Goal: Task Accomplishment & Management: Manage account settings

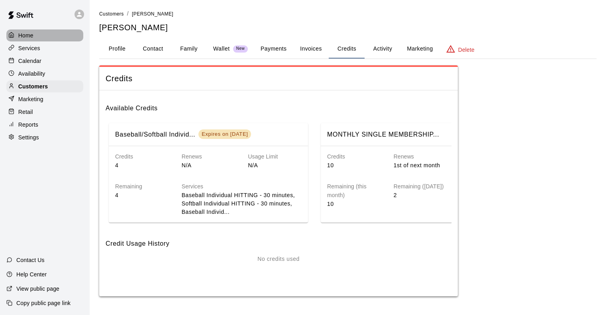
click at [27, 35] on p "Home" at bounding box center [25, 35] width 15 height 8
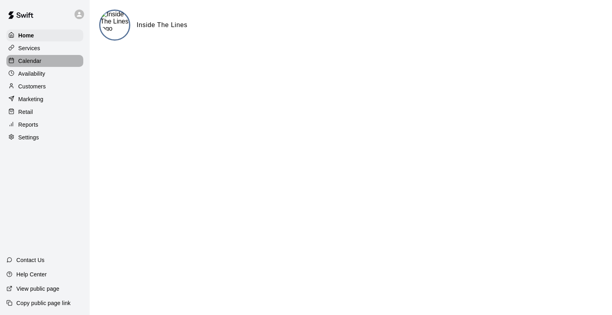
click at [26, 60] on p "Calendar" at bounding box center [29, 61] width 23 height 8
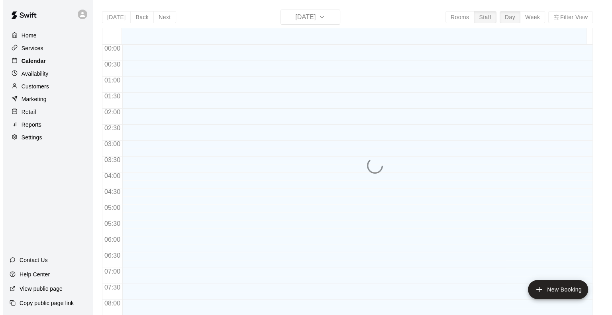
scroll to position [485, 0]
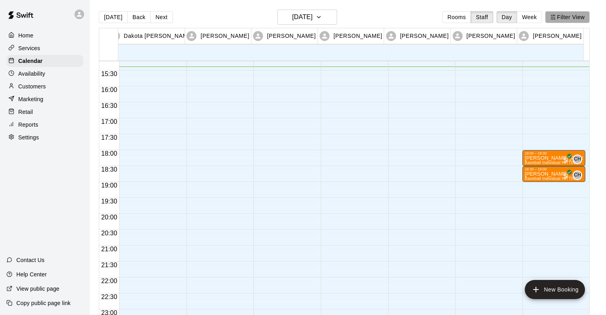
click at [570, 18] on button "Filter View" at bounding box center [567, 17] width 45 height 12
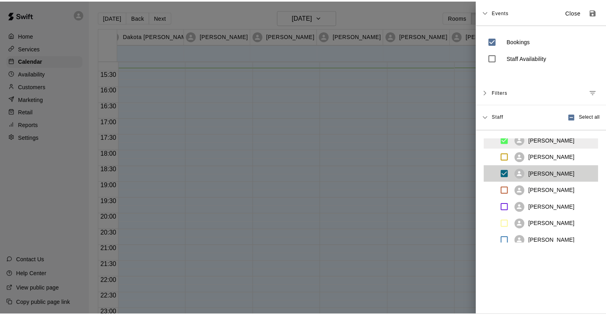
scroll to position [129, 0]
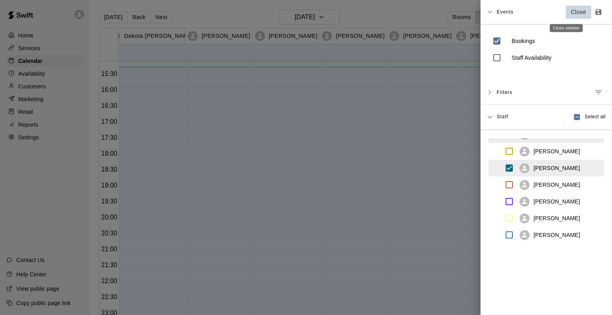
click at [571, 10] on p "Close" at bounding box center [579, 12] width 16 height 8
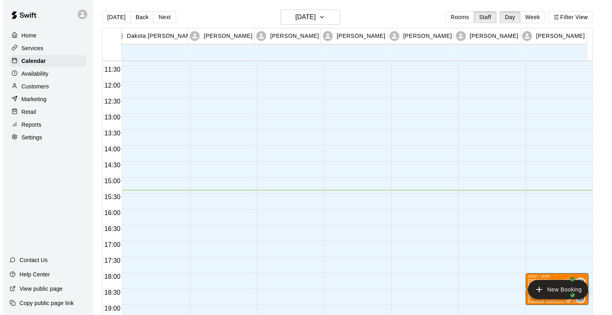
scroll to position [360, 0]
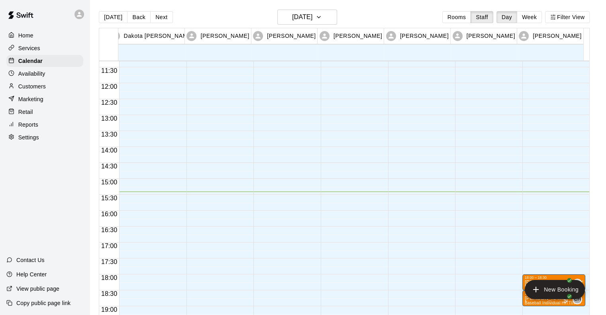
click at [139, 200] on div at bounding box center [150, 83] width 63 height 764
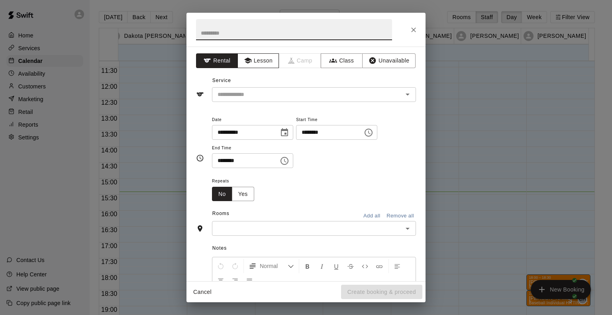
click at [247, 60] on icon "button" at bounding box center [247, 61] width 7 height 6
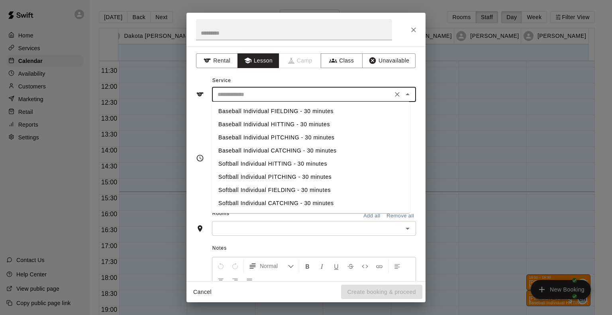
click at [237, 91] on input "text" at bounding box center [302, 95] width 176 height 10
click at [236, 139] on li "Baseball Individual PITCHING - 30 minutes" at bounding box center [311, 137] width 198 height 13
type input "**********"
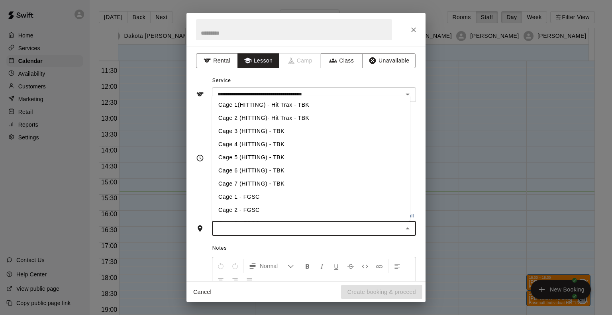
click at [224, 226] on input "text" at bounding box center [307, 228] width 186 height 10
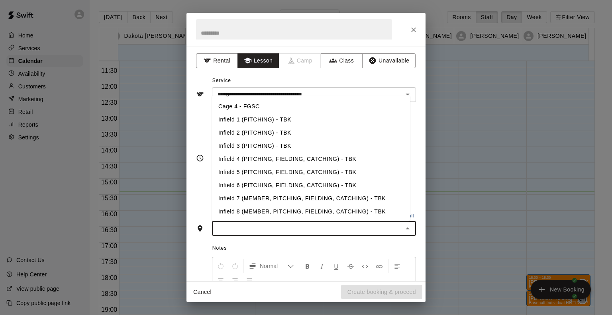
scroll to position [129, 0]
click at [263, 118] on li "Infield 1 (PITCHING) - TBK" at bounding box center [311, 119] width 198 height 13
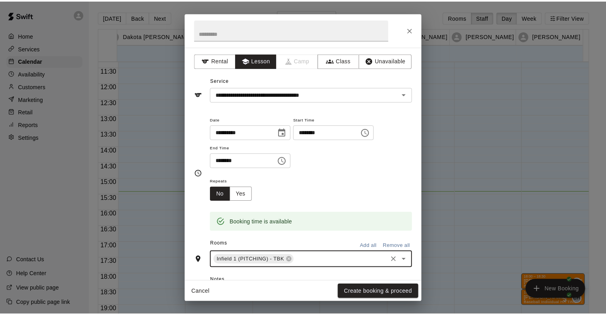
scroll to position [115, 0]
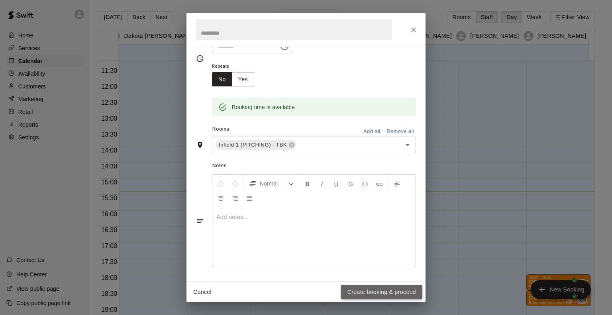
click at [371, 293] on button "Create booking & proceed" at bounding box center [381, 292] width 81 height 15
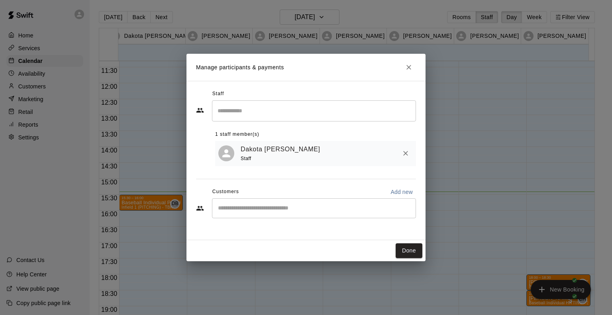
click at [264, 202] on div "​" at bounding box center [314, 208] width 204 height 20
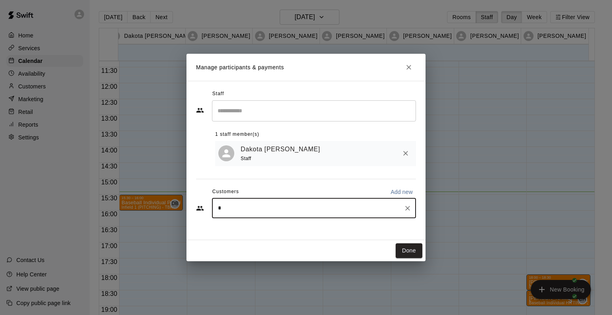
type input "*"
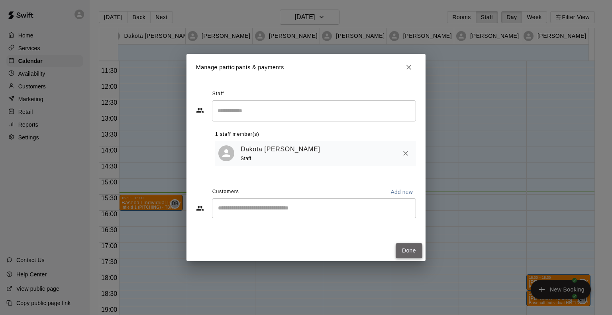
click at [407, 250] on button "Done" at bounding box center [408, 250] width 27 height 15
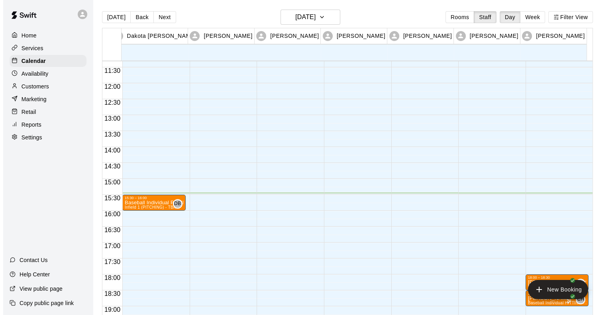
scroll to position [443, 0]
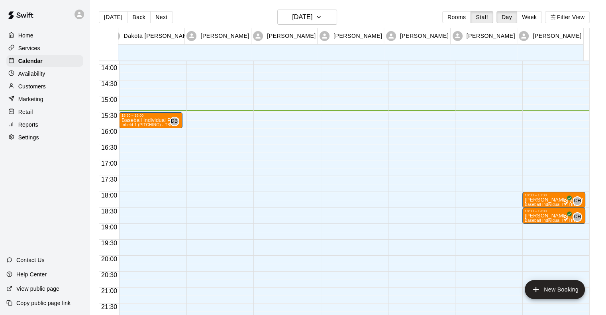
click at [262, 115] on div at bounding box center [284, 1] width 63 height 764
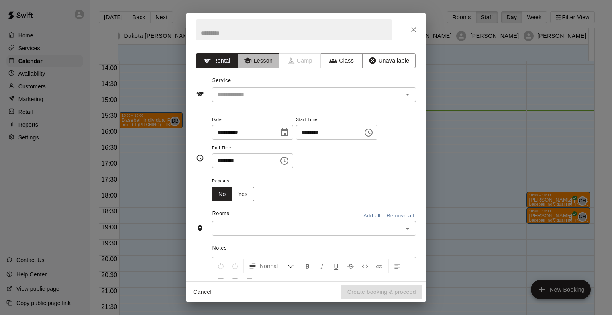
click at [246, 62] on icon "button" at bounding box center [247, 61] width 7 height 6
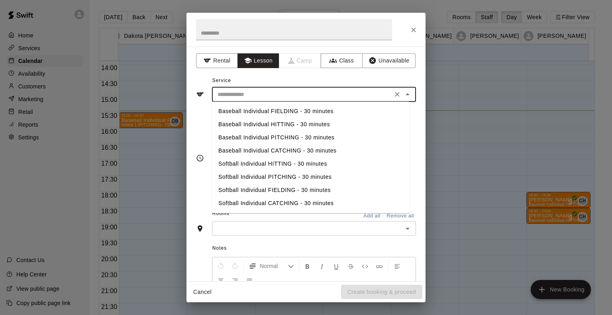
click at [225, 96] on input "text" at bounding box center [302, 95] width 176 height 10
click at [222, 97] on input "text" at bounding box center [302, 95] width 176 height 10
click at [234, 123] on li "Baseball Individual HITTING - 30 minutes" at bounding box center [311, 124] width 198 height 13
type input "**********"
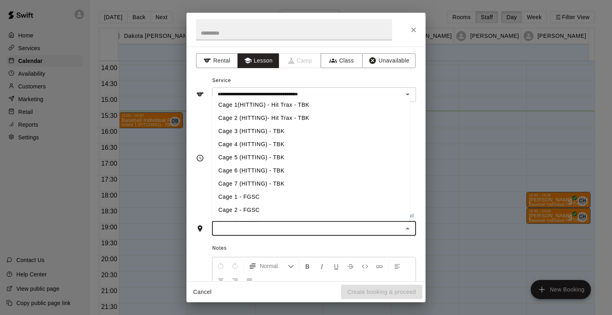
click at [238, 227] on input "text" at bounding box center [307, 228] width 186 height 10
click at [245, 113] on li "Cage 2 (HITTING)- Hit Trax - TBK" at bounding box center [311, 117] width 198 height 13
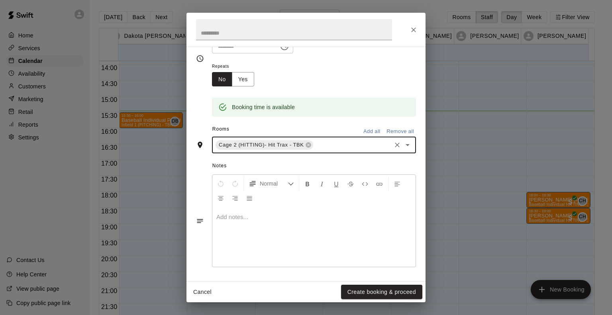
scroll to position [115, 0]
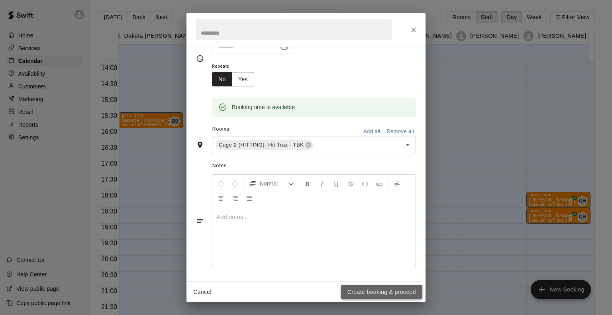
click at [384, 293] on button "Create booking & proceed" at bounding box center [381, 292] width 81 height 15
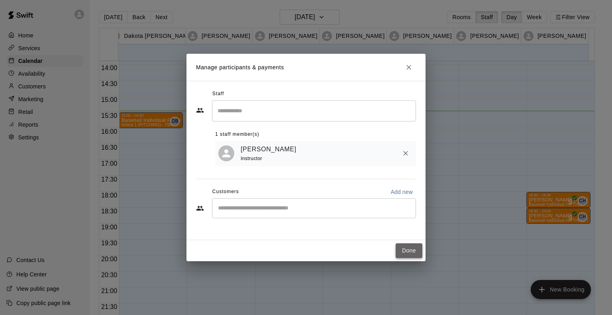
click at [413, 249] on button "Done" at bounding box center [408, 250] width 27 height 15
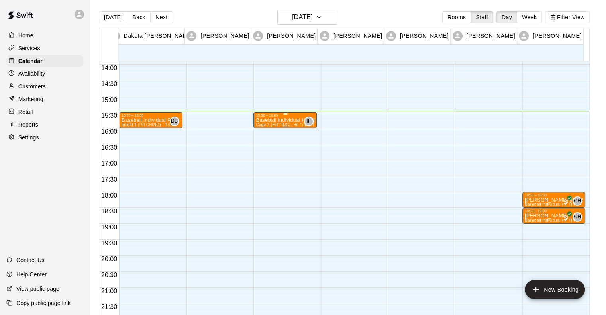
click at [267, 120] on p "Baseball Individual HITTING - 30 minutes" at bounding box center [285, 120] width 59 height 0
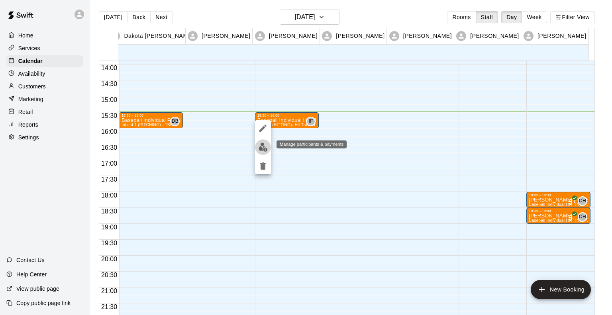
click at [263, 143] on img "edit" at bounding box center [262, 147] width 9 height 9
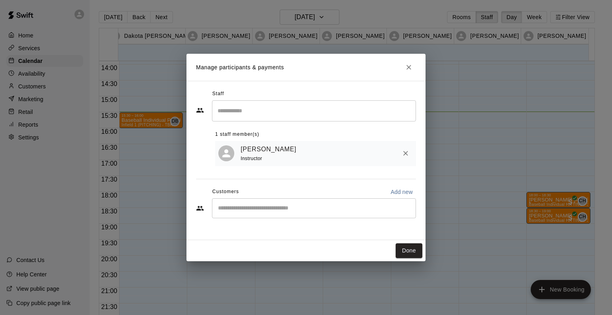
click at [255, 215] on div "​" at bounding box center [314, 208] width 204 height 20
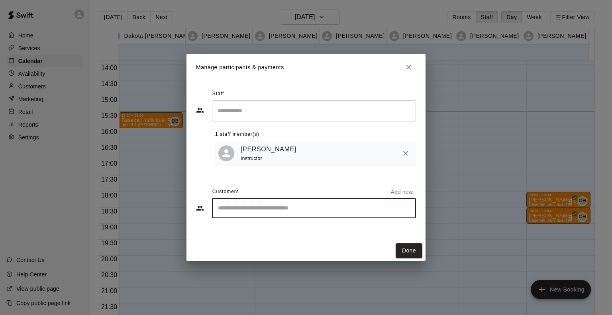
click at [245, 210] on input "Start typing to search customers..." at bounding box center [313, 208] width 197 height 8
type input "*****"
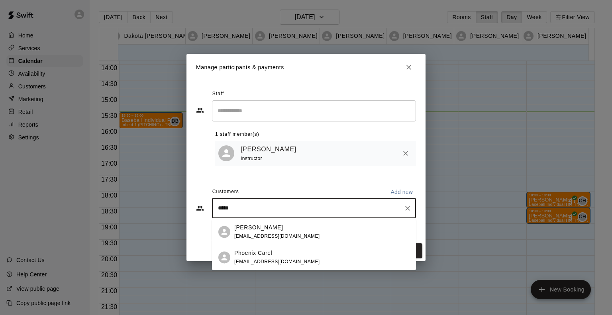
click at [244, 231] on p "[PERSON_NAME]" at bounding box center [258, 227] width 49 height 8
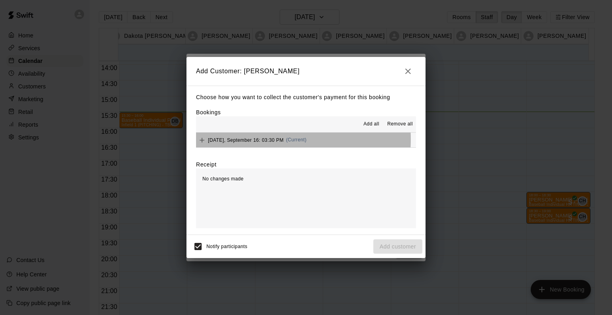
click at [237, 140] on span "Tuesday, September 16: 03:30 PM" at bounding box center [246, 140] width 76 height 6
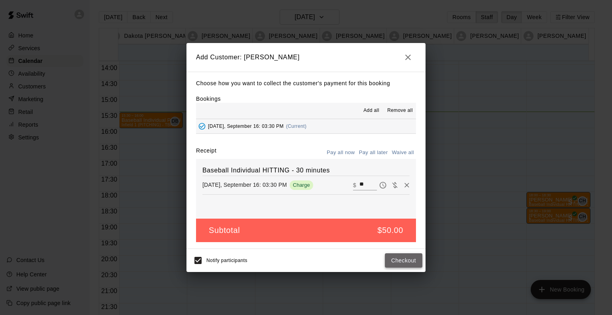
click at [404, 259] on button "Checkout" at bounding box center [403, 260] width 37 height 15
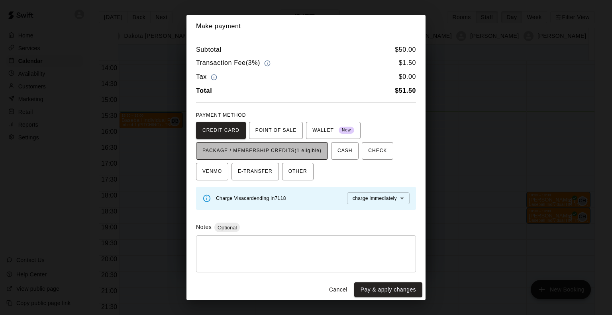
click at [327, 156] on button "PACKAGE / MEMBERSHIP CREDITS (1 eligible)" at bounding box center [262, 151] width 132 height 18
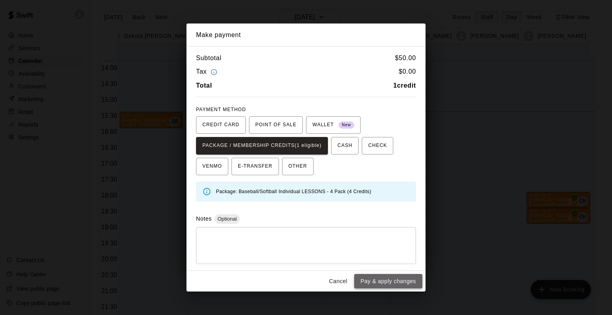
click at [386, 284] on button "Pay & apply changes" at bounding box center [388, 281] width 68 height 15
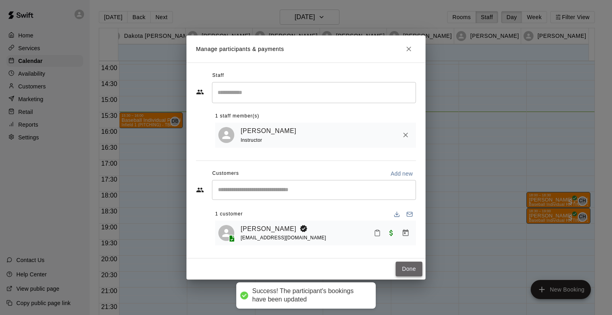
click at [412, 266] on button "Done" at bounding box center [408, 269] width 27 height 15
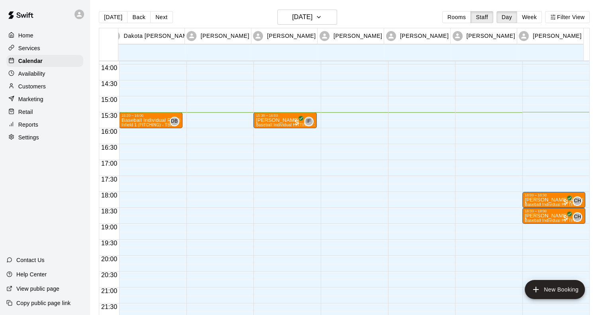
click at [139, 133] on div "15:30 – 16:00 Baseball Individual PITCHING - 30 minutes Infield 1 (PITCHING) - …" at bounding box center [150, 1] width 63 height 764
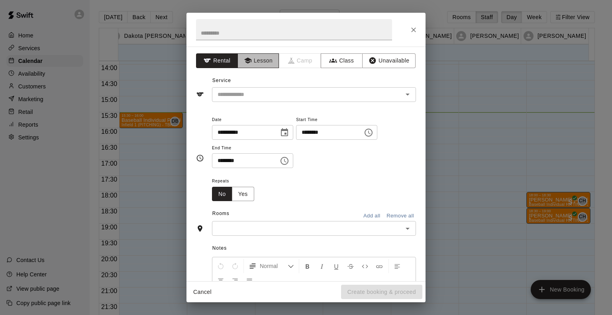
click at [255, 55] on button "Lesson" at bounding box center [258, 60] width 42 height 15
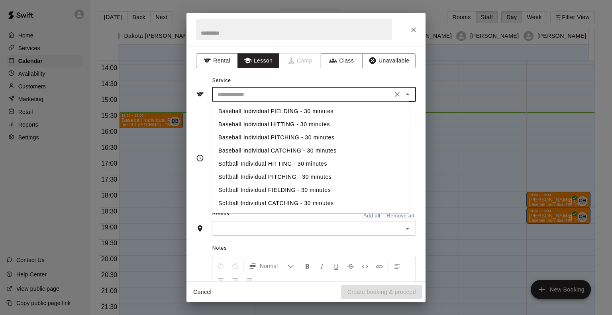
click at [233, 90] on input "text" at bounding box center [302, 95] width 176 height 10
click at [238, 137] on li "Baseball Individual PITCHING - 30 minutes" at bounding box center [311, 137] width 198 height 13
type input "**********"
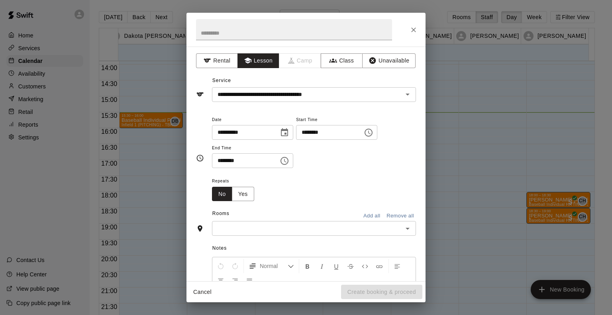
click at [240, 220] on div "Rooms Add all Remove all" at bounding box center [306, 214] width 220 height 14
click at [238, 224] on input "text" at bounding box center [307, 228] width 186 height 10
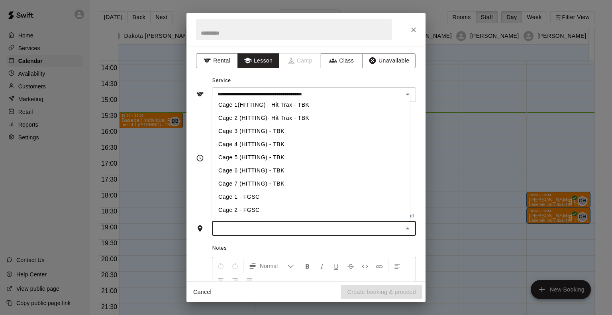
scroll to position [49, 0]
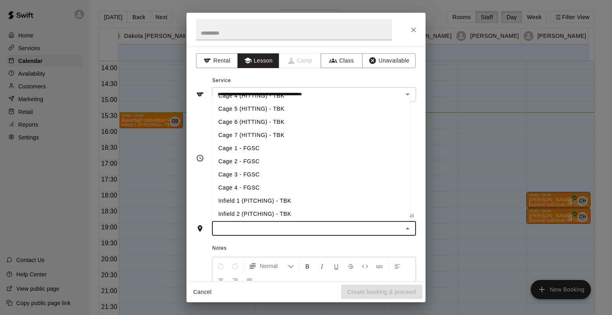
click at [238, 202] on li "Infield 1 (PITCHING) - TBK" at bounding box center [311, 200] width 198 height 13
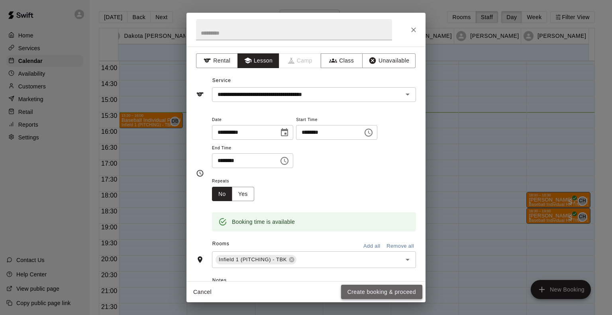
click at [382, 293] on button "Create booking & proceed" at bounding box center [381, 292] width 81 height 15
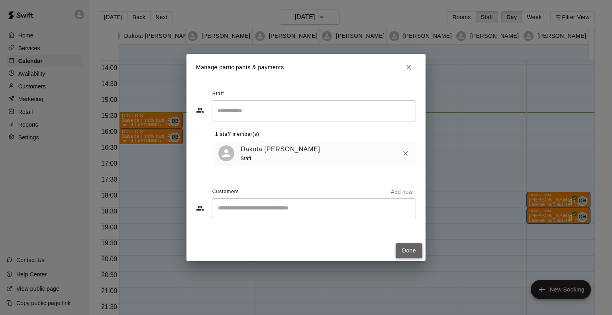
click at [415, 251] on button "Done" at bounding box center [408, 250] width 27 height 15
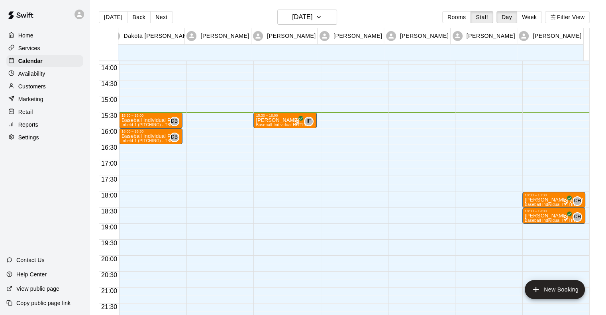
click at [137, 147] on div "15:30 – 16:00 Baseball Individual PITCHING - 30 minutes Infield 1 (PITCHING) - …" at bounding box center [150, 1] width 63 height 764
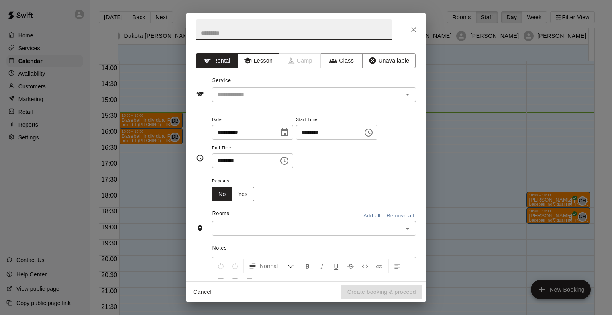
click at [254, 64] on button "Lesson" at bounding box center [258, 60] width 42 height 15
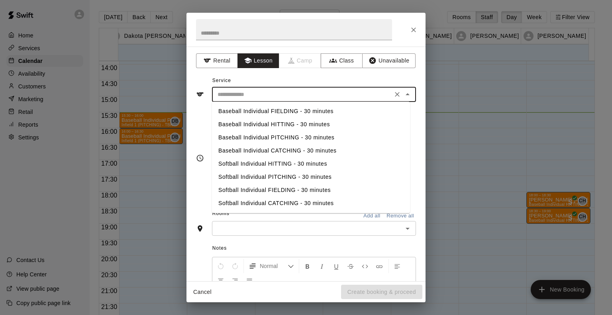
click at [237, 94] on input "text" at bounding box center [302, 95] width 176 height 10
click at [242, 137] on li "Baseball Individual PITCHING - 30 minutes" at bounding box center [311, 137] width 198 height 13
type input "**********"
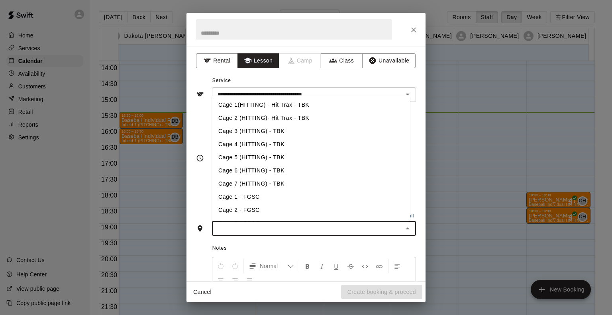
click at [240, 230] on input "text" at bounding box center [307, 228] width 186 height 10
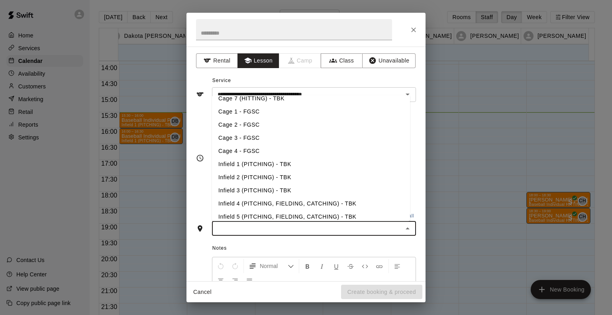
click at [250, 167] on li "Infield 1 (PITCHING) - TBK" at bounding box center [311, 164] width 198 height 13
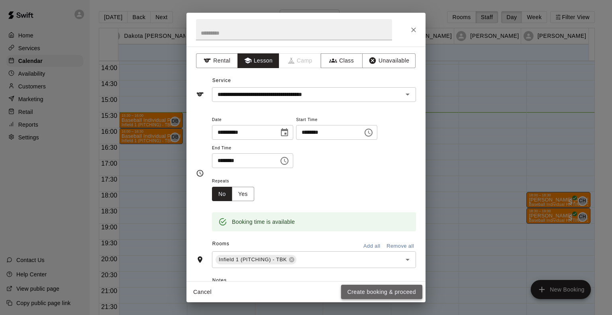
click at [366, 293] on button "Create booking & proceed" at bounding box center [381, 292] width 81 height 15
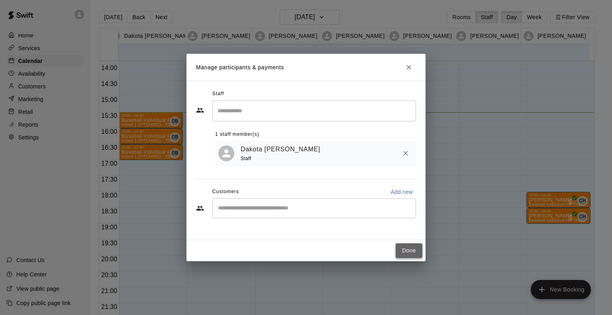
click at [404, 250] on button "Done" at bounding box center [408, 250] width 27 height 15
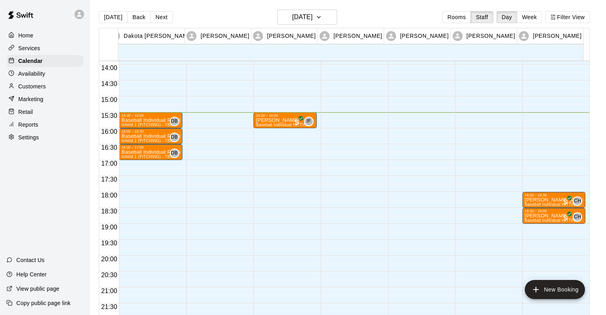
click at [162, 165] on div "15:30 – 16:00 Baseball Individual PITCHING - 30 minutes Infield 1 (PITCHING) - …" at bounding box center [150, 1] width 63 height 764
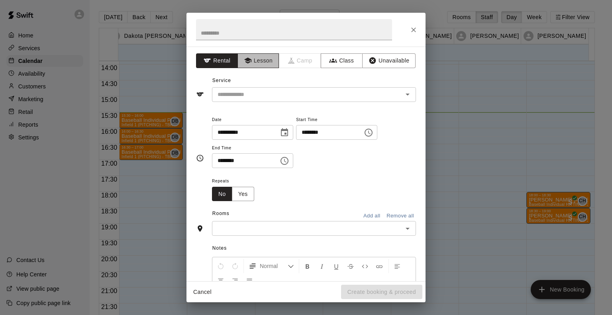
click at [245, 66] on button "Lesson" at bounding box center [258, 60] width 42 height 15
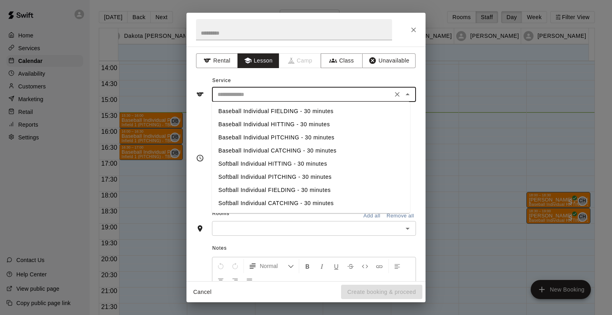
click at [231, 95] on input "text" at bounding box center [302, 95] width 176 height 10
click at [234, 139] on li "Baseball Individual PITCHING - 30 minutes" at bounding box center [311, 137] width 198 height 13
type input "**********"
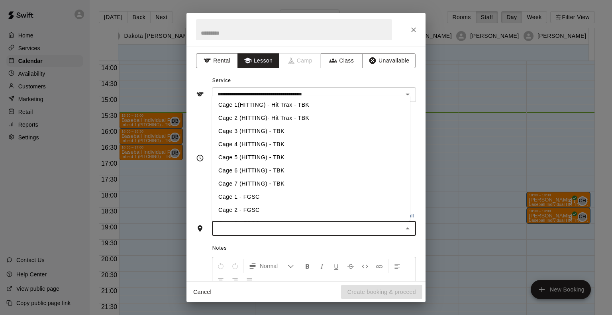
click at [245, 228] on input "text" at bounding box center [307, 228] width 186 height 10
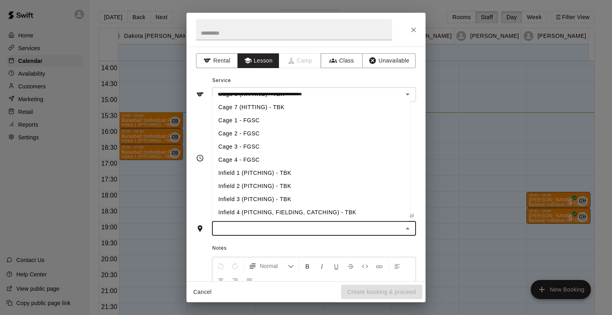
click at [258, 176] on li "Infield 1 (PITCHING) - TBK" at bounding box center [311, 172] width 198 height 13
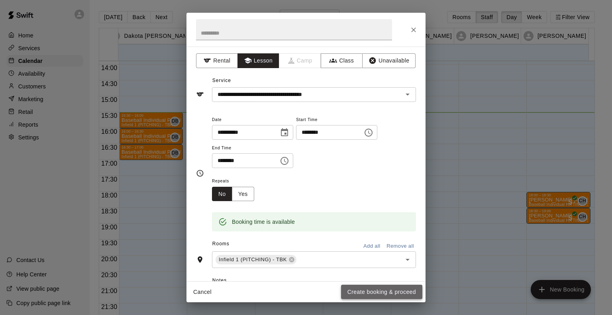
click at [391, 293] on button "Create booking & proceed" at bounding box center [381, 292] width 81 height 15
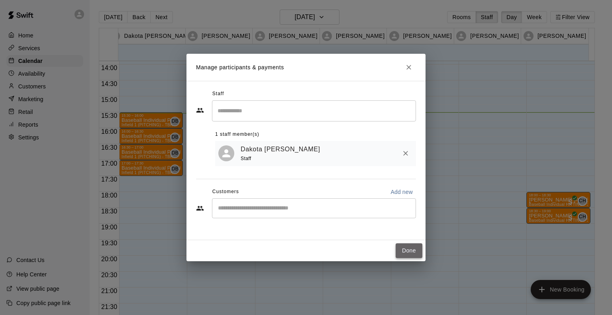
click at [407, 251] on button "Done" at bounding box center [408, 250] width 27 height 15
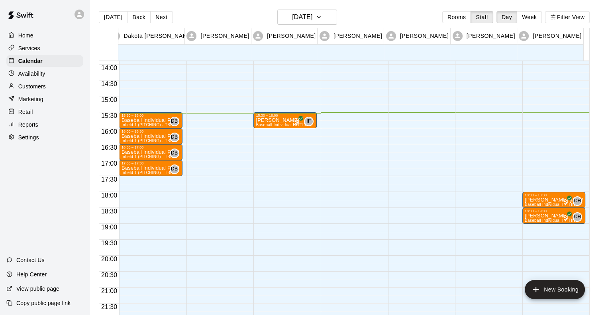
click at [176, 182] on div "15:30 – 16:00 Baseball Individual PITCHING - 30 minutes Infield 1 (PITCHING) - …" at bounding box center [150, 1] width 63 height 764
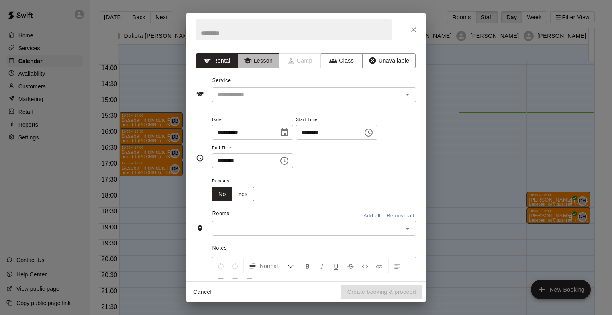
click at [263, 60] on button "Lesson" at bounding box center [258, 60] width 42 height 15
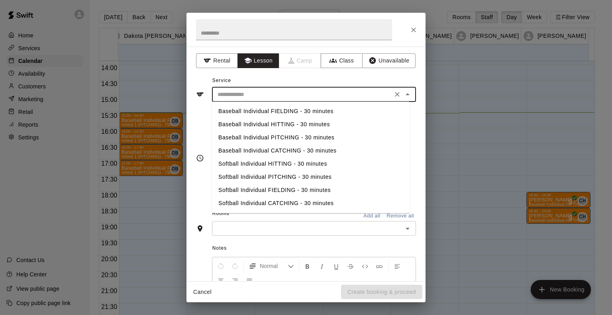
click at [232, 91] on input "text" at bounding box center [302, 95] width 176 height 10
click at [233, 136] on li "Baseball Individual PITCHING - 30 minutes" at bounding box center [311, 137] width 198 height 13
type input "**********"
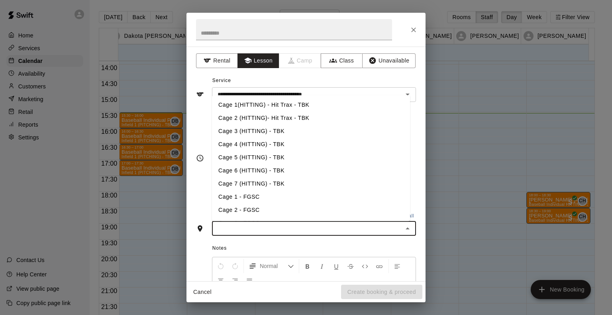
click at [280, 227] on input "text" at bounding box center [307, 228] width 186 height 10
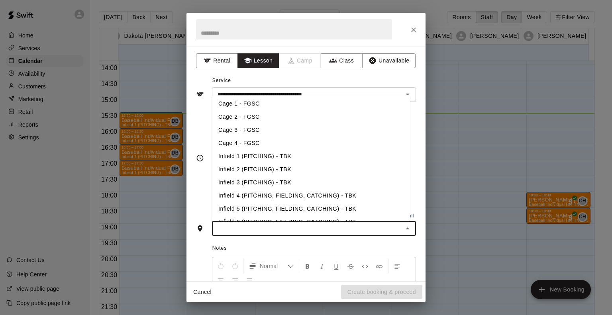
scroll to position [94, 0]
click at [237, 155] on li "Infield 1 (PITCHING) - TBK" at bounding box center [311, 155] width 198 height 13
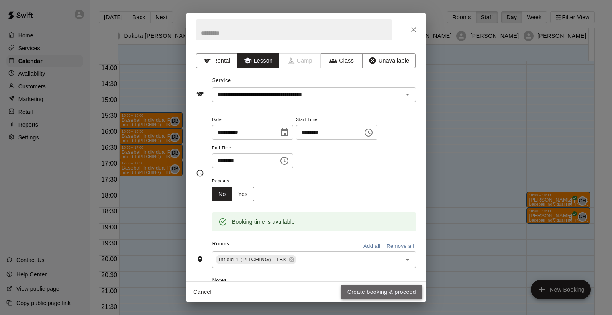
click at [385, 286] on button "Create booking & proceed" at bounding box center [381, 292] width 81 height 15
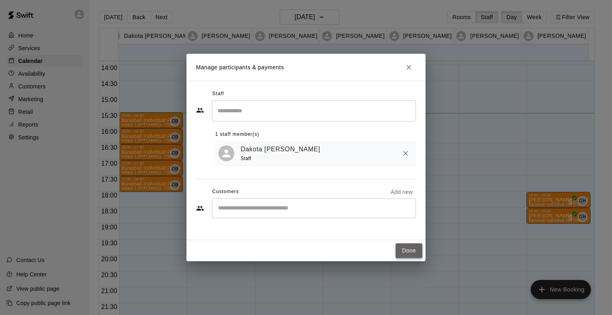
click at [410, 252] on button "Done" at bounding box center [408, 250] width 27 height 15
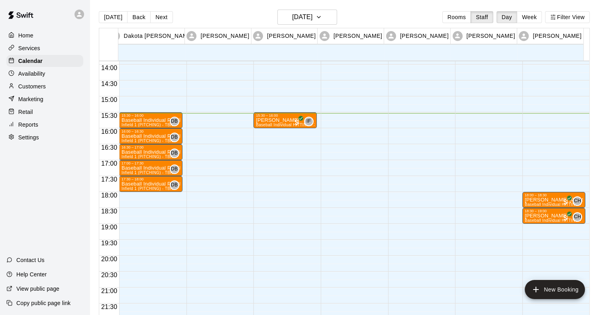
click at [132, 197] on div "15:30 – 16:00 Baseball Individual PITCHING - 30 minutes Infield 1 (PITCHING) - …" at bounding box center [150, 1] width 63 height 764
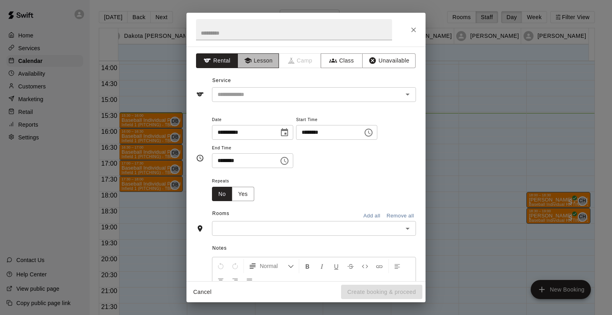
click at [258, 59] on button "Lesson" at bounding box center [258, 60] width 42 height 15
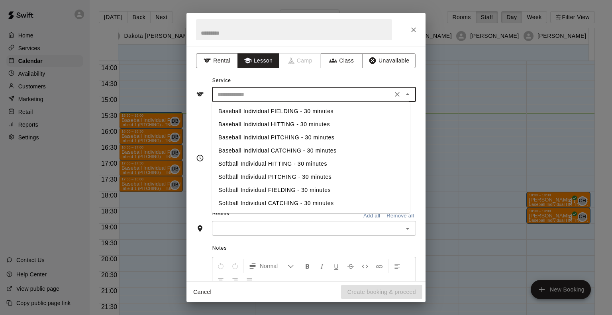
click at [243, 95] on input "text" at bounding box center [302, 95] width 176 height 10
click at [237, 137] on li "Baseball Individual PITCHING - 30 minutes" at bounding box center [311, 137] width 198 height 13
type input "**********"
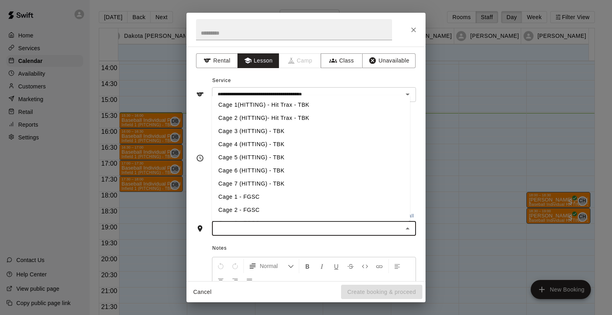
click at [233, 224] on input "text" at bounding box center [307, 228] width 186 height 10
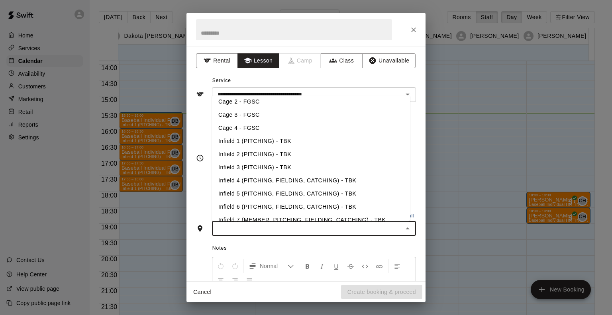
scroll to position [108, 0]
click at [234, 143] on li "Infield 1 (PITCHING) - TBK" at bounding box center [311, 141] width 198 height 13
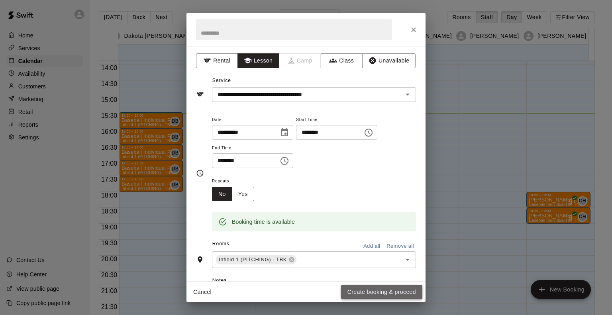
click at [381, 293] on button "Create booking & proceed" at bounding box center [381, 292] width 81 height 15
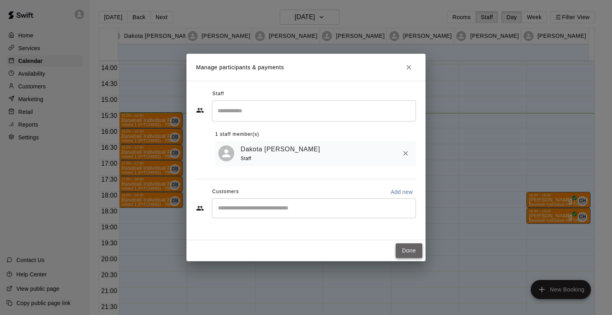
click at [410, 252] on button "Done" at bounding box center [408, 250] width 27 height 15
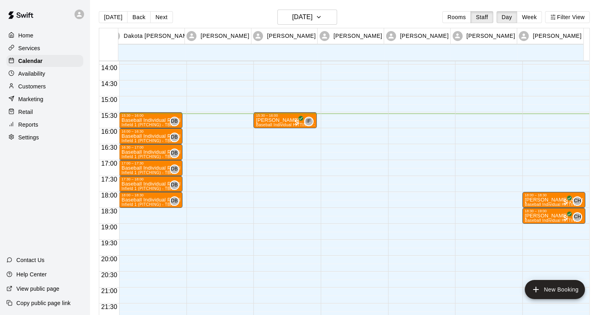
click at [332, 117] on div at bounding box center [352, 1] width 63 height 764
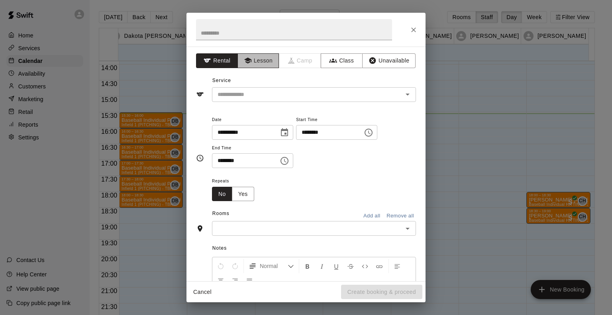
click at [263, 57] on button "Lesson" at bounding box center [258, 60] width 42 height 15
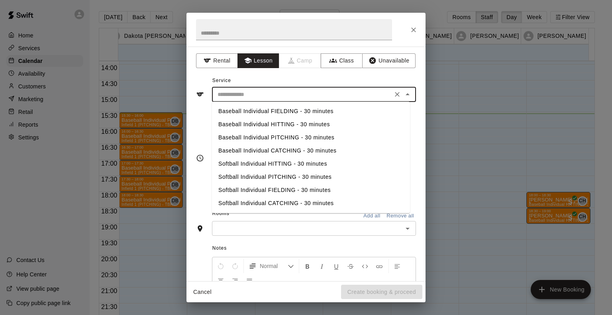
click at [240, 90] on input "text" at bounding box center [302, 95] width 176 height 10
click at [229, 137] on li "Baseball Individual PITCHING - 30 minutes" at bounding box center [311, 137] width 198 height 13
type input "**********"
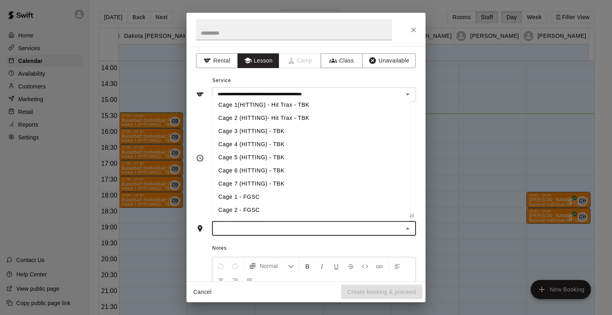
click at [261, 225] on input "text" at bounding box center [307, 228] width 186 height 10
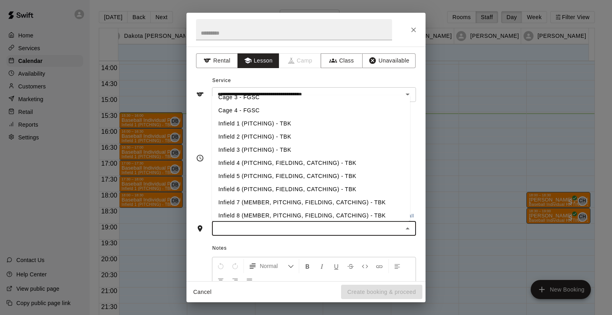
scroll to position [126, 0]
click at [250, 121] on li "Infield 1 (PITCHING) - TBK" at bounding box center [311, 123] width 198 height 13
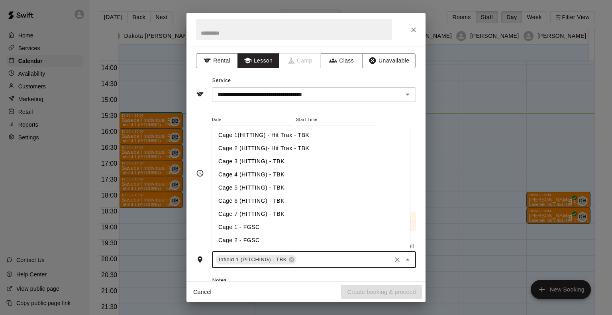
click at [338, 259] on input "text" at bounding box center [343, 260] width 92 height 10
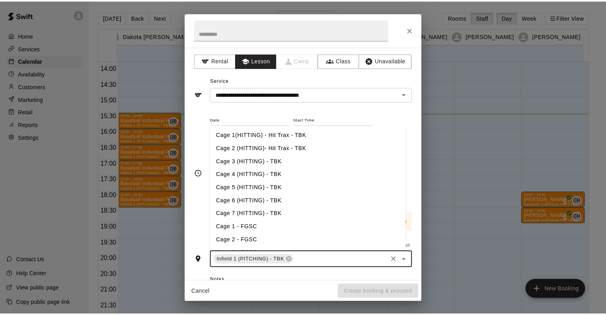
scroll to position [130, 0]
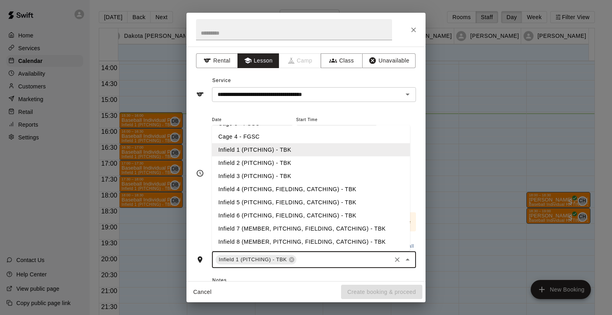
click at [268, 162] on li "Infield 2 (PITCHING) - TBK" at bounding box center [311, 162] width 198 height 13
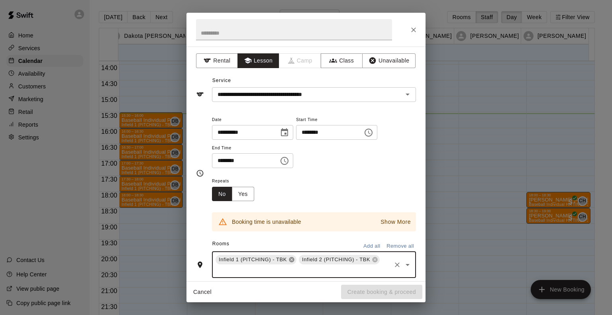
click at [293, 259] on icon at bounding box center [291, 259] width 5 height 5
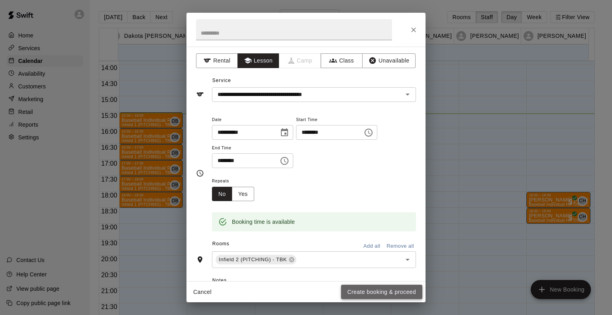
click at [383, 290] on button "Create booking & proceed" at bounding box center [381, 292] width 81 height 15
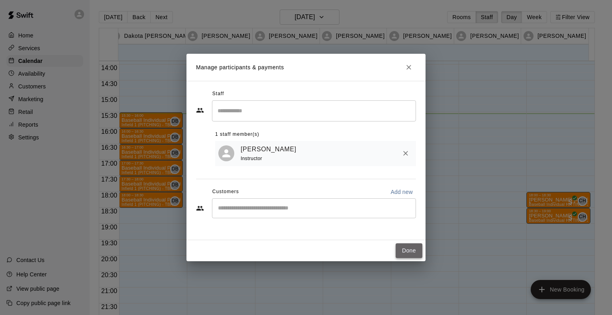
click at [410, 248] on button "Done" at bounding box center [408, 250] width 27 height 15
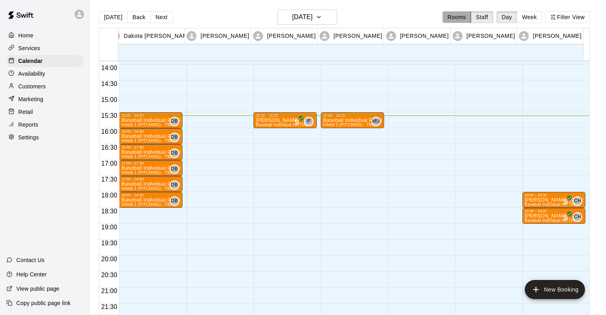
click at [464, 11] on button "Rooms" at bounding box center [456, 17] width 29 height 12
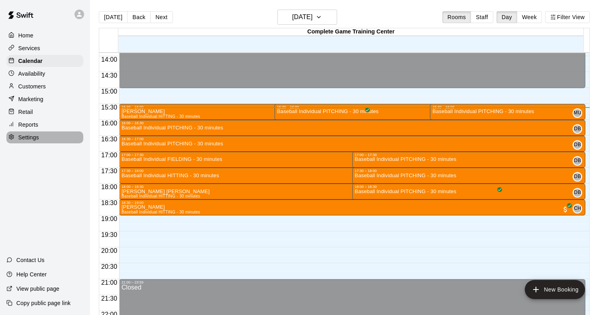
click at [25, 141] on p "Settings" at bounding box center [28, 137] width 21 height 8
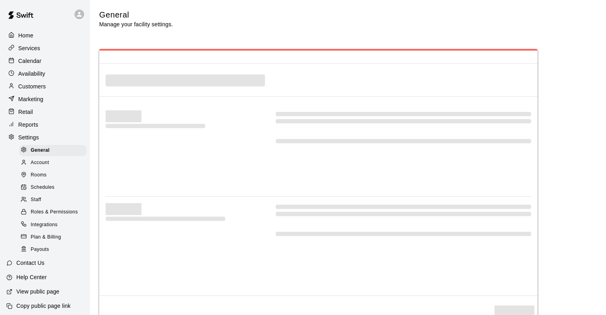
select select "**"
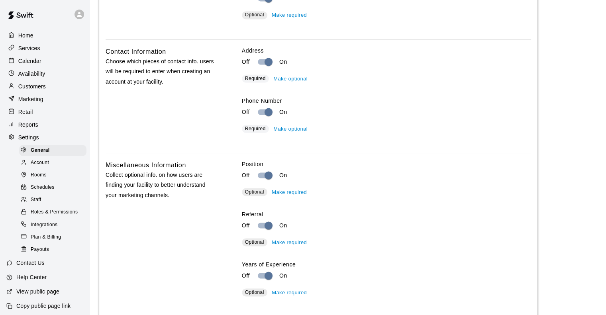
scroll to position [1576, 0]
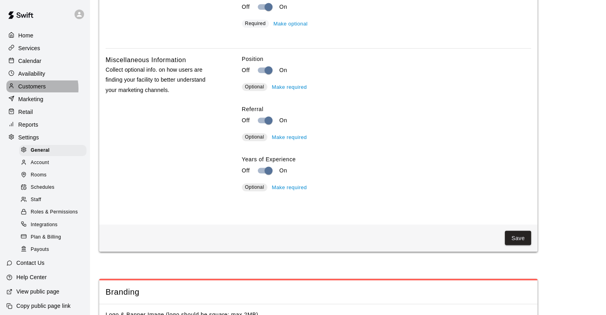
click at [33, 90] on p "Customers" at bounding box center [31, 86] width 27 height 8
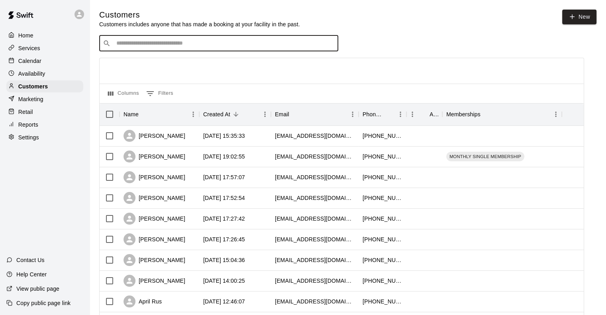
click at [169, 44] on input "Search customers by name or email" at bounding box center [224, 43] width 221 height 8
type input "*******"
click at [24, 32] on p "Home" at bounding box center [25, 35] width 15 height 8
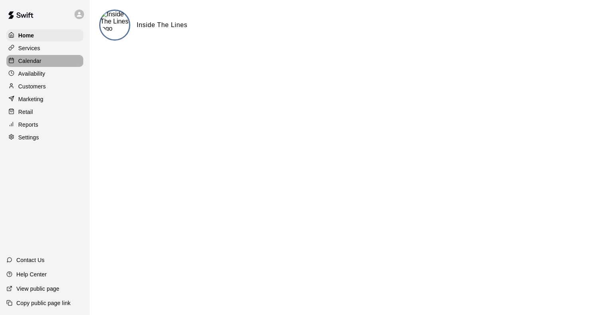
click at [31, 60] on p "Calendar" at bounding box center [29, 61] width 23 height 8
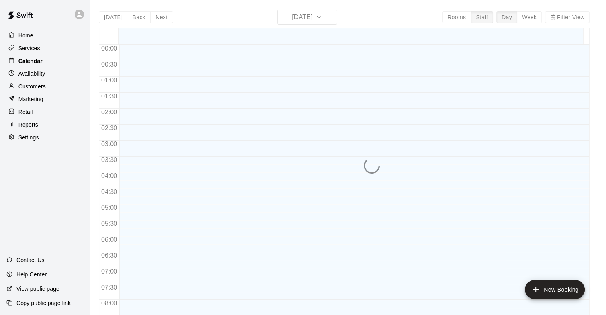
scroll to position [485, 0]
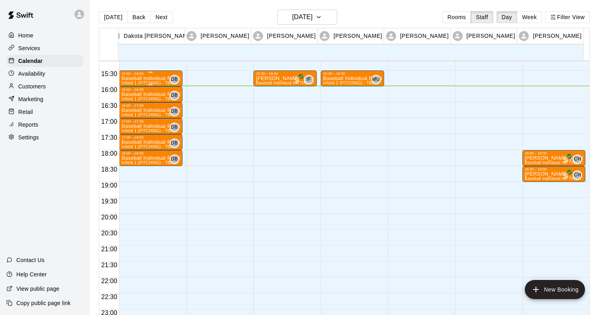
click at [142, 75] on div "15:30 – 16:00" at bounding box center [150, 74] width 59 height 4
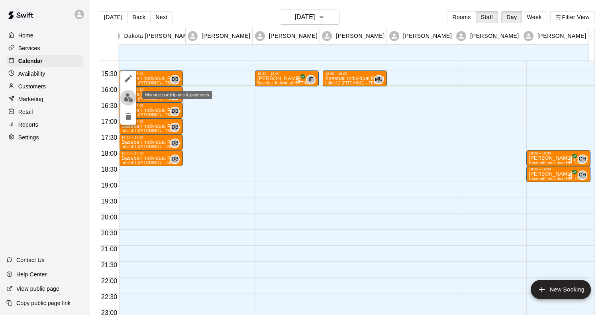
click at [126, 96] on img "edit" at bounding box center [128, 97] width 9 height 9
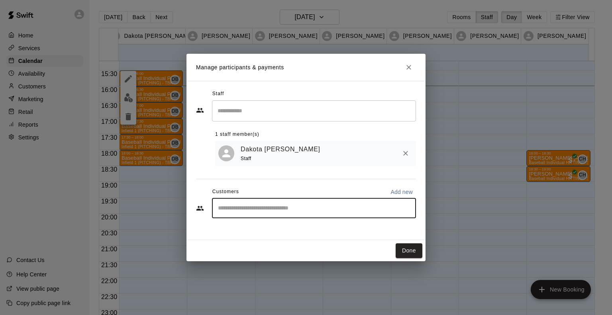
click at [231, 210] on input "Start typing to search customers..." at bounding box center [313, 208] width 197 height 8
type input "*****"
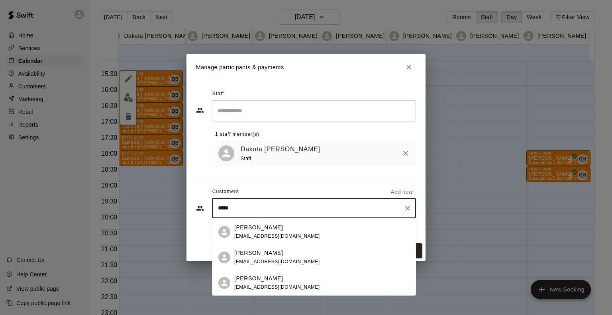
click at [238, 231] on p "[PERSON_NAME]" at bounding box center [258, 227] width 49 height 8
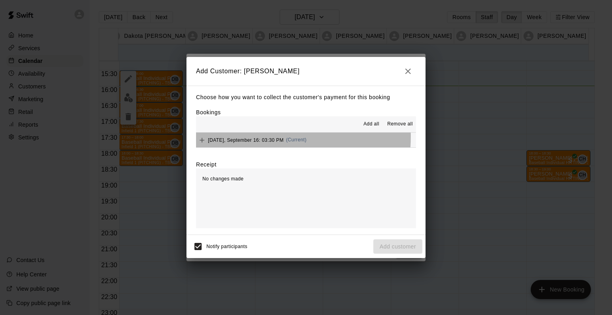
click at [248, 137] on span "Tuesday, September 16: 03:30 PM" at bounding box center [246, 140] width 76 height 6
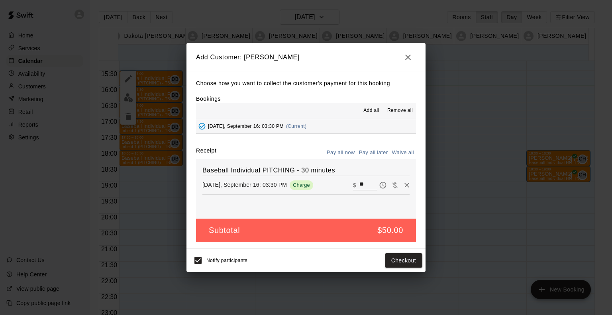
click at [366, 152] on button "Pay all later" at bounding box center [373, 153] width 33 height 12
click at [390, 260] on button "Add customer" at bounding box center [397, 260] width 49 height 15
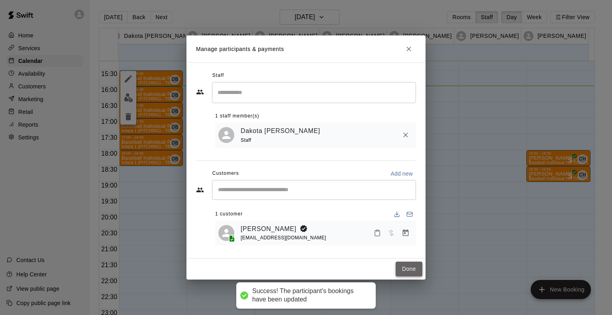
click at [405, 270] on button "Done" at bounding box center [408, 269] width 27 height 15
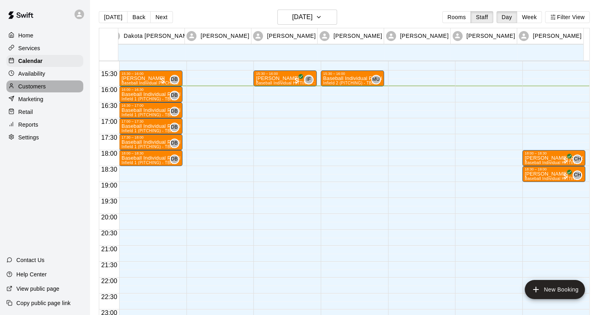
click at [31, 87] on p "Customers" at bounding box center [31, 86] width 27 height 8
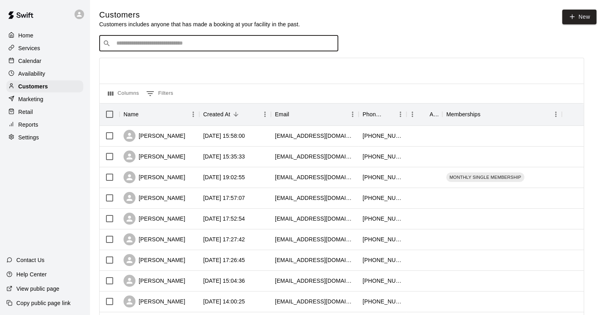
click at [129, 46] on input "Search customers by name or email" at bounding box center [224, 43] width 221 height 8
type input "*"
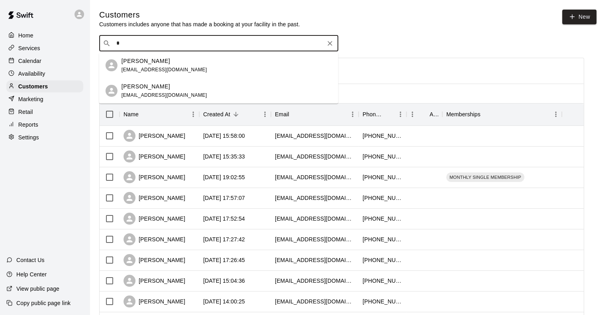
click at [136, 64] on p "[PERSON_NAME]" at bounding box center [145, 61] width 49 height 8
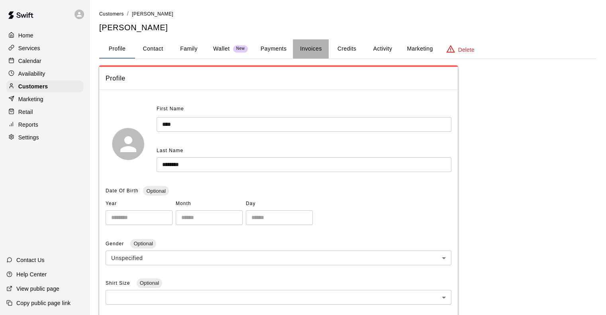
click at [313, 49] on button "Invoices" at bounding box center [311, 48] width 36 height 19
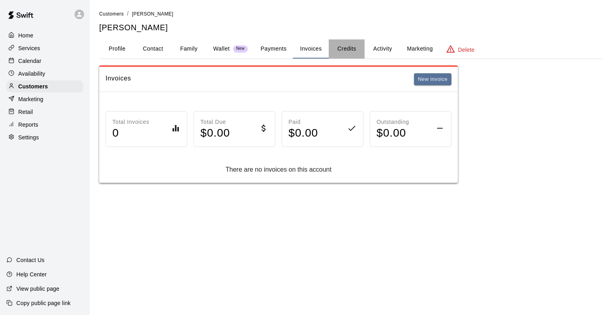
click at [360, 47] on button "Credits" at bounding box center [346, 48] width 36 height 19
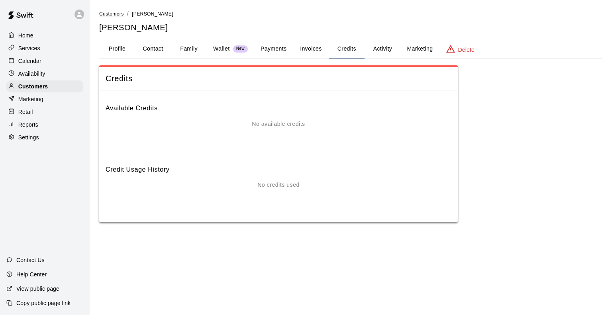
click at [99, 13] on span "Customers" at bounding box center [111, 14] width 25 height 6
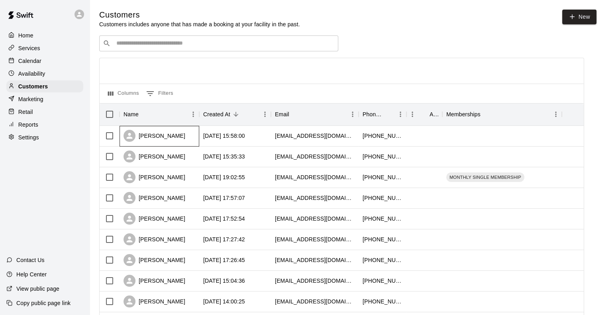
click at [185, 144] on div "[PERSON_NAME]" at bounding box center [159, 136] width 80 height 21
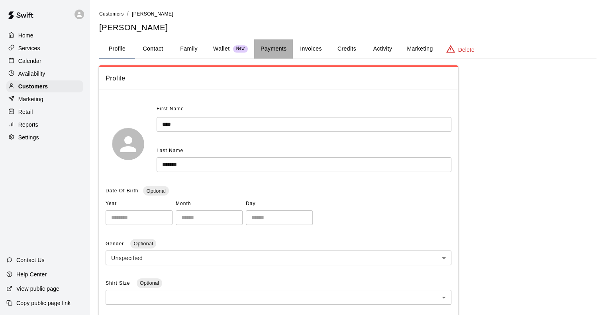
click at [273, 48] on button "Payments" at bounding box center [273, 48] width 39 height 19
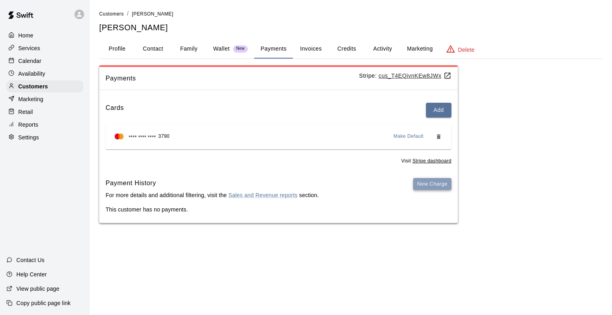
click at [419, 182] on button "New Charge" at bounding box center [432, 184] width 38 height 12
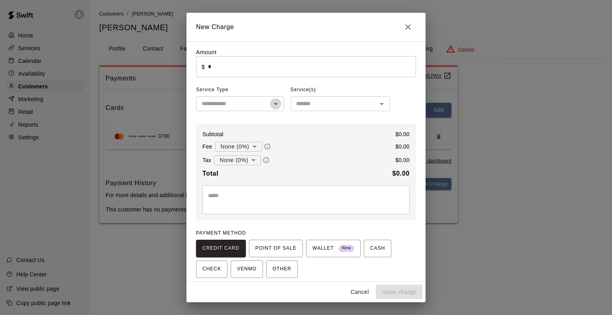
click at [272, 103] on icon "Open" at bounding box center [276, 104] width 10 height 10
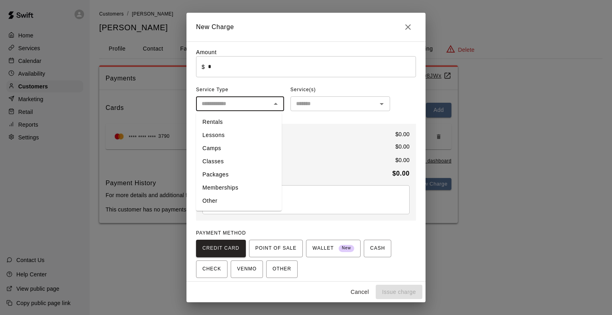
click at [209, 135] on li "Lessons" at bounding box center [239, 135] width 86 height 13
type input "*******"
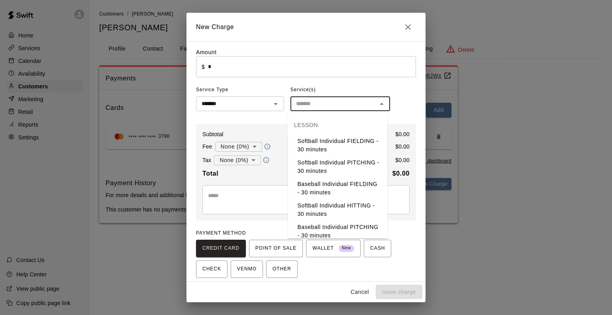
click at [334, 108] on input "text" at bounding box center [334, 104] width 82 height 10
click at [330, 229] on li "Baseball Individual PITCHING - 30 minutes" at bounding box center [337, 231] width 100 height 21
type input "**********"
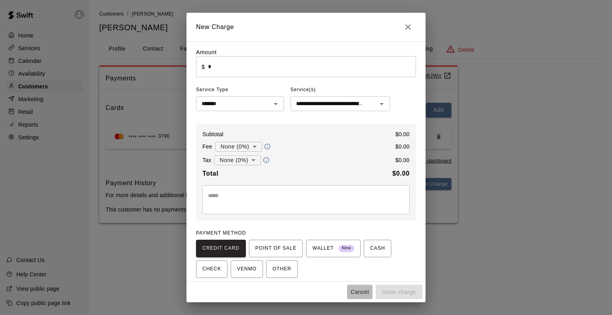
click at [363, 291] on button "Cancel" at bounding box center [359, 292] width 25 height 15
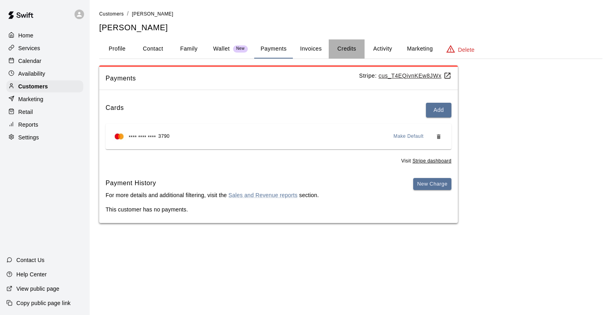
click at [341, 50] on button "Credits" at bounding box center [346, 48] width 36 height 19
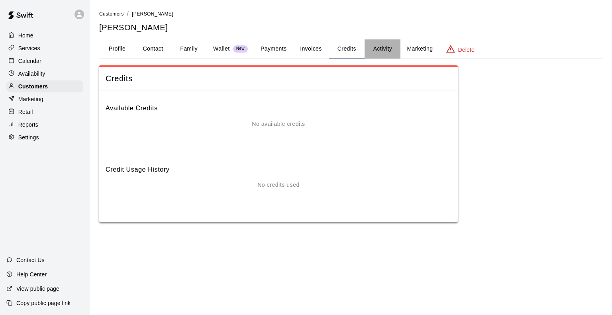
click at [384, 47] on button "Activity" at bounding box center [382, 48] width 36 height 19
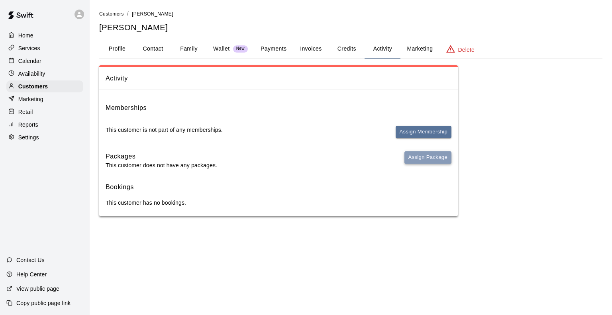
click at [429, 157] on button "Assign Package" at bounding box center [427, 157] width 47 height 12
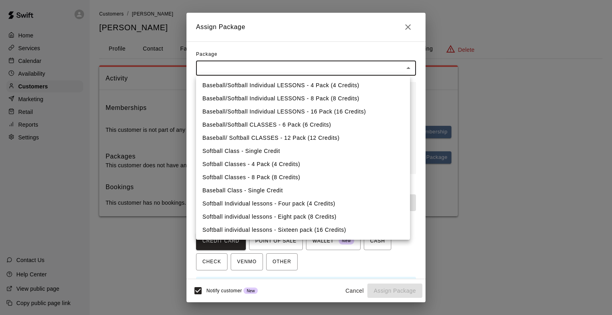
click at [285, 63] on body "Home Services Calendar Availability Customers Marketing Retail Reports Settings…" at bounding box center [306, 116] width 612 height 232
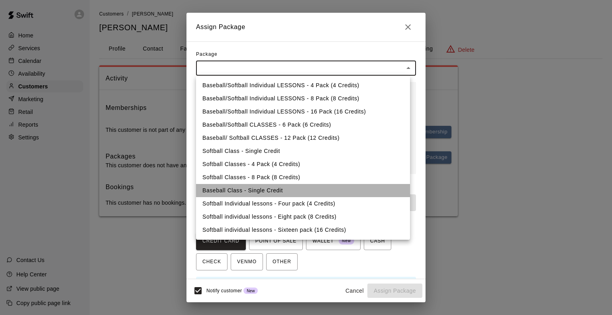
click at [254, 187] on li "Baseball Class - Single Credit" at bounding box center [303, 190] width 214 height 13
type input "**********"
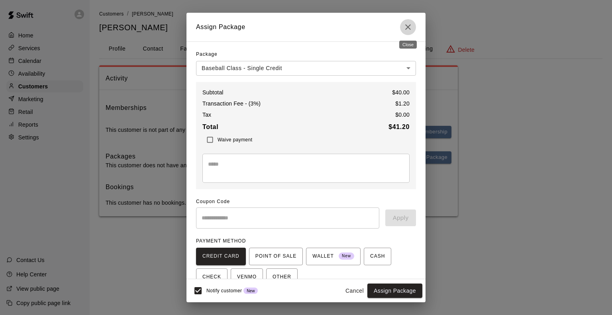
click at [407, 27] on icon "Close" at bounding box center [408, 27] width 10 height 10
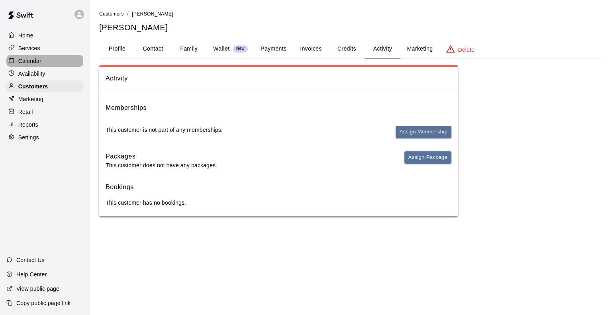
click at [29, 60] on p "Calendar" at bounding box center [29, 61] width 23 height 8
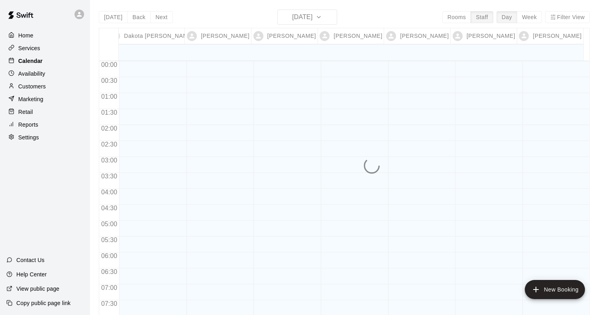
scroll to position [501, 0]
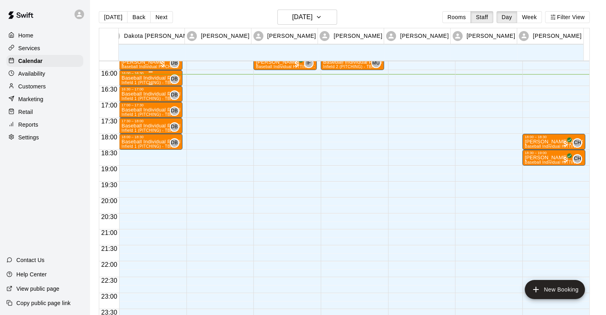
click at [143, 78] on p "Baseball Individual PITCHING - 30 minutes" at bounding box center [150, 78] width 59 height 0
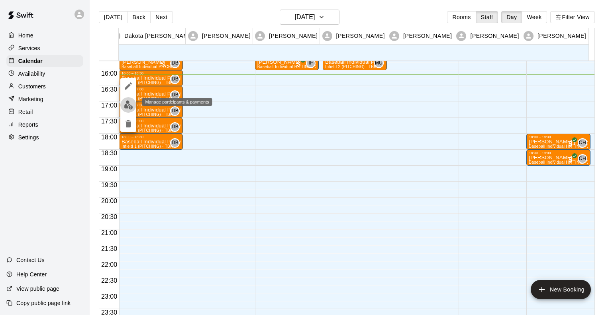
click at [130, 103] on img "edit" at bounding box center [128, 104] width 9 height 9
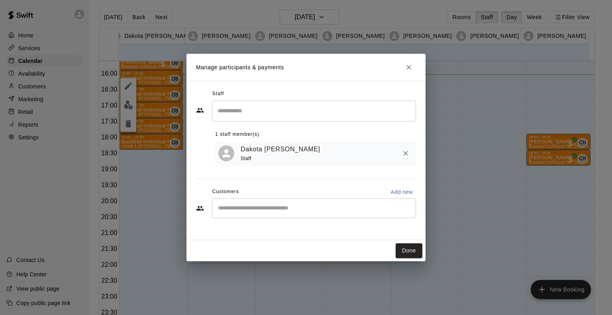
click at [229, 214] on div "​" at bounding box center [314, 208] width 204 height 20
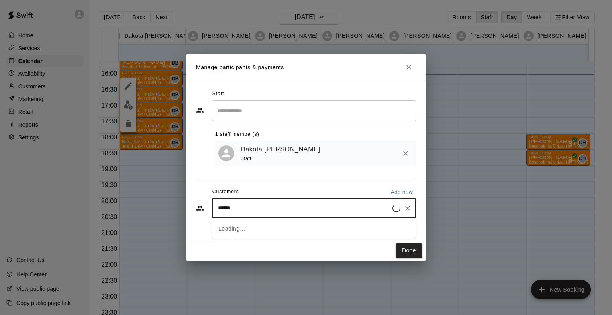
type input "*******"
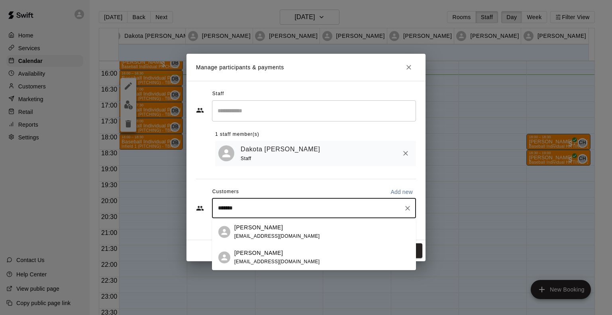
click at [245, 259] on span "[EMAIL_ADDRESS][DOMAIN_NAME]" at bounding box center [277, 262] width 86 height 6
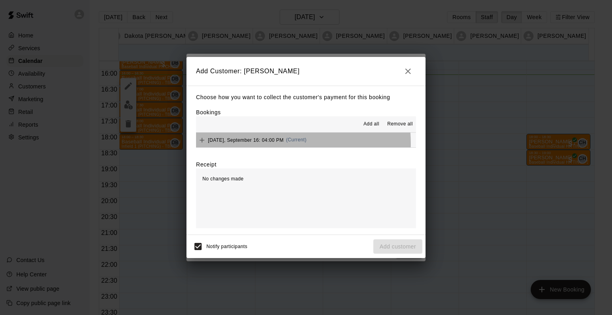
click at [244, 145] on div "Tuesday, September 16: 04:00 PM (Current)" at bounding box center [251, 140] width 110 height 12
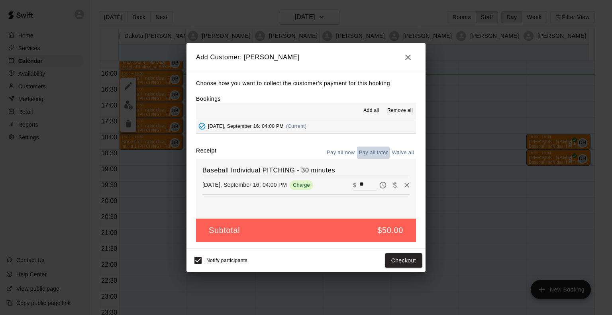
click at [372, 153] on button "Pay all later" at bounding box center [373, 153] width 33 height 12
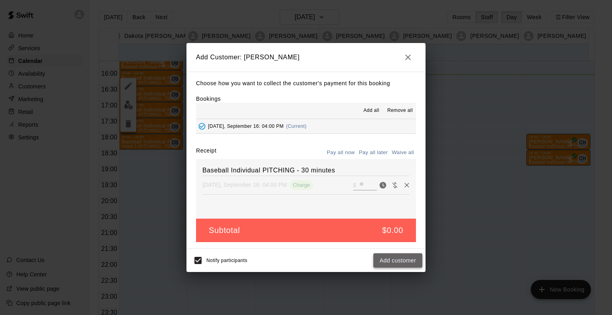
click at [395, 257] on button "Add customer" at bounding box center [397, 260] width 49 height 15
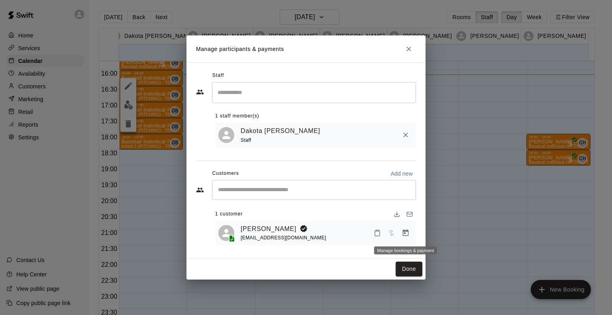
click at [404, 236] on icon "Manage bookings & payment" at bounding box center [405, 233] width 8 height 8
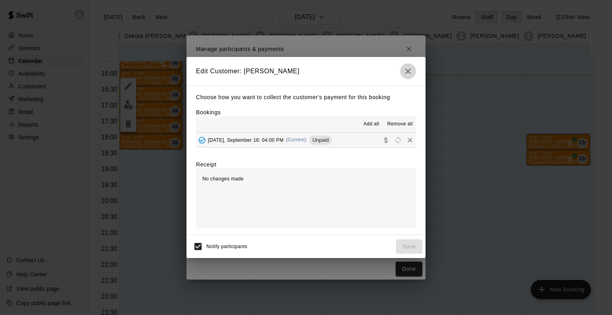
click at [408, 68] on icon "button" at bounding box center [408, 71] width 10 height 10
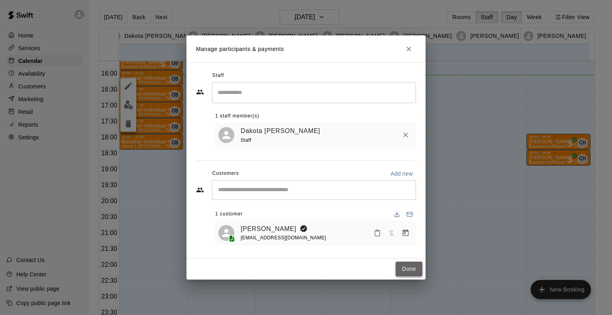
click at [411, 270] on button "Done" at bounding box center [408, 269] width 27 height 15
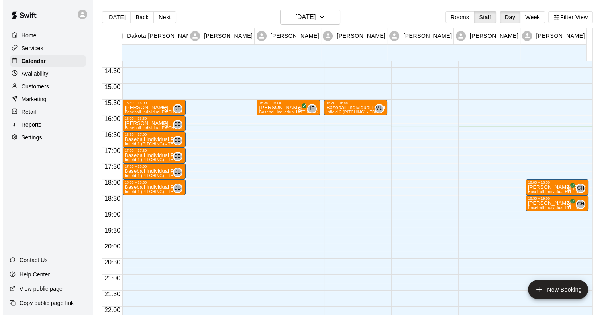
scroll to position [455, 0]
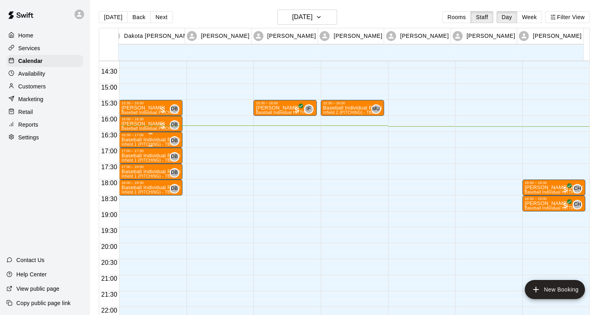
click at [150, 133] on div at bounding box center [151, 133] width 4 height 1
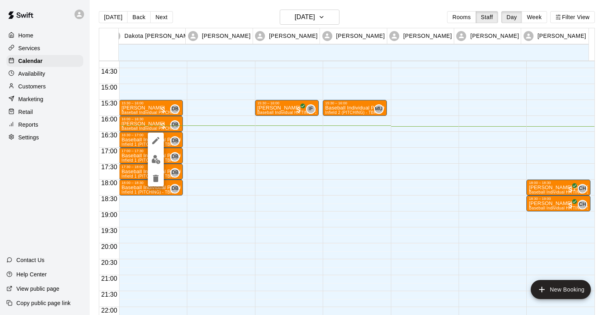
click at [238, 161] on div at bounding box center [306, 157] width 612 height 315
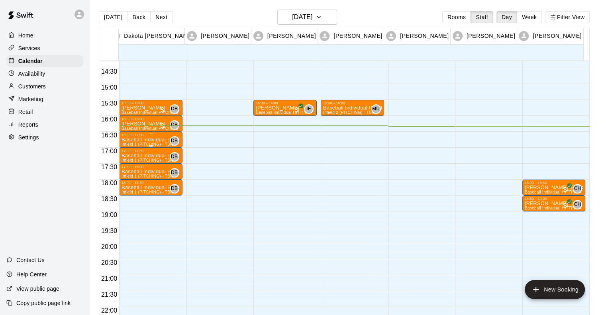
click at [151, 135] on div "16:30 – 17:00" at bounding box center [150, 135] width 59 height 4
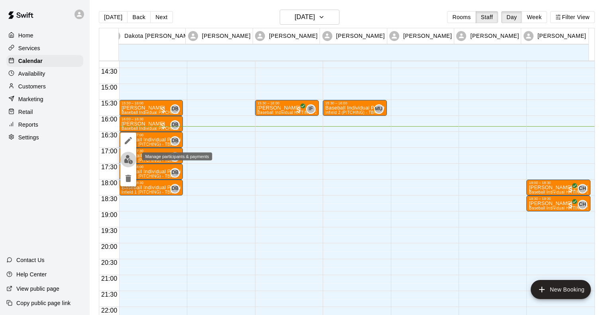
click at [129, 157] on img "edit" at bounding box center [128, 159] width 9 height 9
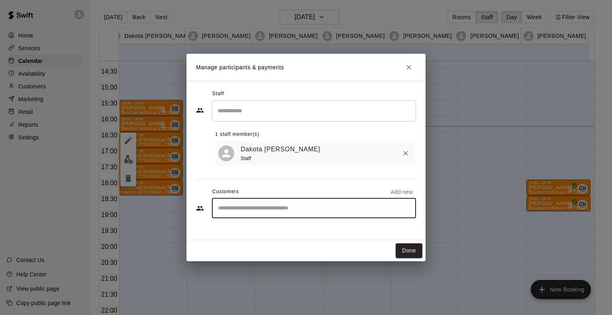
click at [255, 212] on input "Start typing to search customers..." at bounding box center [313, 208] width 197 height 8
type input "*****"
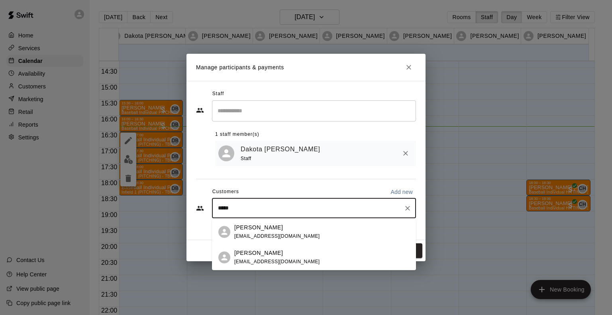
click at [255, 234] on span "ryroman13@yahoo.com" at bounding box center [277, 236] width 86 height 6
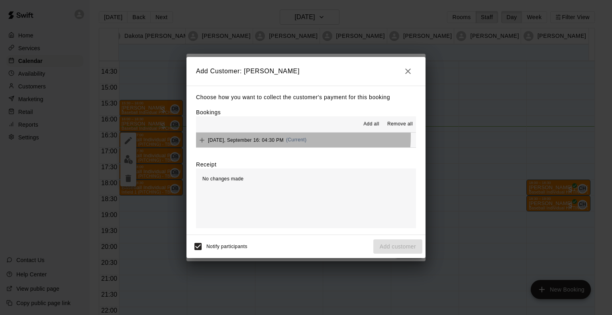
click at [258, 136] on div "[DATE], September 16: 04:30 PM (Current)" at bounding box center [251, 140] width 110 height 12
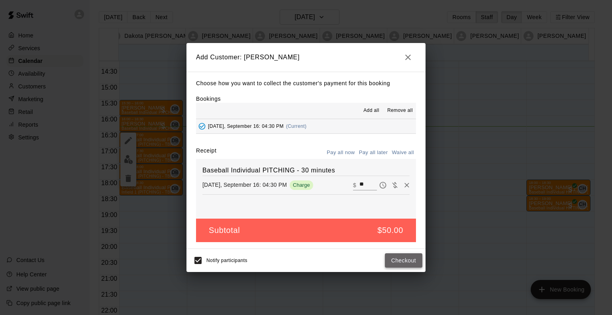
click at [397, 258] on button "Checkout" at bounding box center [403, 260] width 37 height 15
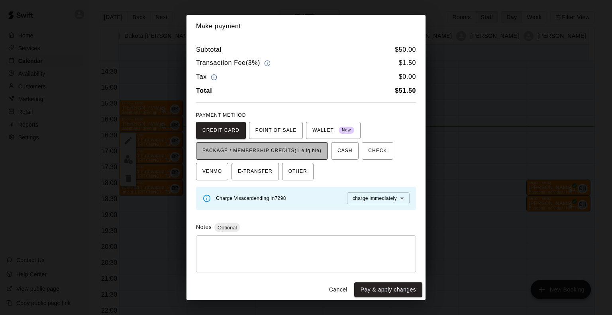
click at [298, 150] on span "PACKAGE / MEMBERSHIP CREDITS (1 eligible)" at bounding box center [261, 151] width 119 height 13
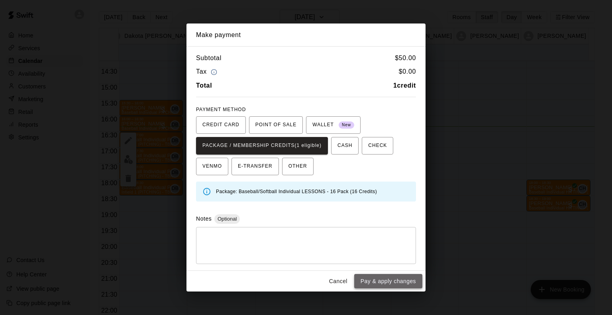
click at [381, 280] on button "Pay & apply changes" at bounding box center [388, 281] width 68 height 15
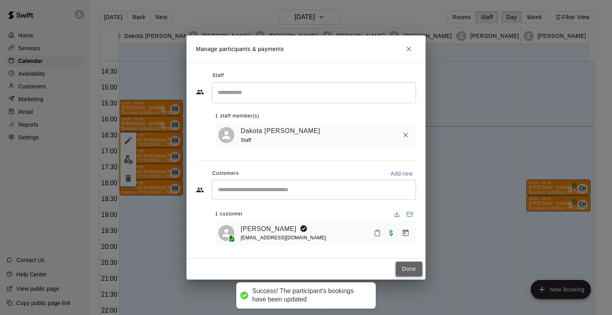
click at [410, 264] on button "Done" at bounding box center [408, 269] width 27 height 15
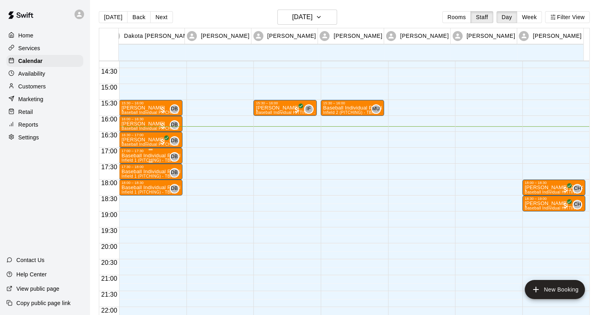
click at [141, 156] on p "Baseball Individual PITCHING - 30 minutes" at bounding box center [150, 156] width 59 height 0
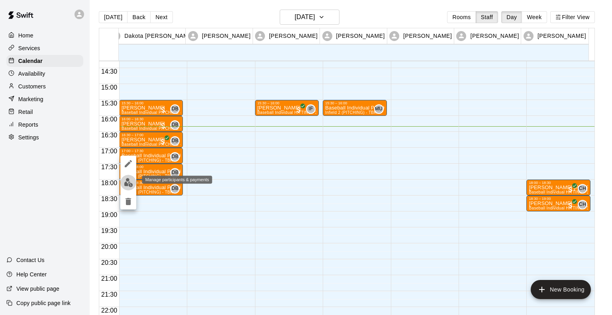
click at [129, 182] on img "edit" at bounding box center [128, 182] width 9 height 9
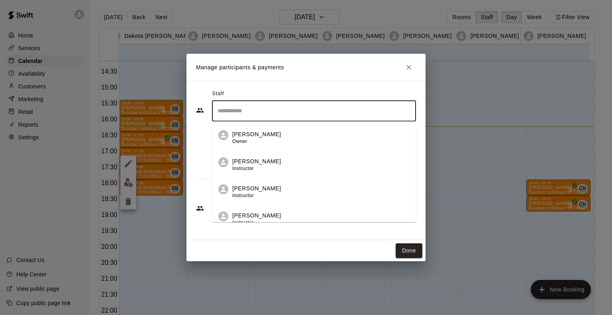
click at [291, 106] on input "Search staff" at bounding box center [313, 111] width 197 height 14
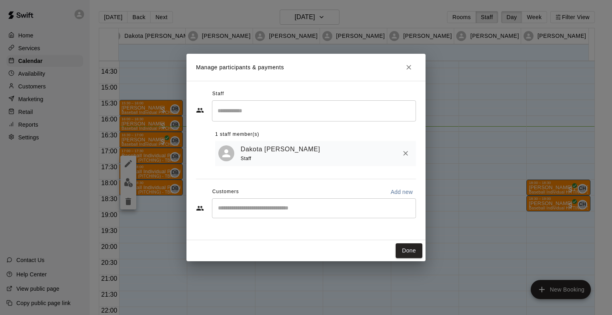
click at [291, 92] on div "Staff" at bounding box center [306, 94] width 220 height 13
click at [269, 202] on div "​" at bounding box center [314, 208] width 204 height 20
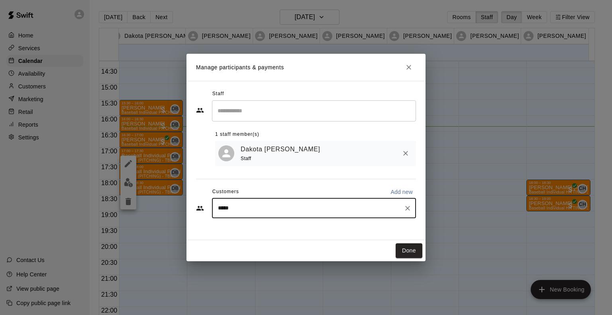
type input "******"
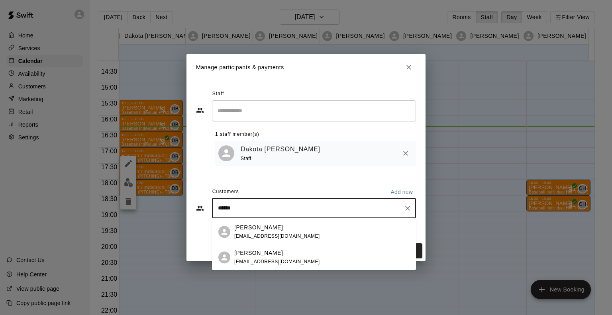
click at [253, 226] on p "[PERSON_NAME]" at bounding box center [258, 227] width 49 height 8
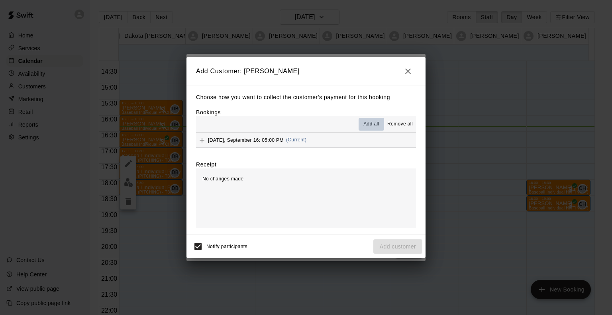
click at [364, 124] on span "Add all" at bounding box center [371, 124] width 16 height 8
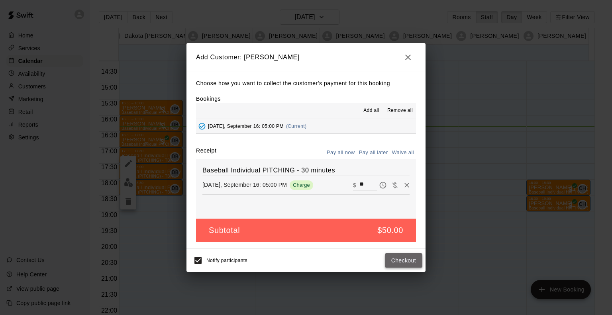
click at [401, 256] on button "Checkout" at bounding box center [403, 260] width 37 height 15
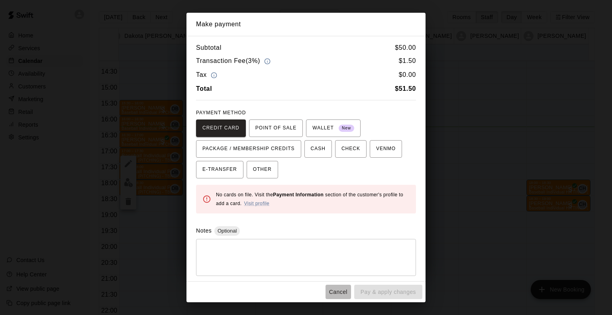
click at [336, 293] on button "Cancel" at bounding box center [337, 292] width 25 height 15
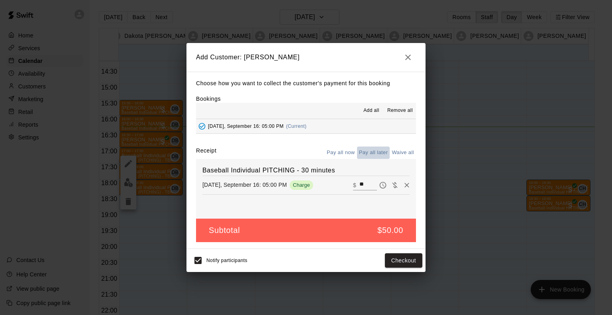
click at [368, 155] on button "Pay all later" at bounding box center [373, 153] width 33 height 12
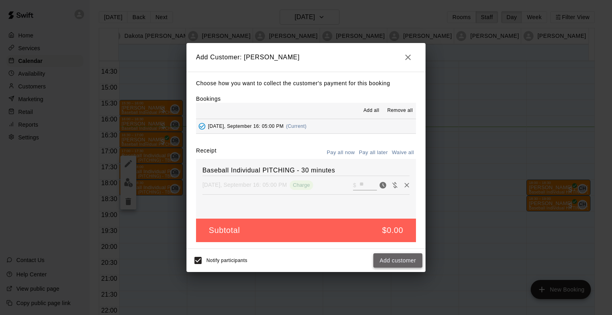
click at [396, 259] on button "Add customer" at bounding box center [397, 260] width 49 height 15
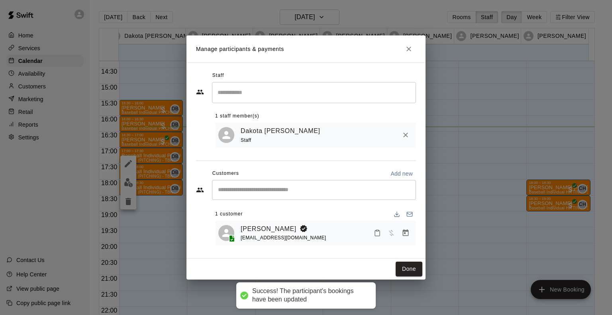
click at [409, 262] on div "Done" at bounding box center [305, 268] width 239 height 21
click at [408, 270] on button "Done" at bounding box center [408, 269] width 27 height 15
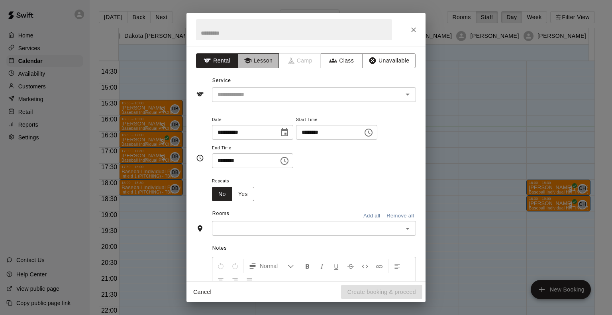
click at [263, 62] on button "Lesson" at bounding box center [258, 60] width 42 height 15
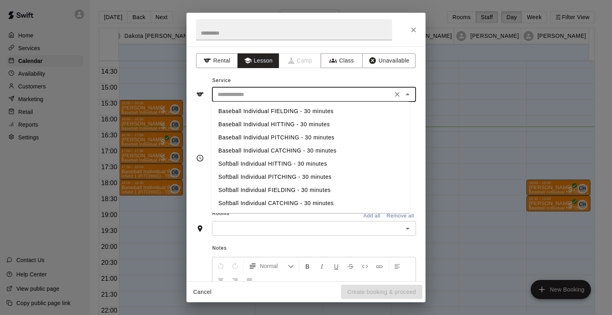
click at [255, 97] on input "text" at bounding box center [302, 95] width 176 height 10
click at [262, 120] on li "Baseball Individual HITTING - 30 minutes" at bounding box center [311, 124] width 198 height 13
type input "**********"
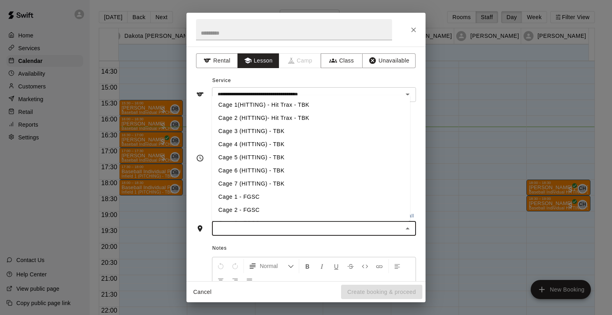
click at [254, 223] on input "text" at bounding box center [307, 228] width 186 height 10
click at [248, 141] on li "Cage 4 (HITTING) - TBK" at bounding box center [311, 144] width 198 height 13
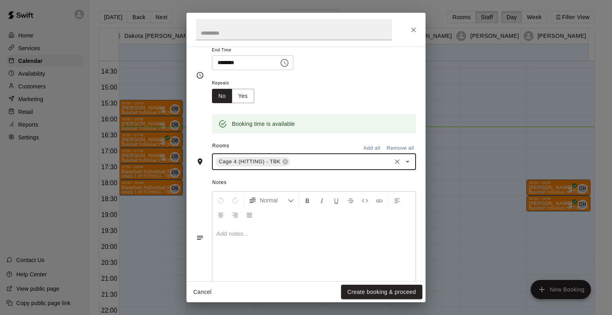
scroll to position [103, 0]
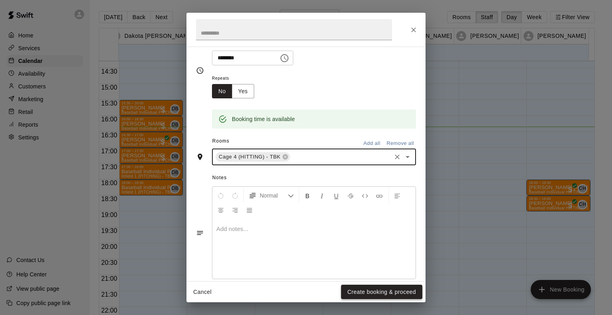
click at [384, 290] on button "Create booking & proceed" at bounding box center [381, 292] width 81 height 15
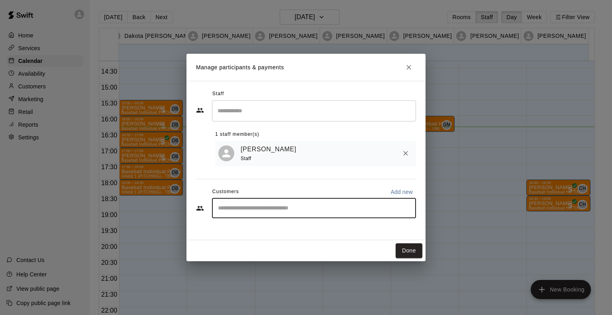
click at [262, 209] on input "Start typing to search customers..." at bounding box center [313, 208] width 197 height 8
type input "*******"
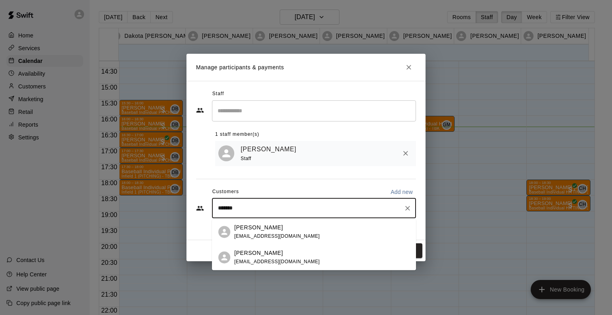
click at [255, 251] on p "[PERSON_NAME]" at bounding box center [258, 253] width 49 height 8
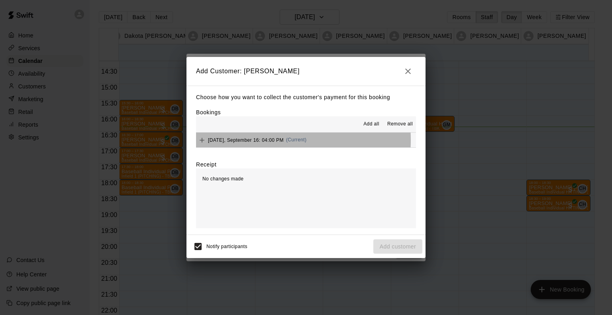
click at [253, 141] on span "Tuesday, September 16: 04:00 PM" at bounding box center [246, 140] width 76 height 6
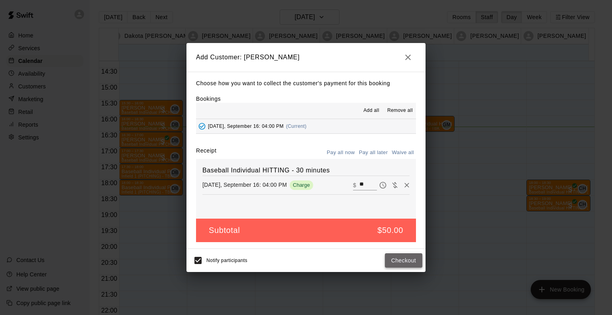
click at [410, 263] on button "Checkout" at bounding box center [403, 260] width 37 height 15
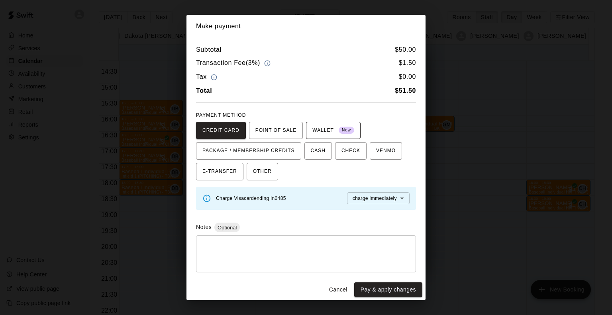
click at [320, 128] on span "WALLET New" at bounding box center [333, 130] width 42 height 13
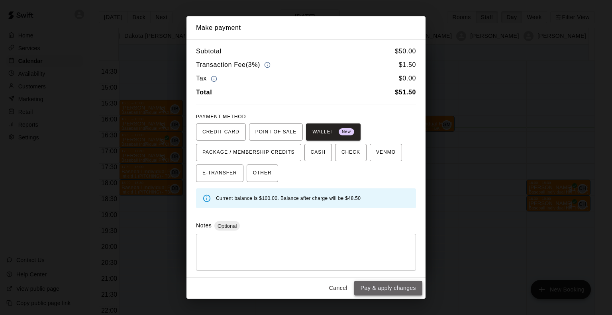
click at [378, 283] on button "Pay & apply changes" at bounding box center [388, 288] width 68 height 15
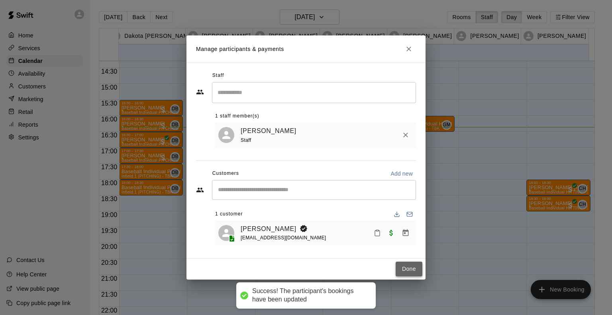
click at [408, 268] on button "Done" at bounding box center [408, 269] width 27 height 15
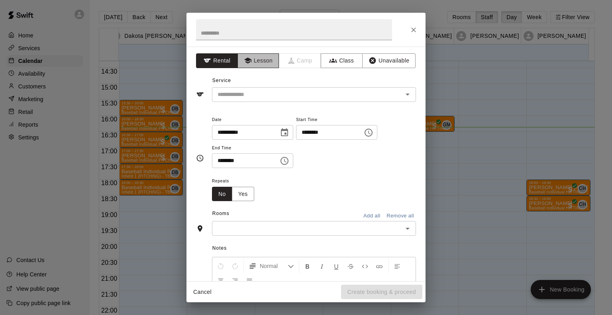
click at [257, 62] on button "Lesson" at bounding box center [258, 60] width 42 height 15
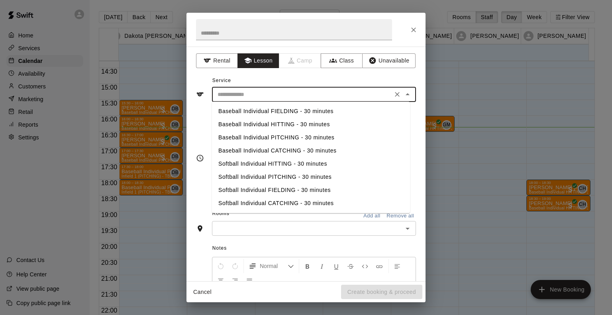
click at [266, 90] on input "text" at bounding box center [302, 95] width 176 height 10
click at [249, 122] on li "Baseball Individual HITTING - 30 minutes" at bounding box center [311, 124] width 198 height 13
type input "**********"
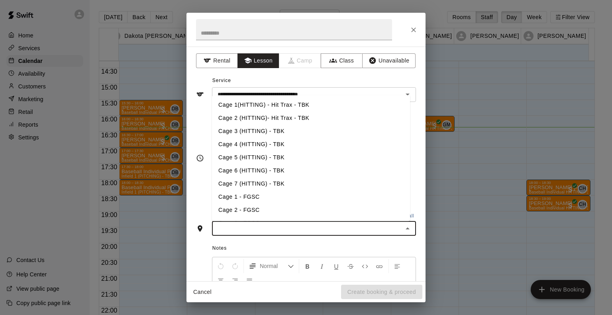
click at [251, 229] on input "text" at bounding box center [307, 228] width 186 height 10
click at [247, 132] on li "Cage 3 (HITTING) - TBK" at bounding box center [311, 131] width 198 height 13
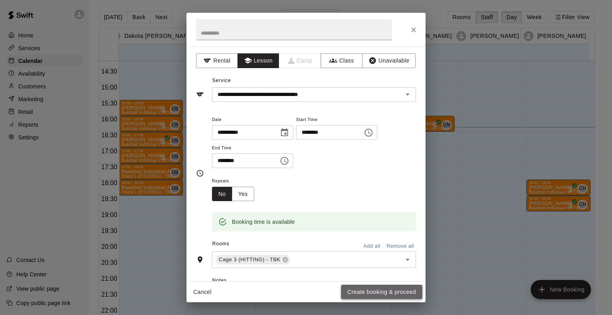
click at [354, 289] on button "Create booking & proceed" at bounding box center [381, 292] width 81 height 15
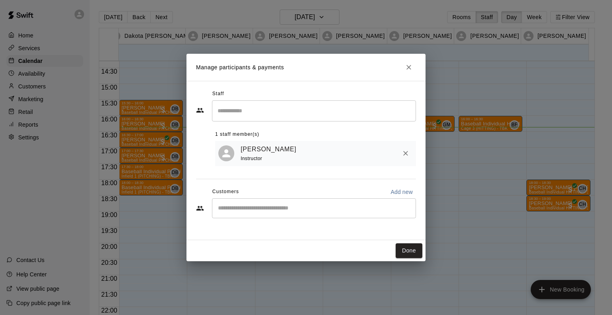
click at [299, 200] on div "​" at bounding box center [314, 208] width 204 height 20
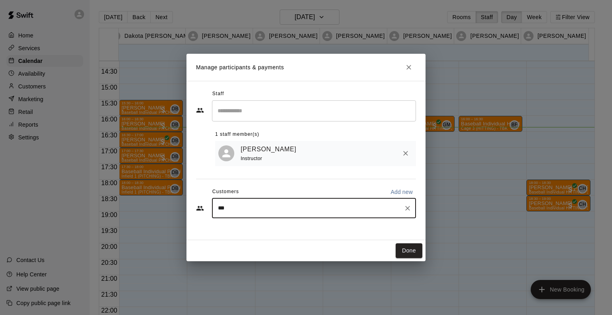
type input "****"
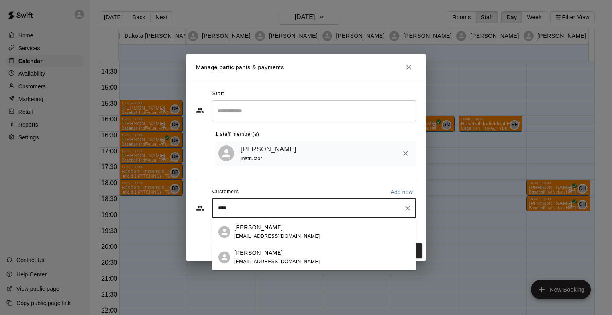
click at [241, 256] on p "[PERSON_NAME]" at bounding box center [258, 253] width 49 height 8
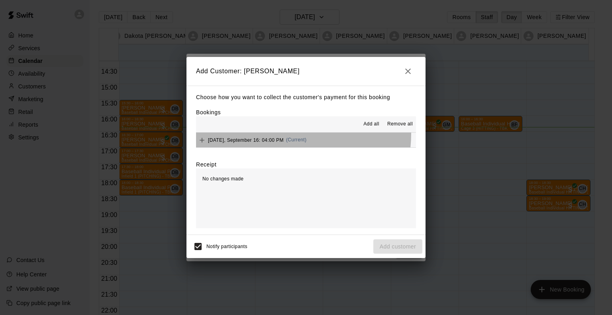
click at [277, 134] on button "Tuesday, September 16: 04:00 PM (Current)" at bounding box center [306, 140] width 220 height 15
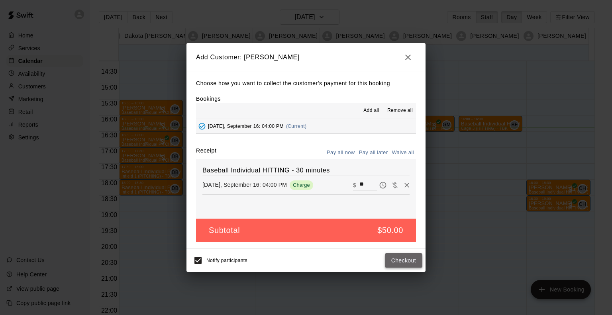
click at [398, 260] on button "Checkout" at bounding box center [403, 260] width 37 height 15
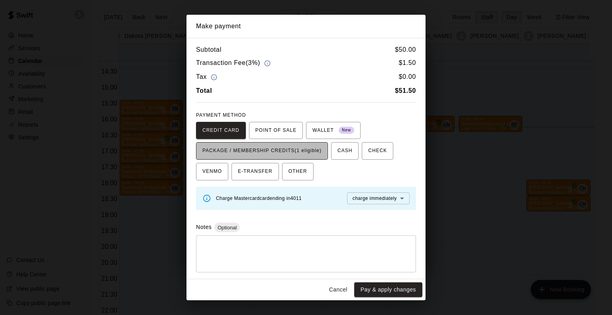
click at [236, 144] on button "PACKAGE / MEMBERSHIP CREDITS (1 eligible)" at bounding box center [262, 151] width 132 height 18
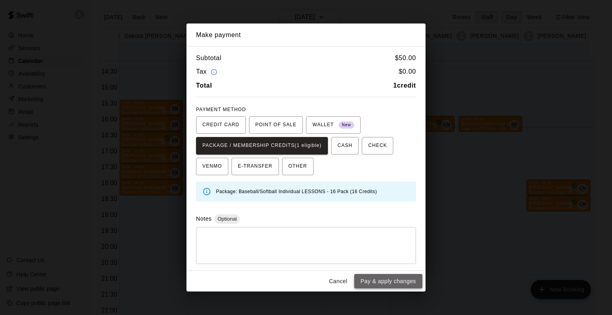
click at [381, 278] on button "Pay & apply changes" at bounding box center [388, 281] width 68 height 15
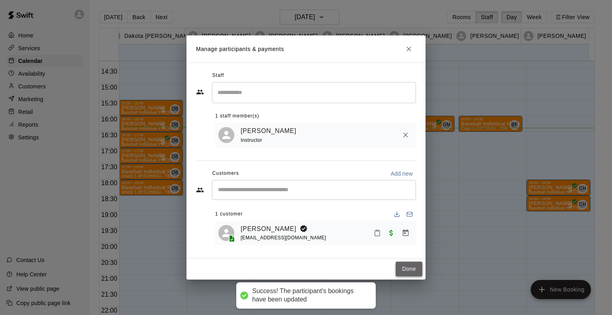
click at [408, 272] on button "Done" at bounding box center [408, 269] width 27 height 15
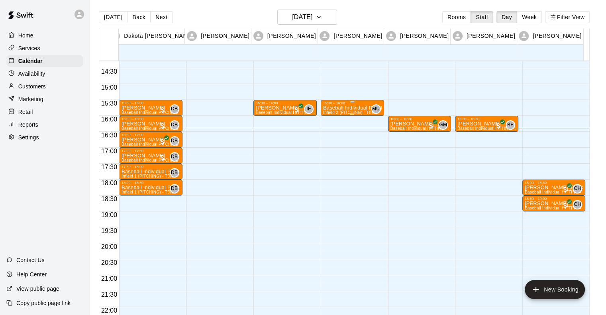
click at [352, 104] on div "15:30 – 16:00" at bounding box center [352, 103] width 59 height 4
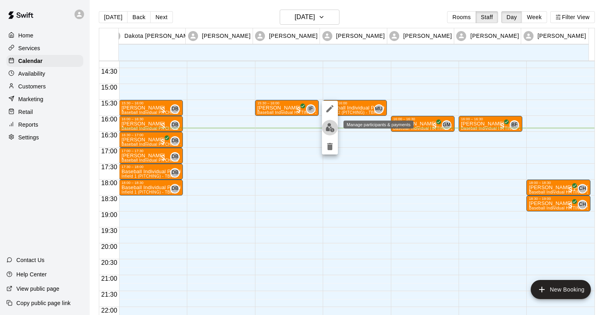
click at [329, 127] on img "edit" at bounding box center [329, 127] width 9 height 9
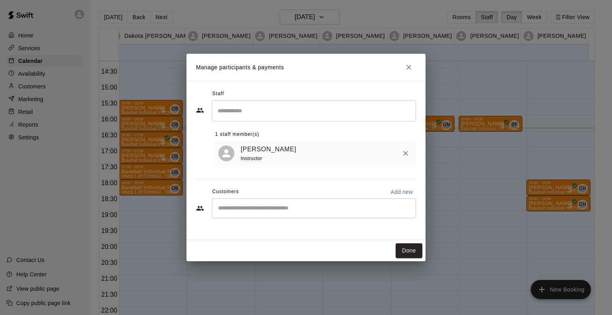
click at [261, 215] on div "​" at bounding box center [314, 208] width 204 height 20
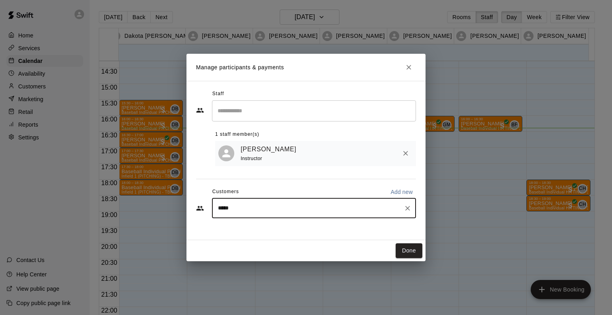
type input "****"
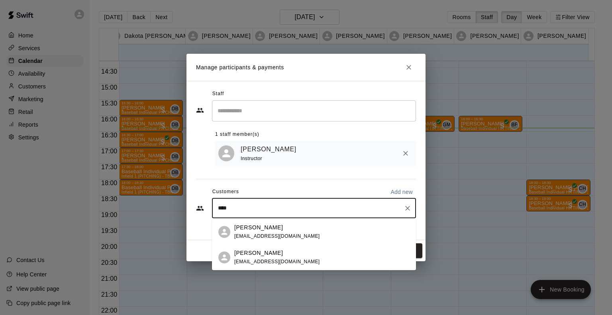
click at [249, 257] on div "Thomas Maifield maifield@mchsi.com" at bounding box center [277, 257] width 86 height 17
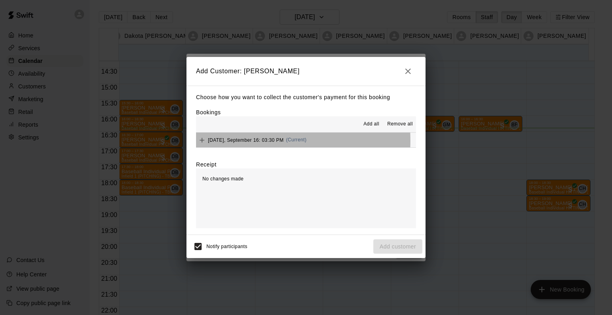
click at [237, 141] on span "Tuesday, September 16: 03:30 PM" at bounding box center [246, 140] width 76 height 6
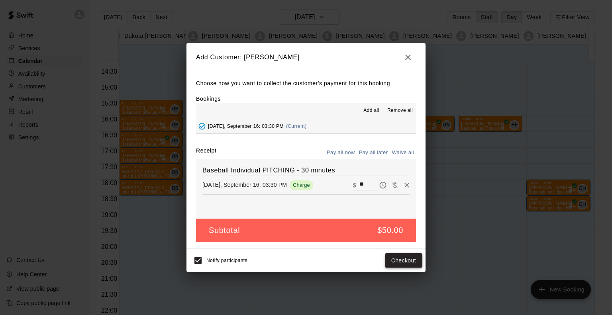
click at [404, 259] on button "Checkout" at bounding box center [403, 260] width 37 height 15
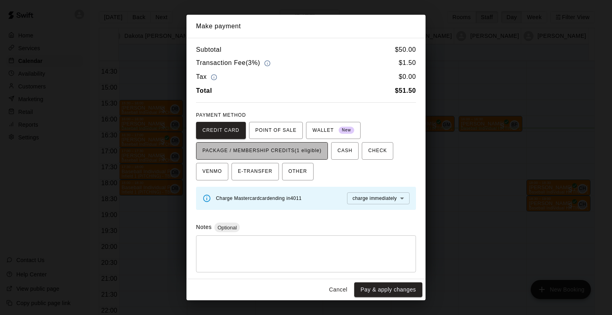
click at [283, 151] on span "PACKAGE / MEMBERSHIP CREDITS (1 eligible)" at bounding box center [261, 151] width 119 height 13
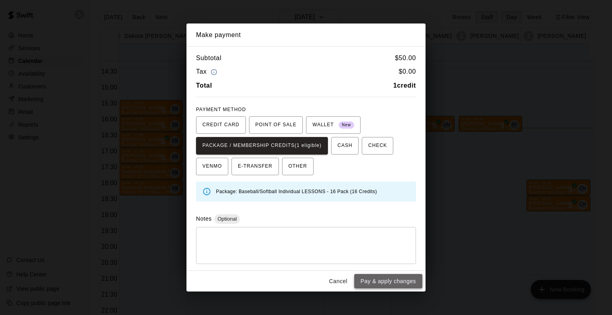
click at [389, 278] on button "Pay & apply changes" at bounding box center [388, 281] width 68 height 15
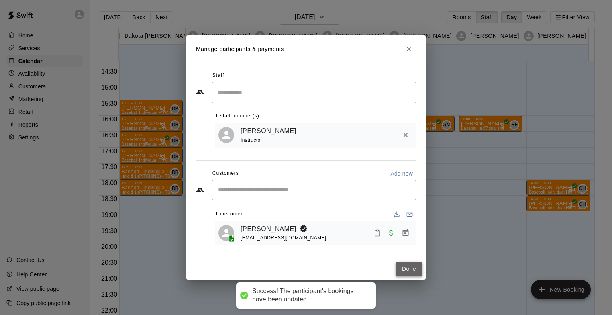
click at [408, 268] on button "Done" at bounding box center [408, 269] width 27 height 15
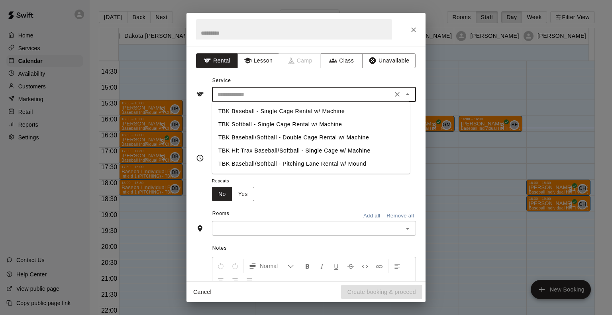
click at [268, 92] on input "text" at bounding box center [302, 95] width 176 height 10
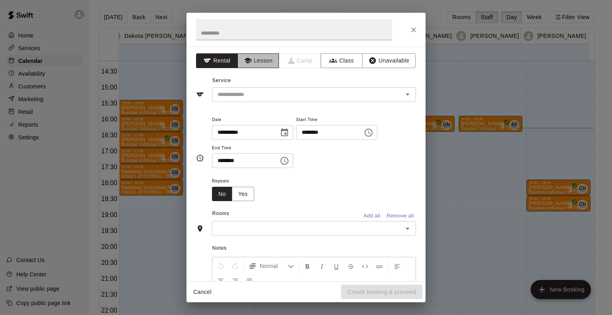
click at [257, 59] on button "Lesson" at bounding box center [258, 60] width 42 height 15
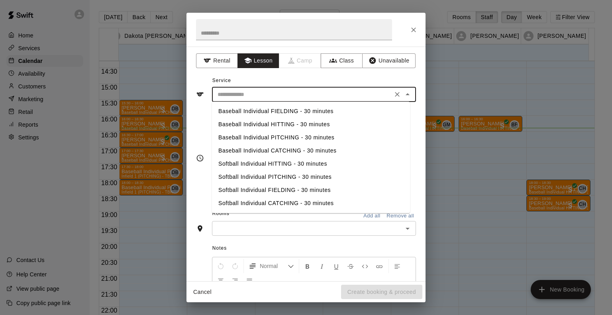
click at [245, 98] on input "text" at bounding box center [302, 95] width 176 height 10
click at [246, 128] on li "Baseball Individual HITTING - 30 minutes" at bounding box center [311, 124] width 198 height 13
type input "**********"
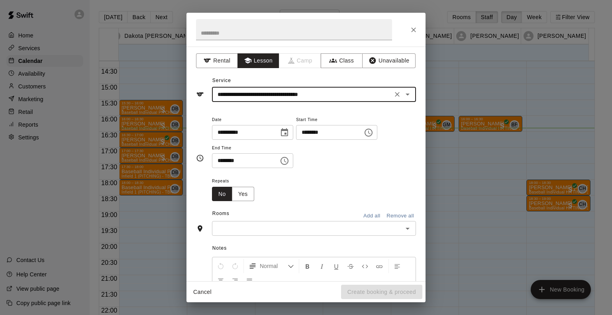
click at [250, 222] on div "​" at bounding box center [314, 228] width 204 height 15
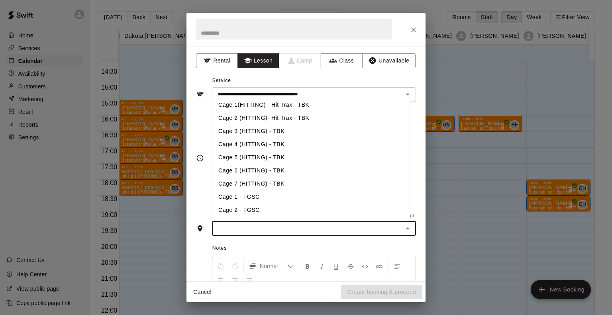
click at [242, 121] on li "Cage 2 (HITTING)- Hit Trax - TBK" at bounding box center [311, 117] width 198 height 13
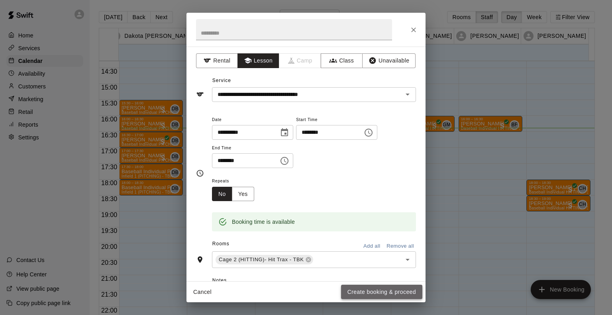
click at [396, 288] on button "Create booking & proceed" at bounding box center [381, 292] width 81 height 15
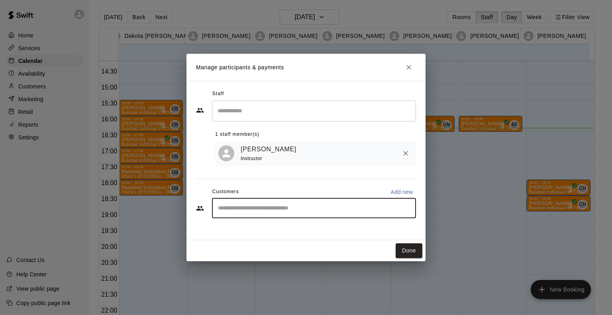
click at [271, 207] on input "Start typing to search customers..." at bounding box center [313, 208] width 197 height 8
type input "*****"
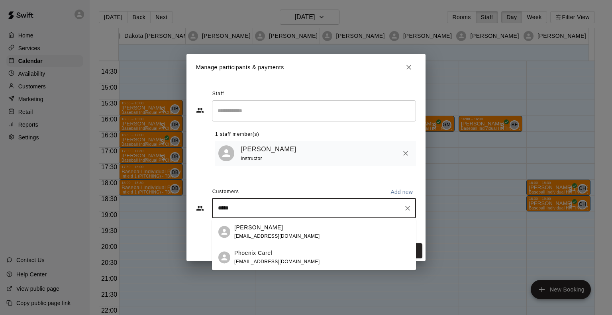
click at [246, 253] on p "Phoenix Carel" at bounding box center [253, 253] width 38 height 8
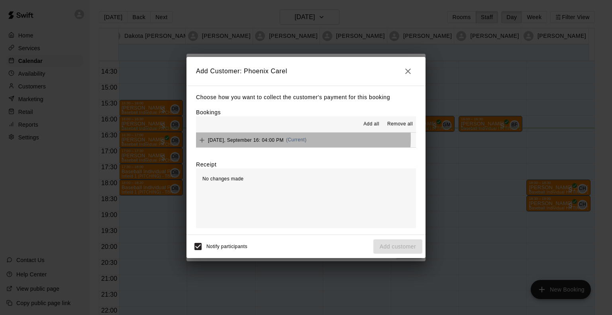
click at [269, 139] on span "Tuesday, September 16: 04:00 PM" at bounding box center [246, 140] width 76 height 6
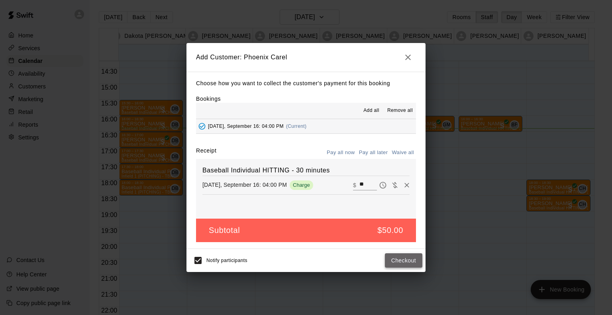
click at [410, 263] on button "Checkout" at bounding box center [403, 260] width 37 height 15
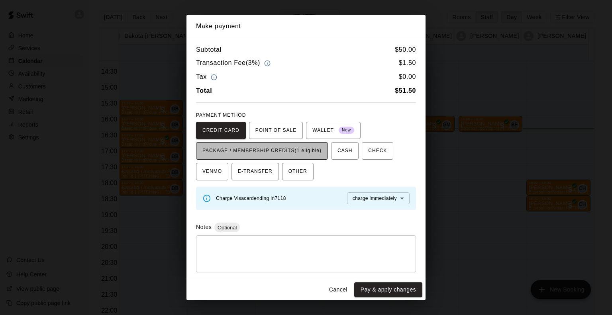
click at [293, 152] on span "PACKAGE / MEMBERSHIP CREDITS (1 eligible)" at bounding box center [261, 151] width 119 height 13
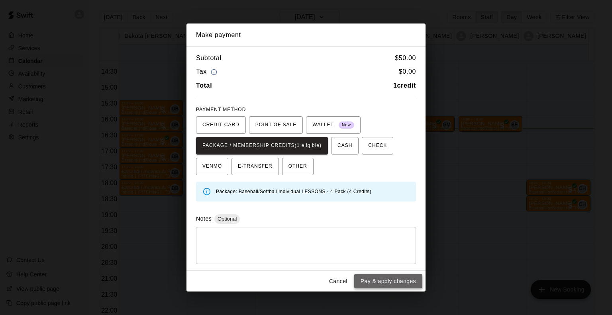
click at [397, 274] on button "Pay & apply changes" at bounding box center [388, 281] width 68 height 15
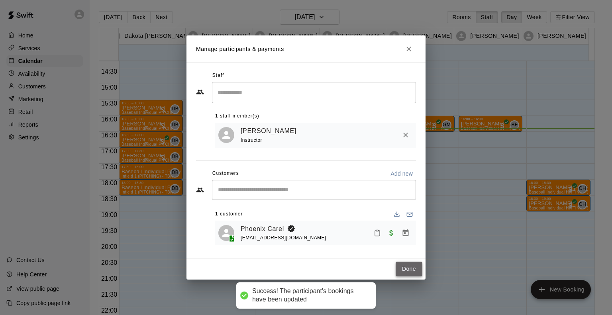
click at [407, 274] on button "Done" at bounding box center [408, 269] width 27 height 15
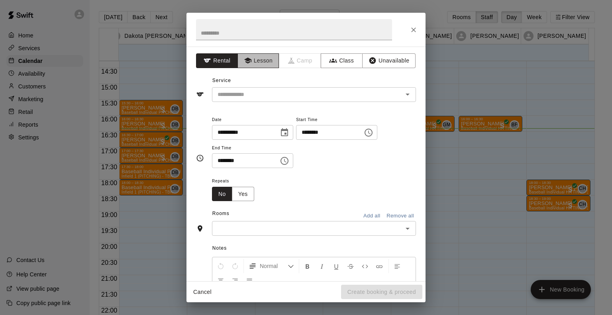
click at [266, 60] on button "Lesson" at bounding box center [258, 60] width 42 height 15
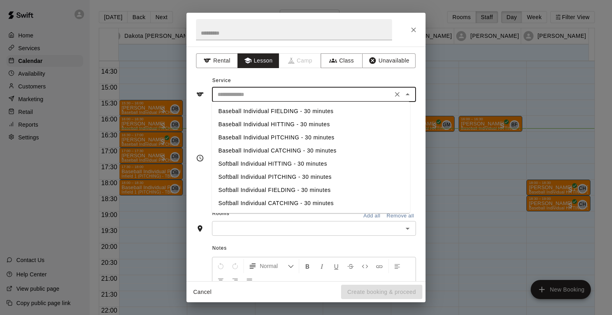
click at [256, 90] on input "text" at bounding box center [302, 95] width 176 height 10
click at [252, 137] on li "Baseball Individual PITCHING - 30 minutes" at bounding box center [311, 137] width 198 height 13
type input "**********"
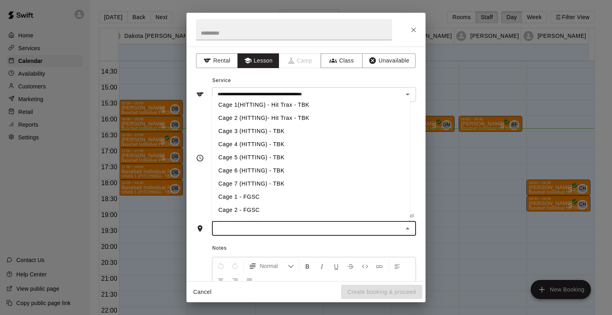
click at [245, 230] on input "text" at bounding box center [307, 228] width 186 height 10
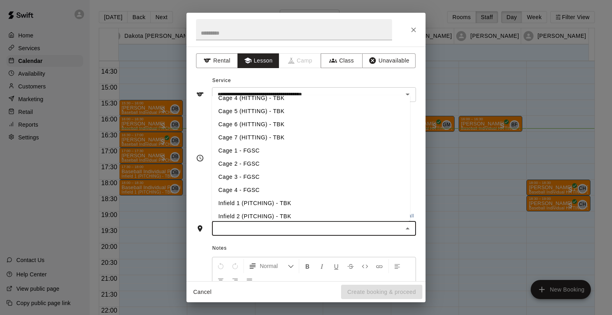
scroll to position [46, 0]
click at [248, 212] on li "Infield 2 (PITCHING) - TBK" at bounding box center [311, 216] width 198 height 13
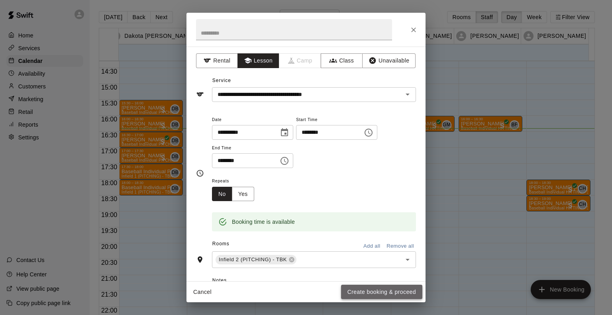
click at [367, 288] on button "Create booking & proceed" at bounding box center [381, 292] width 81 height 15
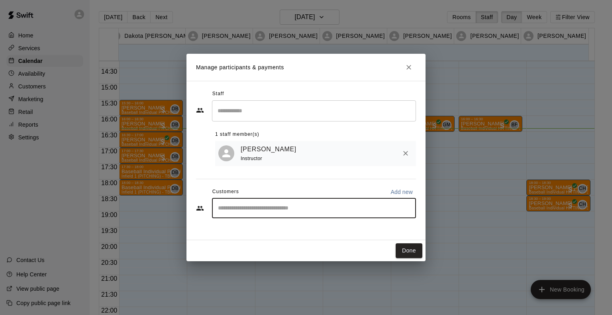
click at [245, 207] on input "Start typing to search customers..." at bounding box center [313, 208] width 197 height 8
type input "*****"
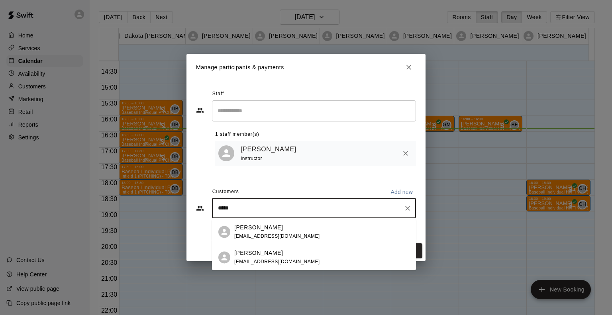
click at [256, 259] on span "[EMAIL_ADDRESS][DOMAIN_NAME]" at bounding box center [277, 262] width 86 height 6
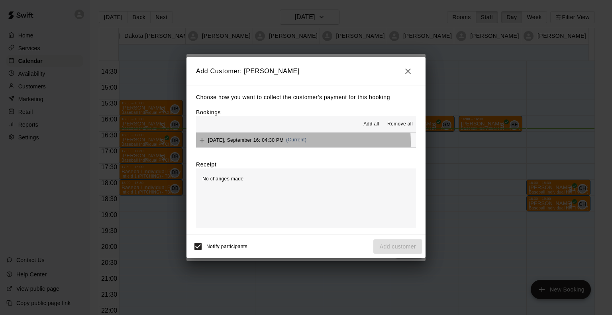
click at [263, 144] on div "[DATE], September 16: 04:30 PM (Current)" at bounding box center [251, 140] width 110 height 12
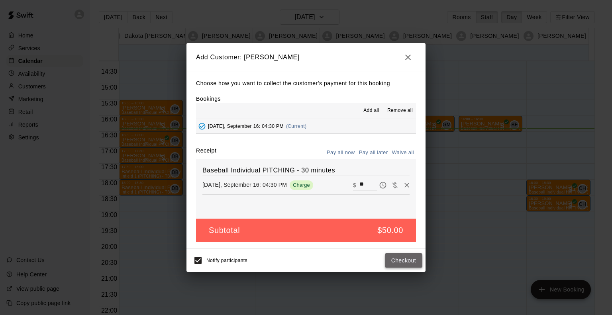
click at [395, 264] on button "Checkout" at bounding box center [403, 260] width 37 height 15
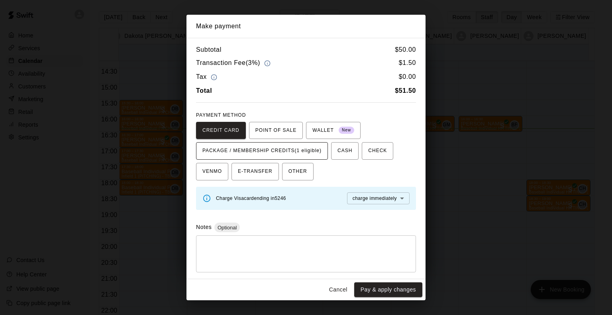
click at [299, 145] on span "PACKAGE / MEMBERSHIP CREDITS (1 eligible)" at bounding box center [261, 151] width 119 height 13
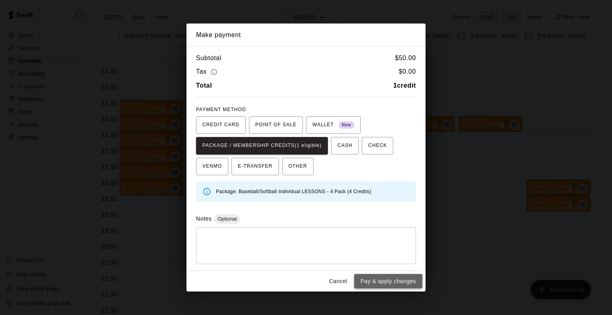
click at [375, 277] on button "Pay & apply changes" at bounding box center [388, 281] width 68 height 15
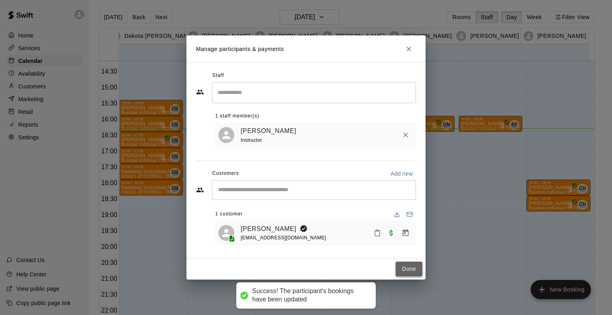
click at [410, 266] on button "Done" at bounding box center [408, 269] width 27 height 15
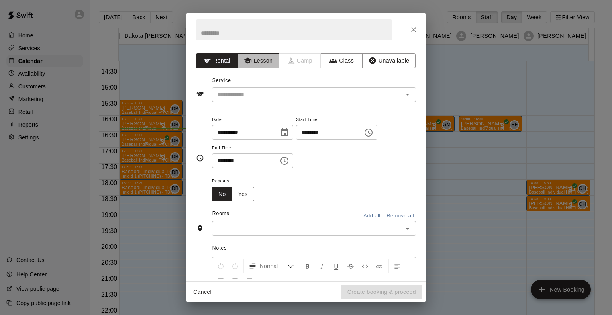
click at [252, 61] on button "Lesson" at bounding box center [258, 60] width 42 height 15
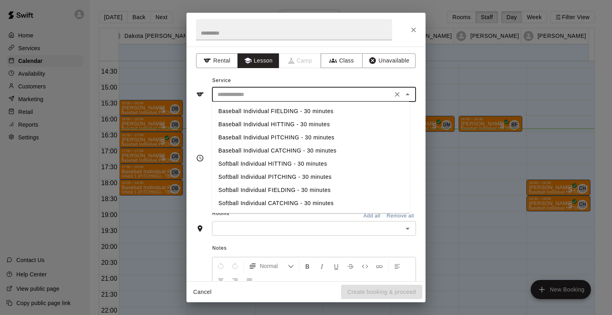
click at [252, 97] on input "text" at bounding box center [302, 95] width 176 height 10
click at [248, 124] on li "Baseball Individual HITTING - 30 minutes" at bounding box center [311, 124] width 198 height 13
type input "**********"
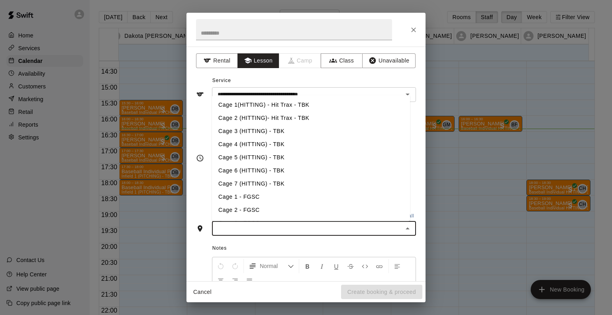
click at [262, 224] on input "text" at bounding box center [307, 228] width 186 height 10
click at [244, 117] on li "Cage 2 (HITTING)- Hit Trax - TBK" at bounding box center [311, 117] width 198 height 13
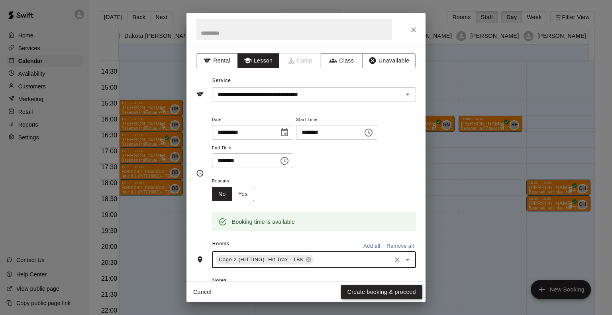
click at [377, 291] on button "Create booking & proceed" at bounding box center [381, 292] width 81 height 15
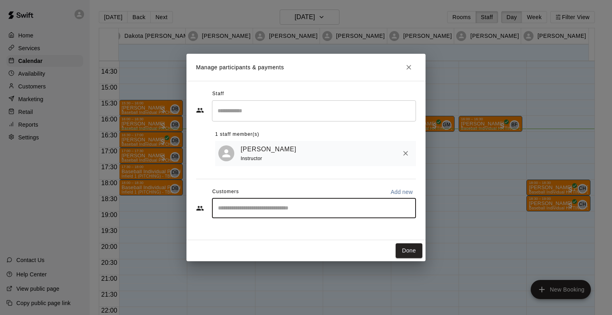
click at [259, 205] on input "Start typing to search customers..." at bounding box center [313, 208] width 197 height 8
type input "*******"
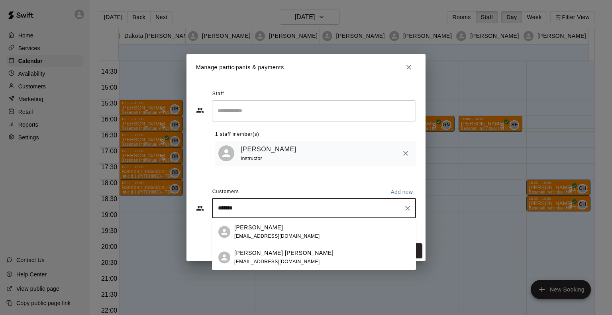
click at [244, 259] on span "[EMAIL_ADDRESS][DOMAIN_NAME]" at bounding box center [277, 262] width 86 height 6
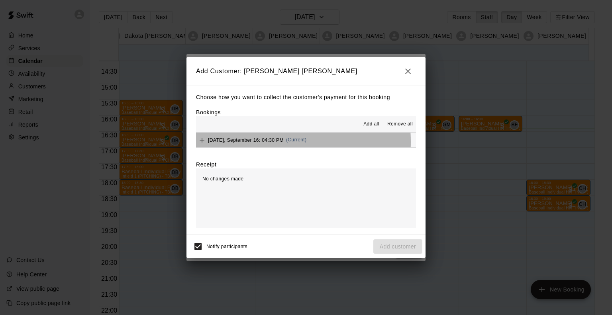
click at [232, 143] on span "[DATE], September 16: 04:30 PM" at bounding box center [246, 140] width 76 height 6
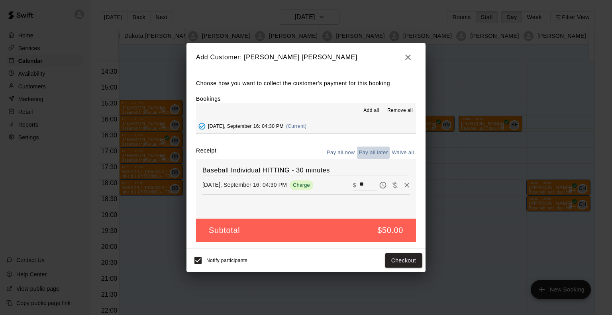
click at [376, 154] on button "Pay all later" at bounding box center [373, 153] width 33 height 12
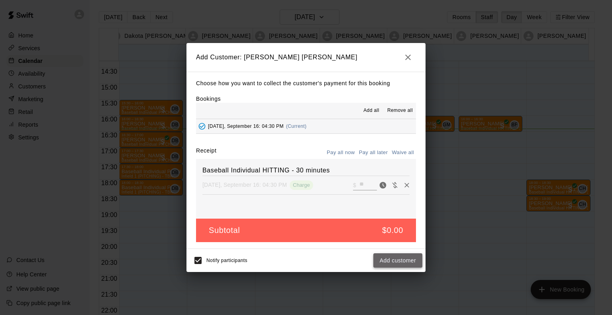
click at [392, 256] on button "Add customer" at bounding box center [397, 260] width 49 height 15
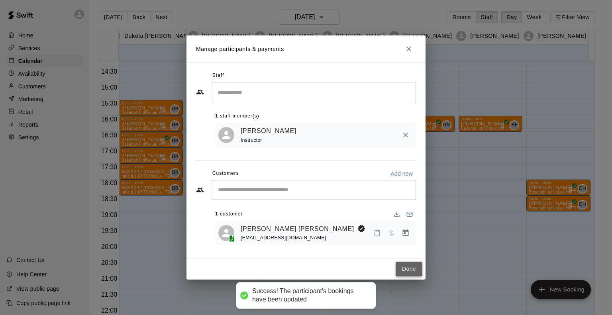
click at [404, 268] on button "Done" at bounding box center [408, 269] width 27 height 15
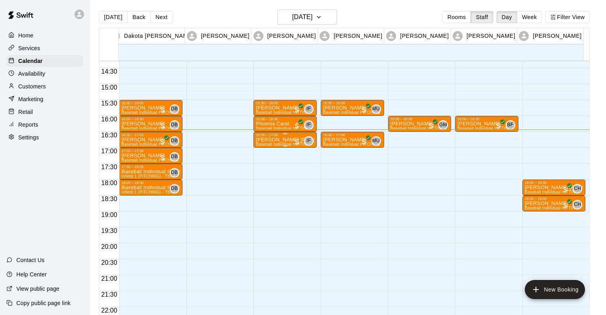
click at [283, 140] on p "[PERSON_NAME] [PERSON_NAME]" at bounding box center [285, 140] width 59 height 0
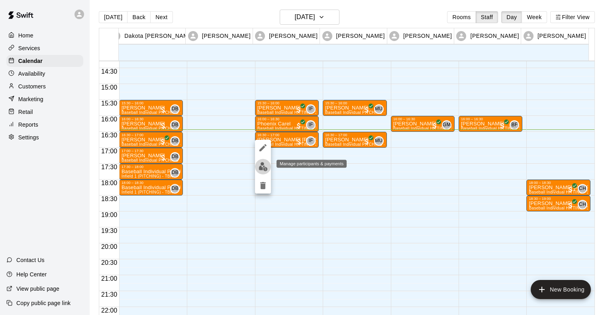
click at [262, 166] on img "edit" at bounding box center [262, 166] width 9 height 9
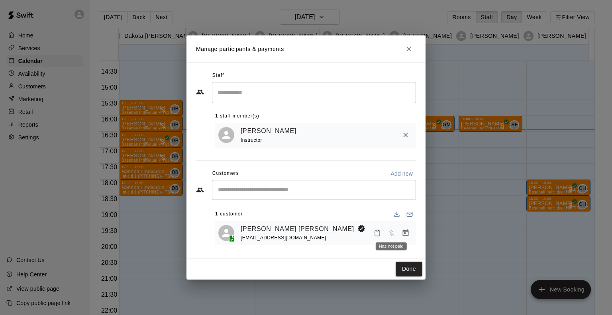
click at [391, 234] on span "Has not paid" at bounding box center [391, 232] width 14 height 7
click at [405, 231] on icon "Manage bookings & payment" at bounding box center [406, 232] width 6 height 7
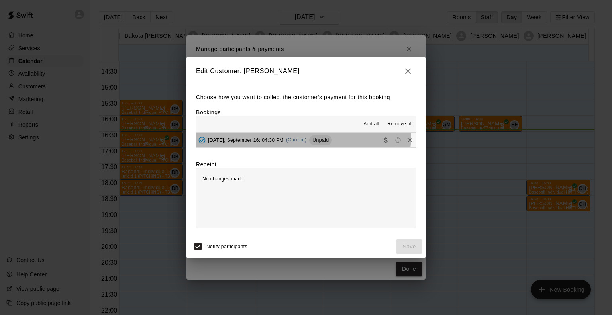
click at [303, 135] on div "[DATE], September 16: 04:30 PM (Current) Unpaid" at bounding box center [264, 140] width 136 height 12
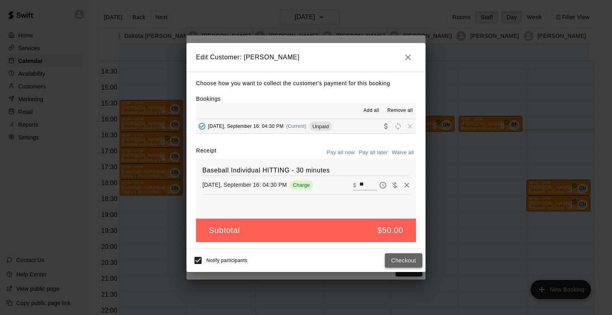
click at [402, 261] on button "Checkout" at bounding box center [403, 260] width 37 height 15
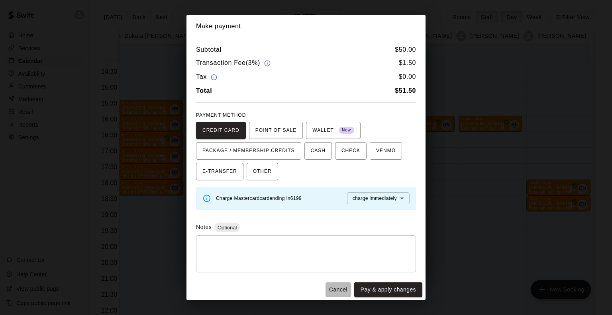
click at [339, 289] on button "Cancel" at bounding box center [337, 289] width 25 height 15
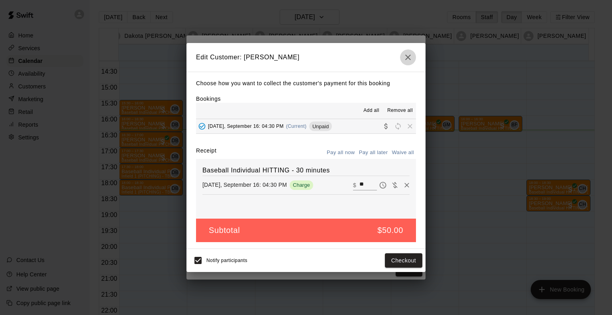
click at [411, 55] on icon "button" at bounding box center [408, 58] width 10 height 10
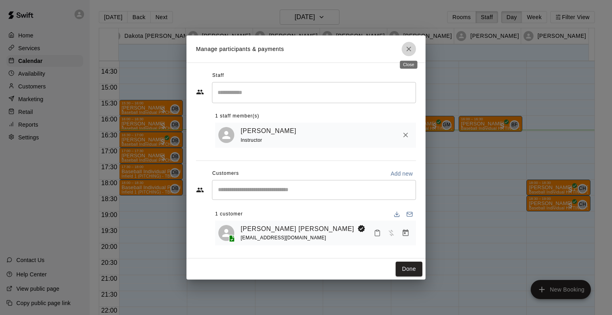
click at [410, 42] on button "Close" at bounding box center [408, 49] width 14 height 14
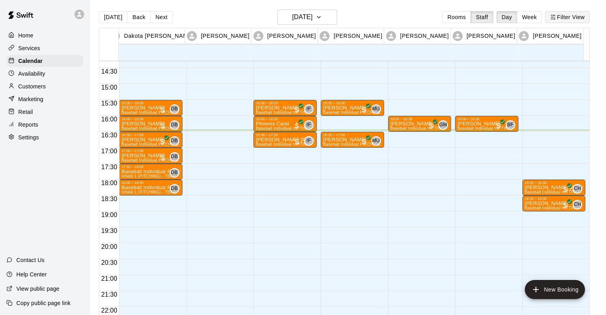
click at [559, 14] on button "Filter View" at bounding box center [567, 17] width 45 height 12
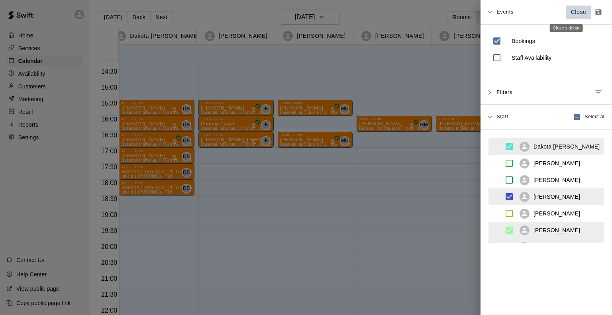
click at [571, 8] on p "Close" at bounding box center [579, 12] width 16 height 8
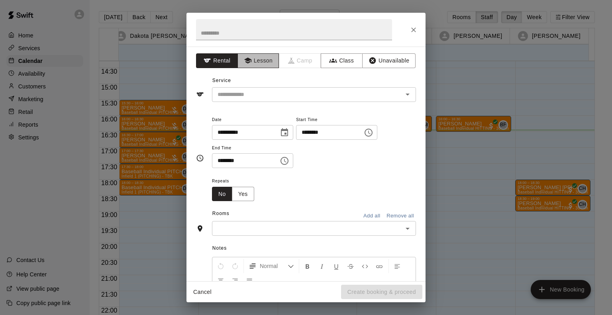
click at [255, 63] on button "Lesson" at bounding box center [258, 60] width 42 height 15
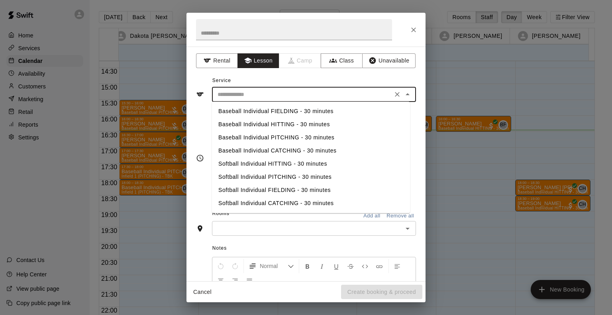
click at [250, 94] on input "text" at bounding box center [302, 95] width 176 height 10
click at [250, 140] on li "Baseball Individual PITCHING - 30 minutes" at bounding box center [311, 137] width 198 height 13
type input "**********"
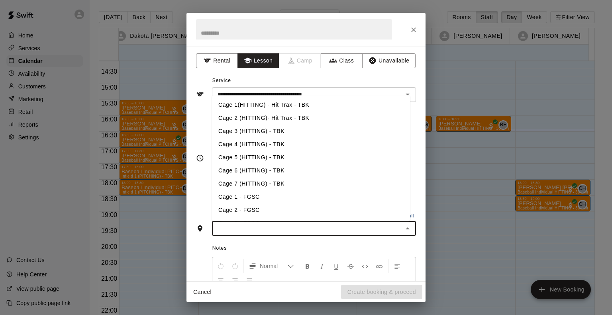
click at [244, 225] on input "text" at bounding box center [307, 228] width 186 height 10
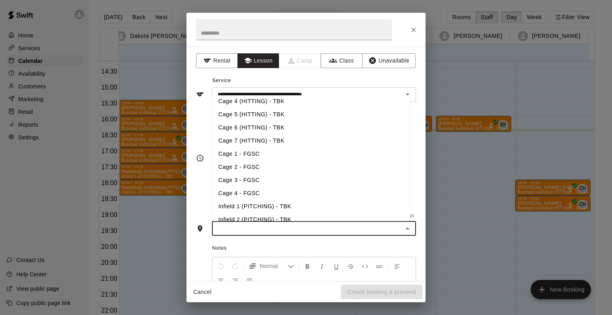
scroll to position [44, 0]
click at [247, 213] on li "Infield 2 (PITCHING) - TBK" at bounding box center [311, 218] width 198 height 13
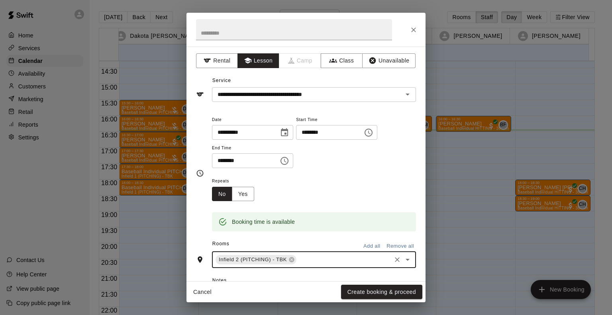
scroll to position [92, 0]
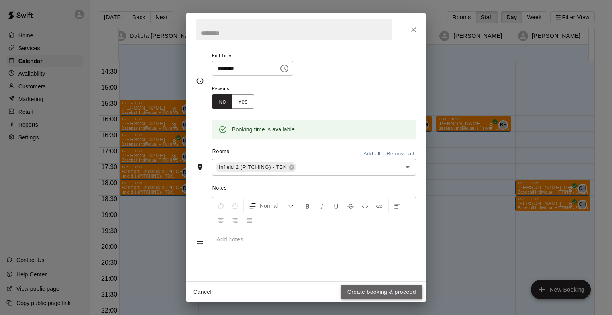
click at [372, 297] on button "Create booking & proceed" at bounding box center [381, 292] width 81 height 15
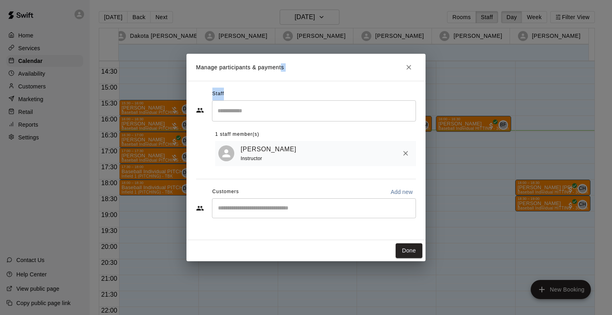
drag, startPoint x: 282, startPoint y: 68, endPoint x: 399, endPoint y: 98, distance: 121.2
click at [399, 98] on div "Manage participants & payments Staff ​ 1 staff member(s) [PERSON_NAME] Instruct…" at bounding box center [305, 157] width 239 height 207
click at [375, 86] on div "Staff ​ 1 staff member(s) [PERSON_NAME] Instructor Customers Add new ​" at bounding box center [305, 160] width 239 height 159
click at [412, 252] on button "Done" at bounding box center [408, 250] width 27 height 15
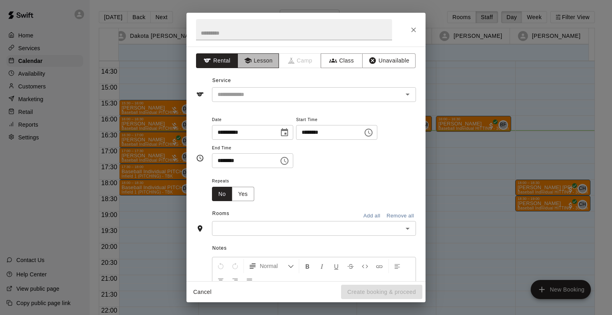
click at [257, 61] on button "Lesson" at bounding box center [258, 60] width 42 height 15
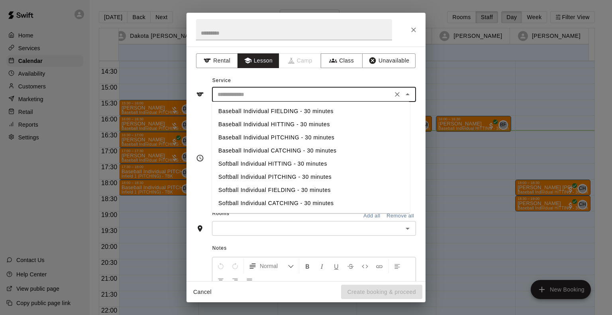
click at [250, 91] on input "text" at bounding box center [302, 95] width 176 height 10
click at [256, 135] on li "Baseball Individual PITCHING - 30 minutes" at bounding box center [311, 137] width 198 height 13
type input "**********"
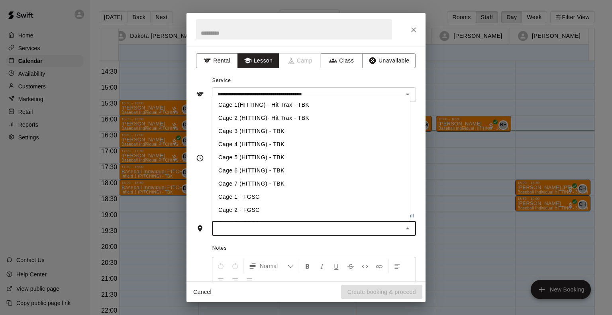
click at [245, 228] on input "text" at bounding box center [307, 228] width 186 height 10
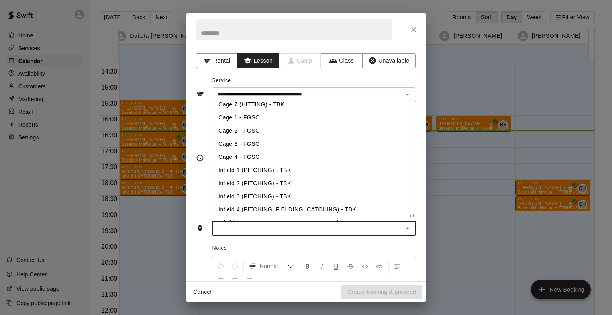
click at [252, 180] on li "Infield 2 (PITCHING) - TBK" at bounding box center [311, 183] width 198 height 13
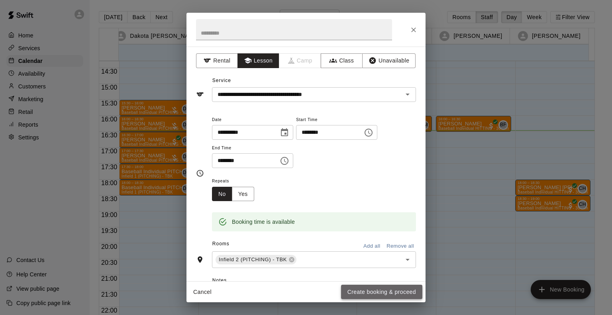
click at [371, 293] on button "Create booking & proceed" at bounding box center [381, 292] width 81 height 15
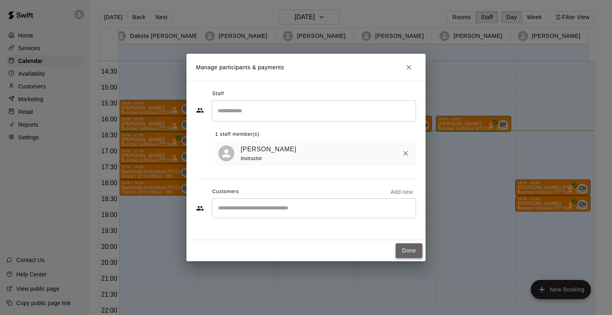
click at [412, 250] on button "Done" at bounding box center [408, 250] width 27 height 15
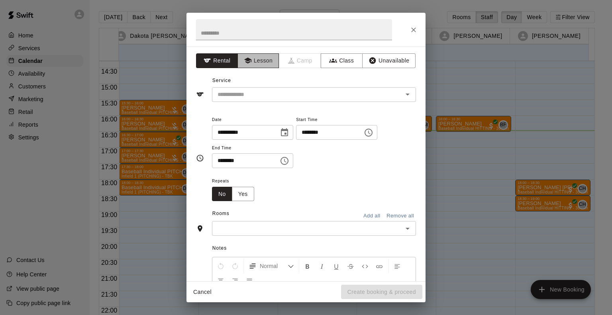
click at [254, 65] on button "Lesson" at bounding box center [258, 60] width 42 height 15
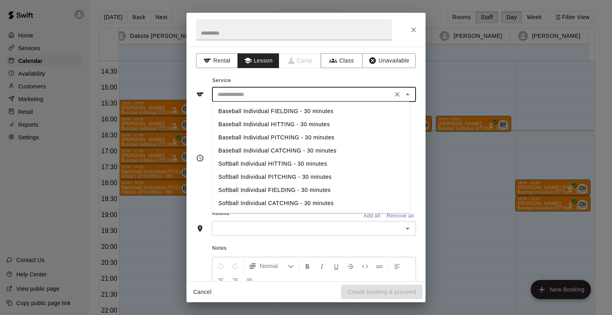
click at [250, 92] on input "text" at bounding box center [302, 95] width 176 height 10
click at [251, 137] on li "Baseball Individual PITCHING - 30 minutes" at bounding box center [311, 137] width 198 height 13
type input "**********"
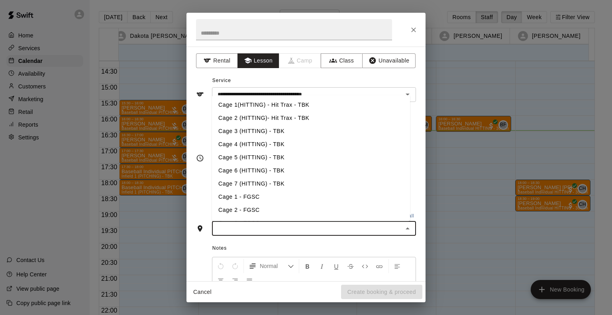
click at [243, 226] on input "text" at bounding box center [307, 228] width 186 height 10
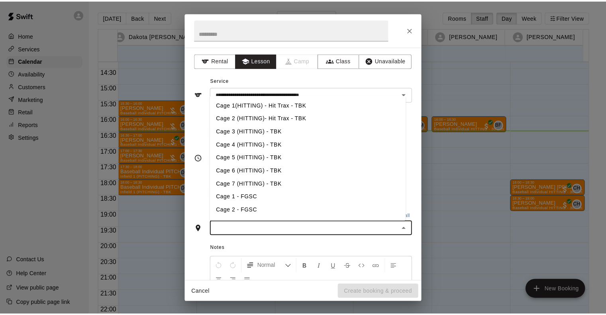
scroll to position [63, 0]
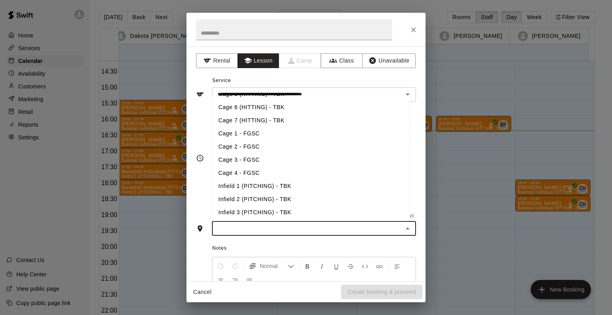
click at [246, 196] on li "Infield 2 (PITCHING) - TBK" at bounding box center [311, 199] width 198 height 13
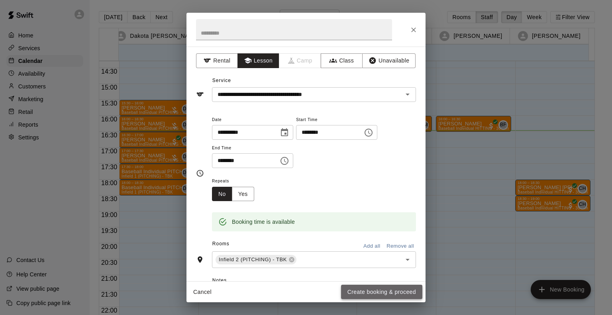
click at [365, 288] on button "Create booking & proceed" at bounding box center [381, 292] width 81 height 15
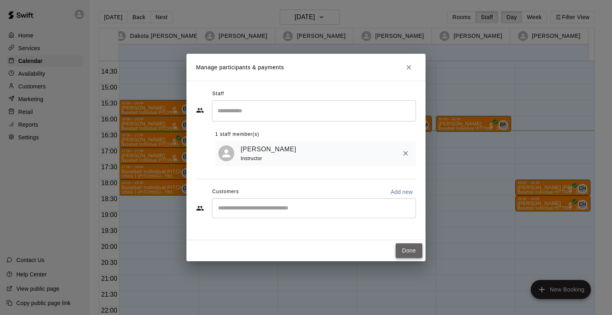
click at [404, 250] on button "Done" at bounding box center [408, 250] width 27 height 15
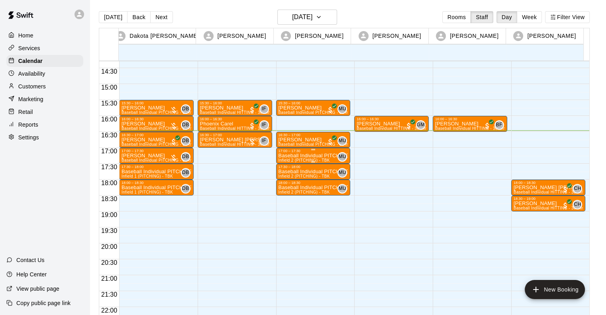
click at [308, 156] on p "Baseball Individual PITCHING - 30 minutes" at bounding box center [313, 156] width 70 height 0
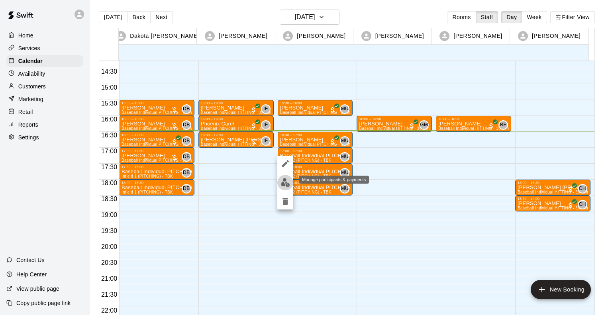
click at [281, 177] on button "edit" at bounding box center [285, 183] width 16 height 16
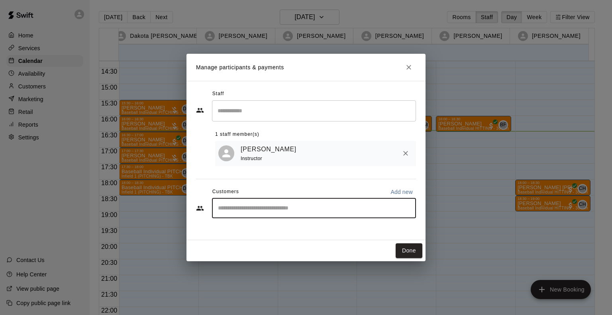
click at [263, 212] on input "Start typing to search customers..." at bounding box center [313, 208] width 197 height 8
type input "*****"
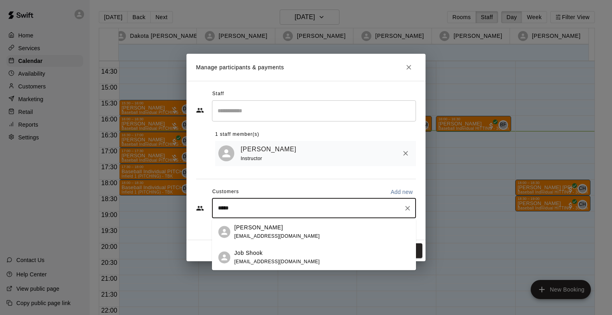
click at [237, 254] on p "Job Shook" at bounding box center [248, 253] width 28 height 8
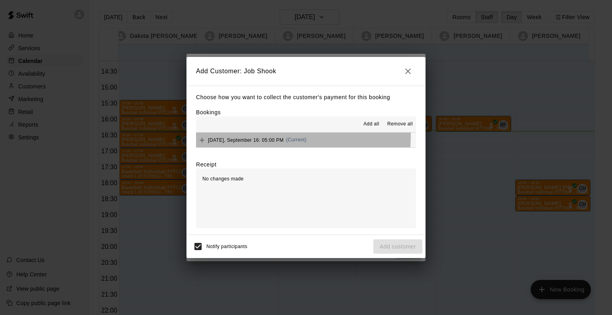
click at [258, 136] on div "[DATE], September 16: 05:00 PM (Current)" at bounding box center [251, 140] width 110 height 12
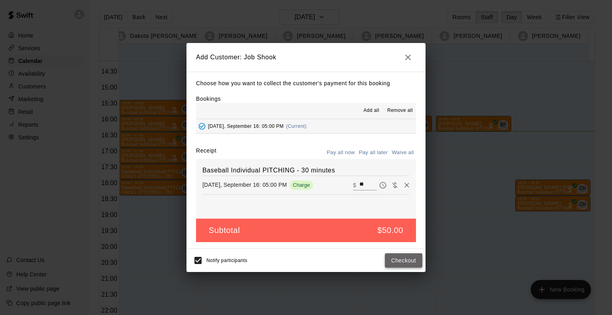
click at [403, 258] on button "Checkout" at bounding box center [403, 260] width 37 height 15
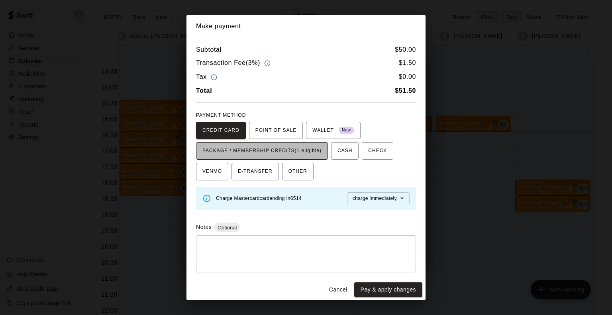
click at [284, 149] on span "PACKAGE / MEMBERSHIP CREDITS (1 eligible)" at bounding box center [261, 151] width 119 height 13
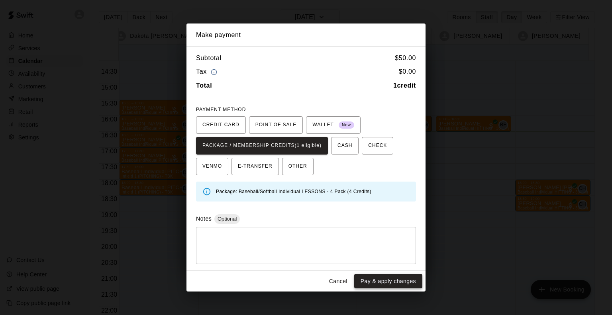
click at [387, 281] on button "Pay & apply changes" at bounding box center [388, 281] width 68 height 15
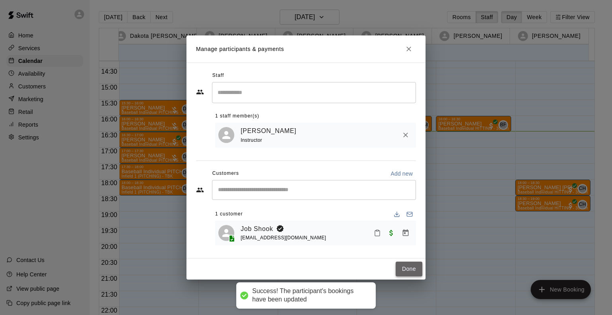
click at [407, 270] on button "Done" at bounding box center [408, 269] width 27 height 15
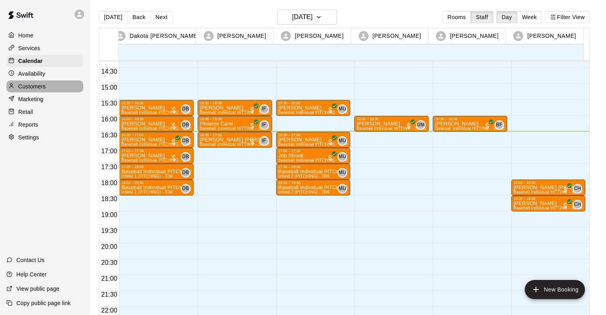
click at [31, 90] on p "Customers" at bounding box center [31, 86] width 27 height 8
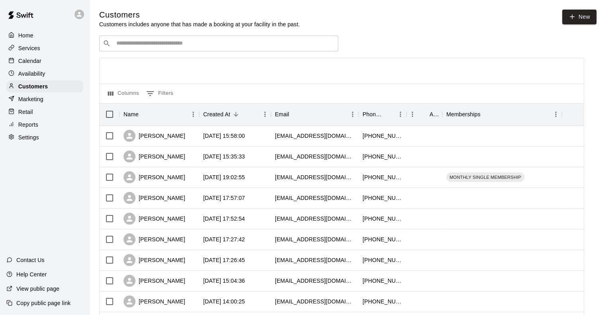
click at [508, 22] on div "Customers Customers includes anyone that has made a booking at your facility in…" at bounding box center [347, 19] width 497 height 19
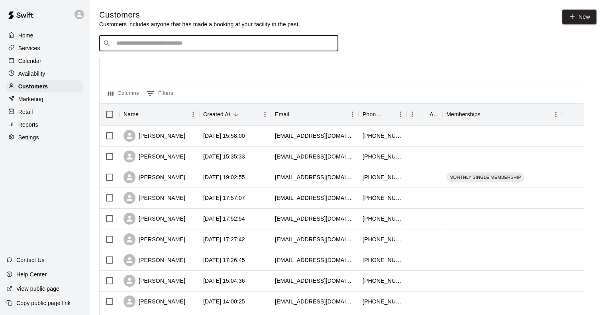
click at [146, 44] on input "Search customers by name or email" at bounding box center [224, 43] width 221 height 8
type input "******"
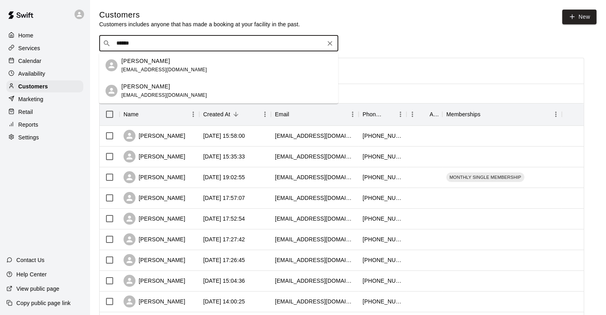
click at [135, 73] on div "Michael Rogers mkrogers8@msn.com" at bounding box center [164, 65] width 86 height 17
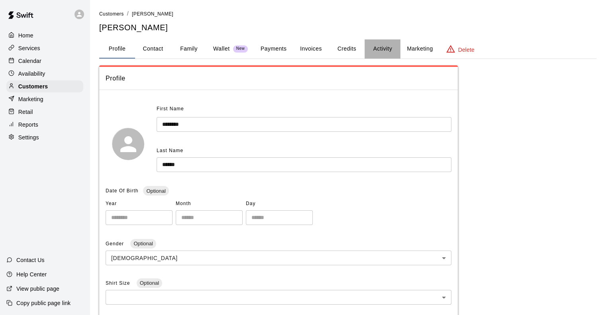
click at [383, 49] on button "Activity" at bounding box center [382, 48] width 36 height 19
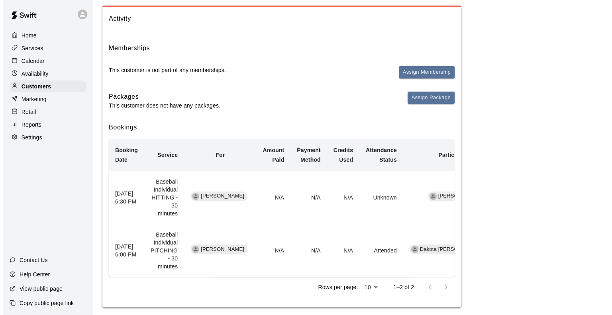
scroll to position [60, 0]
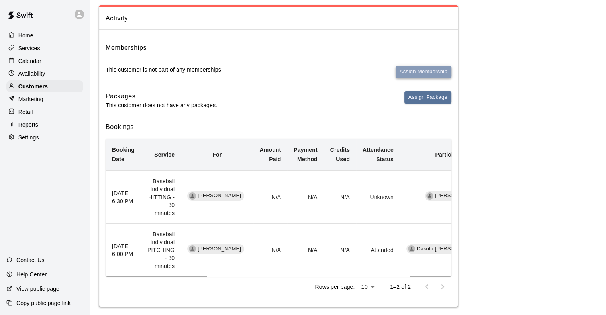
click at [430, 71] on button "Assign Membership" at bounding box center [423, 72] width 56 height 12
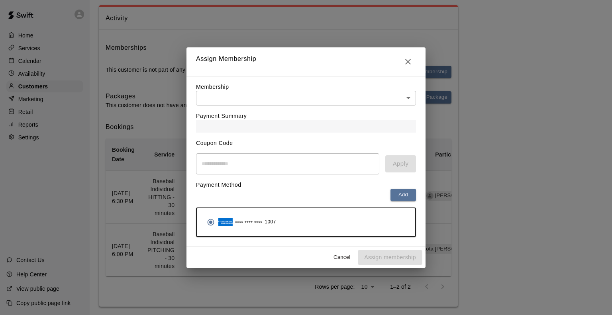
click at [354, 100] on body "Home Services Calendar Availability Customers Marketing Retail Reports Settings…" at bounding box center [306, 131] width 612 height 383
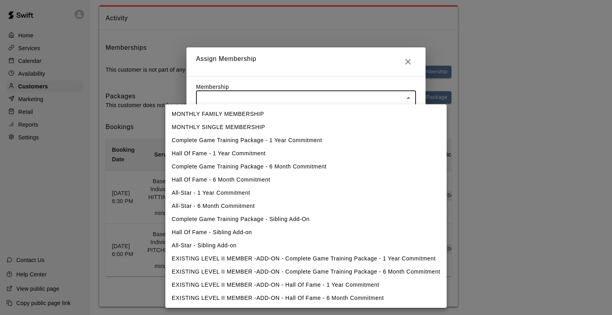
click at [277, 111] on li "MONTHLY FAMILY MEMBERSHIP" at bounding box center [305, 113] width 281 height 13
type input "**********"
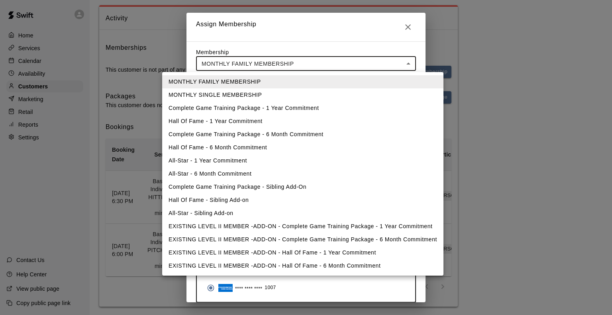
click at [399, 66] on body "**********" at bounding box center [306, 131] width 612 height 383
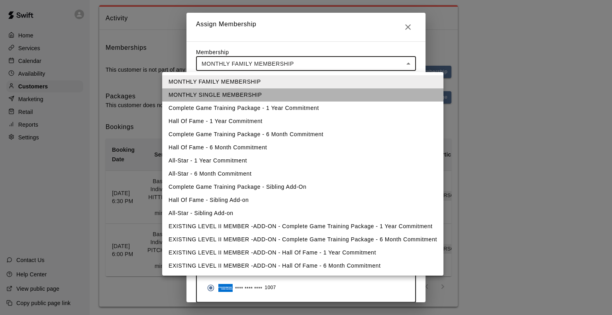
click at [256, 93] on li "MONTHLY SINGLE MEMBERSHIP" at bounding box center [302, 94] width 281 height 13
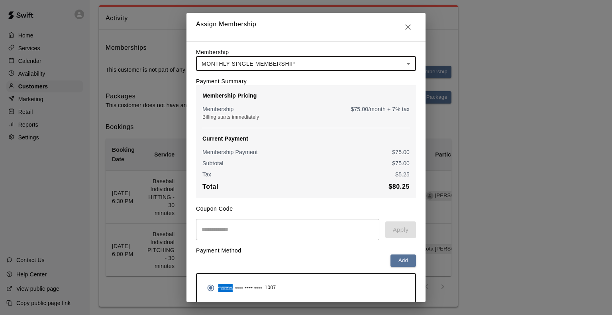
scroll to position [37, 0]
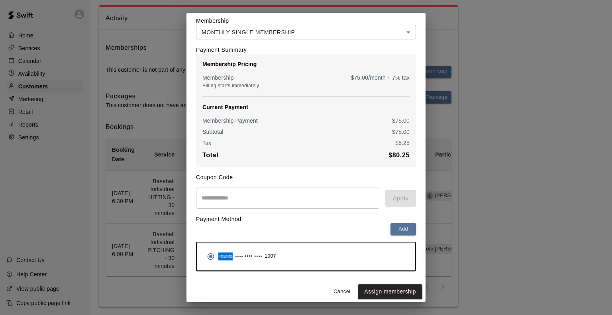
click at [395, 152] on b "$ 80.25" at bounding box center [398, 155] width 21 height 7
click at [245, 197] on input "text" at bounding box center [287, 198] width 183 height 21
click at [238, 61] on p "Membership Pricing" at bounding box center [305, 64] width 207 height 8
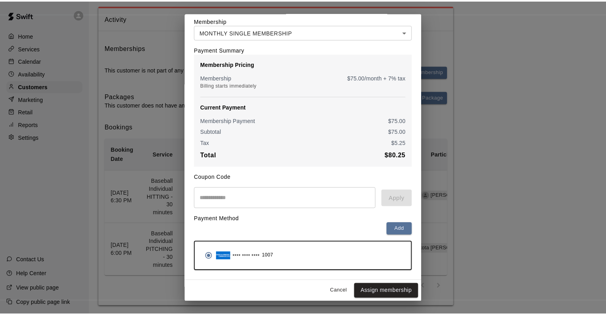
scroll to position [0, 0]
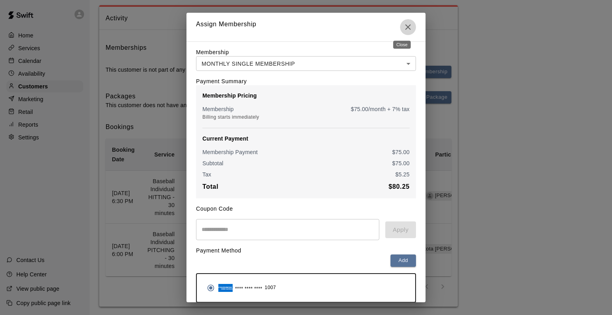
click at [405, 27] on icon "Close" at bounding box center [408, 27] width 6 height 6
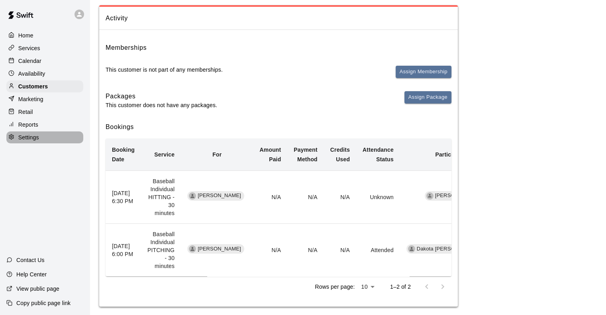
click at [29, 141] on p "Settings" at bounding box center [28, 137] width 21 height 8
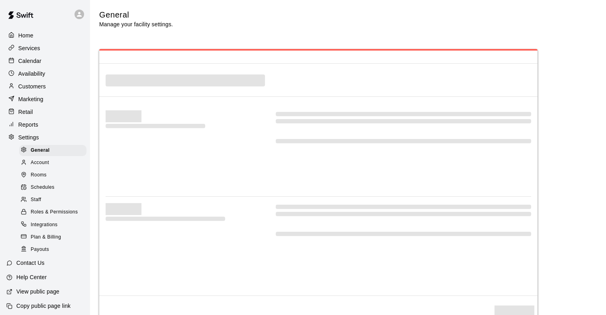
select select "**"
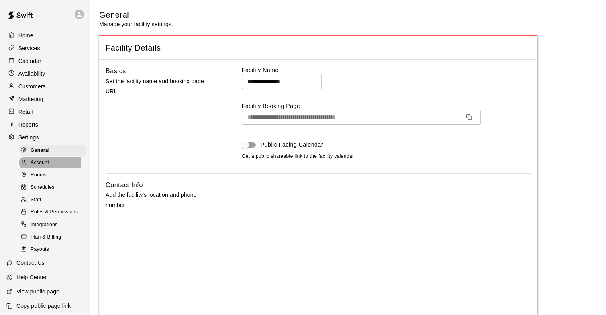
click at [42, 167] on span "Account" at bounding box center [40, 163] width 18 height 8
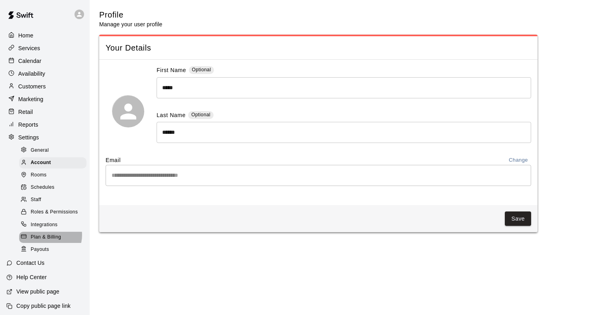
click at [47, 241] on span "Plan & Billing" at bounding box center [46, 237] width 30 height 8
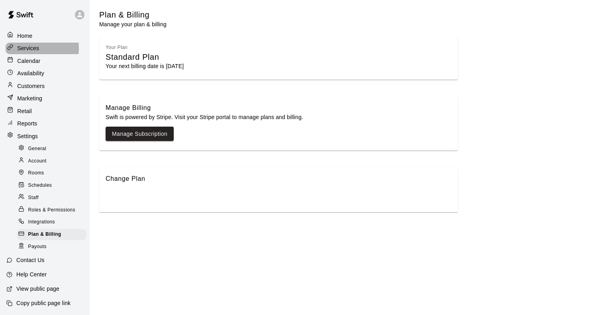
click at [30, 48] on p "Services" at bounding box center [28, 48] width 22 height 8
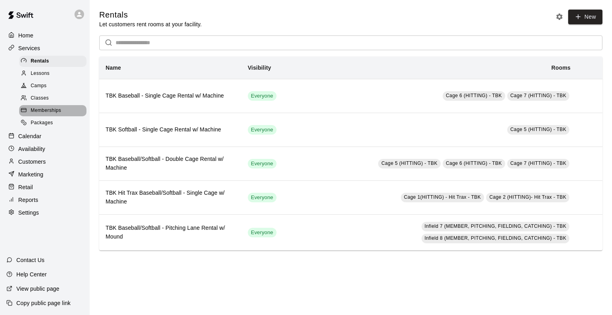
click at [45, 114] on span "Memberships" at bounding box center [46, 111] width 30 height 8
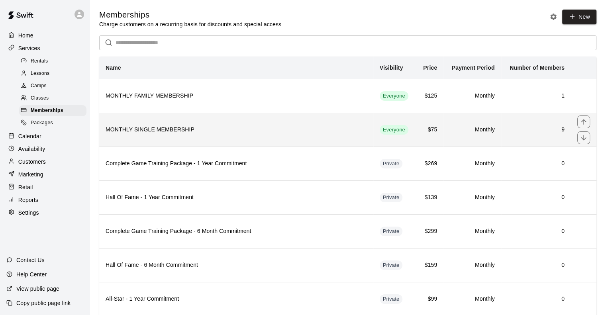
click at [271, 133] on h6 "MONTHLY SINGLE MEMBERSHIP" at bounding box center [236, 129] width 261 height 9
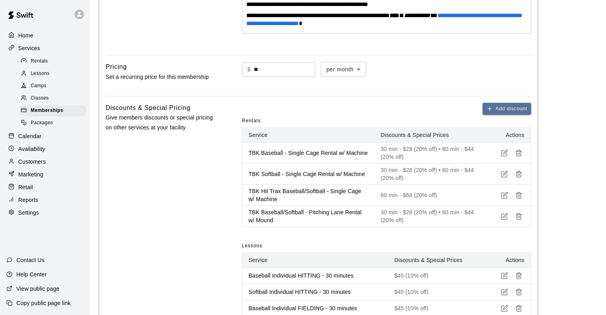
scroll to position [268, 0]
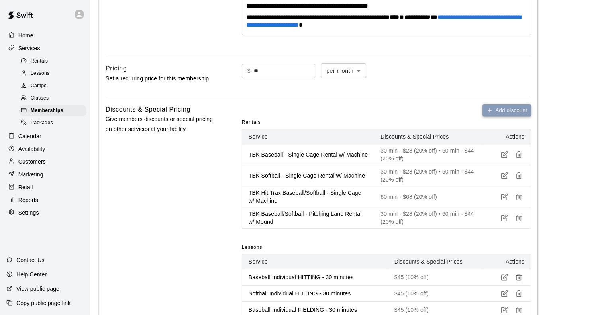
click at [496, 104] on button "Add discount" at bounding box center [506, 110] width 49 height 12
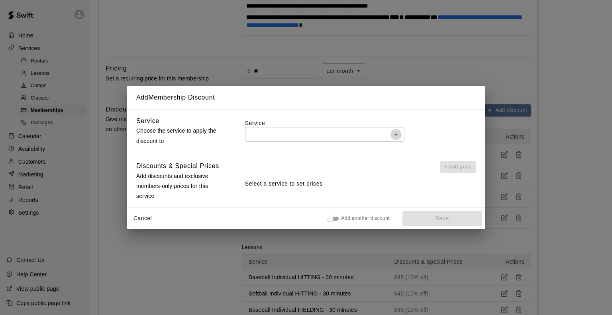
click at [395, 135] on icon "Open" at bounding box center [396, 135] width 10 height 10
click at [352, 96] on h2 "Add Membership Discount" at bounding box center [306, 97] width 358 height 23
click at [137, 217] on button "Cancel" at bounding box center [142, 218] width 25 height 15
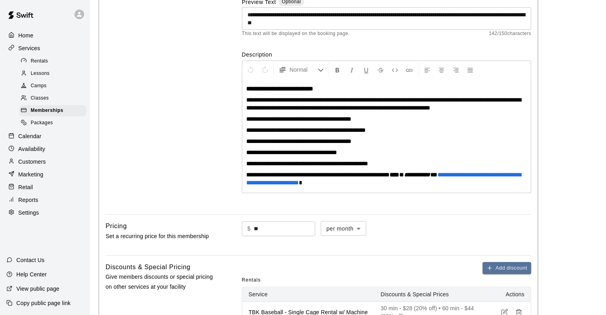
scroll to position [110, 0]
click at [143, 35] on div "Basics Set the name and description" at bounding box center [161, 86] width 111 height 246
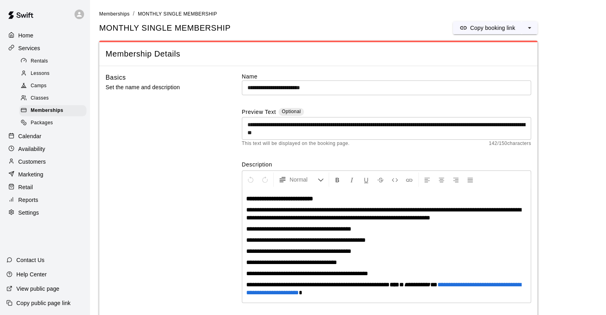
click at [38, 35] on div "Home" at bounding box center [44, 35] width 77 height 12
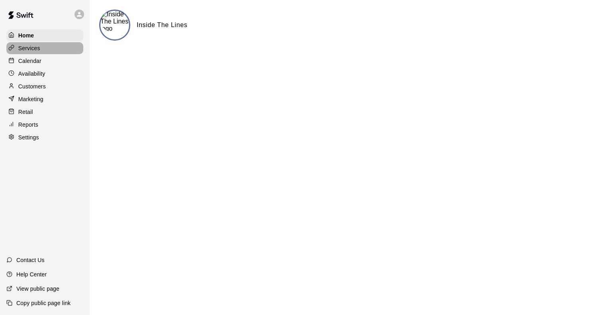
click at [35, 46] on p "Services" at bounding box center [29, 48] width 22 height 8
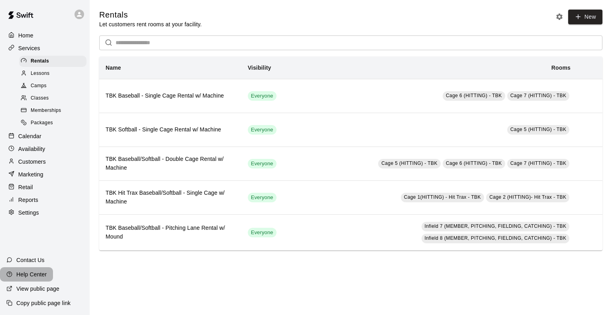
click at [32, 276] on p "Help Center" at bounding box center [31, 274] width 30 height 8
click at [26, 178] on p "Marketing" at bounding box center [30, 174] width 25 height 8
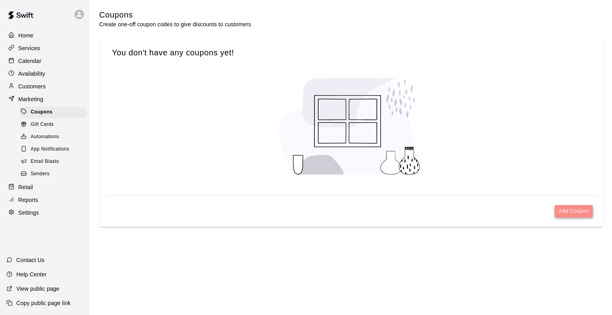
click at [567, 205] on button "Add Coupon" at bounding box center [573, 211] width 38 height 12
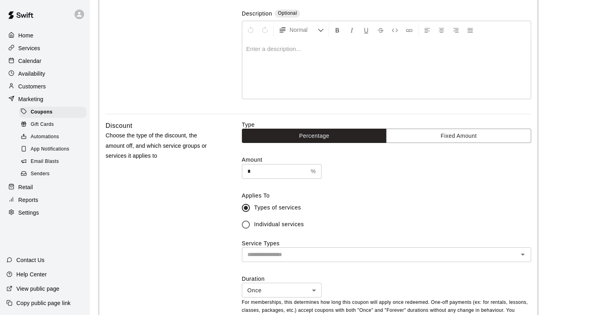
scroll to position [97, 0]
type input "**********"
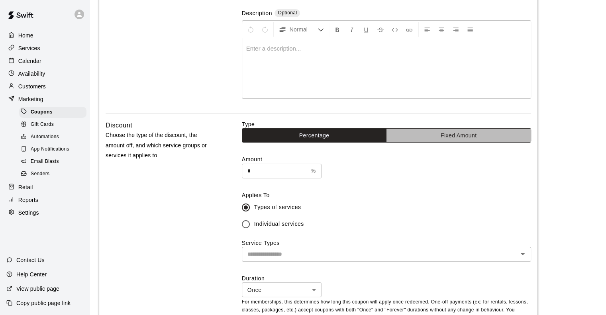
click at [429, 135] on button "Fixed Amount" at bounding box center [458, 135] width 145 height 15
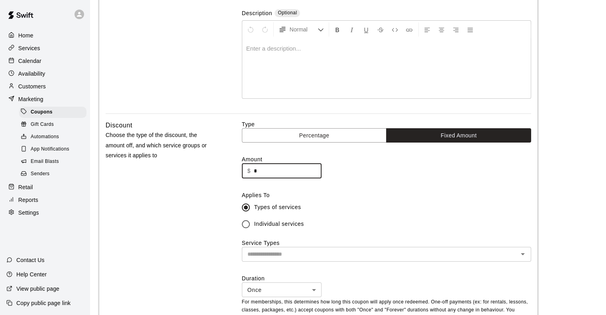
click at [273, 174] on input "*" at bounding box center [288, 171] width 68 height 15
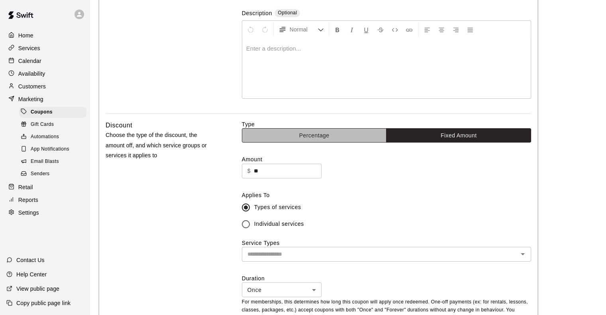
click at [265, 136] on button "Percentage" at bounding box center [314, 135] width 145 height 15
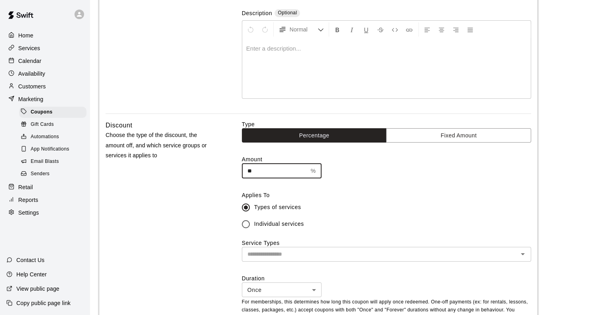
click at [263, 167] on input "**" at bounding box center [275, 171] width 66 height 15
type input "*"
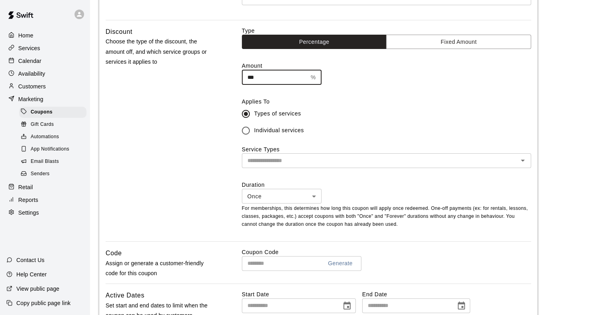
scroll to position [191, 0]
type input "***"
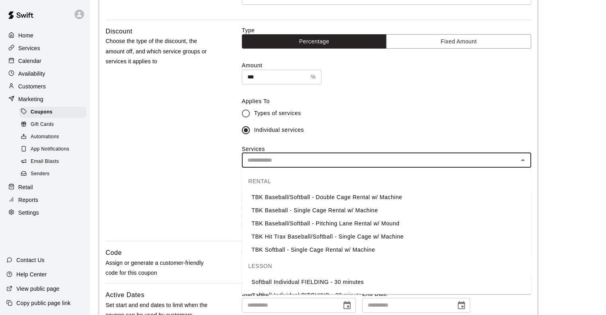
click at [259, 160] on input "text" at bounding box center [379, 160] width 271 height 10
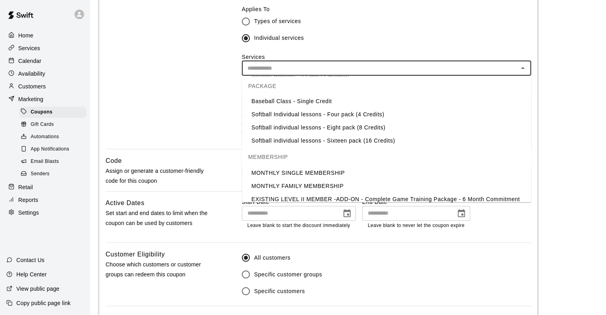
scroll to position [457, 0]
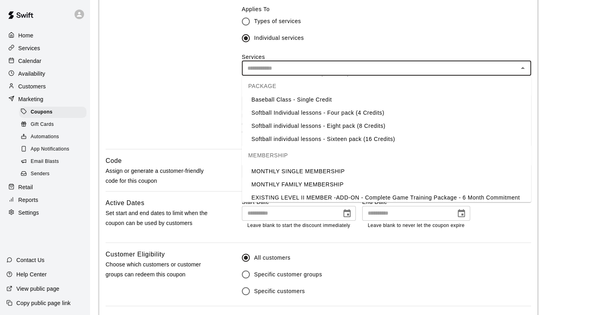
click at [319, 170] on li "MONTHLY SINGLE MEMBERSHIP" at bounding box center [386, 171] width 289 height 13
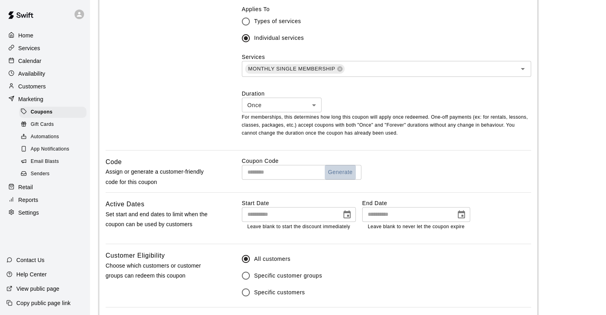
click at [341, 175] on button "Generate" at bounding box center [339, 172] width 31 height 15
type input "**********"
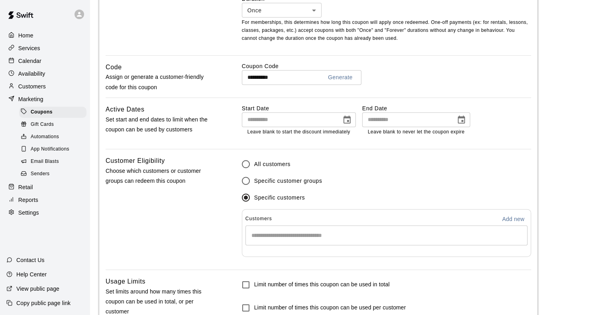
click at [266, 231] on div "​" at bounding box center [386, 235] width 282 height 20
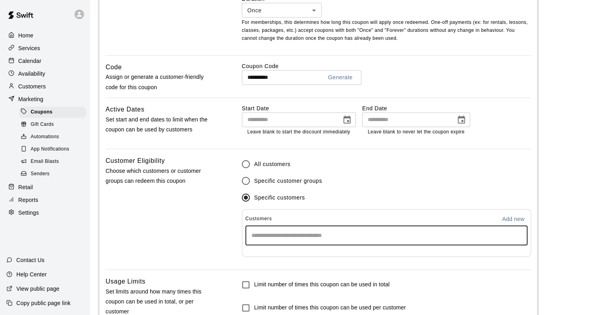
click at [510, 216] on p "Add new" at bounding box center [513, 219] width 22 height 8
select select "**"
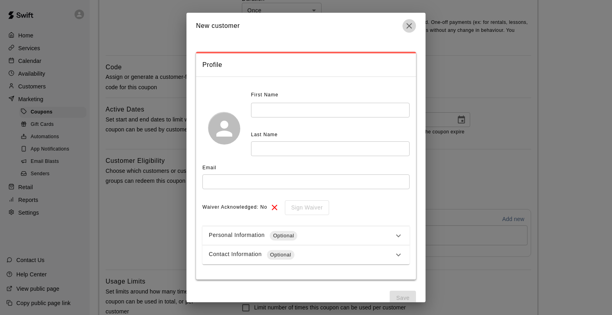
click at [408, 26] on icon "button" at bounding box center [409, 26] width 6 height 6
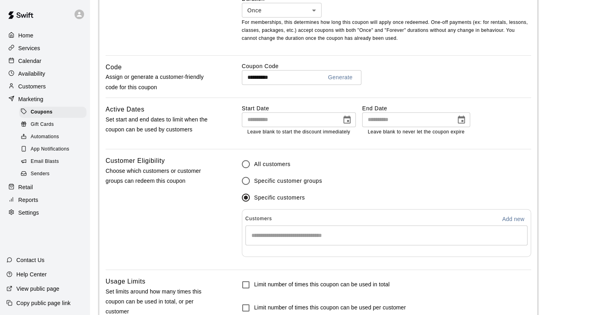
click at [295, 227] on div "​" at bounding box center [386, 235] width 282 height 20
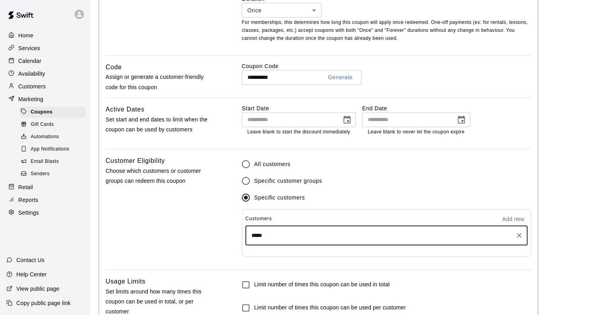
type input "******"
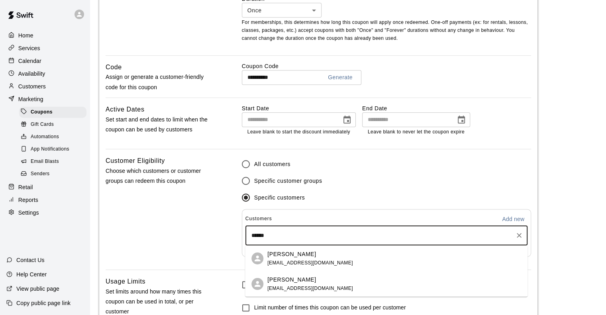
click at [290, 261] on span "[EMAIL_ADDRESS][DOMAIN_NAME]" at bounding box center [310, 263] width 86 height 6
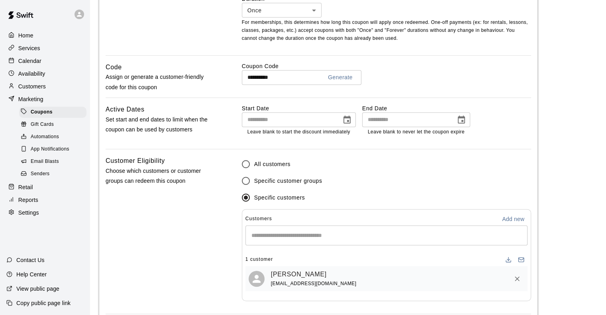
scroll to position [480, 0]
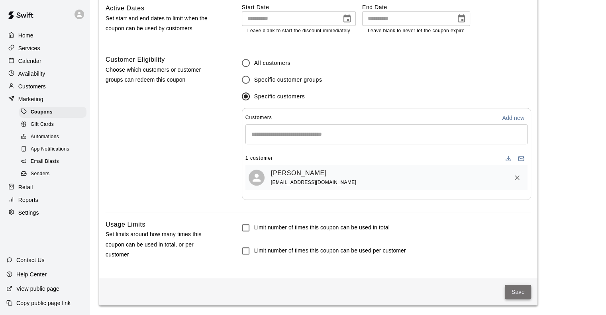
click at [521, 292] on button "Save" at bounding box center [517, 292] width 26 height 15
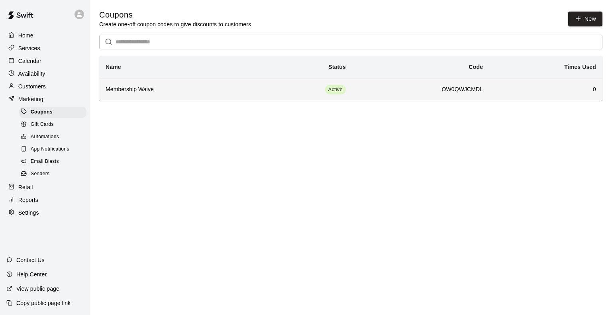
click at [462, 90] on h6 "OW0QWJCMDL" at bounding box center [420, 89] width 124 height 9
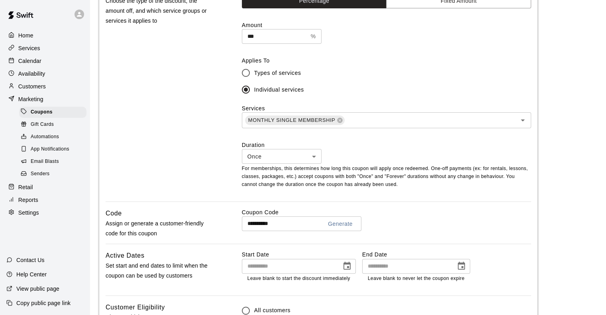
scroll to position [234, 0]
drag, startPoint x: 291, startPoint y: 225, endPoint x: 249, endPoint y: 223, distance: 41.9
click at [249, 223] on input "**********" at bounding box center [279, 223] width 74 height 15
click at [450, 222] on div "**********" at bounding box center [386, 223] width 289 height 15
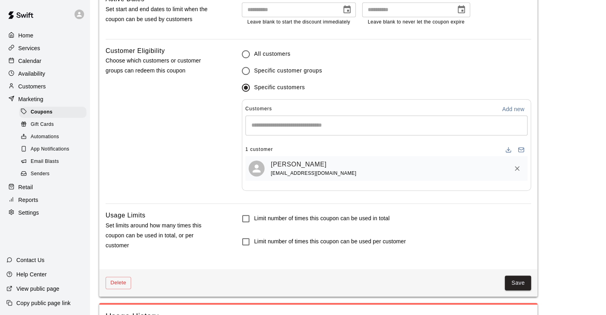
scroll to position [538, 0]
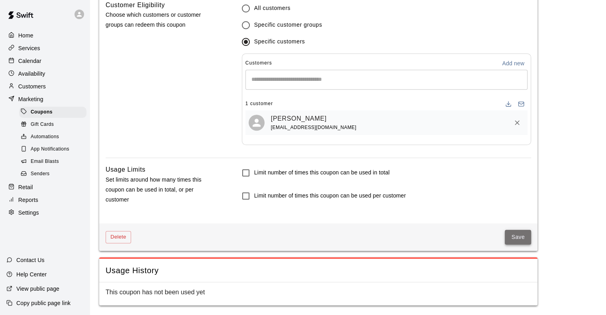
click at [520, 235] on button "Save" at bounding box center [517, 237] width 26 height 15
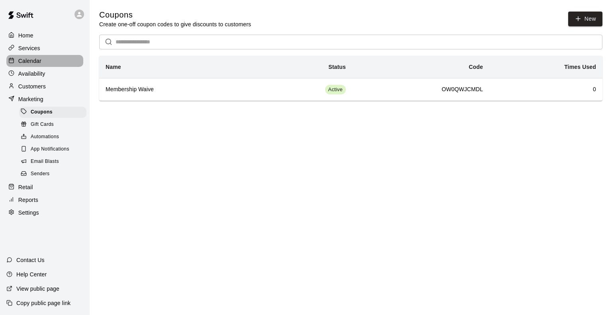
click at [33, 61] on p "Calendar" at bounding box center [29, 61] width 23 height 8
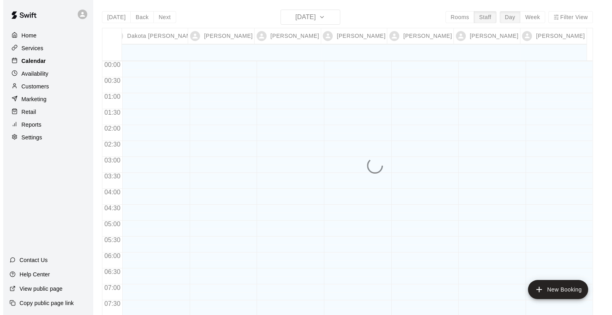
scroll to position [501, 0]
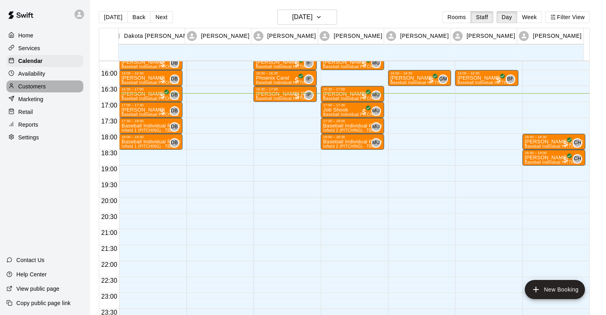
click at [35, 87] on p "Customers" at bounding box center [31, 86] width 27 height 8
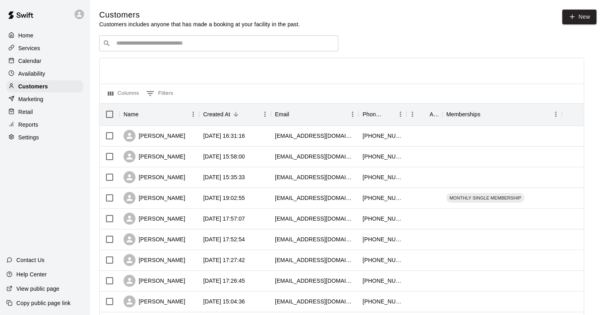
click at [182, 38] on div "​ ​" at bounding box center [218, 43] width 239 height 16
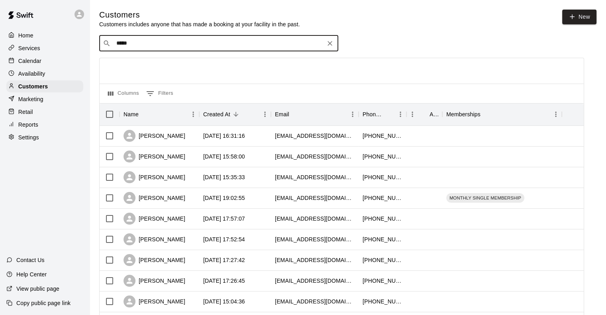
type input "******"
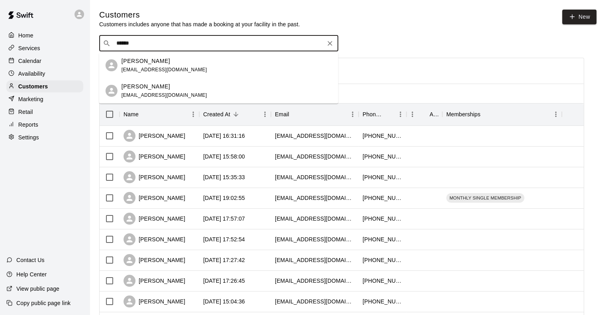
click at [159, 60] on p "[PERSON_NAME]" at bounding box center [145, 61] width 49 height 8
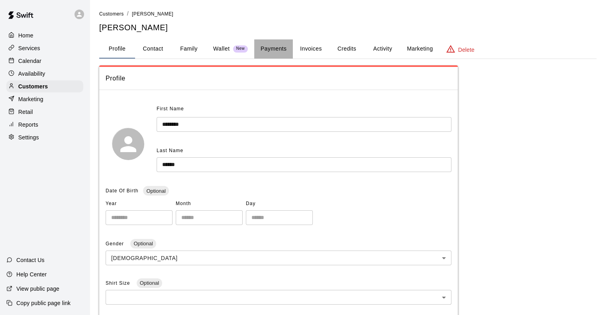
click at [277, 51] on button "Payments" at bounding box center [273, 48] width 39 height 19
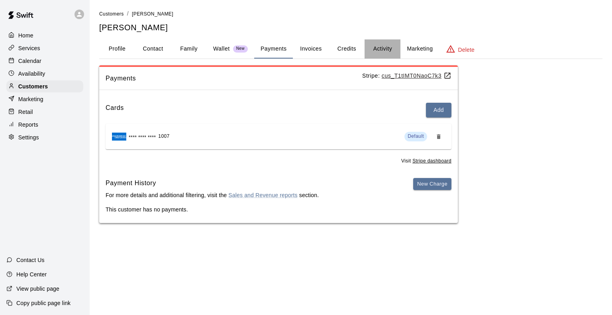
click at [380, 49] on button "Activity" at bounding box center [382, 48] width 36 height 19
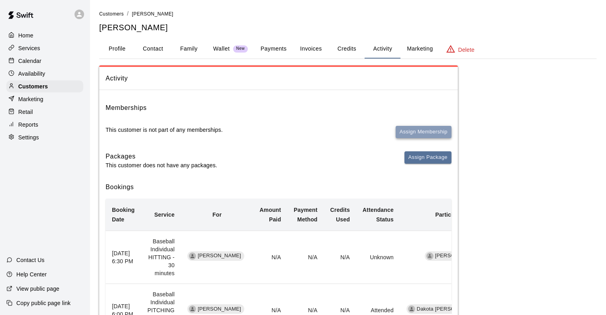
click at [401, 131] on button "Assign Membership" at bounding box center [423, 132] width 56 height 12
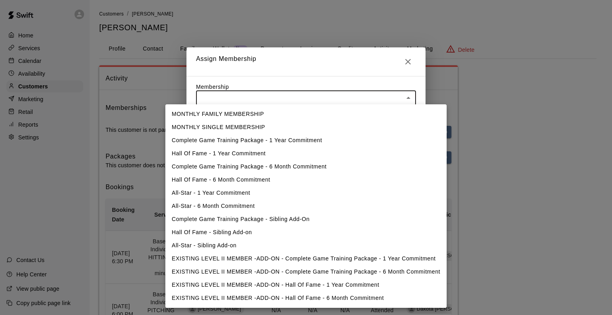
click at [347, 100] on body "Home Services Calendar Availability Customers Marketing Retail Reports Settings…" at bounding box center [306, 191] width 612 height 383
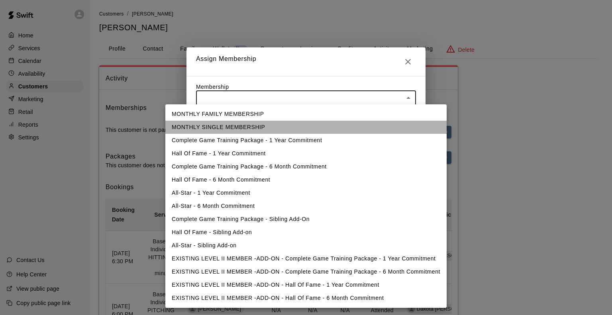
click at [276, 124] on li "MONTHLY SINGLE MEMBERSHIP" at bounding box center [305, 127] width 281 height 13
type input "**********"
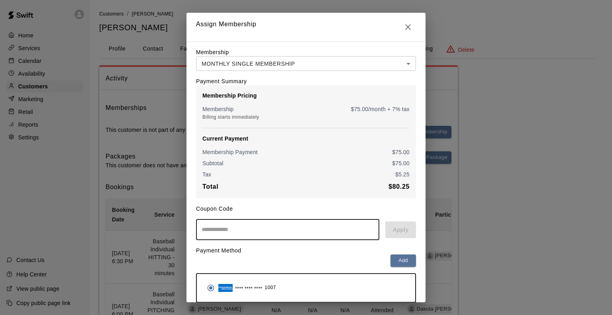
click at [260, 229] on input "text" at bounding box center [287, 229] width 183 height 21
paste input "**********"
type input "**********"
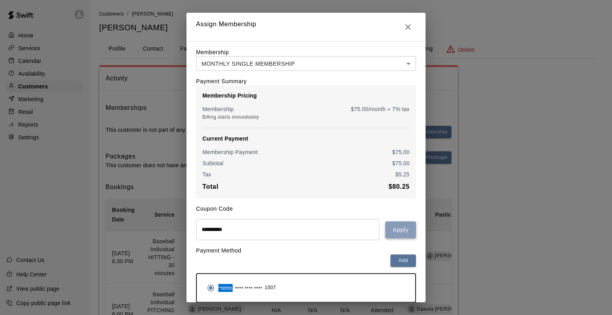
click at [401, 235] on button "Apply" at bounding box center [400, 229] width 31 height 17
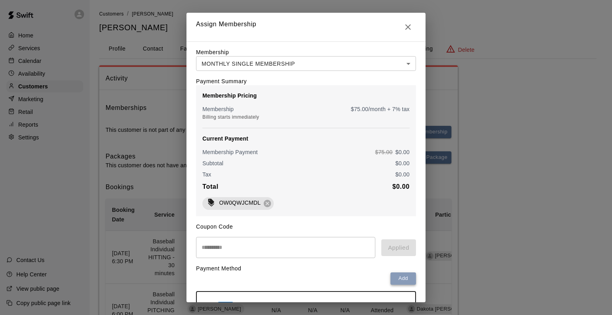
click at [395, 285] on button "Add" at bounding box center [402, 278] width 25 height 12
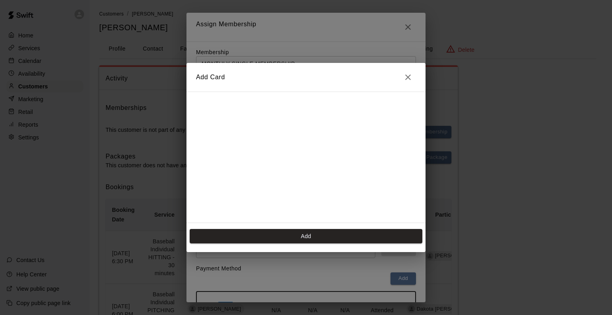
scroll to position [41, 0]
click at [406, 78] on icon "Close" at bounding box center [408, 77] width 6 height 6
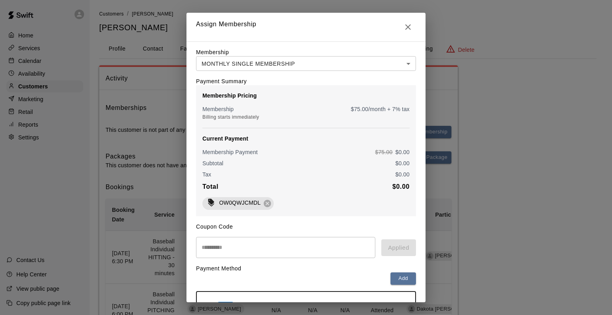
scroll to position [55, 0]
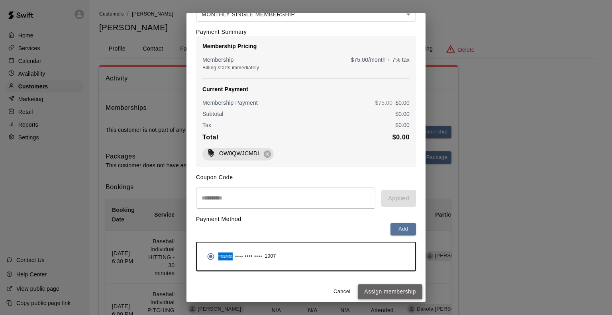
click at [377, 289] on button "Assign membership" at bounding box center [390, 291] width 64 height 15
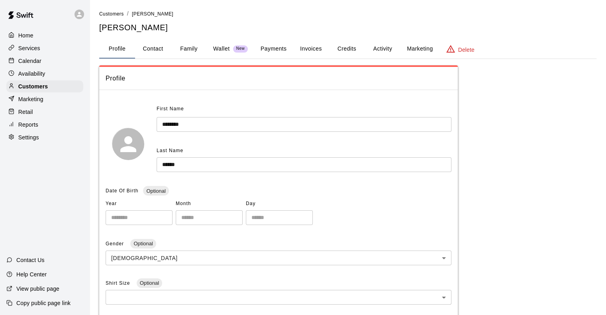
click at [151, 51] on button "Contact" at bounding box center [153, 48] width 36 height 19
select select "**"
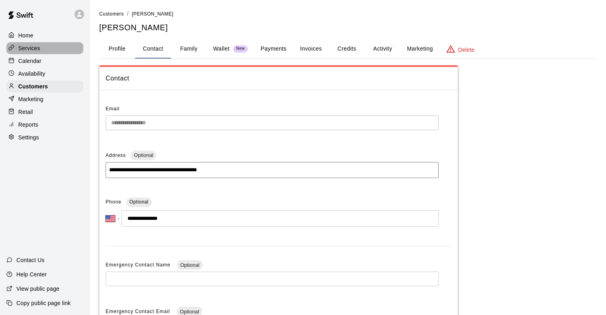
click at [34, 46] on p "Services" at bounding box center [29, 48] width 22 height 8
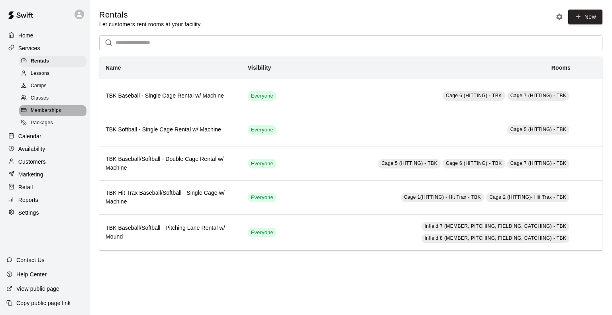
click at [44, 115] on span "Memberships" at bounding box center [46, 111] width 30 height 8
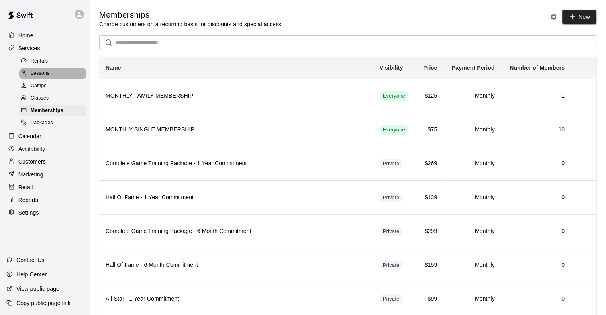
click at [40, 74] on span "Lessons" at bounding box center [40, 74] width 19 height 8
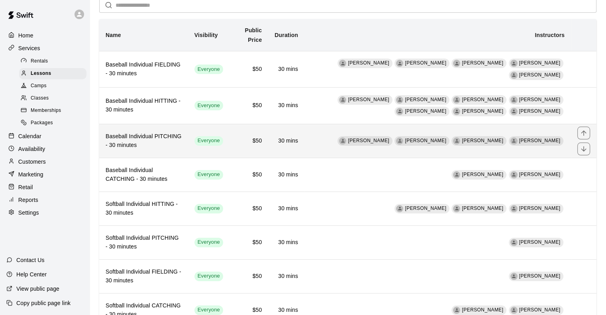
scroll to position [20, 0]
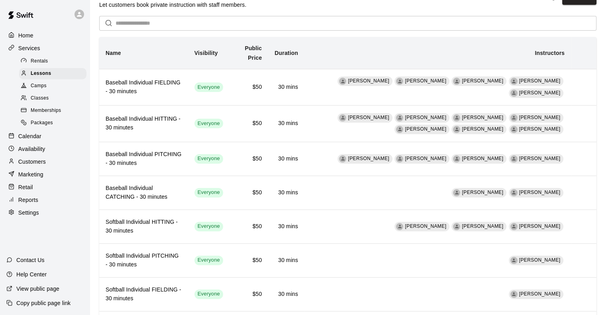
click at [32, 36] on p "Home" at bounding box center [25, 35] width 15 height 8
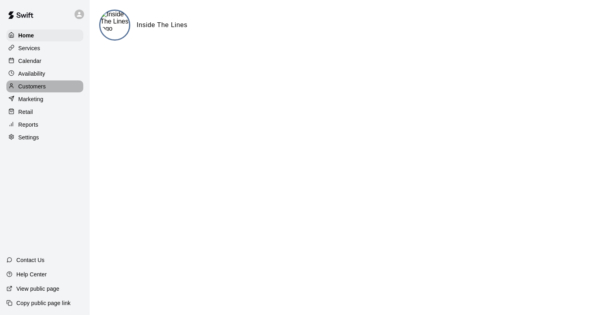
click at [35, 88] on p "Customers" at bounding box center [31, 86] width 27 height 8
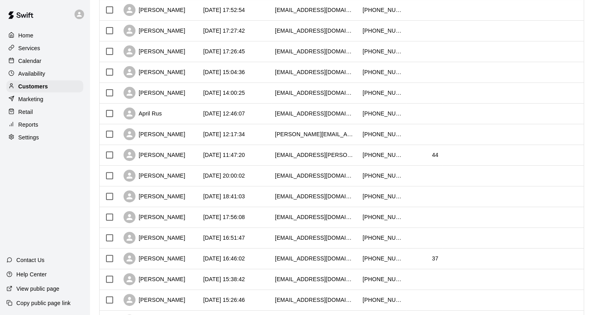
scroll to position [373, 0]
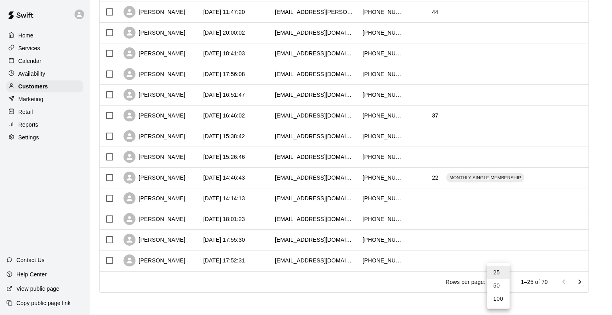
click at [500, 283] on li "50" at bounding box center [498, 285] width 23 height 13
type input "**"
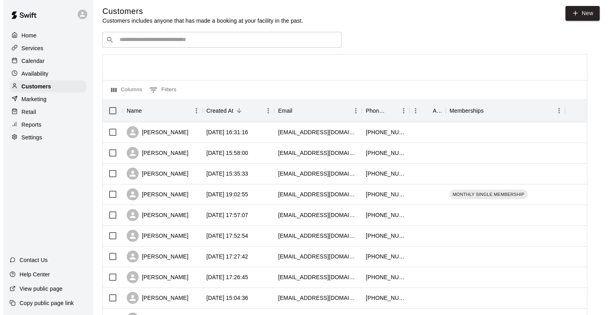
scroll to position [0, 0]
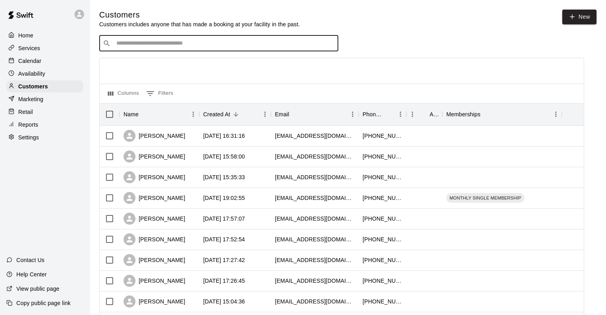
click at [127, 42] on input "Search customers by name or email" at bounding box center [224, 43] width 221 height 8
type input "******"
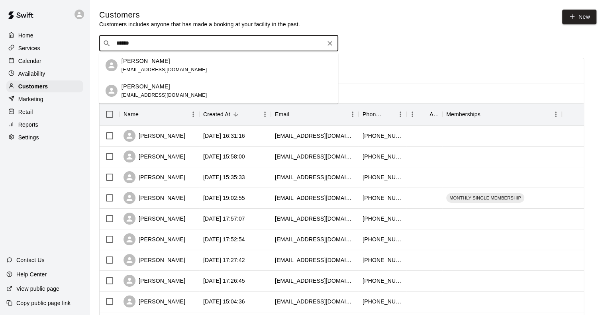
click at [140, 65] on div "[PERSON_NAME] [EMAIL_ADDRESS][DOMAIN_NAME]" at bounding box center [164, 65] width 86 height 17
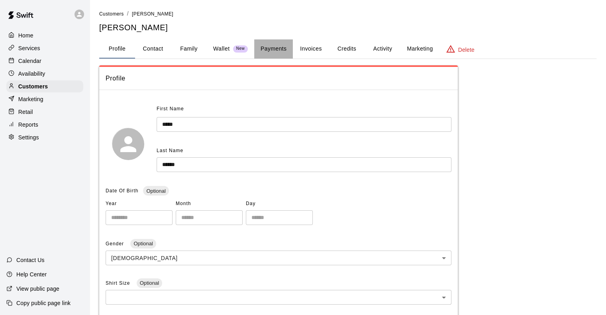
click at [274, 47] on button "Payments" at bounding box center [273, 48] width 39 height 19
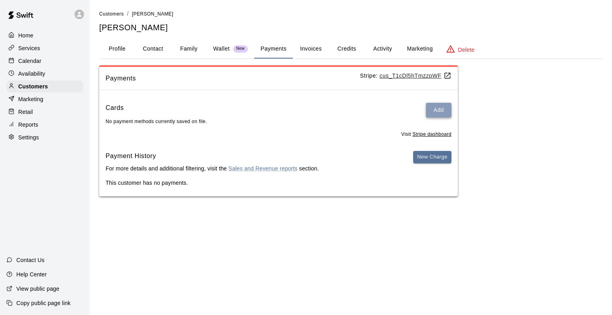
click at [437, 109] on button "Add" at bounding box center [438, 110] width 25 height 15
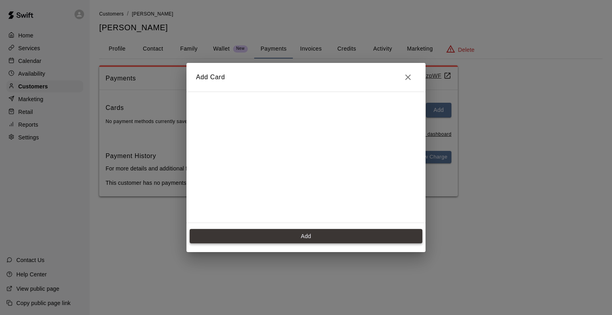
scroll to position [141, 0]
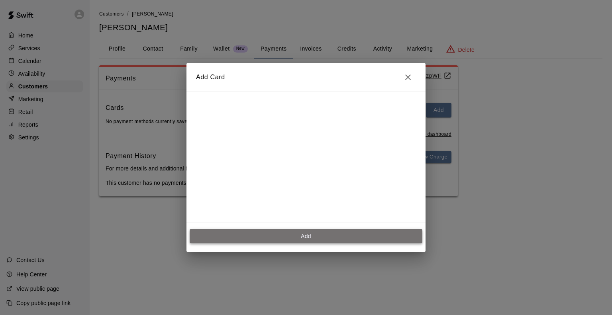
click at [308, 236] on button "Add" at bounding box center [306, 236] width 233 height 15
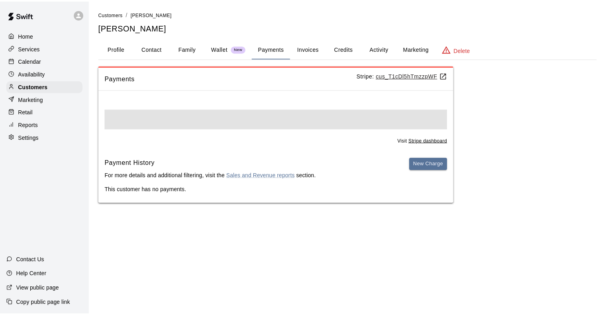
scroll to position [0, 0]
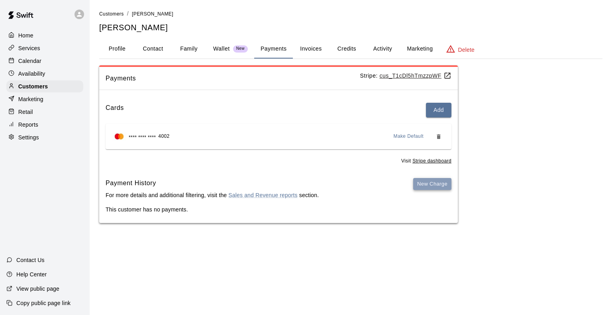
click at [419, 183] on button "New Charge" at bounding box center [432, 184] width 38 height 12
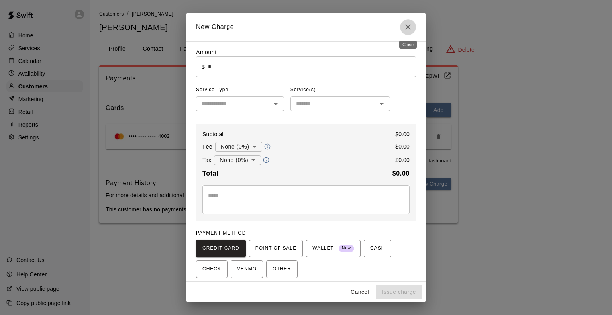
click at [406, 28] on icon "Close" at bounding box center [408, 27] width 6 height 6
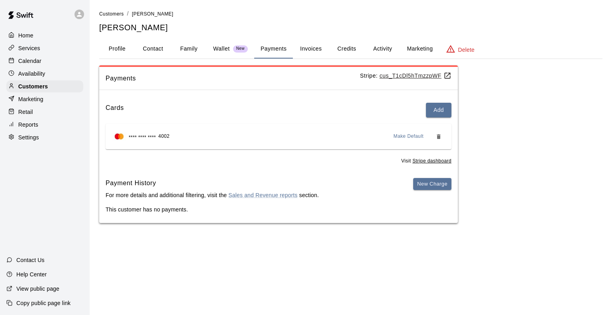
click at [420, 47] on button "Marketing" at bounding box center [419, 48] width 39 height 19
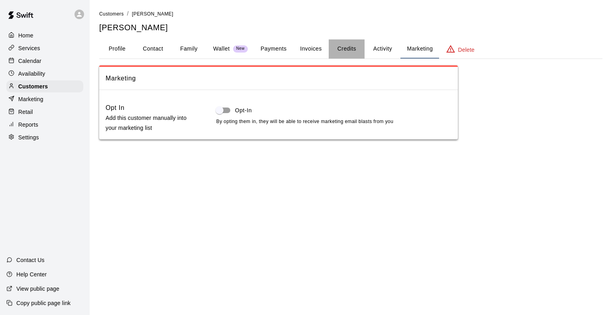
click at [347, 44] on button "Credits" at bounding box center [346, 48] width 36 height 19
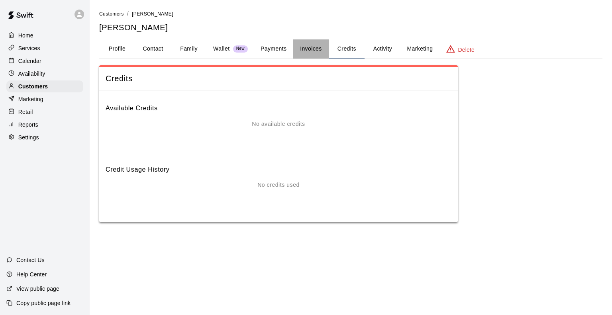
click at [313, 49] on button "Invoices" at bounding box center [311, 48] width 36 height 19
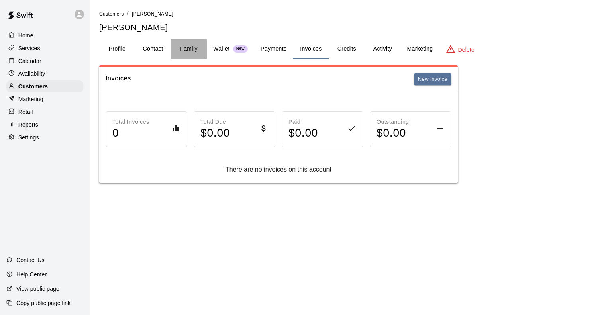
click at [191, 47] on button "Family" at bounding box center [189, 48] width 36 height 19
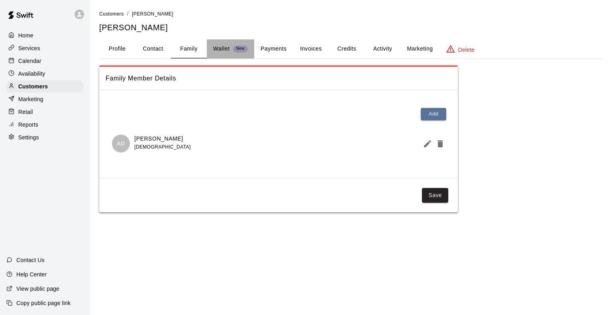
click at [214, 49] on p "Wallet" at bounding box center [221, 49] width 17 height 8
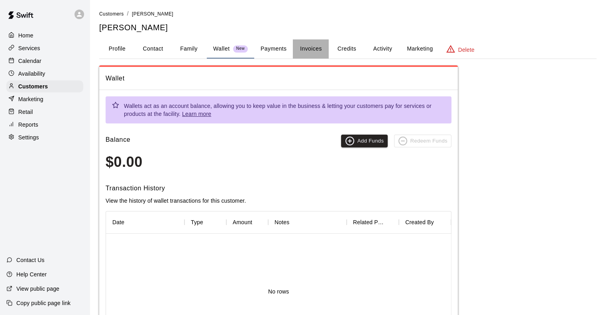
click at [313, 46] on button "Invoices" at bounding box center [311, 48] width 36 height 19
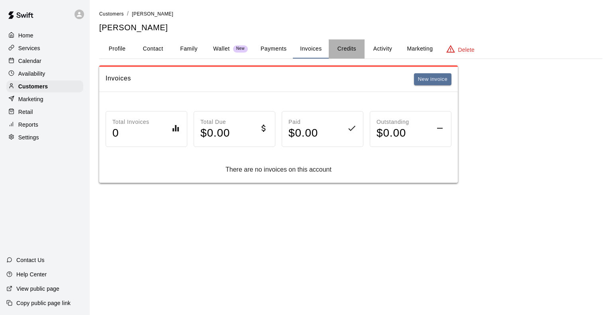
click at [346, 49] on button "Credits" at bounding box center [346, 48] width 36 height 19
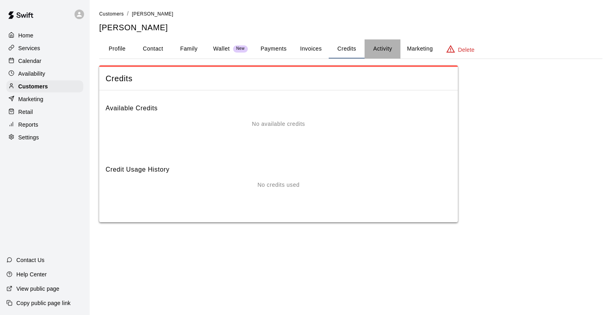
click at [380, 49] on button "Activity" at bounding box center [382, 48] width 36 height 19
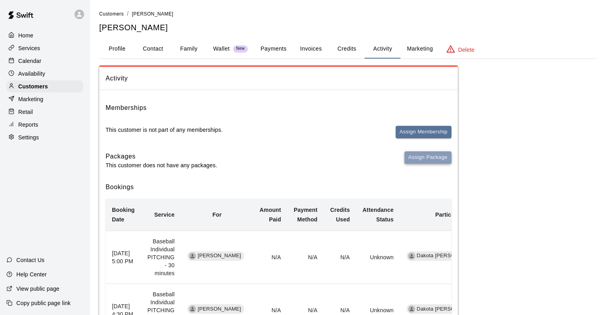
click at [425, 160] on button "Assign Package" at bounding box center [427, 157] width 47 height 12
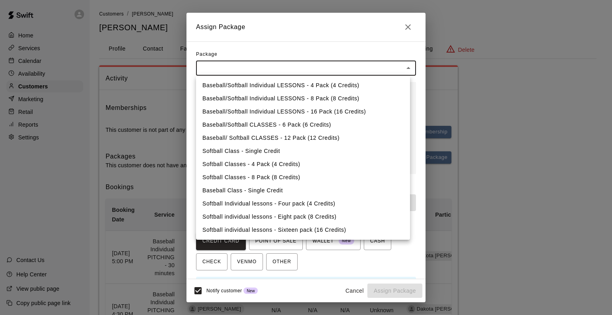
click at [273, 66] on body "Home Services Calendar Availability Customers Marketing Retail Reports Settings…" at bounding box center [306, 191] width 612 height 383
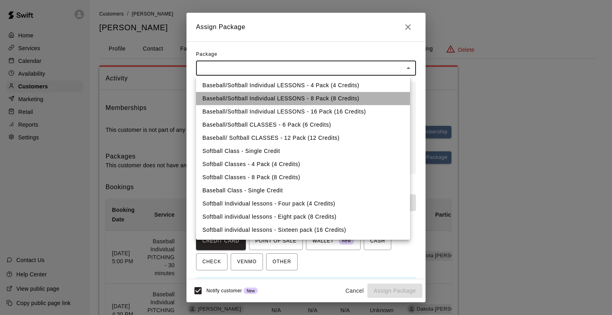
click at [264, 97] on li "Baseball/Softball Individual LESSONS - 8 Pack (8 Credits)" at bounding box center [303, 98] width 214 height 13
type input "**********"
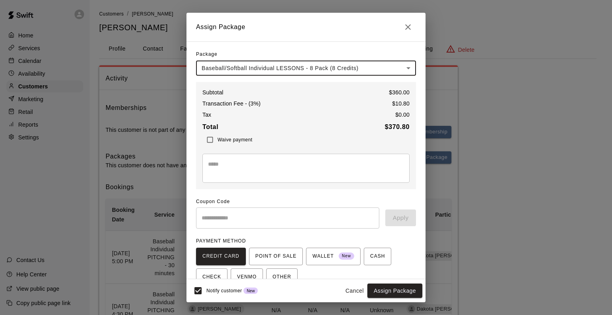
scroll to position [38, 0]
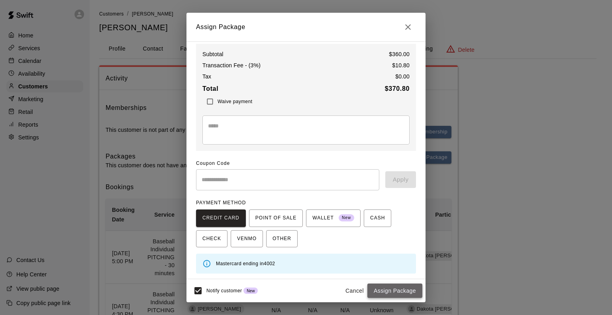
click at [405, 293] on button "Assign Package" at bounding box center [394, 290] width 55 height 15
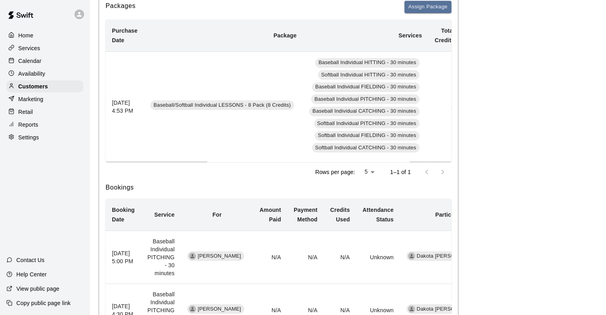
scroll to position [229, 0]
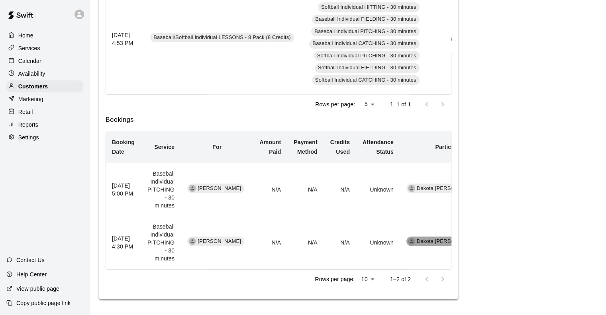
click at [418, 238] on span "Dakota [PERSON_NAME]" at bounding box center [447, 242] width 68 height 8
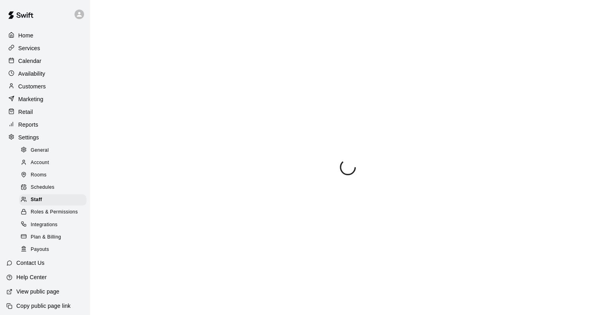
select select "**"
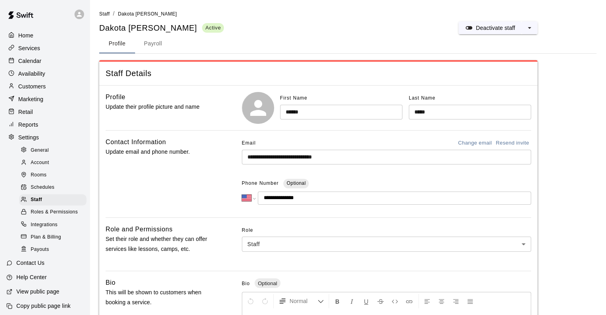
scroll to position [44, 0]
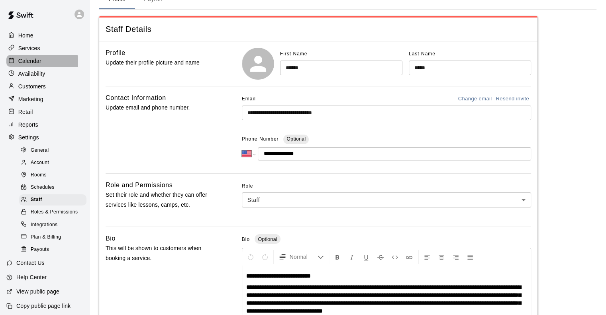
click at [22, 64] on p "Calendar" at bounding box center [29, 61] width 23 height 8
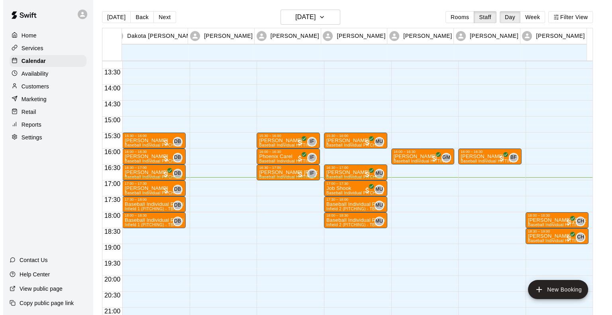
scroll to position [422, 0]
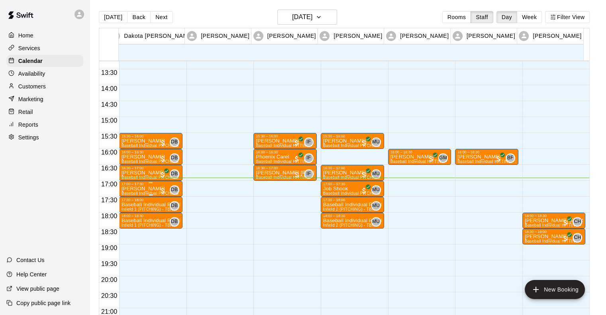
click at [140, 185] on div "17:00 – 17:30" at bounding box center [150, 184] width 59 height 4
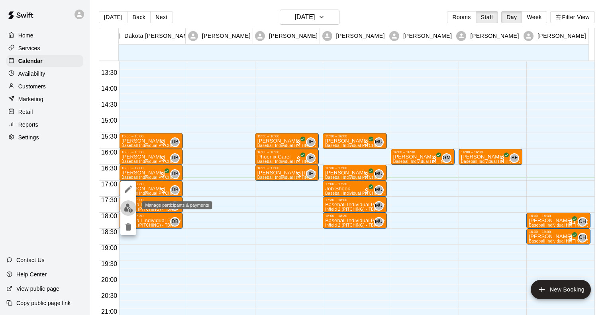
click at [128, 207] on img "edit" at bounding box center [128, 207] width 9 height 9
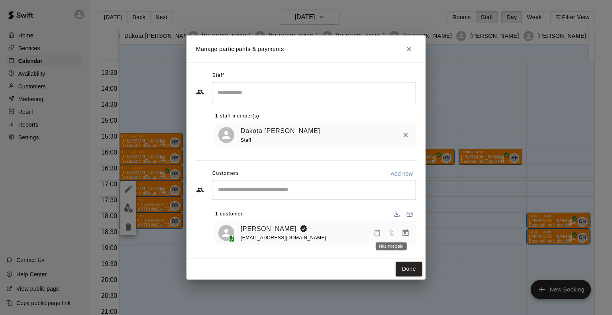
click at [389, 233] on span "Has not paid" at bounding box center [391, 232] width 14 height 7
click at [403, 234] on icon "Manage bookings & payment" at bounding box center [406, 232] width 6 height 7
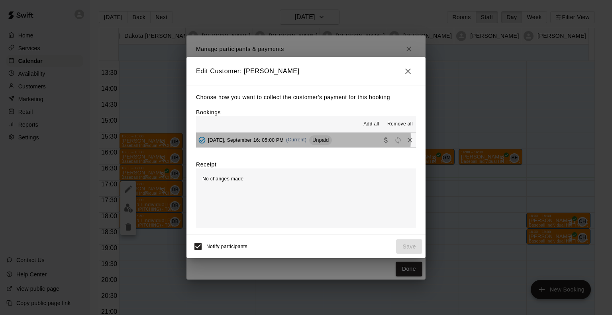
click at [287, 139] on div "[DATE], September 16: 05:00 PM (Current) Unpaid" at bounding box center [264, 140] width 136 height 12
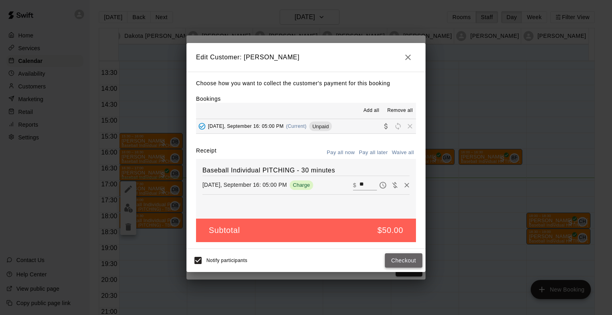
click at [398, 262] on button "Checkout" at bounding box center [403, 260] width 37 height 15
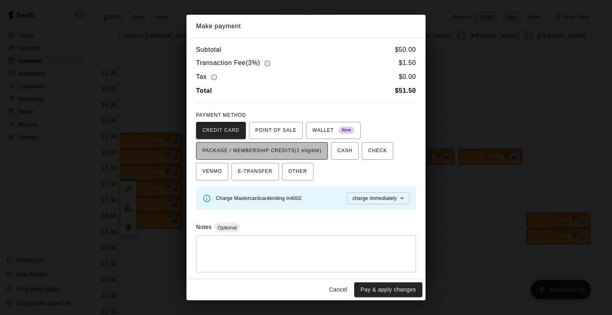
click at [309, 148] on span "PACKAGE / MEMBERSHIP CREDITS (1 eligible)" at bounding box center [261, 151] width 119 height 13
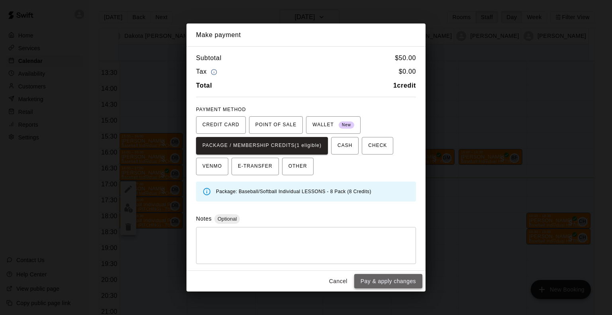
click at [367, 280] on button "Pay & apply changes" at bounding box center [388, 281] width 68 height 15
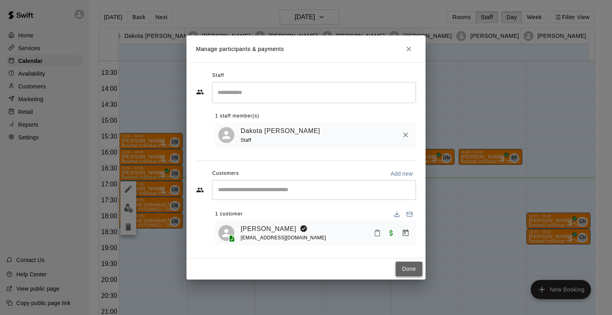
click at [402, 271] on button "Done" at bounding box center [408, 269] width 27 height 15
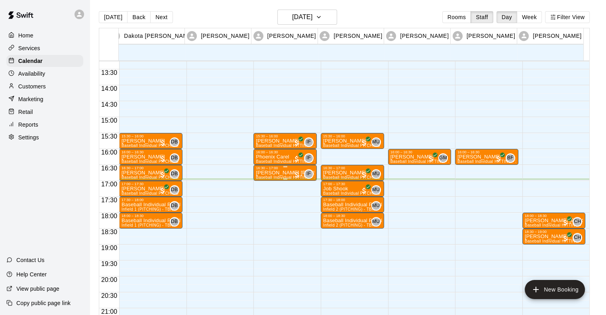
click at [280, 173] on p "[PERSON_NAME] [PERSON_NAME]" at bounding box center [285, 173] width 59 height 0
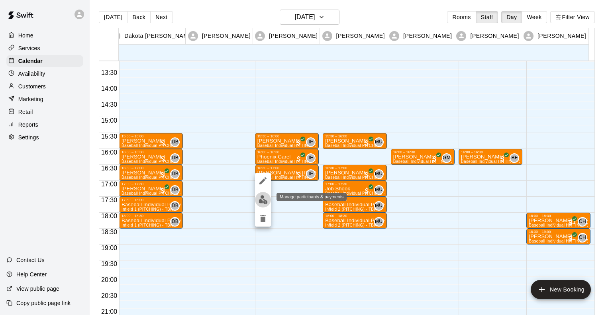
click at [259, 200] on img "edit" at bounding box center [262, 199] width 9 height 9
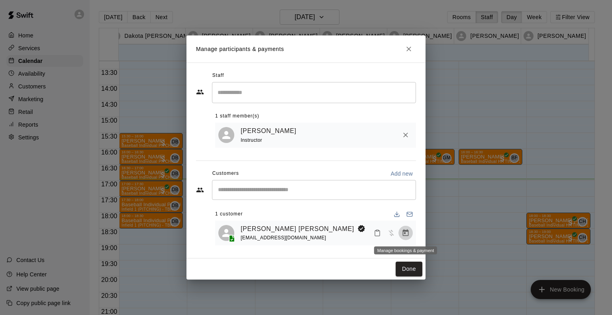
click at [407, 235] on icon "Manage bookings & payment" at bounding box center [405, 233] width 8 height 8
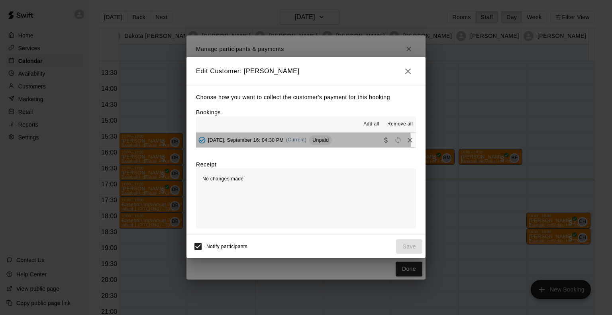
click at [261, 143] on span "[DATE], September 16: 04:30 PM" at bounding box center [246, 140] width 76 height 6
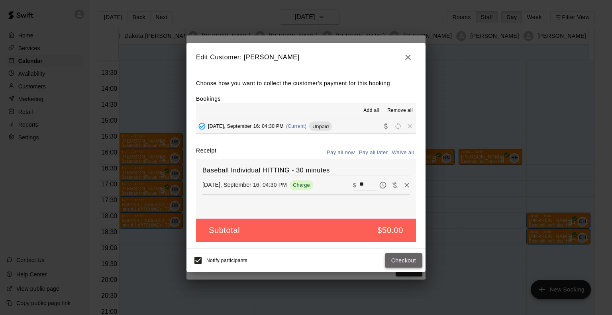
click at [395, 259] on button "Checkout" at bounding box center [403, 260] width 37 height 15
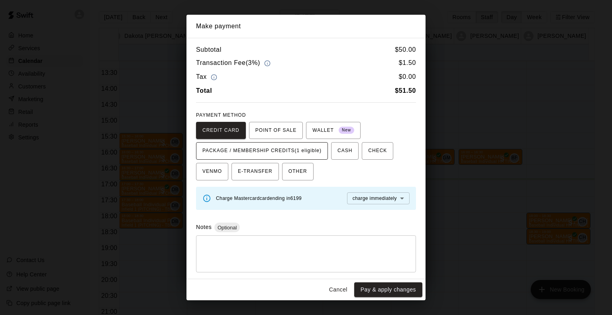
click at [304, 154] on span "PACKAGE / MEMBERSHIP CREDITS (1 eligible)" at bounding box center [261, 151] width 119 height 13
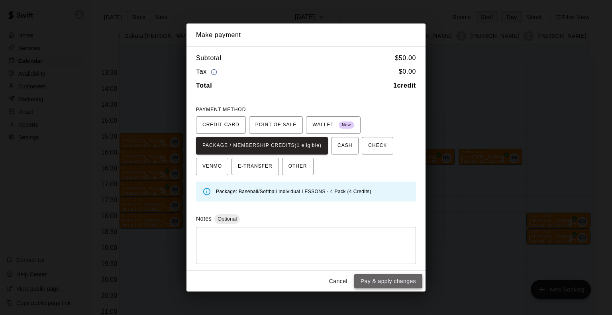
click at [389, 283] on button "Pay & apply changes" at bounding box center [388, 281] width 68 height 15
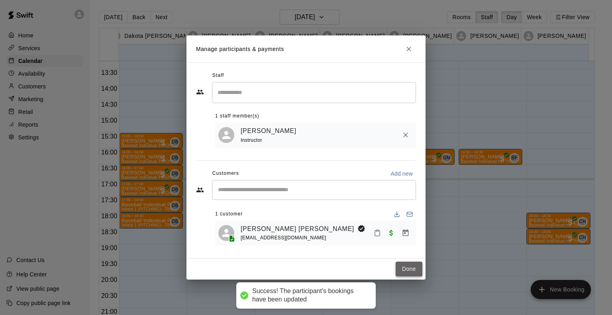
click at [411, 271] on button "Done" at bounding box center [408, 269] width 27 height 15
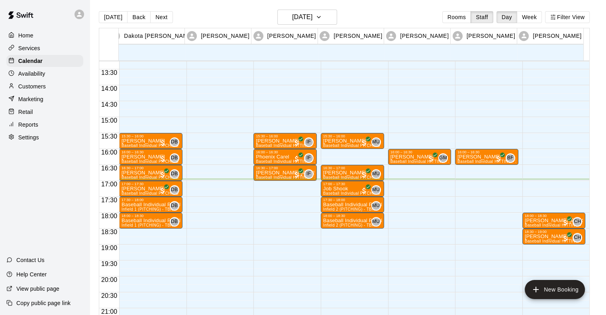
click at [473, 166] on div "16:00 – 16:30 [PERSON_NAME] Baseball Individual HITTING - 30 minutes (Cage 3 (H…" at bounding box center [486, 21] width 63 height 764
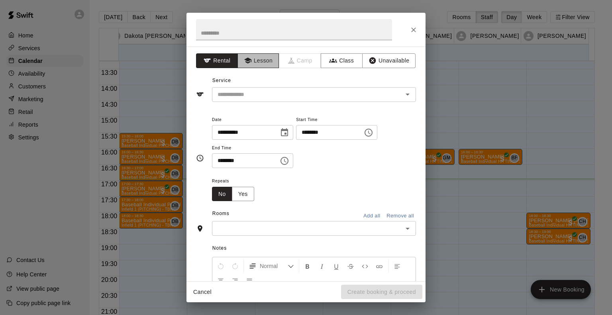
click at [267, 63] on button "Lesson" at bounding box center [258, 60] width 42 height 15
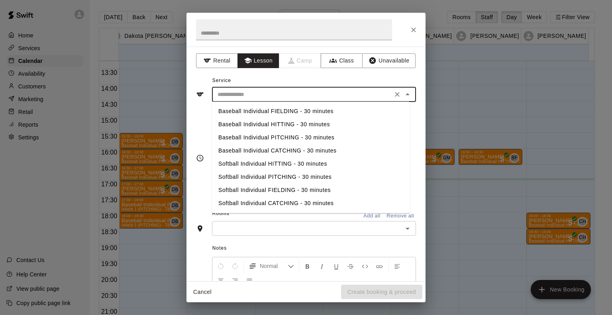
click at [250, 95] on input "text" at bounding box center [302, 95] width 176 height 10
click at [254, 137] on li "Baseball Individual PITCHING - 30 minutes" at bounding box center [311, 137] width 198 height 13
type input "**********"
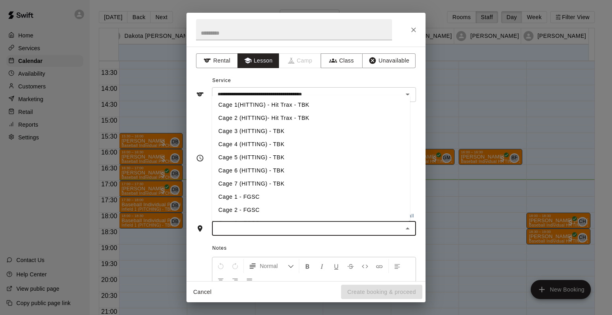
click at [315, 229] on input "text" at bounding box center [307, 228] width 186 height 10
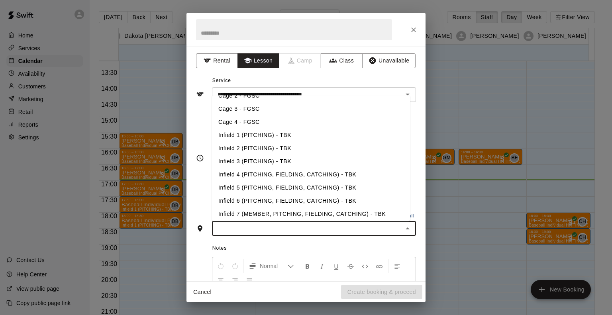
click at [242, 164] on li "Infield 3 (PITCHING) - TBK" at bounding box center [311, 161] width 198 height 13
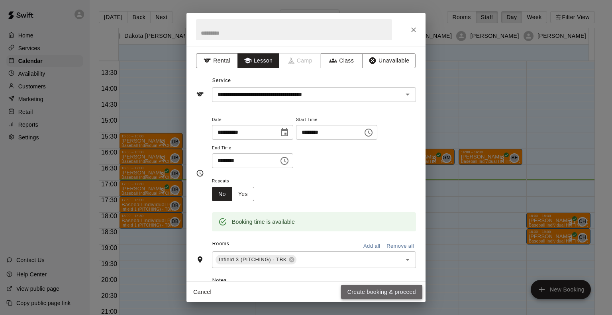
click at [369, 289] on button "Create booking & proceed" at bounding box center [381, 292] width 81 height 15
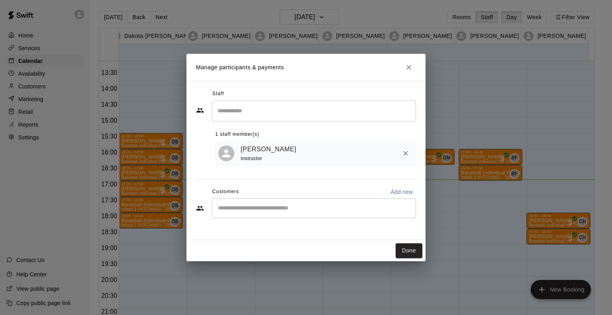
click at [282, 204] on div "​" at bounding box center [314, 208] width 204 height 20
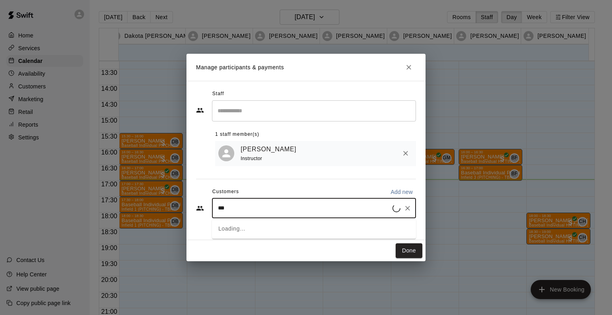
type input "****"
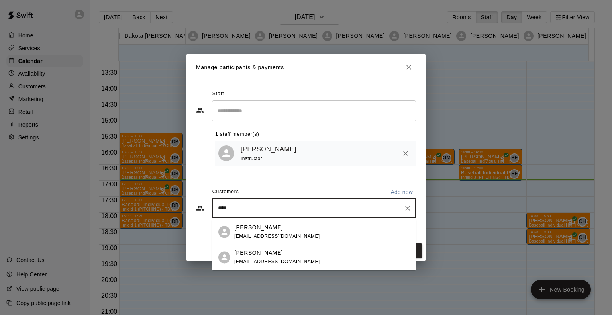
click at [258, 249] on p "[PERSON_NAME]" at bounding box center [258, 253] width 49 height 8
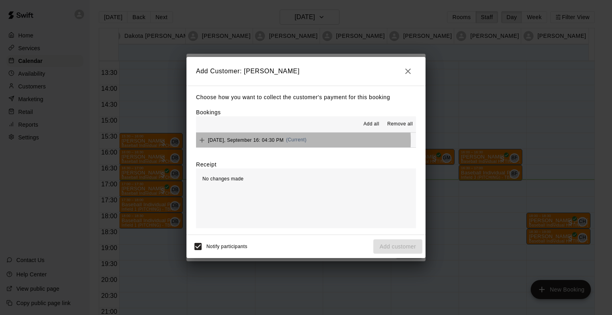
click at [272, 141] on span "[DATE], September 16: 04:30 PM" at bounding box center [246, 140] width 76 height 6
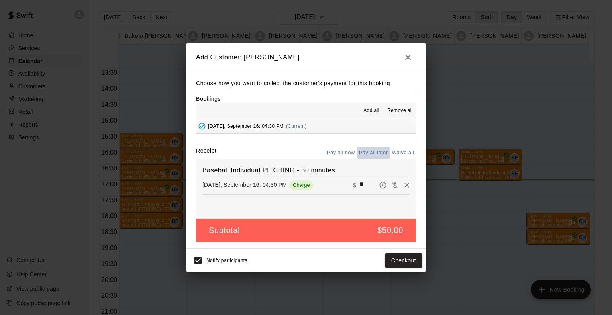
click at [365, 154] on button "Pay all later" at bounding box center [373, 153] width 33 height 12
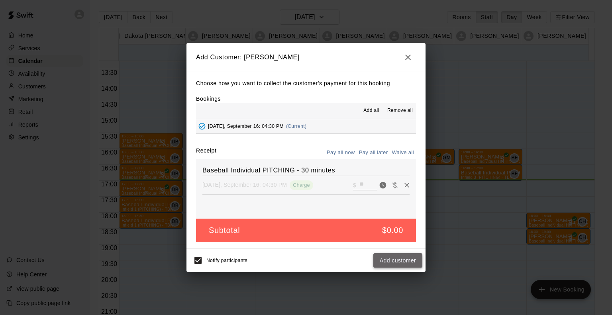
click at [405, 262] on button "Add customer" at bounding box center [397, 260] width 49 height 15
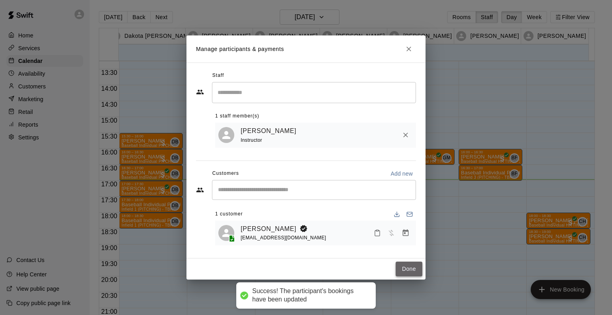
click at [409, 270] on button "Done" at bounding box center [408, 269] width 27 height 15
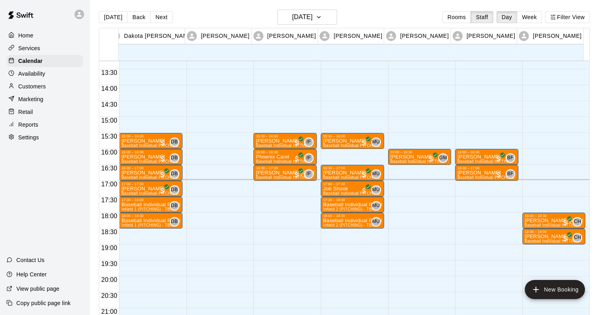
click at [462, 183] on div "16:00 – 16:30 [PERSON_NAME] Baseball Individual HITTING - 30 minutes (Cage 3 (H…" at bounding box center [486, 21] width 63 height 764
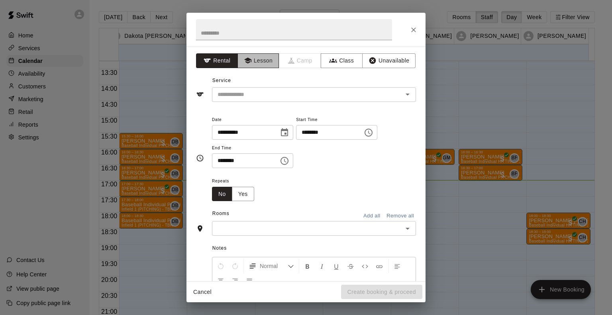
click at [266, 62] on button "Lesson" at bounding box center [258, 60] width 42 height 15
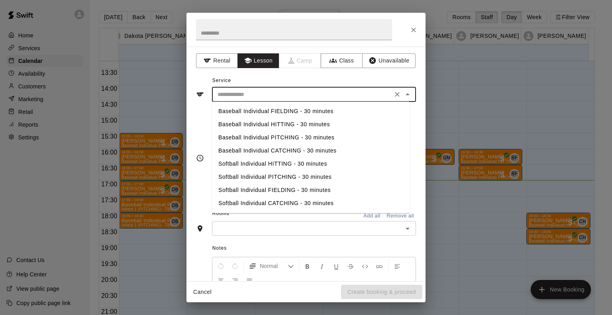
click at [261, 90] on input "text" at bounding box center [302, 95] width 176 height 10
click at [247, 123] on li "Baseball Individual HITTING - 30 minutes" at bounding box center [311, 124] width 198 height 13
type input "**********"
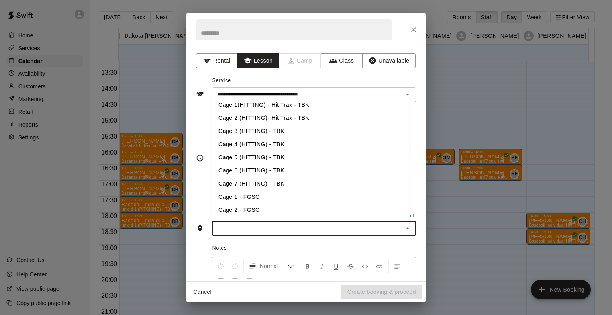
click at [263, 229] on input "text" at bounding box center [307, 228] width 186 height 10
click at [255, 168] on li "Cage 6 (HITTING) - TBK" at bounding box center [311, 170] width 198 height 13
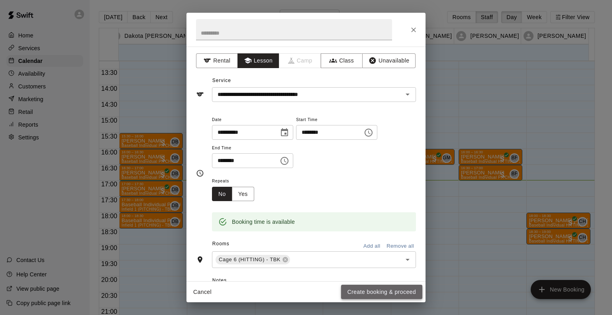
click at [360, 288] on button "Create booking & proceed" at bounding box center [381, 292] width 81 height 15
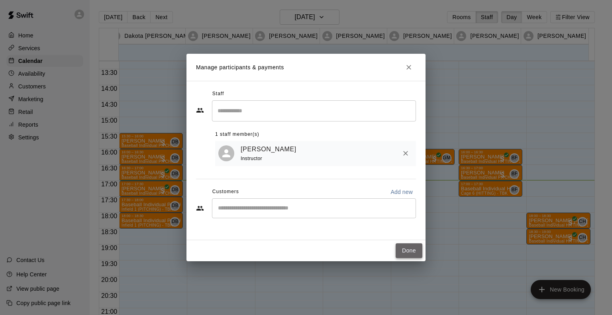
click at [403, 253] on button "Done" at bounding box center [408, 250] width 27 height 15
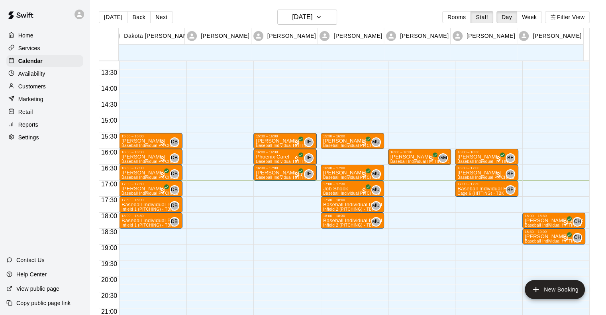
click at [479, 199] on div "16:00 – 16:30 [PERSON_NAME] Baseball Individual HITTING - 30 minutes (Cage 3 (H…" at bounding box center [486, 21] width 63 height 764
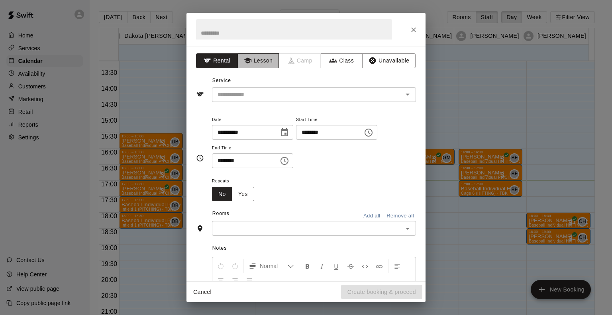
click at [259, 64] on button "Lesson" at bounding box center [258, 60] width 42 height 15
click at [256, 88] on div "​" at bounding box center [314, 94] width 204 height 15
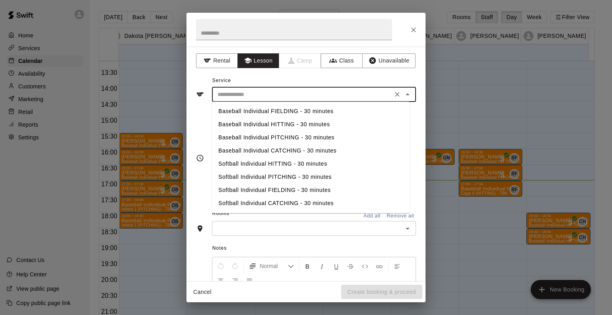
click at [248, 126] on li "Baseball Individual HITTING - 30 minutes" at bounding box center [311, 124] width 198 height 13
type input "**********"
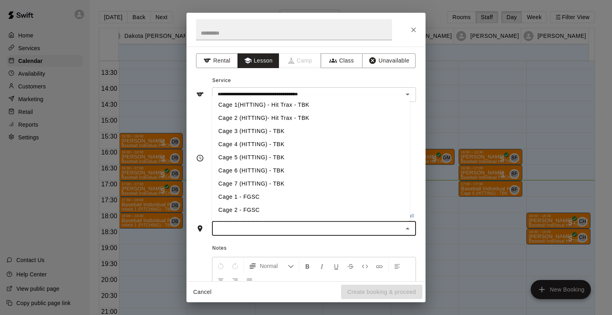
click at [241, 231] on input "text" at bounding box center [307, 228] width 186 height 10
click at [246, 167] on li "Cage 6 (HITTING) - TBK" at bounding box center [311, 170] width 198 height 13
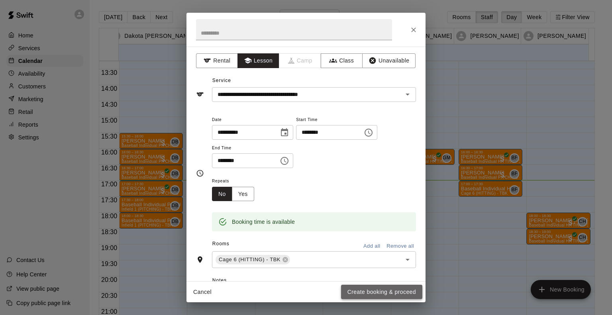
click at [358, 288] on button "Create booking & proceed" at bounding box center [381, 292] width 81 height 15
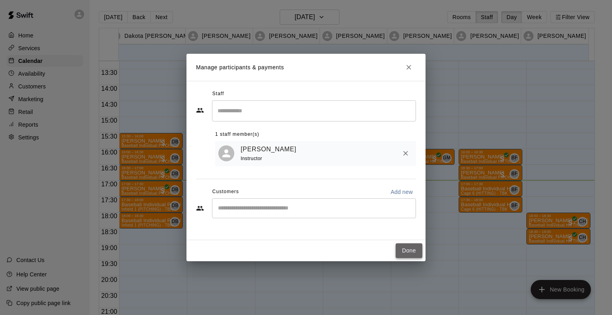
click at [406, 250] on button "Done" at bounding box center [408, 250] width 27 height 15
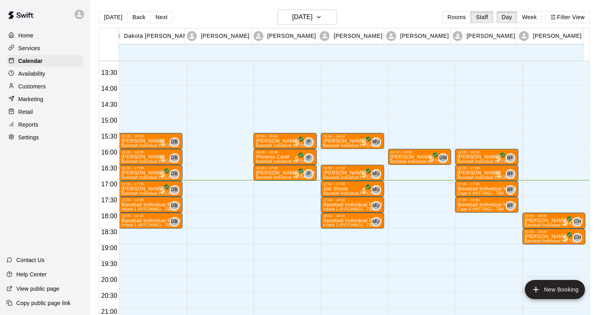
click at [462, 216] on div "16:00 – 16:30 [PERSON_NAME] Baseball Individual HITTING - 30 minutes (Cage 3 (H…" at bounding box center [486, 21] width 63 height 764
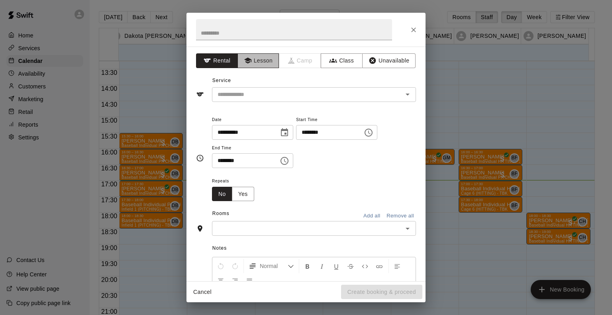
click at [256, 66] on button "Lesson" at bounding box center [258, 60] width 42 height 15
click at [250, 100] on div "​" at bounding box center [314, 94] width 204 height 15
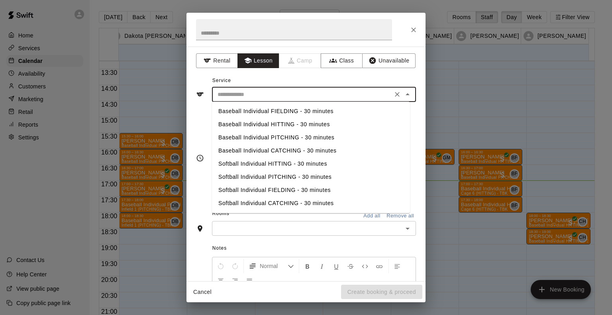
click at [254, 135] on li "Baseball Individual PITCHING - 30 minutes" at bounding box center [311, 137] width 198 height 13
type input "**********"
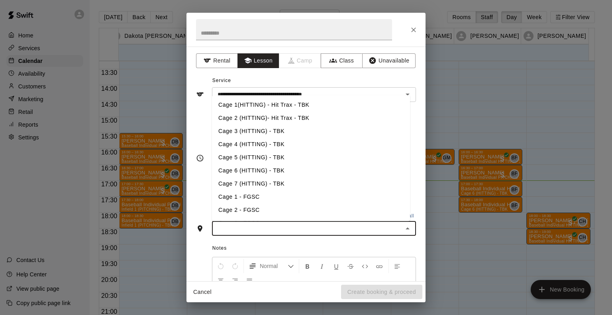
click at [237, 227] on input "text" at bounding box center [307, 228] width 186 height 10
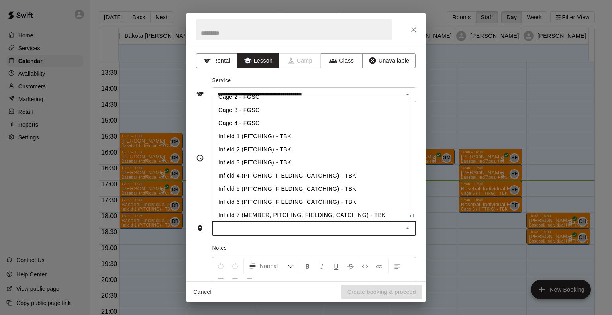
click at [244, 164] on li "Infield 3 (PITCHING) - TBK" at bounding box center [311, 162] width 198 height 13
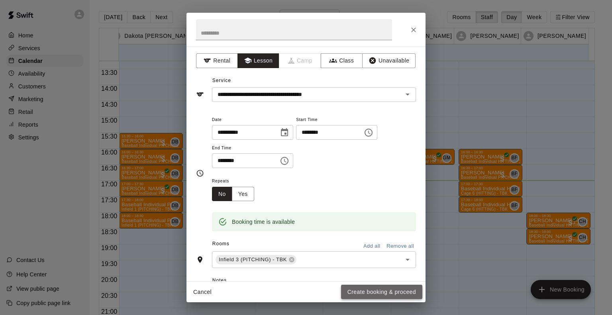
click at [364, 291] on button "Create booking & proceed" at bounding box center [381, 292] width 81 height 15
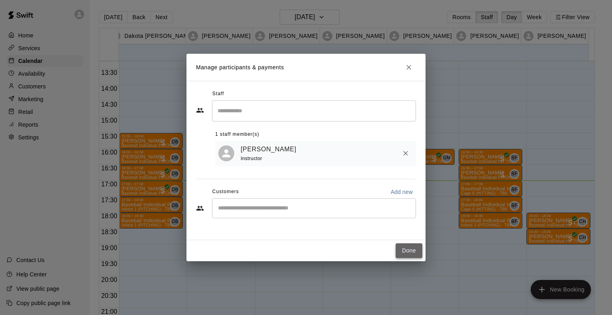
click at [405, 249] on button "Done" at bounding box center [408, 250] width 27 height 15
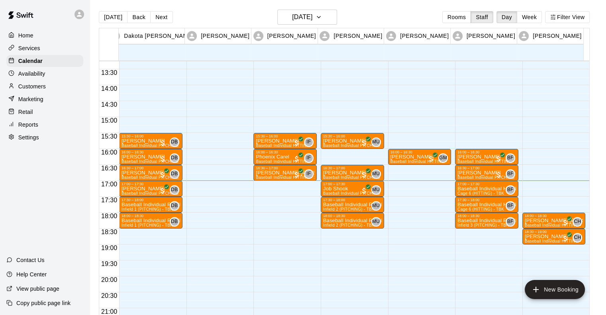
click at [460, 231] on div "16:00 – 16:30 [PERSON_NAME] Baseball Individual HITTING - 30 minutes (Cage 3 (H…" at bounding box center [486, 21] width 63 height 764
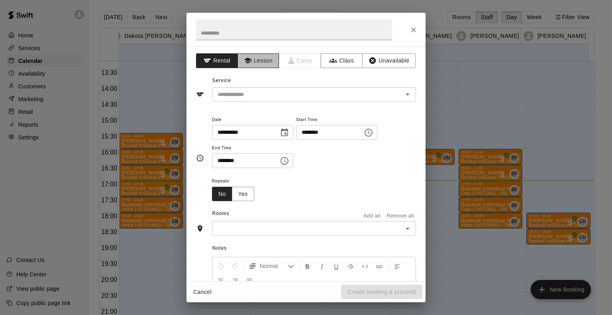
click at [266, 63] on button "Lesson" at bounding box center [258, 60] width 42 height 15
click at [243, 88] on div "​" at bounding box center [314, 94] width 204 height 15
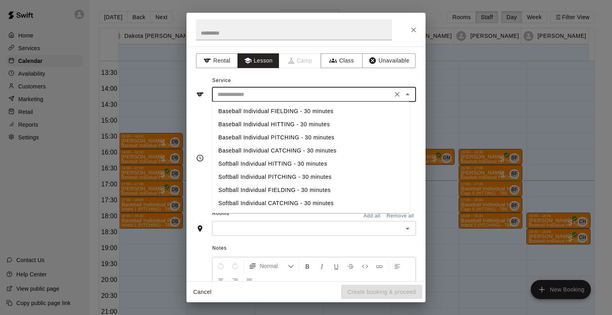
click at [250, 125] on li "Baseball Individual HITTING - 30 minutes" at bounding box center [311, 124] width 198 height 13
type input "**********"
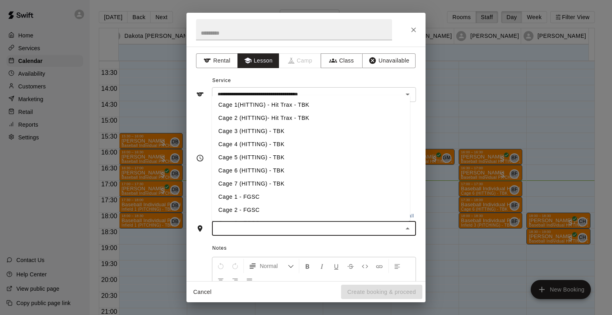
click at [249, 226] on input "text" at bounding box center [307, 228] width 186 height 10
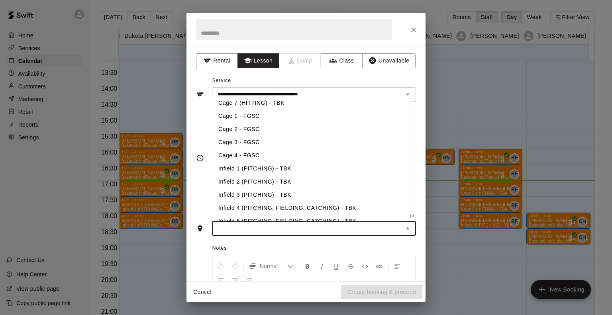
scroll to position [81, 0]
click at [250, 210] on li "Infield 4 (PITCHING, FIELDING, CATCHING) - TBK" at bounding box center [311, 207] width 198 height 13
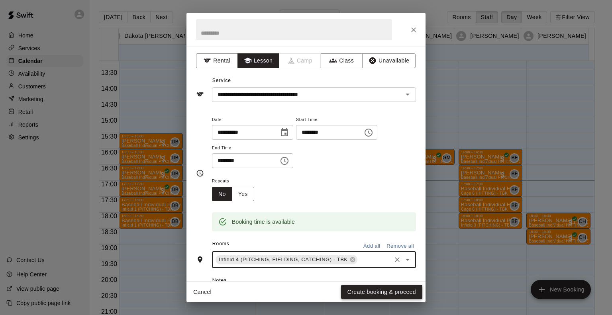
click at [365, 288] on button "Create booking & proceed" at bounding box center [381, 292] width 81 height 15
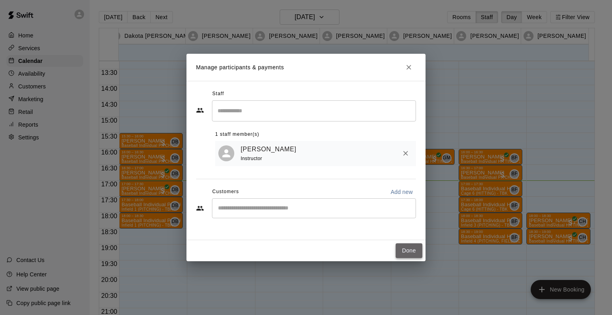
click at [406, 248] on button "Done" at bounding box center [408, 250] width 27 height 15
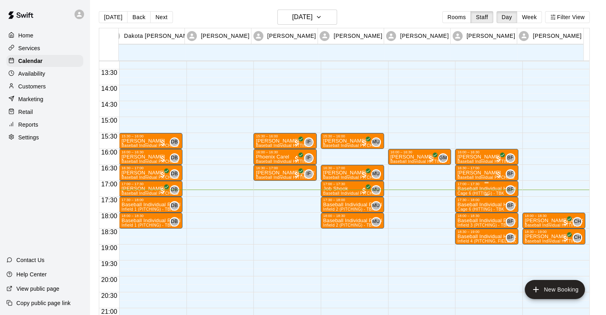
click at [471, 186] on div "17:00 – 17:30" at bounding box center [486, 184] width 59 height 4
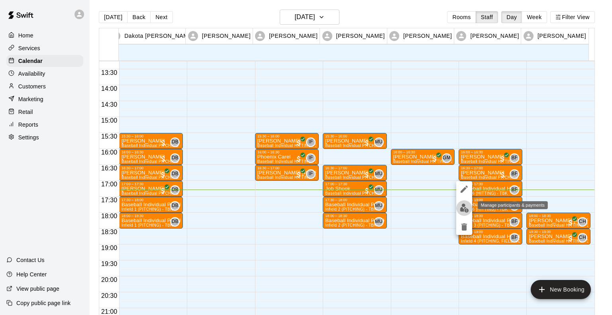
click at [463, 206] on img "edit" at bounding box center [463, 207] width 9 height 9
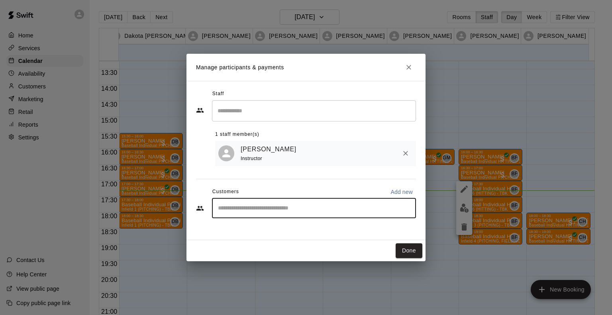
click at [258, 212] on input "Start typing to search customers..." at bounding box center [313, 208] width 197 height 8
type input "******"
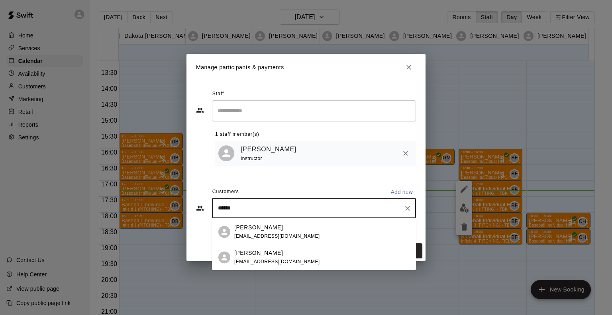
click at [243, 256] on p "[PERSON_NAME]" at bounding box center [258, 253] width 49 height 8
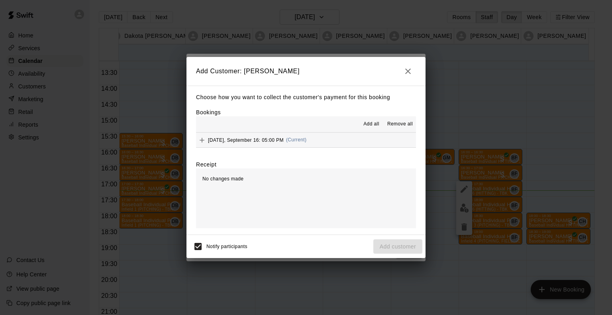
click at [251, 138] on span "[DATE], September 16: 05:00 PM" at bounding box center [246, 140] width 76 height 6
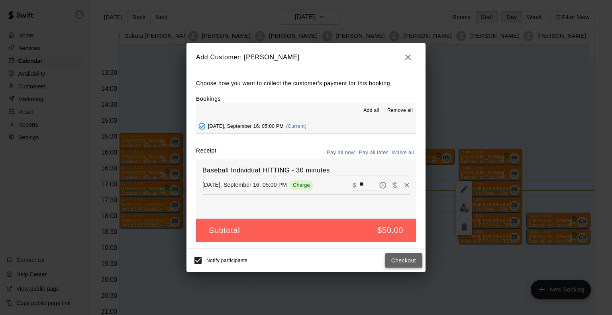
click at [414, 258] on button "Checkout" at bounding box center [403, 260] width 37 height 15
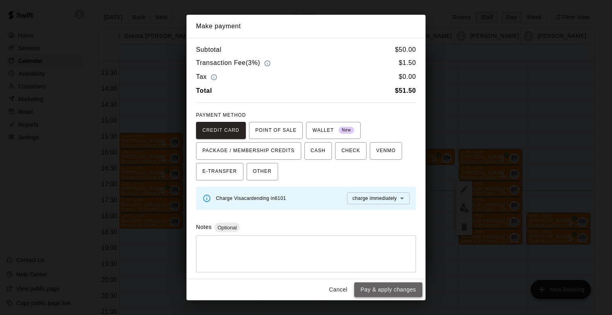
click at [392, 287] on button "Pay & apply changes" at bounding box center [388, 289] width 68 height 15
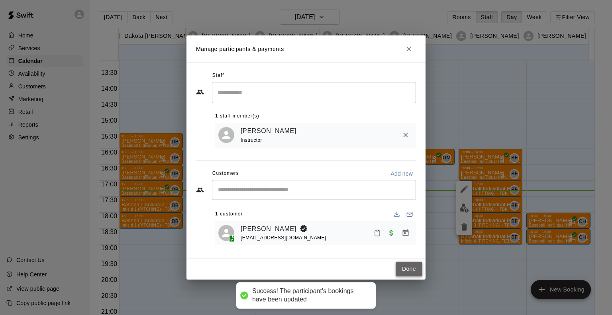
click at [405, 265] on button "Done" at bounding box center [408, 269] width 27 height 15
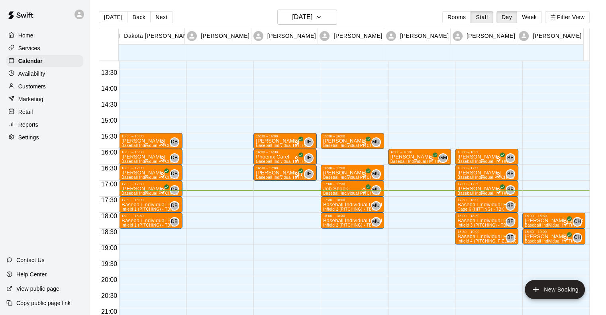
click at [400, 168] on div "16:00 – 16:30 [PERSON_NAME] Baseball Individual HITTING - 30 minutes (Cage 4 (H…" at bounding box center [419, 21] width 63 height 764
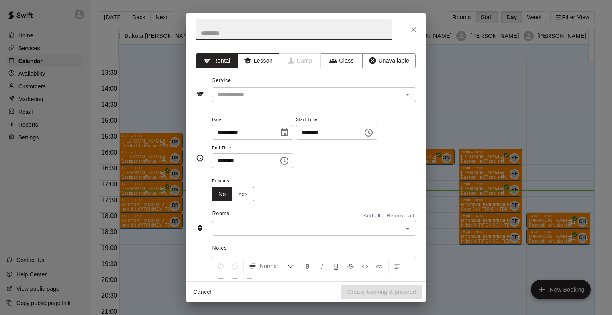
click at [257, 63] on button "Lesson" at bounding box center [258, 60] width 42 height 15
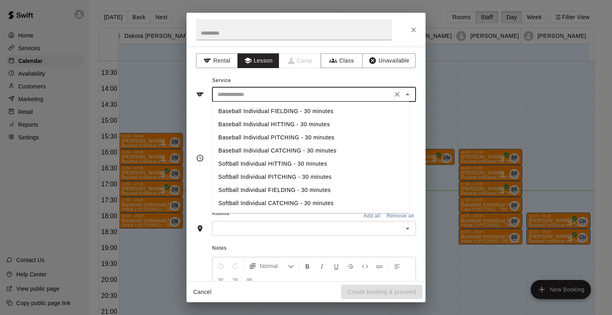
click at [246, 96] on input "text" at bounding box center [302, 95] width 176 height 10
click at [242, 123] on li "Baseball Individual HITTING - 30 minutes" at bounding box center [311, 124] width 198 height 13
type input "**********"
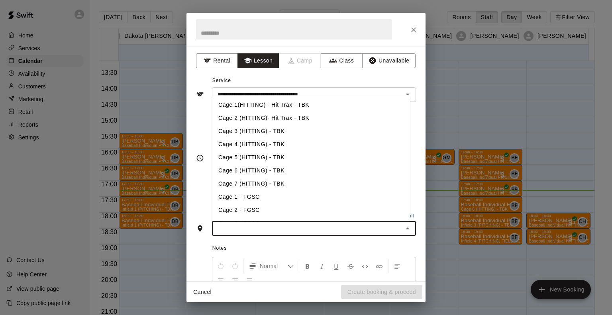
click at [252, 225] on input "text" at bounding box center [307, 228] width 186 height 10
click at [256, 132] on li "Cage 3 (HITTING) - TBK" at bounding box center [311, 131] width 198 height 13
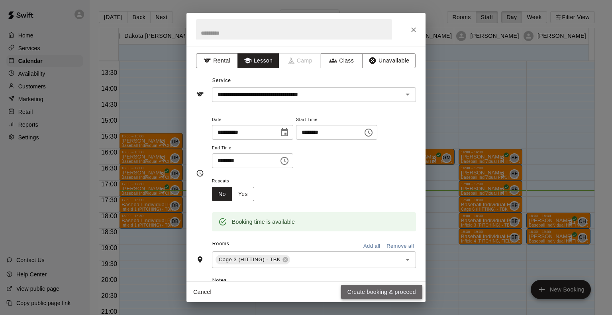
click at [371, 292] on button "Create booking & proceed" at bounding box center [381, 292] width 81 height 15
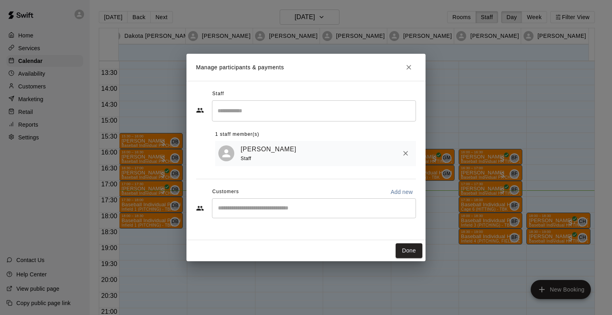
click at [242, 204] on div "​" at bounding box center [314, 208] width 204 height 20
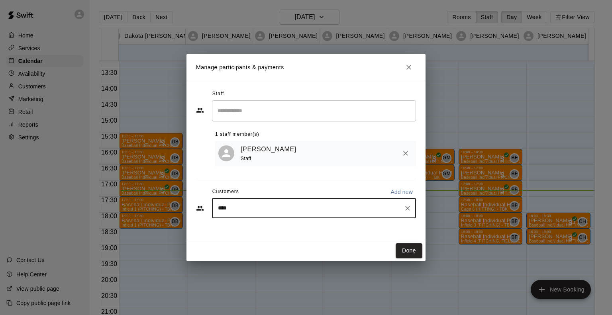
type input "*****"
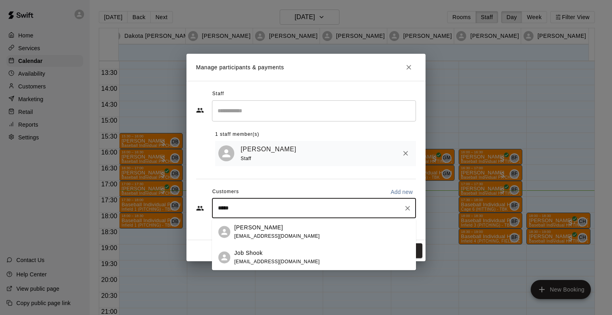
click at [246, 250] on p "Job Shook" at bounding box center [248, 253] width 28 height 8
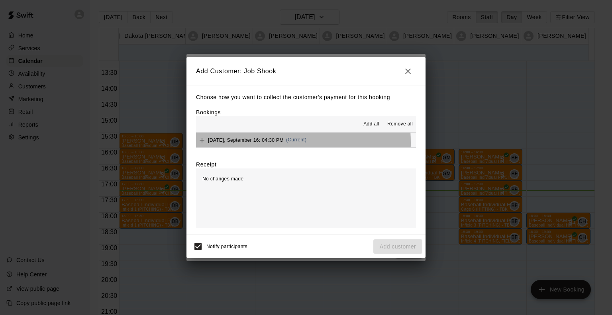
click at [250, 143] on div "[DATE], September 16: 04:30 PM (Current)" at bounding box center [251, 140] width 110 height 12
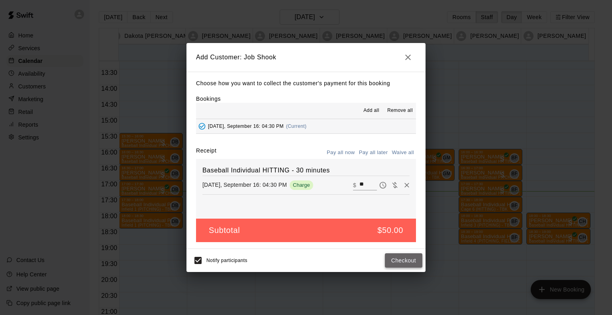
click at [395, 264] on button "Checkout" at bounding box center [403, 260] width 37 height 15
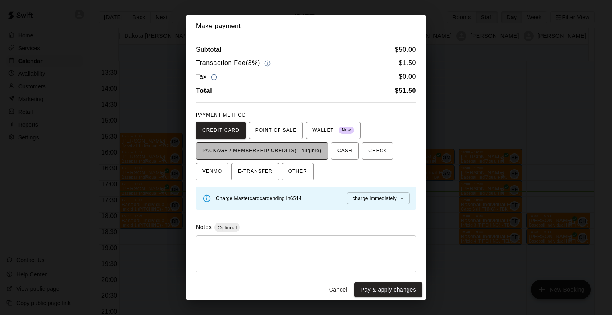
click at [301, 151] on span "PACKAGE / MEMBERSHIP CREDITS (1 eligible)" at bounding box center [261, 151] width 119 height 13
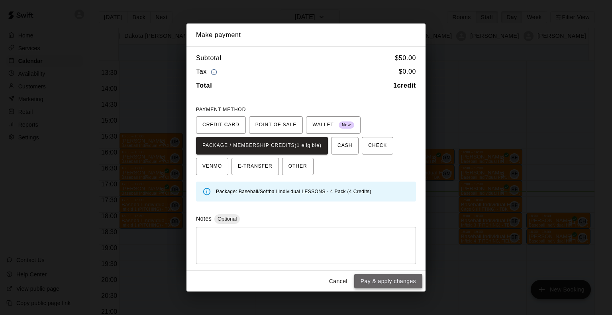
click at [390, 285] on button "Pay & apply changes" at bounding box center [388, 281] width 68 height 15
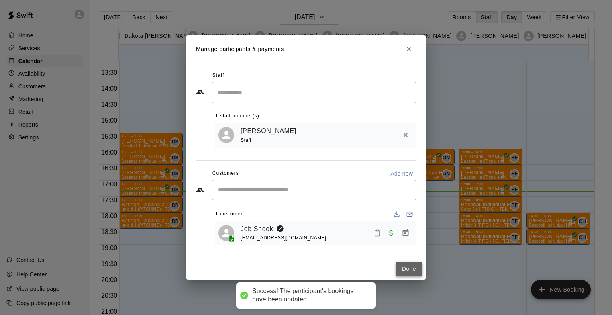
click at [409, 265] on button "Done" at bounding box center [408, 269] width 27 height 15
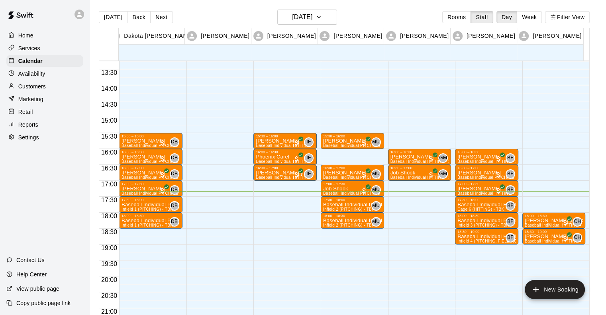
click at [292, 8] on main "[DATE] Back [DATE][DATE] Rooms Staff Day Week Filter View Dakota [PERSON_NAME] …" at bounding box center [348, 164] width 516 height 328
click at [293, 14] on h6 "[DATE]" at bounding box center [302, 17] width 20 height 11
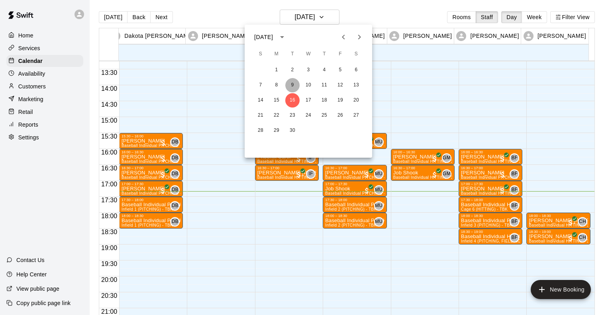
click at [293, 85] on button "9" at bounding box center [292, 85] width 14 height 14
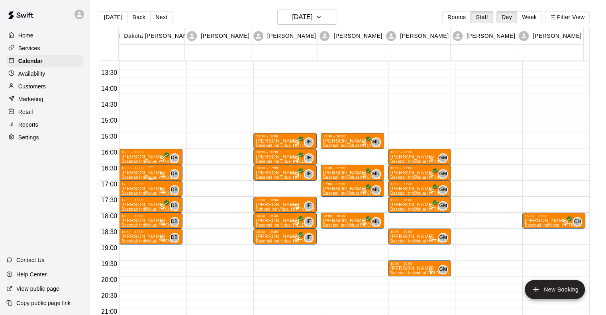
click at [132, 173] on p "[PERSON_NAME]" at bounding box center [150, 173] width 59 height 0
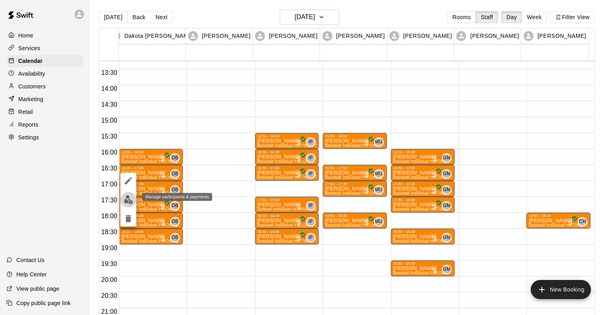
click at [125, 201] on img "edit" at bounding box center [128, 199] width 9 height 9
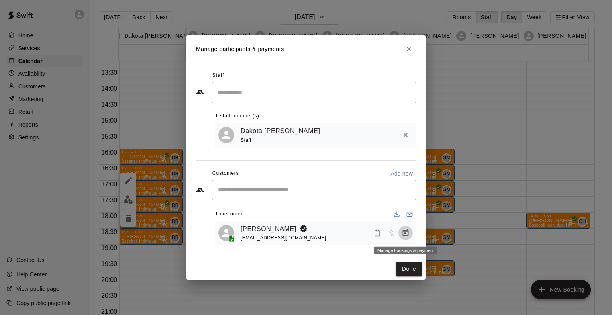
click at [409, 233] on icon "Manage bookings & payment" at bounding box center [405, 233] width 8 height 8
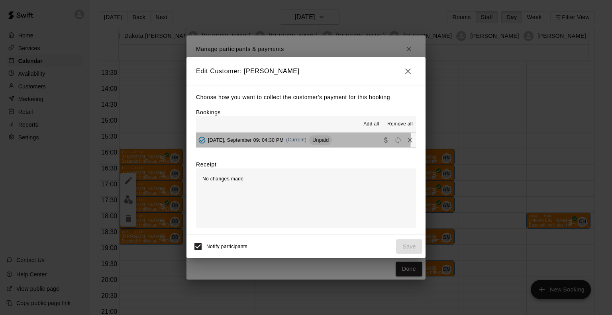
click at [266, 139] on span "[DATE], September 09: 04:30 PM" at bounding box center [246, 140] width 76 height 6
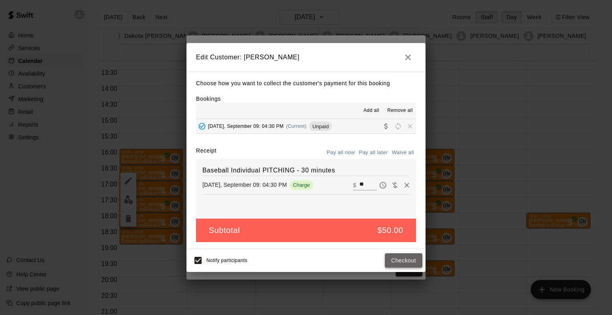
click at [397, 259] on button "Checkout" at bounding box center [403, 260] width 37 height 15
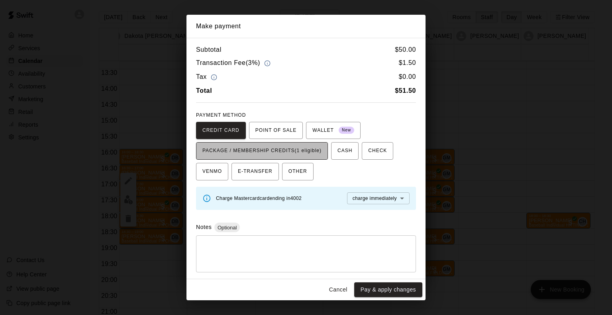
click at [259, 149] on span "PACKAGE / MEMBERSHIP CREDITS (1 eligible)" at bounding box center [261, 151] width 119 height 13
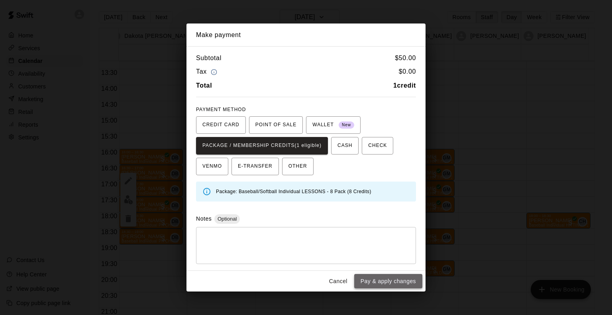
click at [405, 283] on button "Pay & apply changes" at bounding box center [388, 281] width 68 height 15
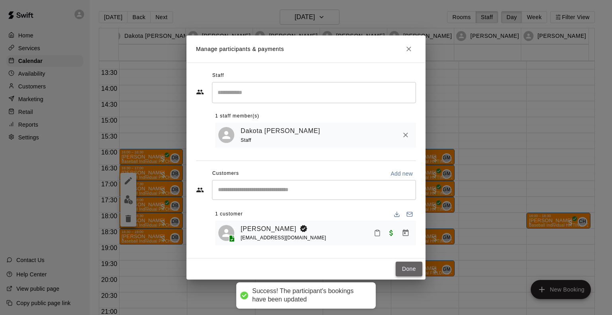
click at [407, 267] on button "Done" at bounding box center [408, 269] width 27 height 15
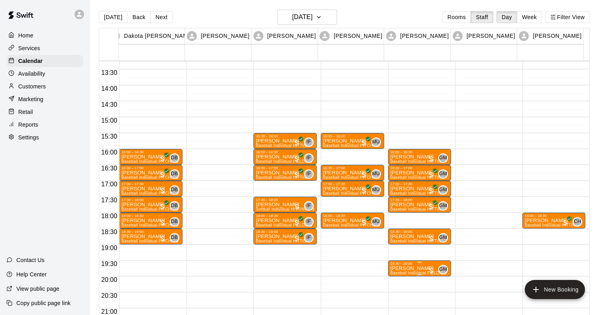
click at [415, 268] on p "[PERSON_NAME]" at bounding box center [419, 268] width 59 height 0
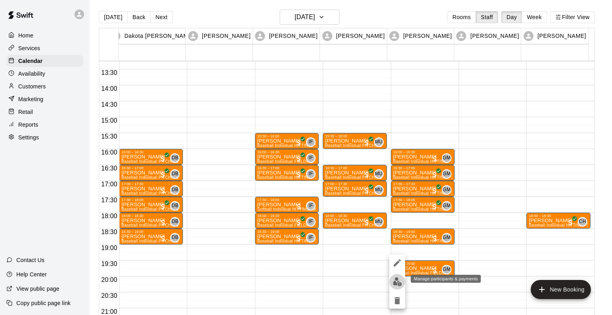
click at [401, 284] on img "edit" at bounding box center [397, 281] width 9 height 9
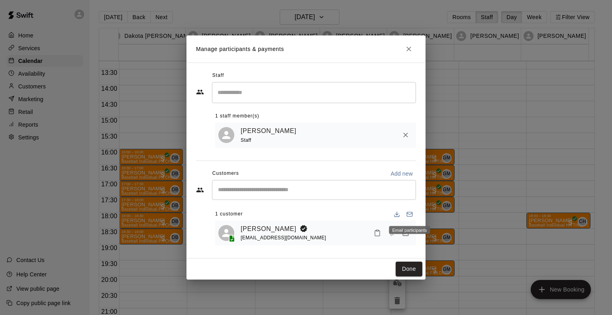
click at [404, 232] on div "Email participants" at bounding box center [409, 230] width 41 height 8
click at [405, 234] on icon "Manage bookings & payment" at bounding box center [406, 232] width 6 height 7
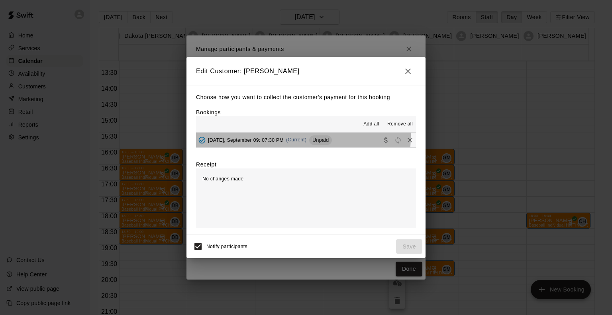
click at [274, 137] on div "[DATE], September 09: 07:30 PM (Current) Unpaid" at bounding box center [264, 140] width 136 height 12
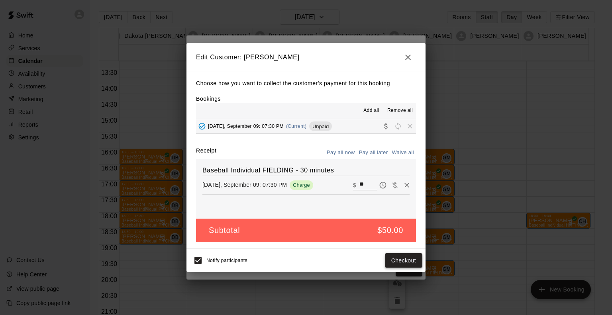
click at [392, 258] on button "Checkout" at bounding box center [403, 260] width 37 height 15
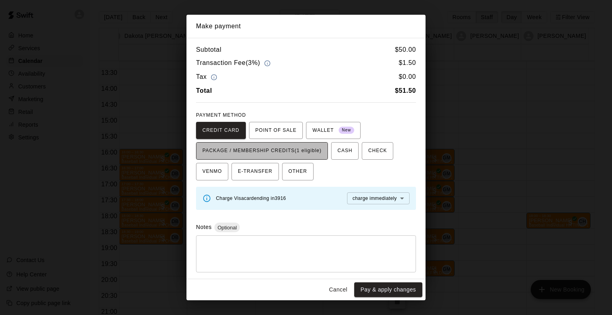
click at [313, 144] on button "PACKAGE / MEMBERSHIP CREDITS (1 eligible)" at bounding box center [262, 151] width 132 height 18
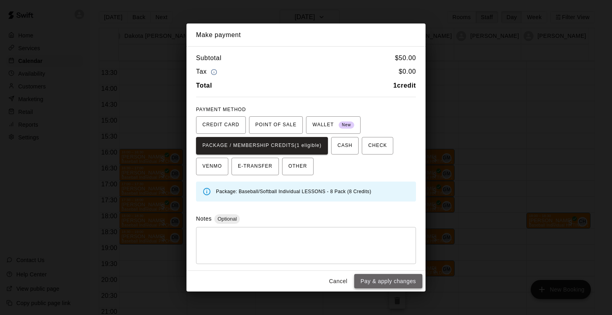
click at [382, 283] on button "Pay & apply changes" at bounding box center [388, 281] width 68 height 15
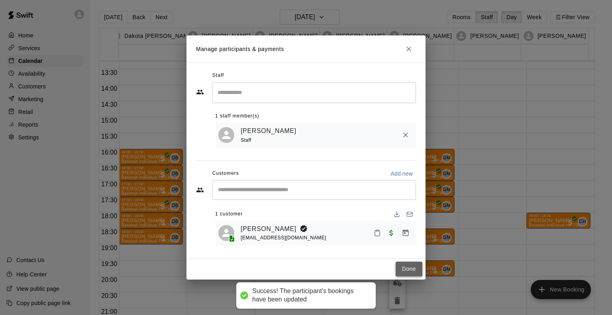
click at [415, 267] on button "Done" at bounding box center [408, 269] width 27 height 15
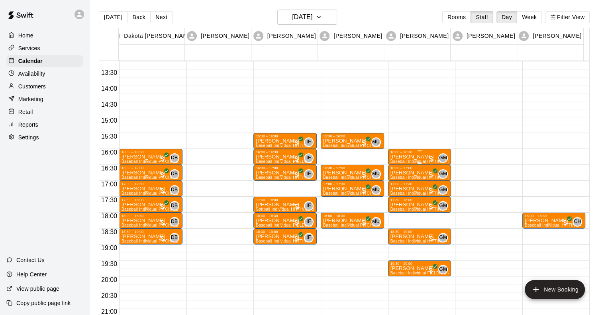
click at [397, 157] on p "[PERSON_NAME]" at bounding box center [419, 157] width 59 height 0
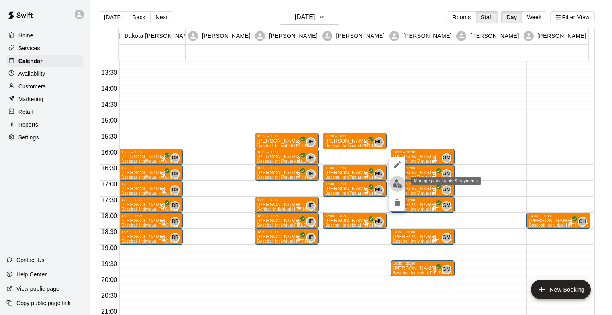
click at [397, 182] on img "edit" at bounding box center [397, 183] width 9 height 9
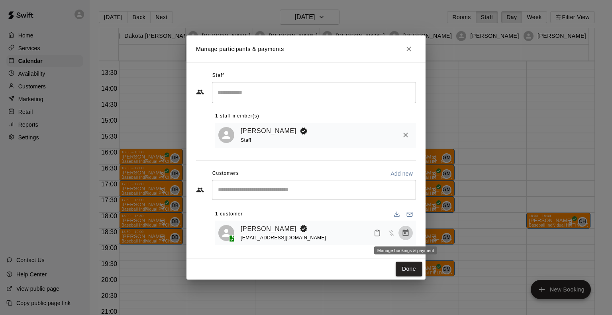
click at [405, 233] on icon "Manage bookings & payment" at bounding box center [406, 232] width 6 height 7
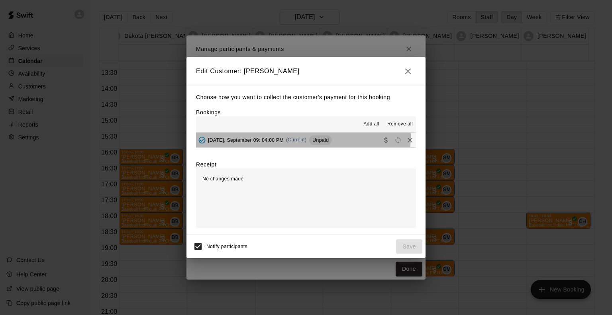
click at [266, 136] on div "[DATE], September 09: 04:00 PM (Current) Unpaid" at bounding box center [264, 140] width 136 height 12
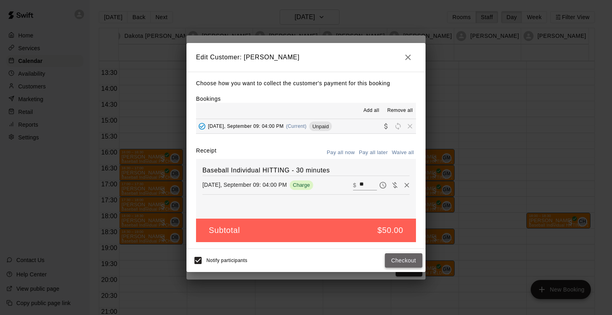
click at [393, 261] on button "Checkout" at bounding box center [403, 260] width 37 height 15
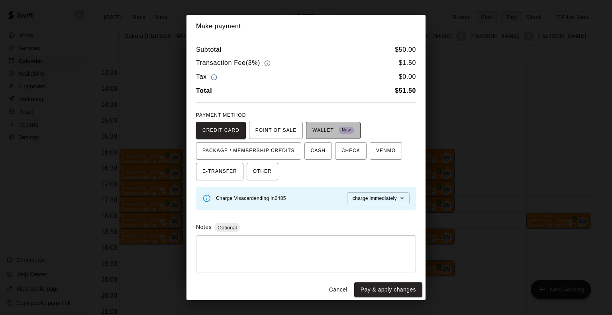
click at [333, 130] on span "WALLET New" at bounding box center [333, 130] width 42 height 13
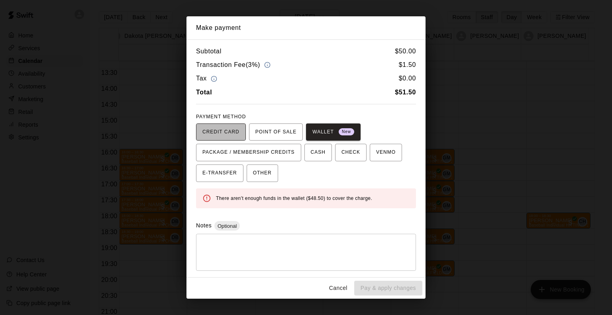
click at [222, 135] on span "CREDIT CARD" at bounding box center [220, 132] width 37 height 13
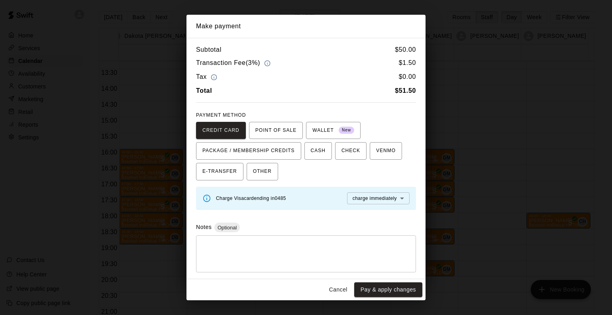
click at [351, 194] on body "Home Services Calendar Availability Customers Marketing Retail Reports Settings…" at bounding box center [306, 164] width 612 height 328
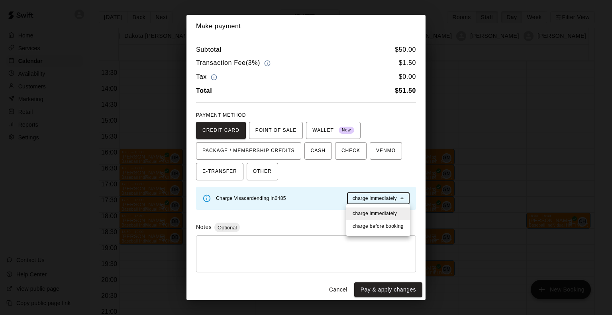
click at [351, 194] on div at bounding box center [306, 157] width 612 height 315
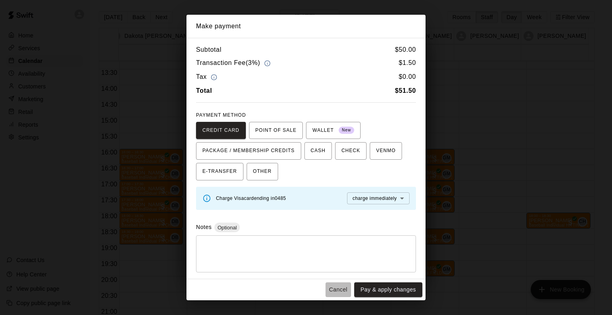
click at [338, 288] on button "Cancel" at bounding box center [337, 289] width 25 height 15
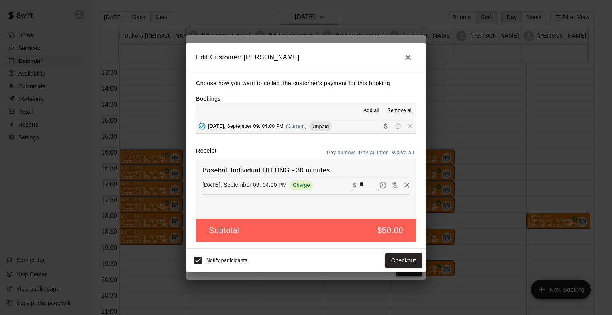
click at [359, 182] on input "**" at bounding box center [368, 185] width 18 height 10
click at [401, 264] on button "Checkout" at bounding box center [403, 260] width 37 height 15
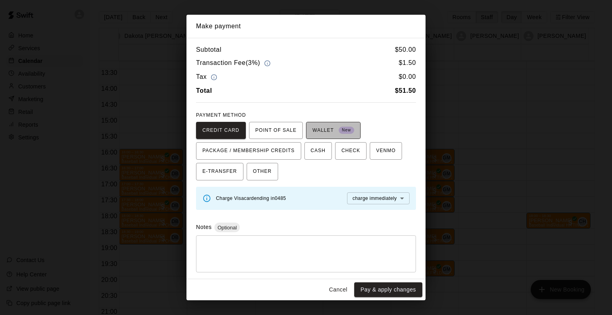
click at [317, 131] on span "WALLET New" at bounding box center [333, 130] width 42 height 13
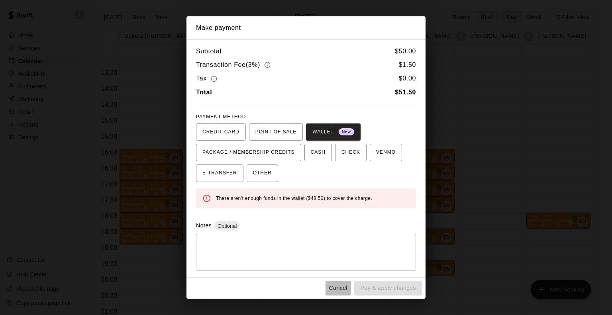
click at [338, 283] on button "Cancel" at bounding box center [337, 288] width 25 height 15
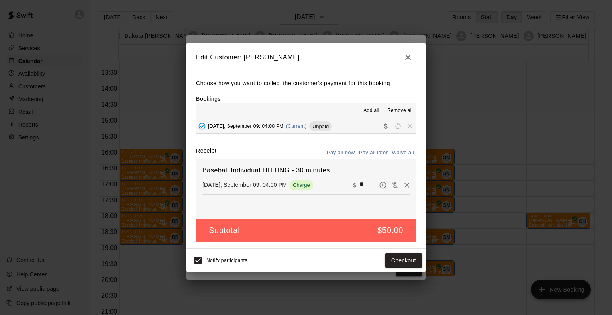
click at [359, 183] on input "**" at bounding box center [368, 185] width 18 height 10
type input "*"
click at [397, 261] on button "Checkout" at bounding box center [403, 260] width 37 height 15
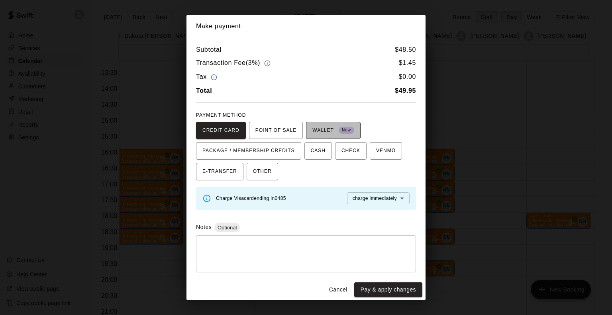
click at [330, 126] on span "WALLET New" at bounding box center [333, 130] width 42 height 13
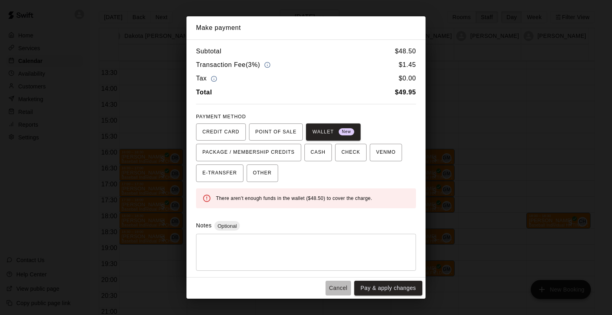
click at [342, 287] on button "Cancel" at bounding box center [337, 288] width 25 height 15
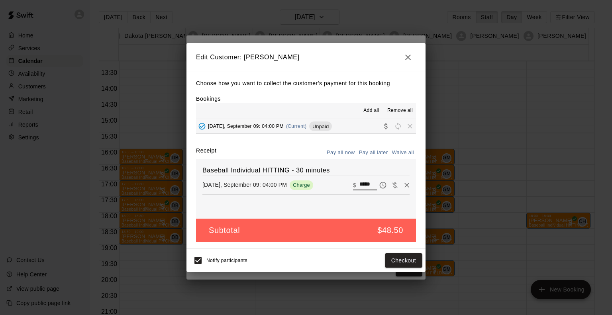
click at [367, 184] on input "*****" at bounding box center [368, 185] width 18 height 10
type input "*"
click at [403, 258] on button "Checkout" at bounding box center [403, 260] width 37 height 15
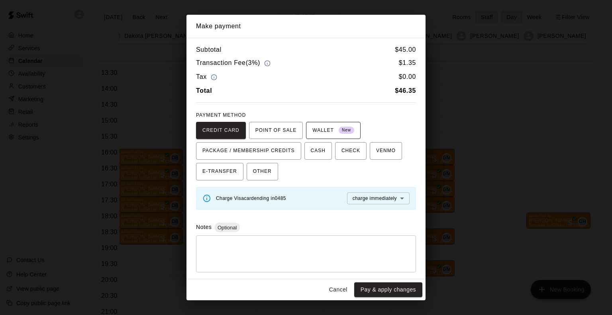
click at [350, 129] on span "New" at bounding box center [346, 130] width 16 height 11
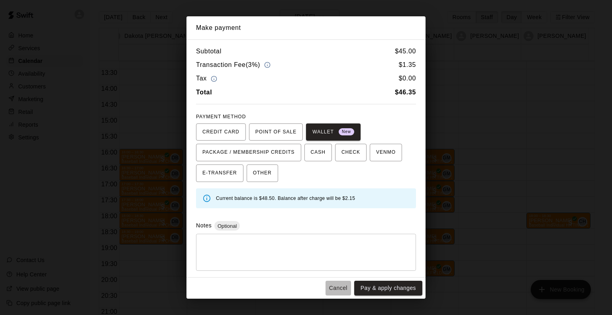
click at [342, 289] on button "Cancel" at bounding box center [337, 288] width 25 height 15
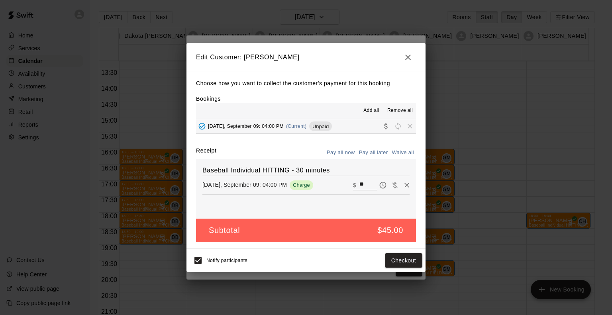
click at [366, 181] on input "**" at bounding box center [368, 185] width 18 height 10
click at [405, 258] on button "Checkout" at bounding box center [403, 260] width 37 height 15
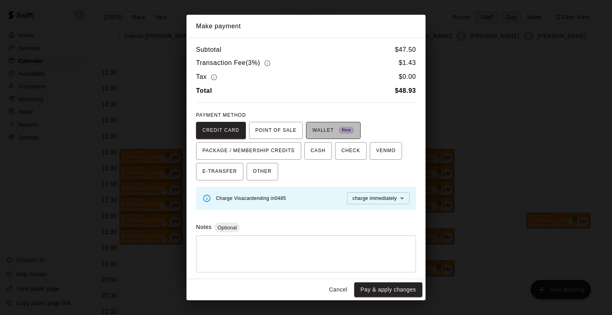
click at [320, 126] on span "WALLET New" at bounding box center [333, 130] width 42 height 13
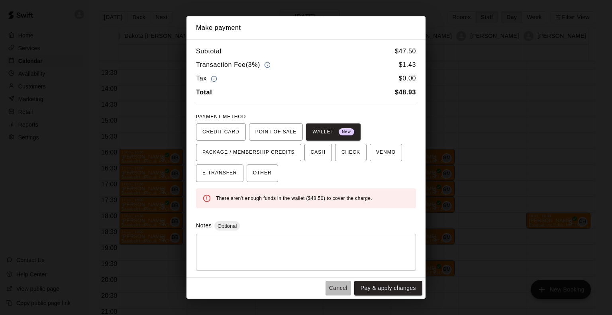
click at [338, 286] on button "Cancel" at bounding box center [337, 288] width 25 height 15
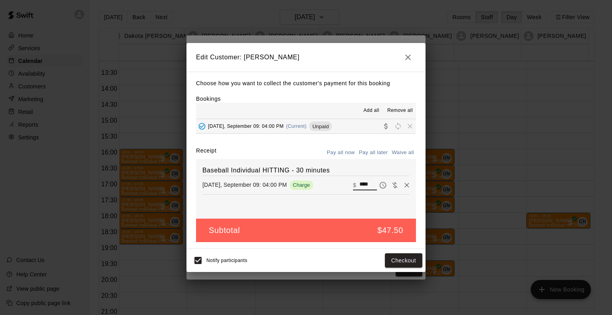
click at [366, 183] on input "****" at bounding box center [368, 185] width 18 height 10
click at [420, 263] on button "Checkout" at bounding box center [403, 260] width 37 height 15
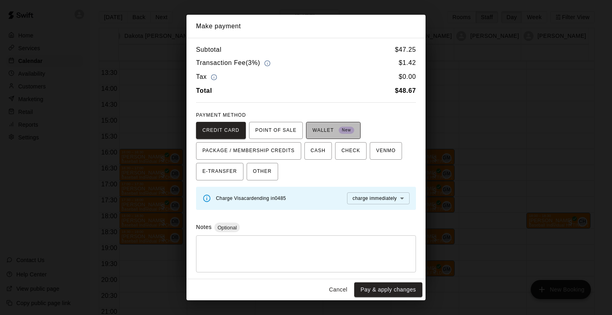
click at [316, 130] on span "WALLET New" at bounding box center [333, 130] width 42 height 13
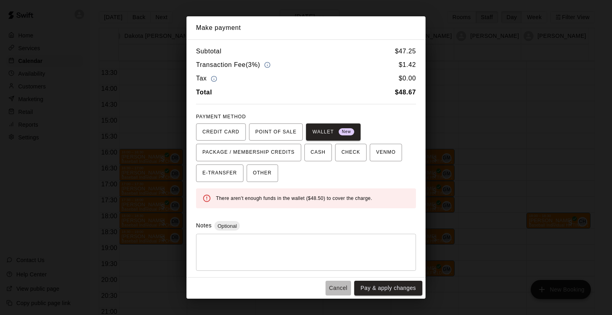
click at [333, 283] on button "Cancel" at bounding box center [337, 288] width 25 height 15
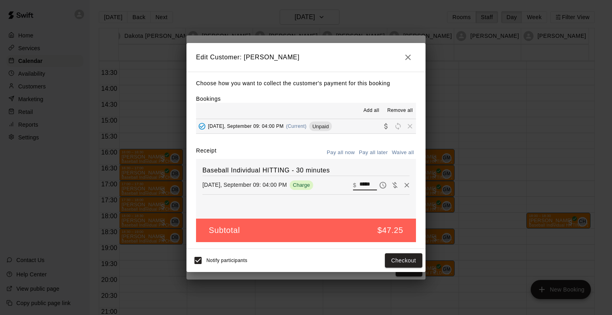
click at [368, 183] on input "*****" at bounding box center [368, 185] width 18 height 10
type input "***"
click at [416, 259] on button "Checkout" at bounding box center [403, 260] width 37 height 15
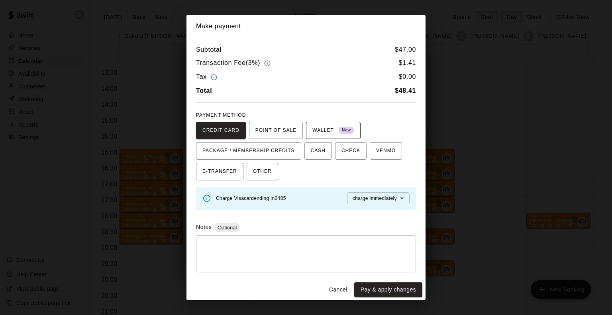
click at [332, 130] on span "WALLET New" at bounding box center [333, 130] width 42 height 13
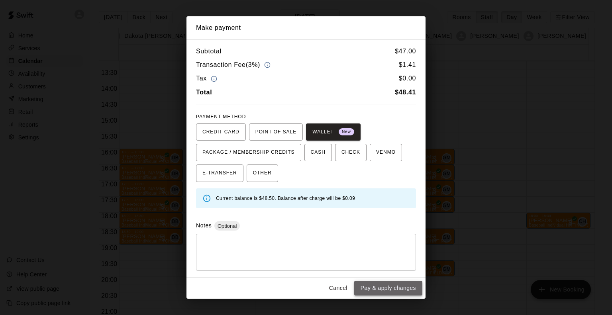
click at [386, 288] on button "Pay & apply changes" at bounding box center [388, 288] width 68 height 15
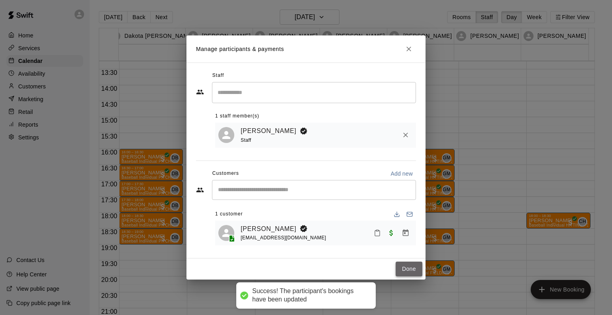
click at [408, 267] on button "Done" at bounding box center [408, 269] width 27 height 15
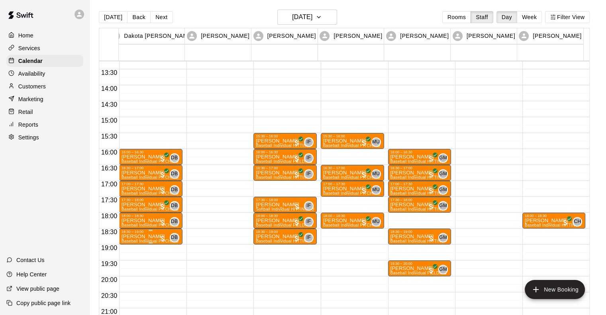
click at [139, 236] on p "[PERSON_NAME]" at bounding box center [150, 236] width 59 height 0
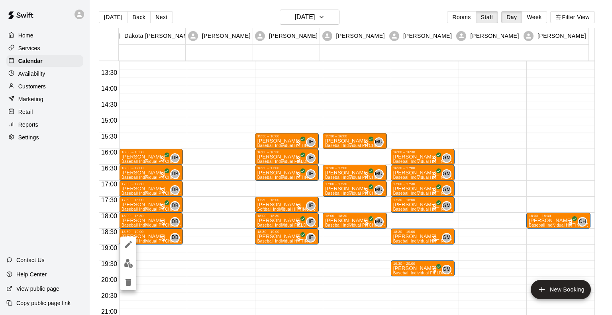
click at [133, 269] on div at bounding box center [128, 263] width 16 height 54
click at [129, 266] on img "edit" at bounding box center [128, 263] width 9 height 9
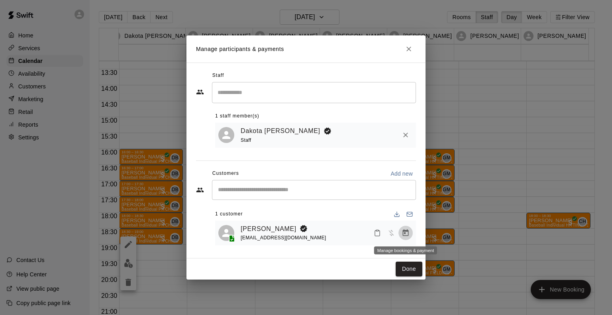
click at [406, 235] on icon "Manage bookings & payment" at bounding box center [405, 233] width 8 height 8
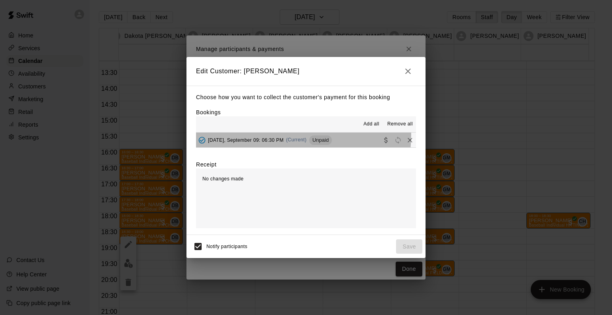
click at [274, 135] on div "[DATE], September 09: 06:30 PM (Current) Unpaid" at bounding box center [264, 140] width 136 height 12
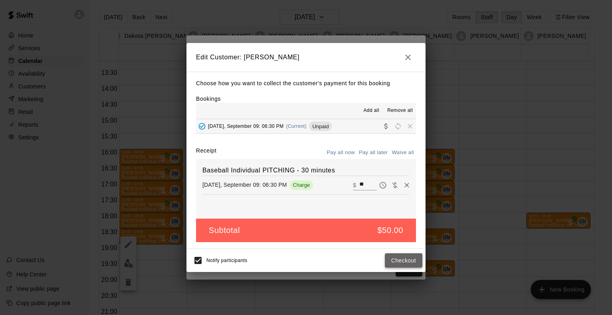
click at [392, 262] on button "Checkout" at bounding box center [403, 260] width 37 height 15
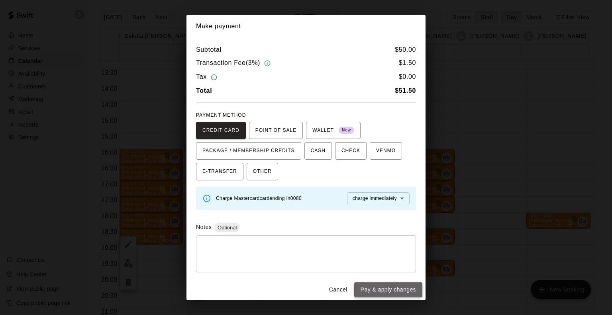
click at [402, 289] on button "Pay & apply changes" at bounding box center [388, 289] width 68 height 15
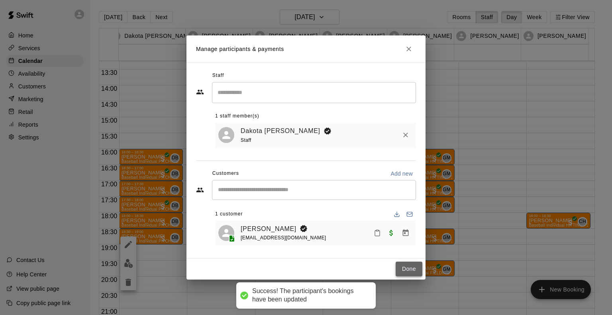
click at [410, 269] on button "Done" at bounding box center [408, 269] width 27 height 15
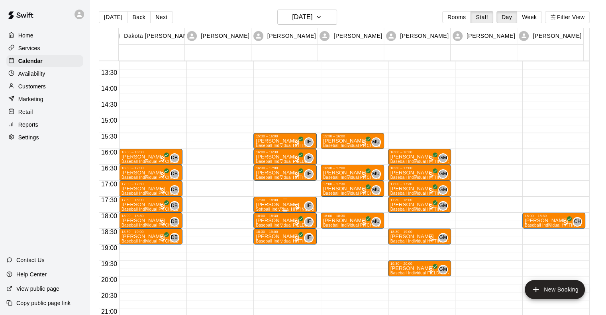
click at [276, 200] on div "17:30 – 18:00" at bounding box center [285, 200] width 59 height 4
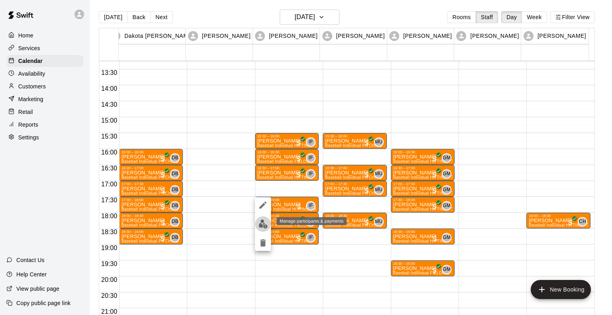
click at [262, 226] on img "edit" at bounding box center [262, 223] width 9 height 9
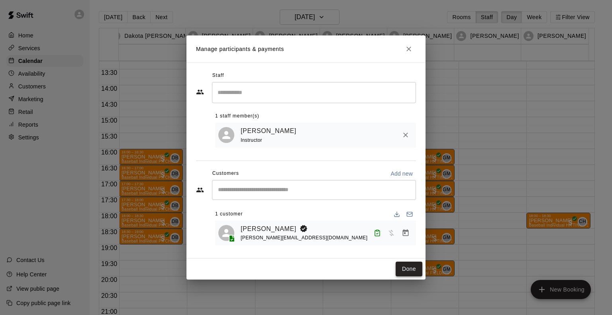
click at [411, 268] on button "Done" at bounding box center [408, 269] width 27 height 15
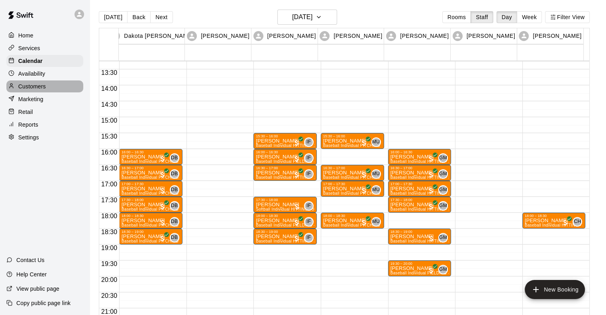
click at [27, 89] on p "Customers" at bounding box center [31, 86] width 27 height 8
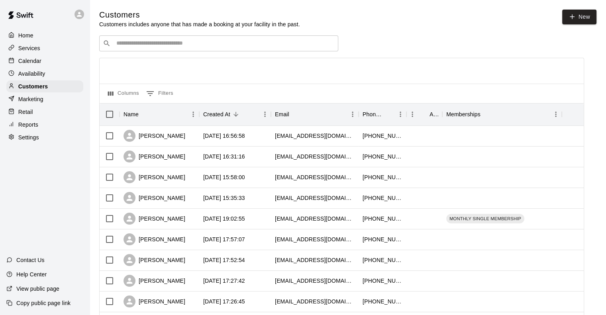
click at [118, 39] on div "​ ​" at bounding box center [218, 43] width 239 height 16
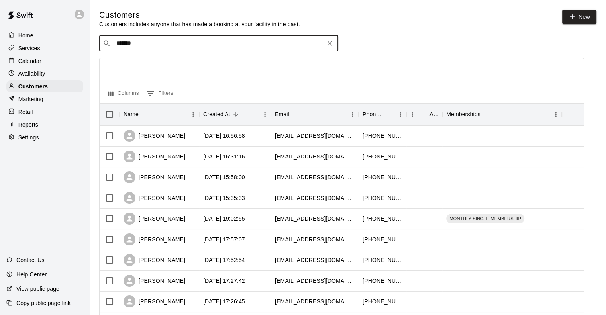
type input "********"
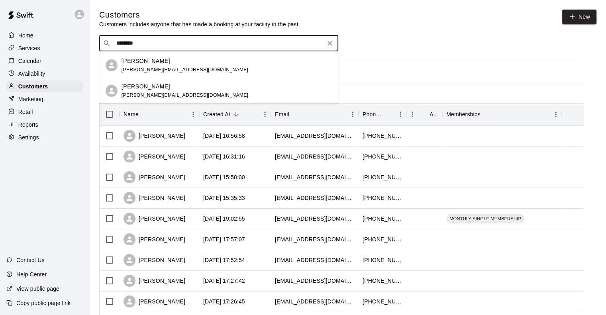
click at [145, 68] on span "[PERSON_NAME][EMAIL_ADDRESS][DOMAIN_NAME]" at bounding box center [184, 70] width 127 height 6
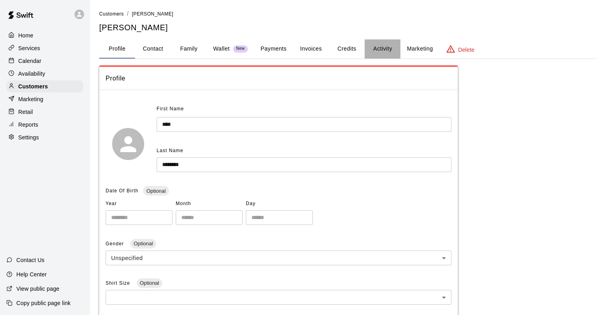
click at [383, 51] on button "Activity" at bounding box center [382, 48] width 36 height 19
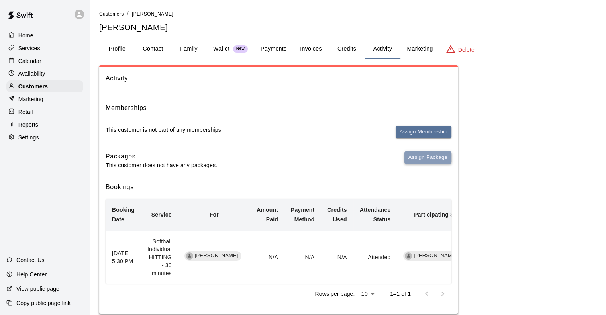
click at [417, 156] on button "Assign Package" at bounding box center [427, 157] width 47 height 12
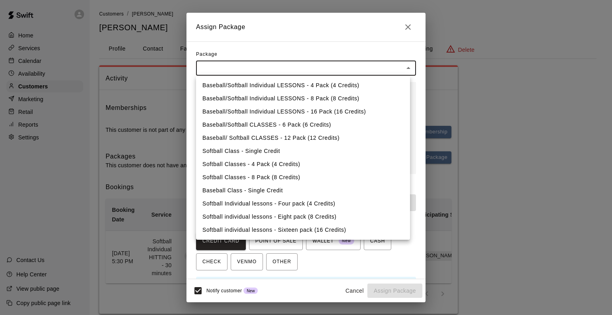
click at [276, 67] on body "Home Services Calendar Availability Customers Marketing Retail Reports Settings…" at bounding box center [306, 165] width 612 height 330
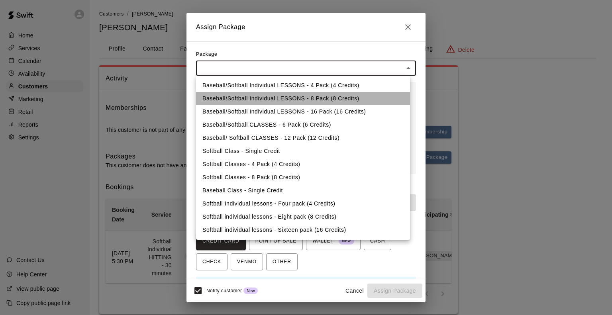
click at [242, 100] on li "Baseball/Softball Individual LESSONS - 8 Pack (8 Credits)" at bounding box center [303, 98] width 214 height 13
type input "**********"
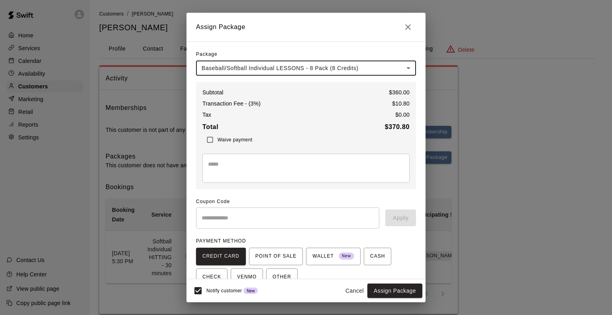
scroll to position [38, 0]
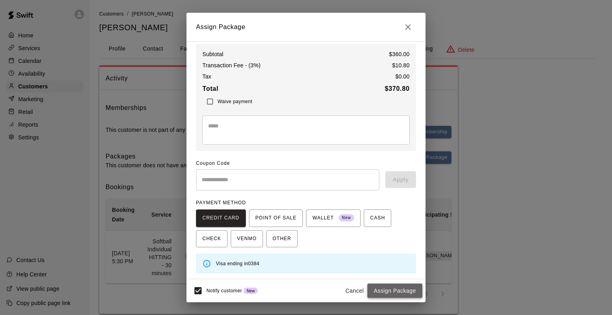
click at [397, 286] on button "Assign Package" at bounding box center [394, 290] width 55 height 15
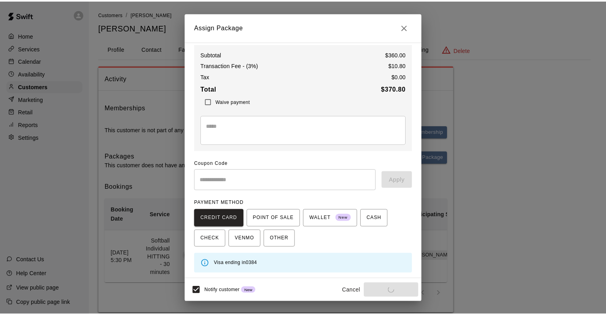
scroll to position [23, 0]
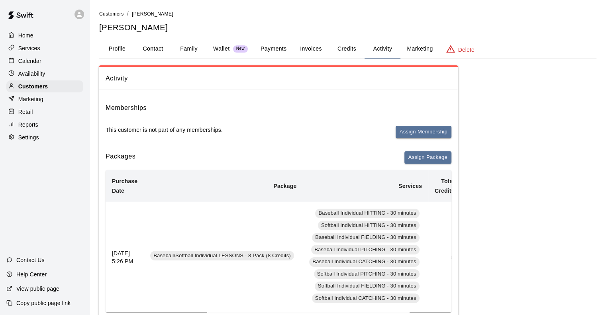
click at [22, 60] on p "Calendar" at bounding box center [29, 61] width 23 height 8
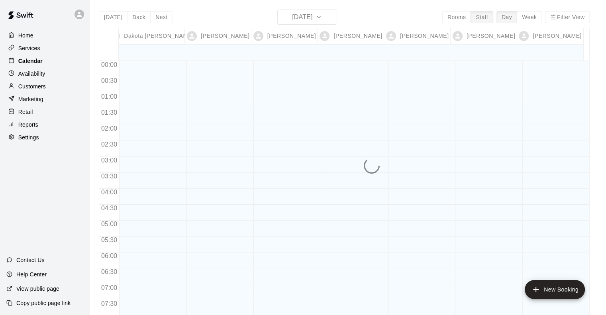
scroll to position [501, 0]
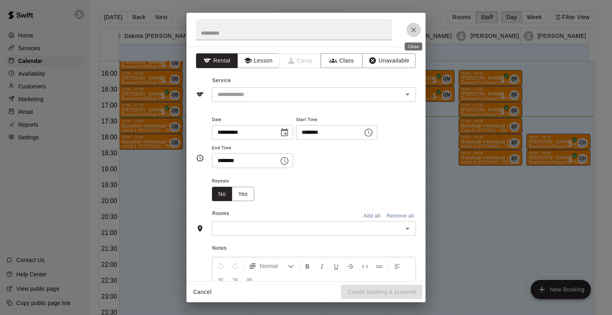
click at [412, 31] on icon "Close" at bounding box center [413, 30] width 8 height 8
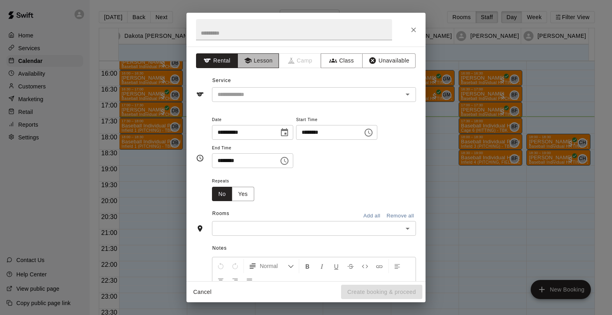
click at [252, 55] on button "Lesson" at bounding box center [258, 60] width 42 height 15
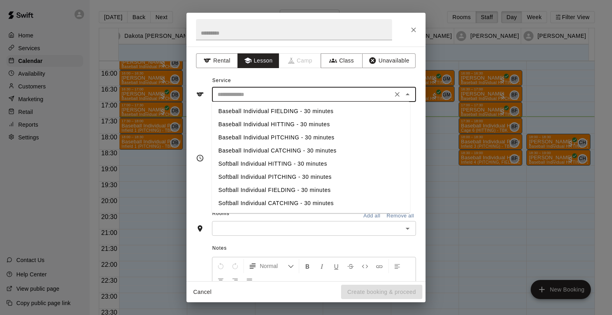
click at [243, 94] on input "text" at bounding box center [302, 95] width 176 height 10
click at [260, 167] on li "Softball Individual HITTING - 30 minutes" at bounding box center [311, 163] width 198 height 13
type input "**********"
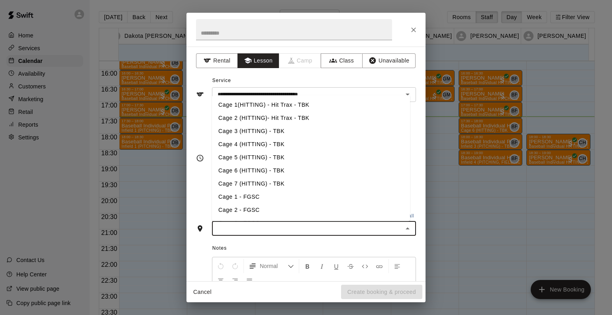
click at [264, 229] on input "text" at bounding box center [307, 228] width 186 height 10
click at [252, 156] on li "Cage 5 (HITTING) - TBK" at bounding box center [311, 157] width 198 height 13
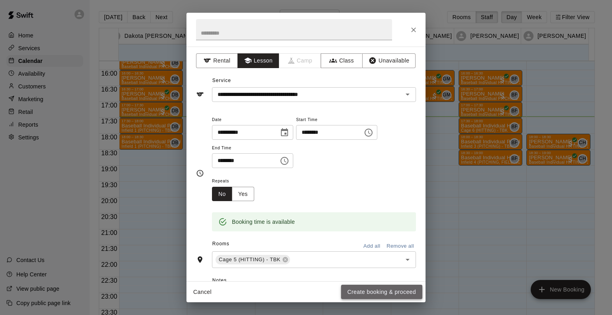
click at [363, 293] on button "Create booking & proceed" at bounding box center [381, 292] width 81 height 15
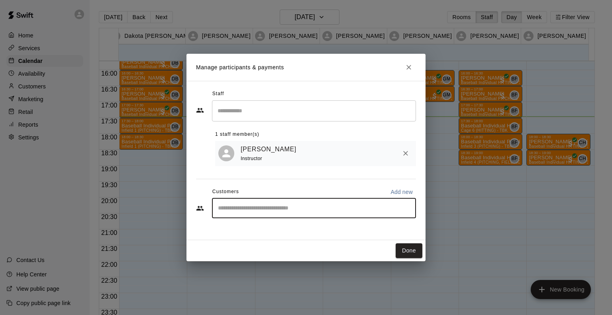
click at [301, 210] on input "Start typing to search customers..." at bounding box center [313, 208] width 197 height 8
type input "********"
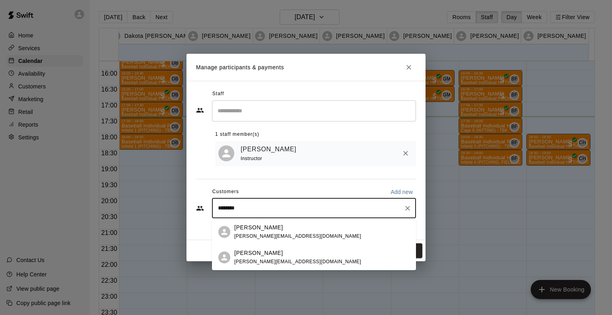
click at [271, 259] on span "[PERSON_NAME][EMAIL_ADDRESS][DOMAIN_NAME]" at bounding box center [297, 262] width 127 height 6
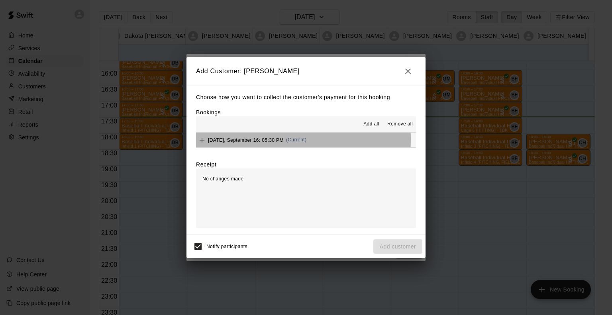
click at [241, 140] on span "[DATE], September 16: 05:30 PM" at bounding box center [246, 140] width 76 height 6
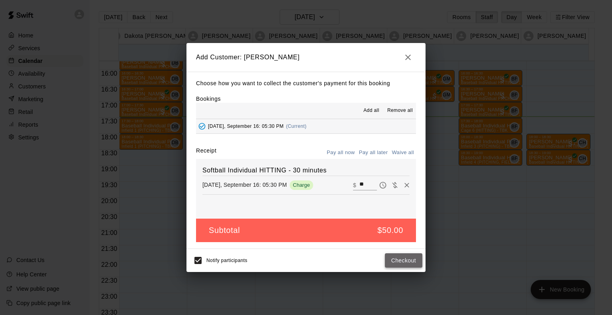
click at [400, 266] on button "Checkout" at bounding box center [403, 260] width 37 height 15
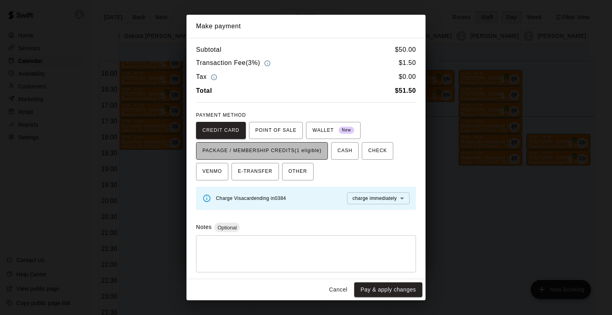
click at [288, 150] on span "PACKAGE / MEMBERSHIP CREDITS (1 eligible)" at bounding box center [261, 151] width 119 height 13
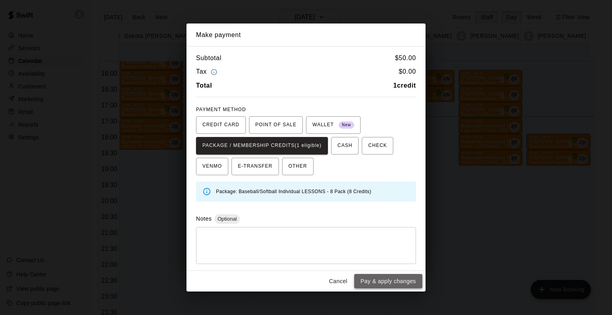
click at [386, 278] on button "Pay & apply changes" at bounding box center [388, 281] width 68 height 15
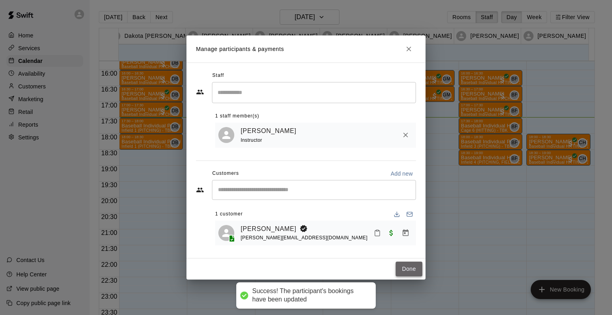
click at [408, 272] on button "Done" at bounding box center [408, 269] width 27 height 15
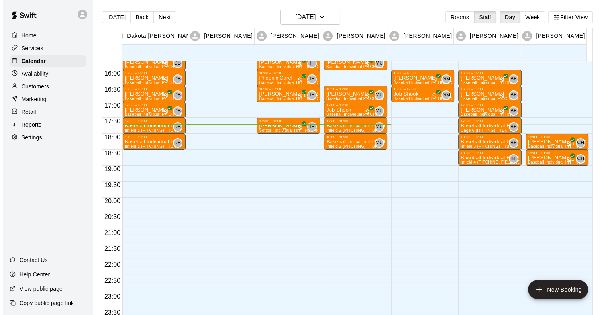
scroll to position [465, 0]
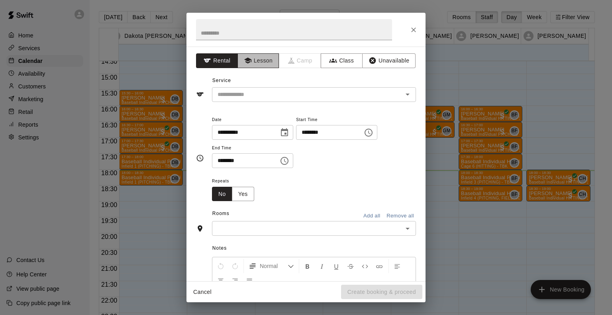
click at [262, 61] on button "Lesson" at bounding box center [258, 60] width 42 height 15
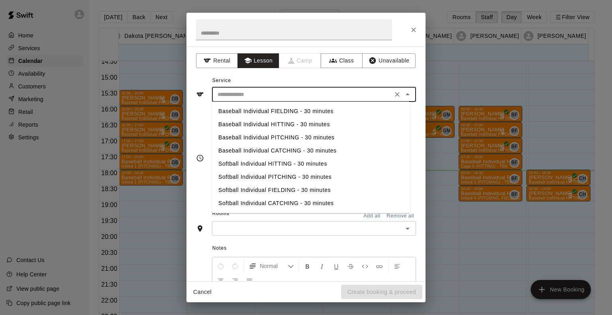
click at [256, 93] on input "text" at bounding box center [302, 95] width 176 height 10
click at [245, 135] on li "Baseball Individual PITCHING - 30 minutes" at bounding box center [311, 137] width 198 height 13
type input "**********"
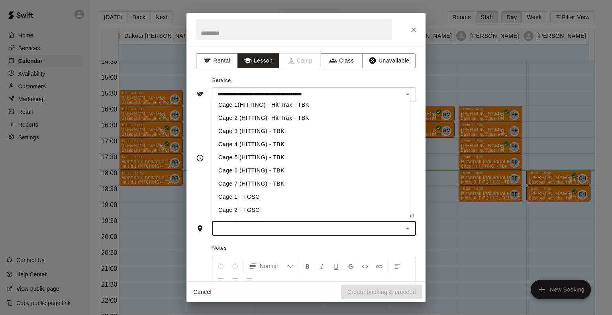
click at [260, 230] on input "text" at bounding box center [307, 228] width 186 height 10
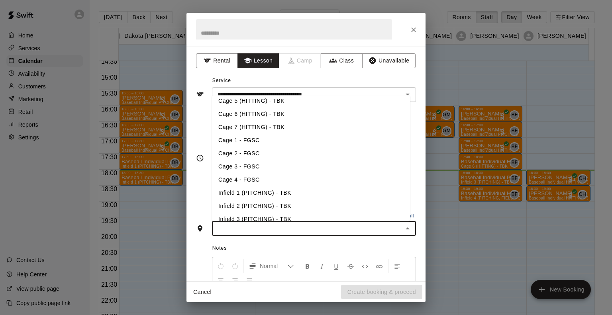
click at [261, 214] on li "Infield 3 (PITCHING) - TBK" at bounding box center [311, 219] width 198 height 13
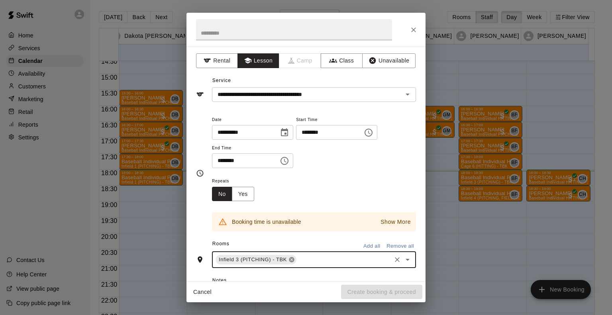
click at [291, 259] on icon at bounding box center [291, 259] width 6 height 6
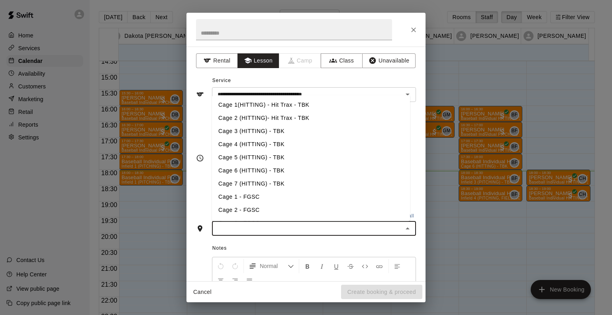
click at [268, 227] on input "text" at bounding box center [307, 228] width 186 height 10
click at [263, 121] on li "Cage 2 (HITTING)- Hit Trax - TBK" at bounding box center [311, 117] width 198 height 13
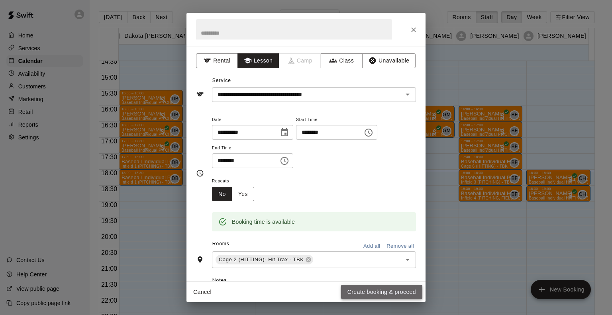
click at [372, 292] on button "Create booking & proceed" at bounding box center [381, 292] width 81 height 15
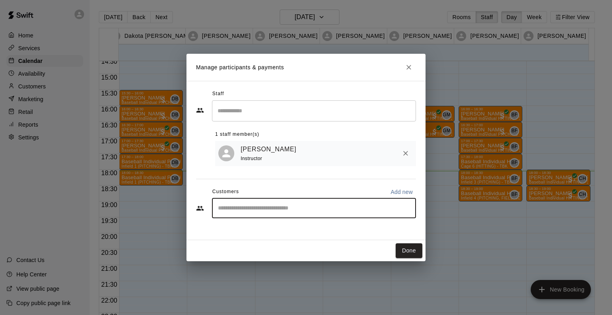
click at [244, 207] on input "Start typing to search customers..." at bounding box center [313, 208] width 197 height 8
type input "******"
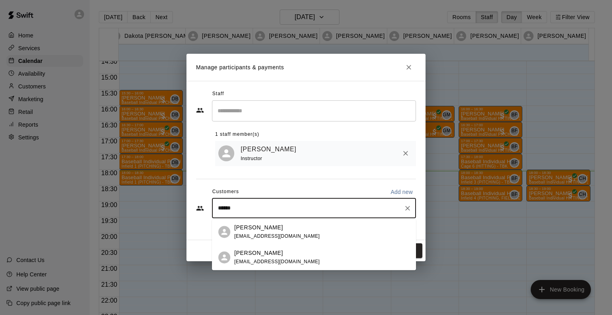
click at [244, 252] on p "[PERSON_NAME]" at bounding box center [258, 253] width 49 height 8
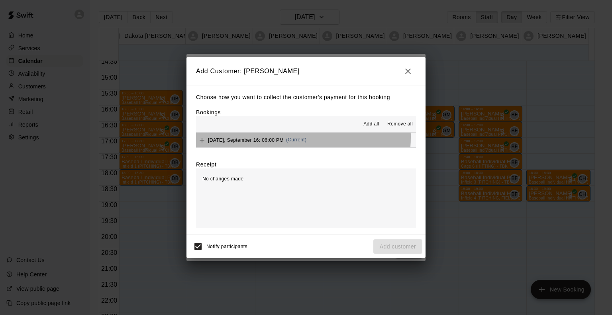
click at [276, 138] on span "[DATE], September 16: 06:00 PM" at bounding box center [246, 140] width 76 height 6
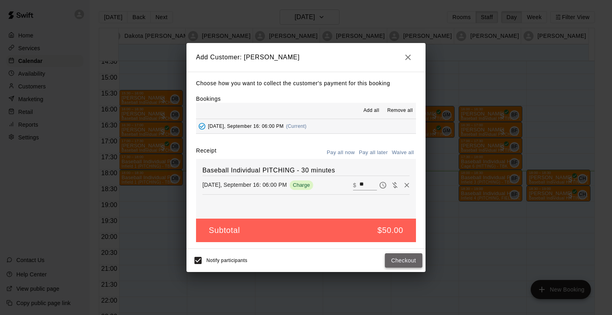
click at [399, 261] on button "Checkout" at bounding box center [403, 260] width 37 height 15
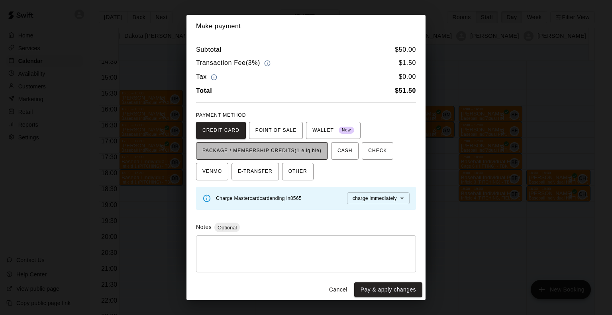
click at [304, 152] on span "PACKAGE / MEMBERSHIP CREDITS (1 eligible)" at bounding box center [261, 151] width 119 height 13
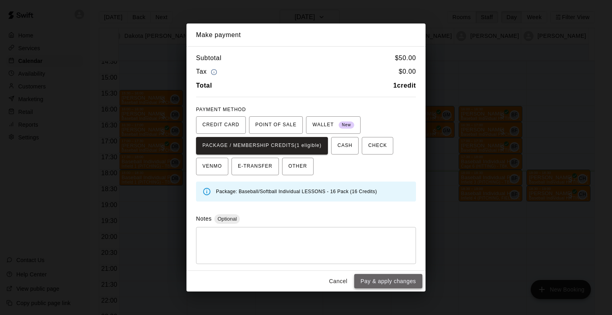
click at [384, 278] on button "Pay & apply changes" at bounding box center [388, 281] width 68 height 15
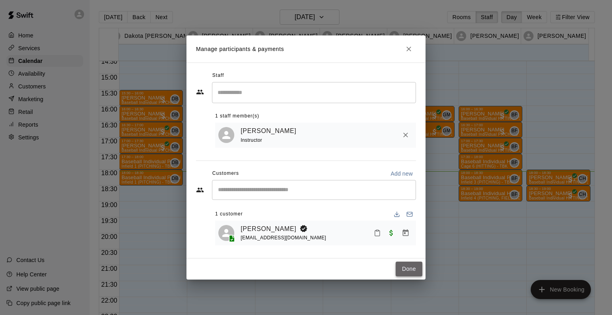
click at [405, 273] on button "Done" at bounding box center [408, 269] width 27 height 15
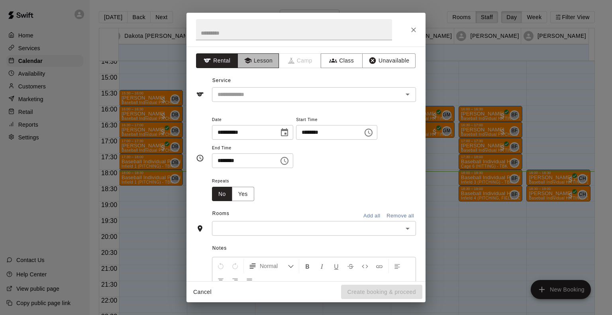
click at [256, 58] on button "Lesson" at bounding box center [258, 60] width 42 height 15
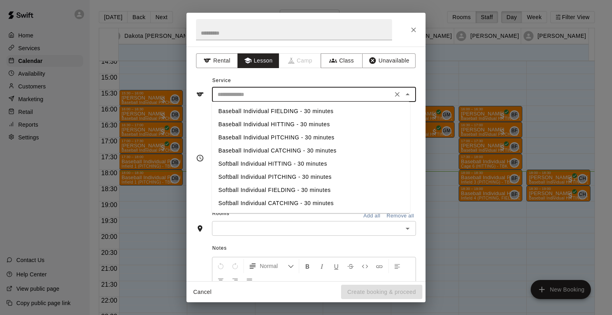
click at [246, 94] on input "text" at bounding box center [302, 95] width 176 height 10
click at [244, 135] on li "Baseball Individual PITCHING - 30 minutes" at bounding box center [311, 137] width 198 height 13
type input "**********"
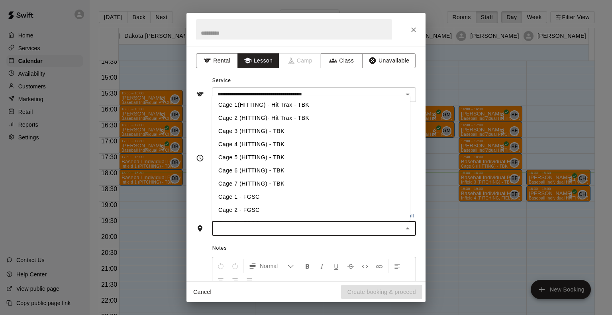
click at [247, 223] on input "text" at bounding box center [307, 228] width 186 height 10
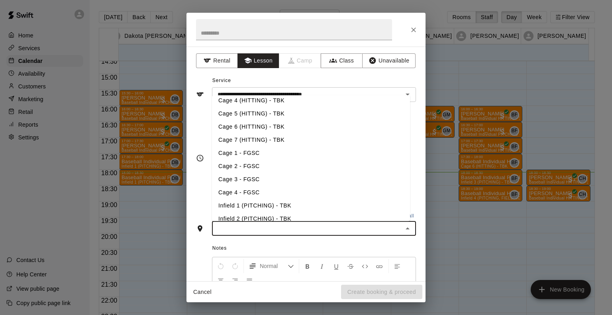
scroll to position [44, 0]
click at [248, 215] on li "Infield 2 (PITCHING) - TBK" at bounding box center [311, 218] width 198 height 13
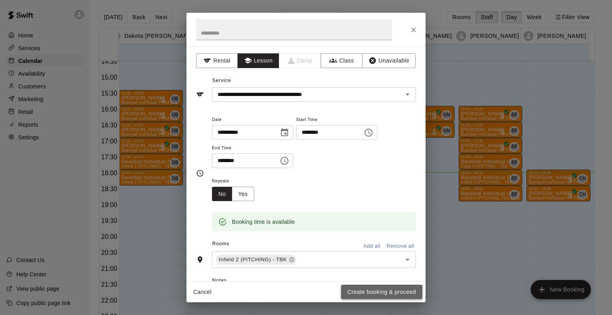
click at [357, 294] on button "Create booking & proceed" at bounding box center [381, 292] width 81 height 15
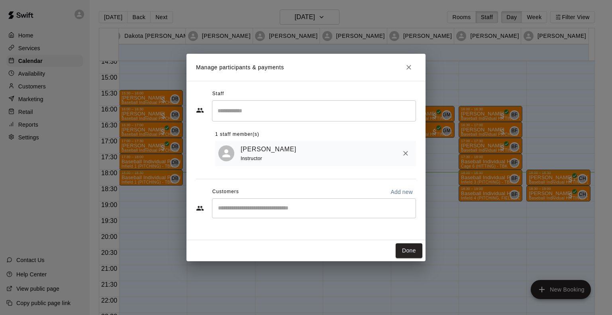
click at [262, 215] on div "​" at bounding box center [314, 208] width 204 height 20
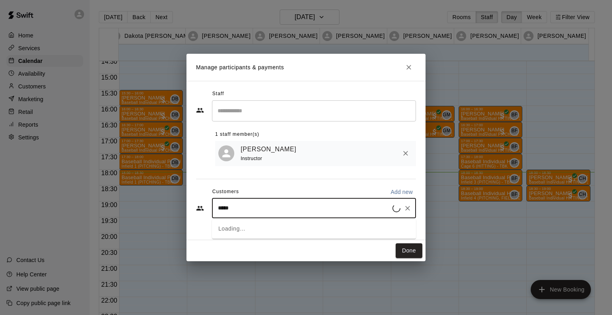
type input "******"
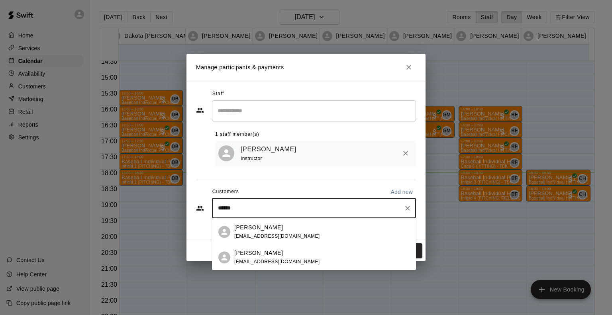
click at [255, 253] on p "[PERSON_NAME]" at bounding box center [258, 253] width 49 height 8
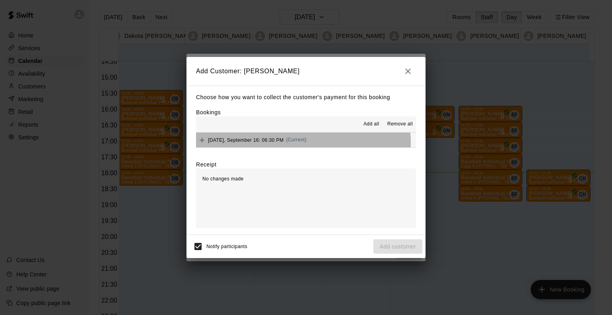
click at [293, 143] on span "(Current)" at bounding box center [296, 140] width 21 height 6
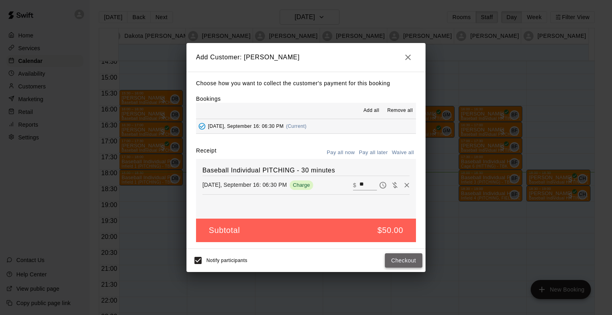
click at [403, 261] on button "Checkout" at bounding box center [403, 260] width 37 height 15
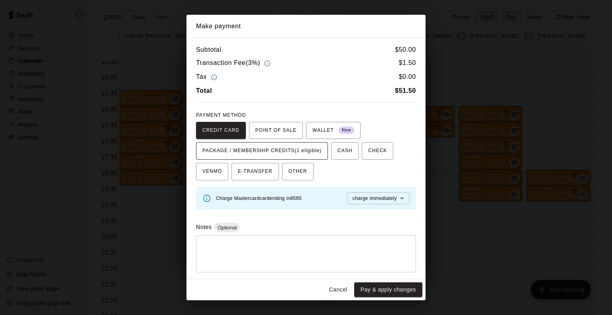
click at [286, 150] on span "PACKAGE / MEMBERSHIP CREDITS (1 eligible)" at bounding box center [261, 151] width 119 height 13
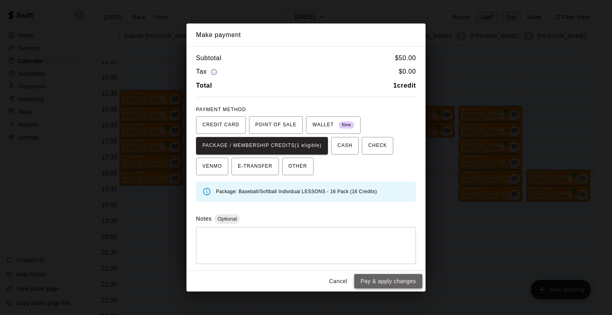
click at [369, 278] on button "Pay & apply changes" at bounding box center [388, 281] width 68 height 15
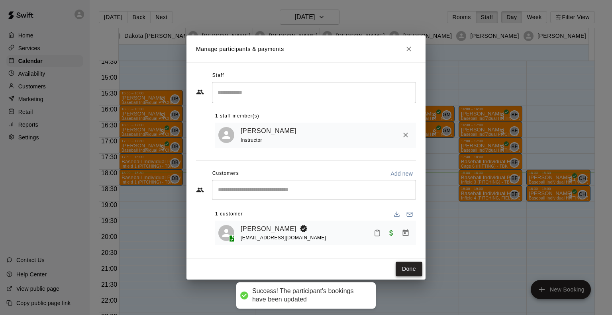
click at [413, 268] on button "Done" at bounding box center [408, 269] width 27 height 15
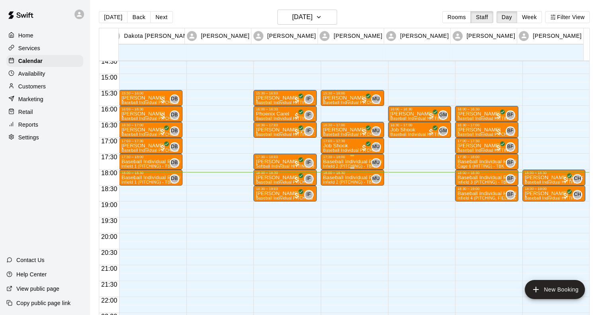
click at [335, 162] on p "Baseball Individual PITCHING - 30 minutes" at bounding box center [352, 162] width 59 height 0
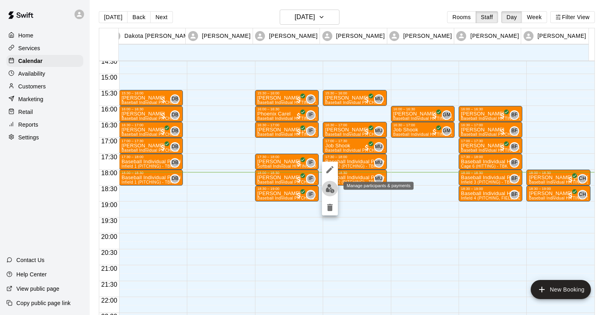
click at [330, 188] on img "edit" at bounding box center [329, 188] width 9 height 9
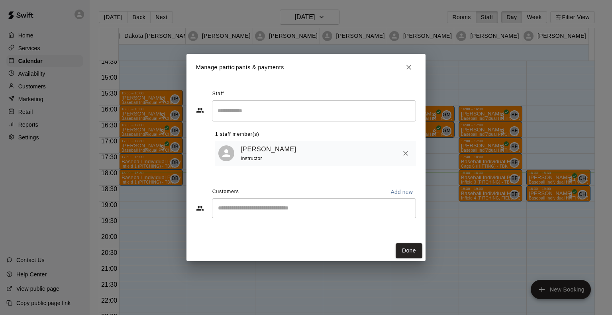
click at [215, 109] on input "Search staff" at bounding box center [313, 111] width 197 height 14
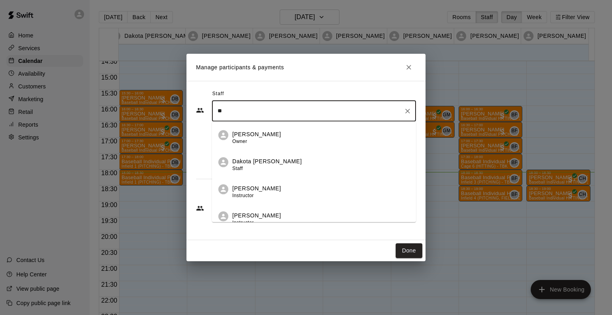
type input "*"
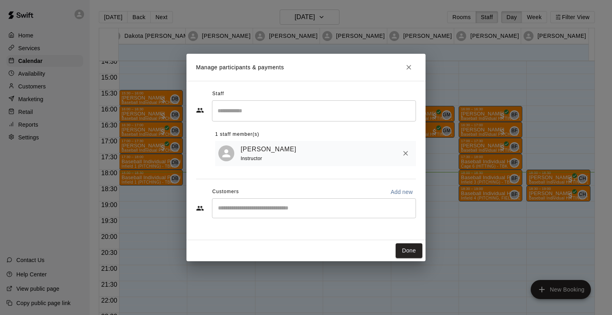
click at [231, 239] on div "Staff ​ 1 staff member(s) [PERSON_NAME] Instructor Customers Add new ​" at bounding box center [305, 160] width 239 height 159
click at [238, 213] on div "​" at bounding box center [314, 208] width 204 height 20
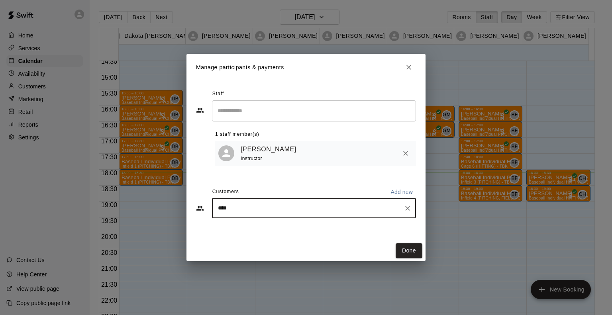
type input "*****"
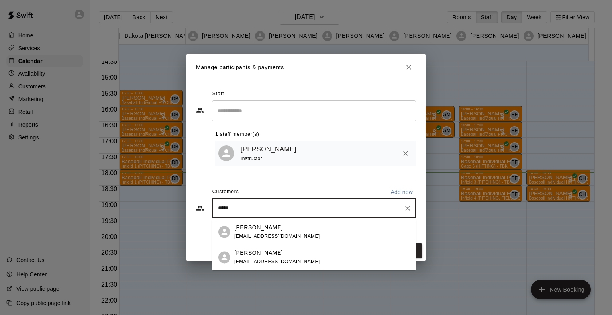
click at [258, 258] on div "[PERSON_NAME] [EMAIL_ADDRESS][DOMAIN_NAME]" at bounding box center [277, 257] width 86 height 17
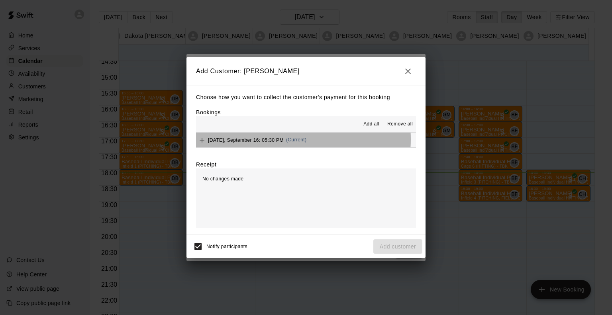
click at [271, 140] on span "[DATE], September 16: 05:30 PM" at bounding box center [246, 140] width 76 height 6
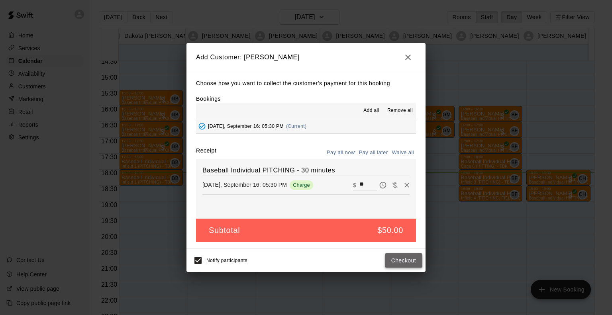
click at [401, 262] on button "Checkout" at bounding box center [403, 260] width 37 height 15
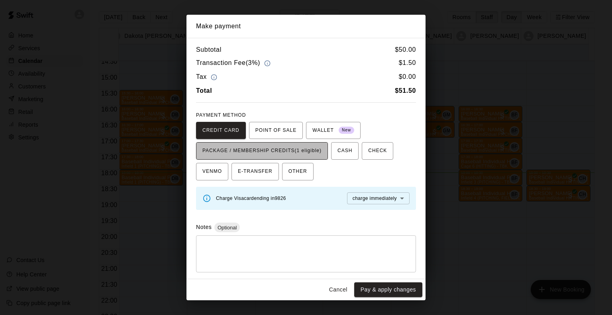
click at [313, 154] on span "PACKAGE / MEMBERSHIP CREDITS (1 eligible)" at bounding box center [261, 151] width 119 height 13
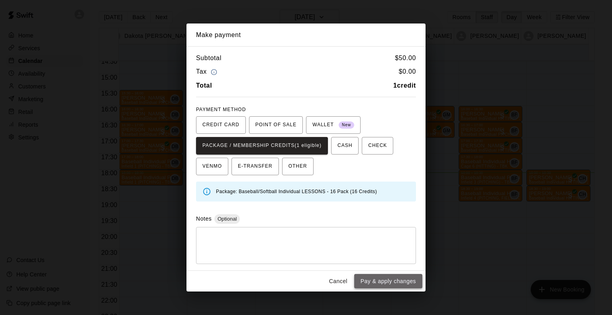
click at [401, 284] on button "Pay & apply changes" at bounding box center [388, 281] width 68 height 15
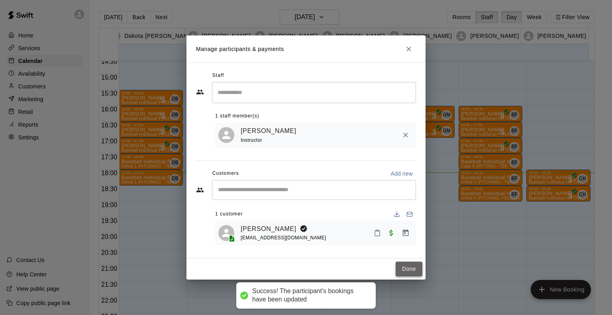
click at [407, 269] on button "Done" at bounding box center [408, 269] width 27 height 15
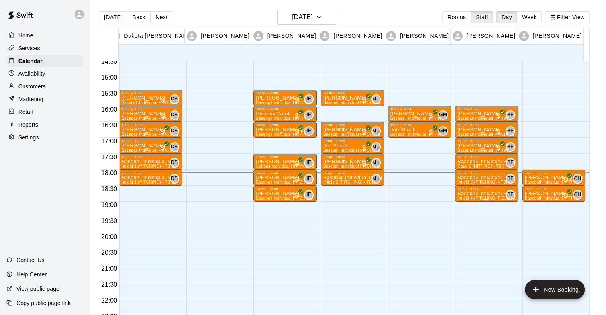
click at [473, 193] on p "Baseball Individual HITTING - 30 minutes" at bounding box center [486, 193] width 59 height 0
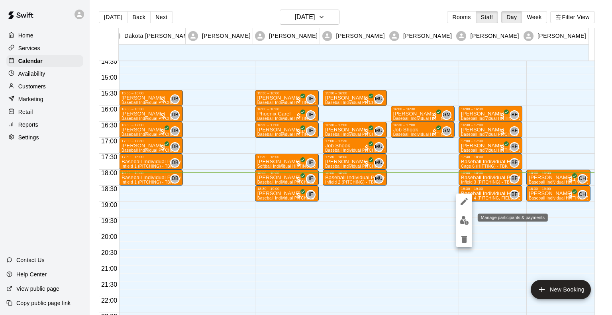
click at [463, 220] on img "edit" at bounding box center [463, 220] width 9 height 9
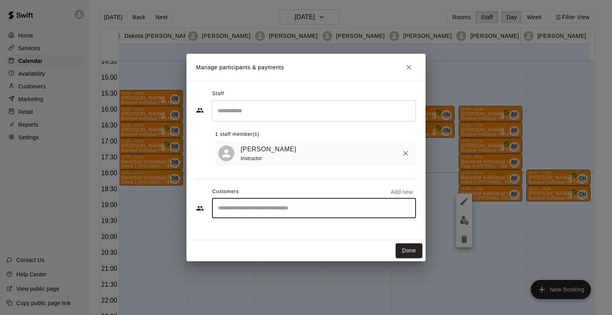
click at [277, 211] on input "Start typing to search customers..." at bounding box center [313, 208] width 197 height 8
type input "******"
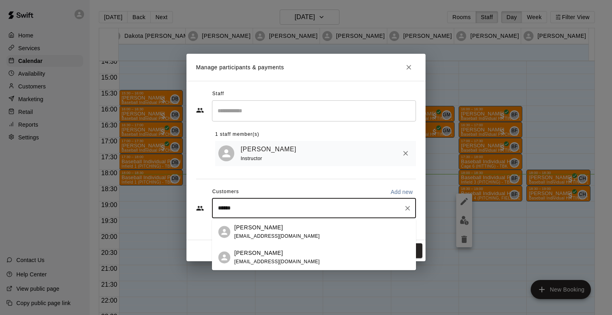
click at [272, 257] on div "[PERSON_NAME] [EMAIL_ADDRESS][DOMAIN_NAME]" at bounding box center [277, 257] width 86 height 17
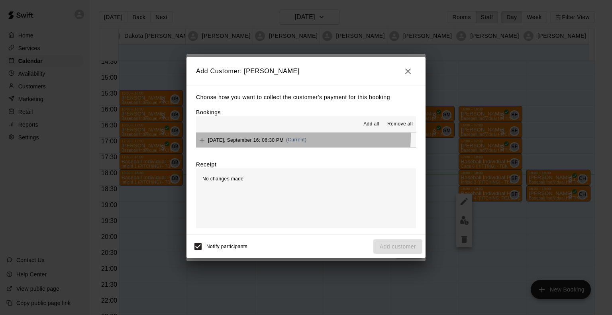
click at [280, 137] on div "[DATE], September 16: 06:30 PM (Current)" at bounding box center [251, 140] width 110 height 12
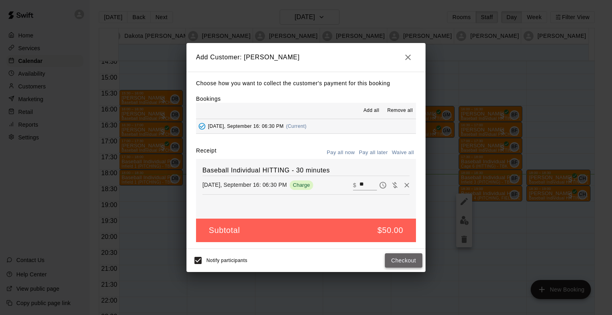
click at [403, 260] on button "Checkout" at bounding box center [403, 260] width 37 height 15
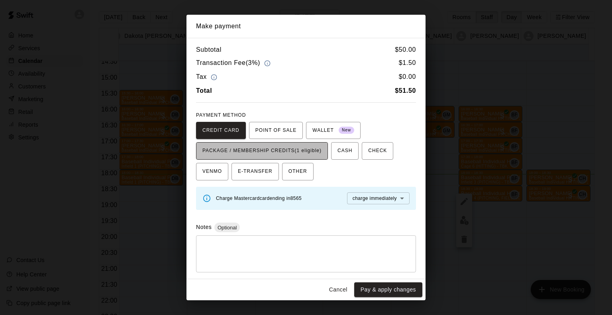
click at [263, 148] on span "PACKAGE / MEMBERSHIP CREDITS (1 eligible)" at bounding box center [261, 151] width 119 height 13
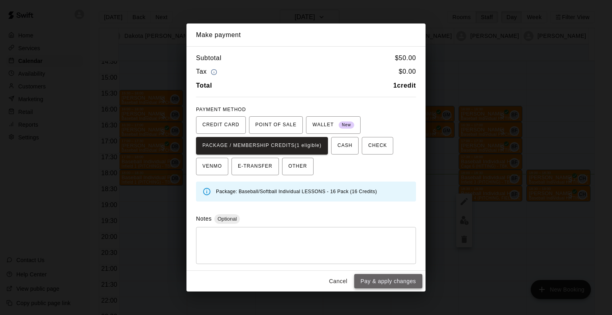
click at [387, 275] on button "Pay & apply changes" at bounding box center [388, 281] width 68 height 15
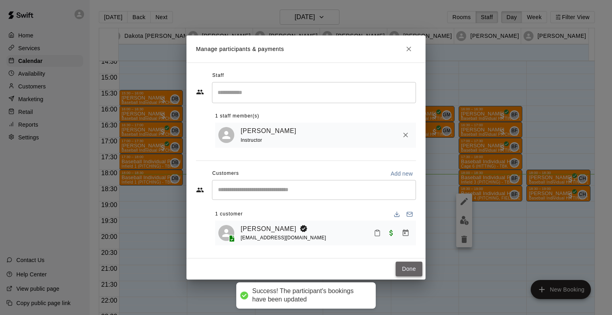
click at [403, 270] on button "Done" at bounding box center [408, 269] width 27 height 15
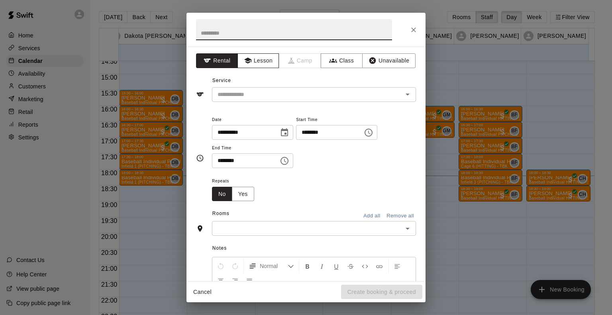
click at [261, 65] on button "Lesson" at bounding box center [258, 60] width 42 height 15
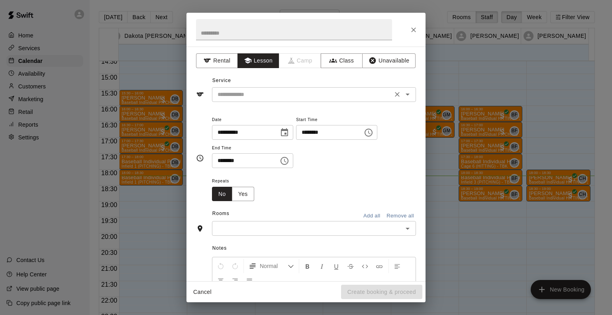
click at [256, 94] on input "text" at bounding box center [302, 95] width 176 height 10
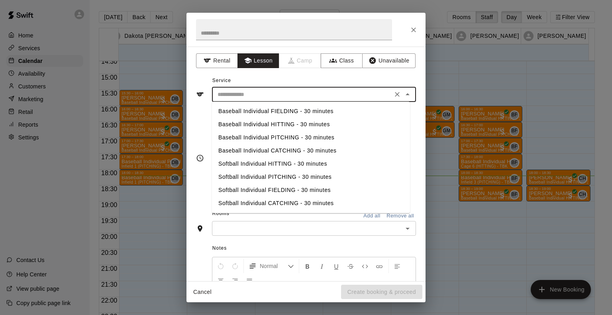
click at [246, 127] on li "Baseball Individual HITTING - 30 minutes" at bounding box center [311, 124] width 198 height 13
type input "**********"
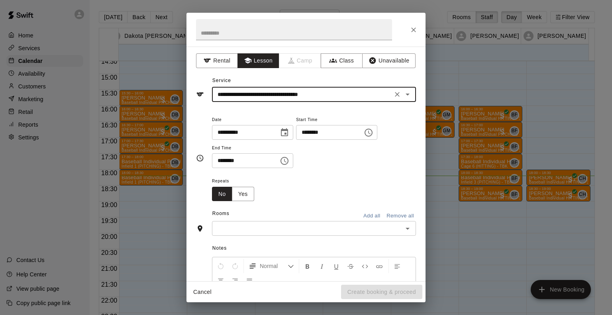
click at [260, 222] on div "​" at bounding box center [314, 228] width 204 height 15
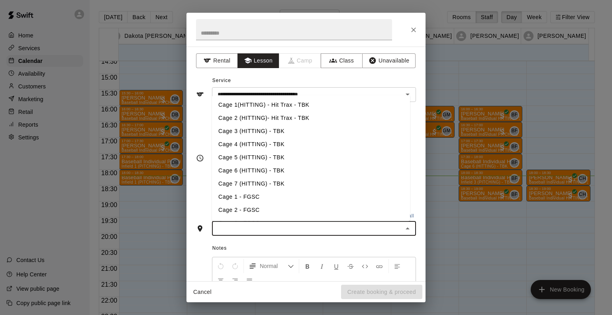
click at [249, 149] on li "Cage 4 (HITTING) - TBK" at bounding box center [311, 144] width 198 height 13
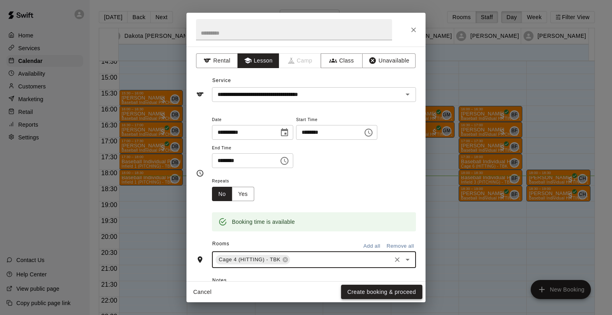
click at [369, 292] on button "Create booking & proceed" at bounding box center [381, 292] width 81 height 15
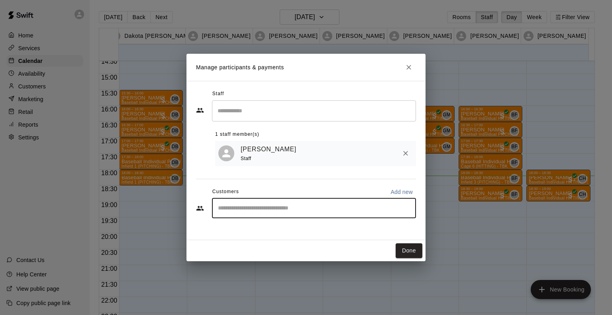
click at [239, 207] on input "Start typing to search customers..." at bounding box center [313, 208] width 197 height 8
type input "*****"
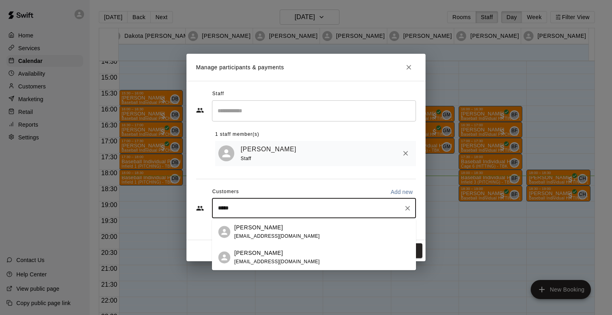
click at [247, 253] on p "[PERSON_NAME]" at bounding box center [258, 253] width 49 height 8
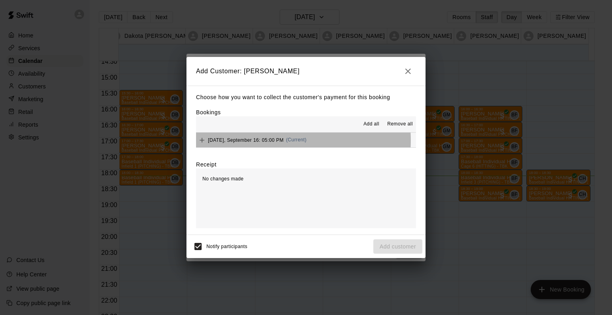
click at [258, 141] on span "[DATE], September 16: 05:00 PM" at bounding box center [246, 140] width 76 height 6
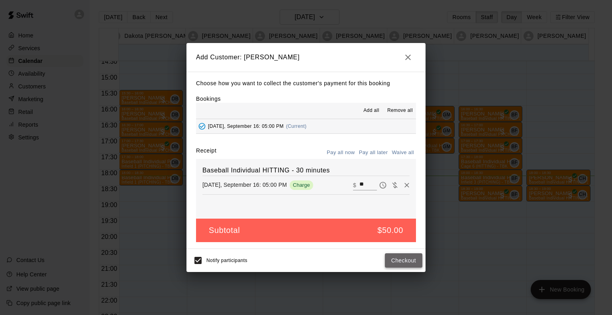
click at [403, 264] on button "Checkout" at bounding box center [403, 260] width 37 height 15
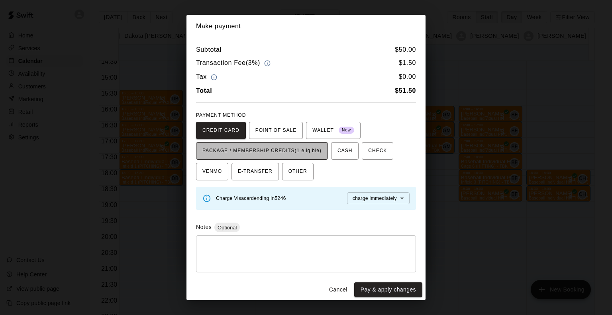
click at [326, 154] on button "PACKAGE / MEMBERSHIP CREDITS (1 eligible)" at bounding box center [262, 151] width 132 height 18
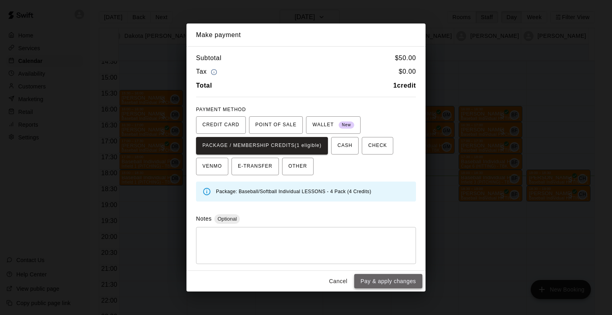
click at [373, 281] on button "Pay & apply changes" at bounding box center [388, 281] width 68 height 15
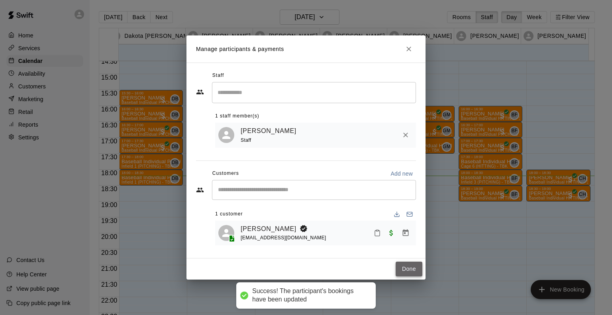
click at [407, 267] on button "Done" at bounding box center [408, 269] width 27 height 15
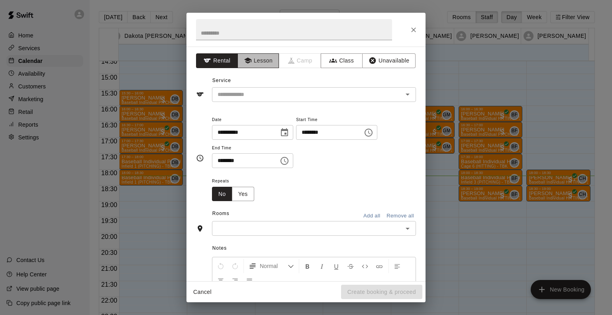
click at [263, 65] on button "Lesson" at bounding box center [258, 60] width 42 height 15
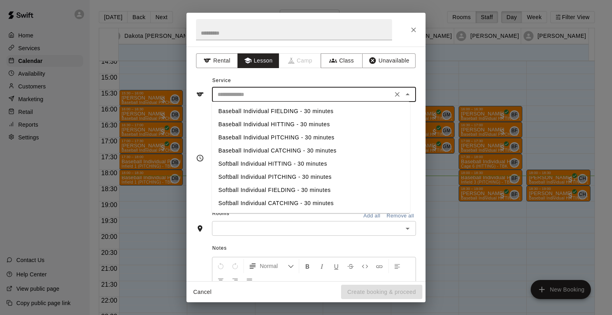
click at [260, 92] on input "text" at bounding box center [302, 95] width 176 height 10
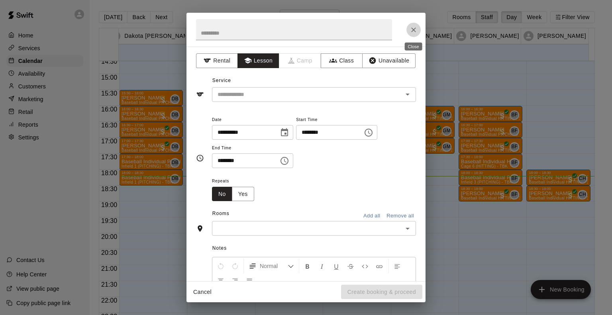
click at [414, 30] on icon "Close" at bounding box center [413, 30] width 8 height 8
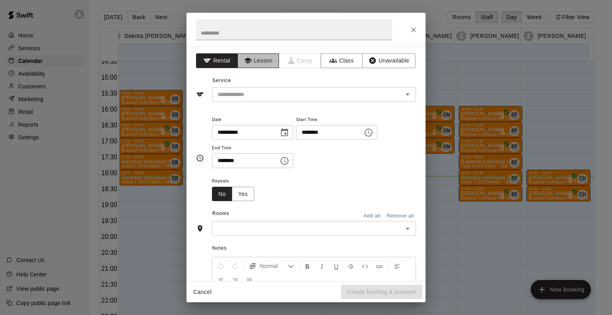
click at [254, 60] on button "Lesson" at bounding box center [258, 60] width 42 height 15
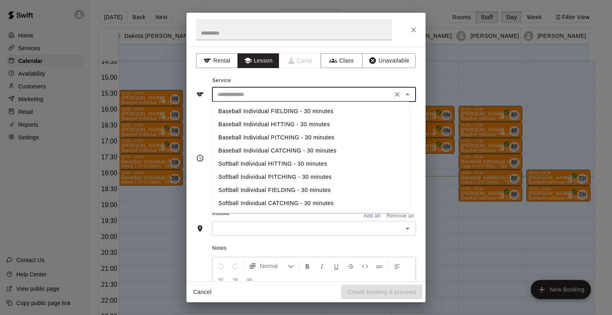
click at [253, 93] on input "text" at bounding box center [302, 95] width 176 height 10
click at [248, 109] on li "Baseball Individual FIELDING - 30 minutes" at bounding box center [311, 111] width 198 height 13
type input "**********"
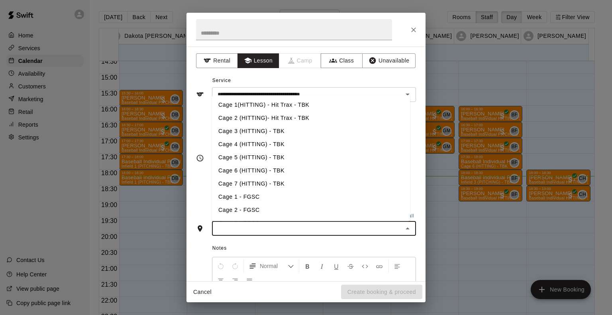
click at [247, 227] on input "text" at bounding box center [307, 228] width 186 height 10
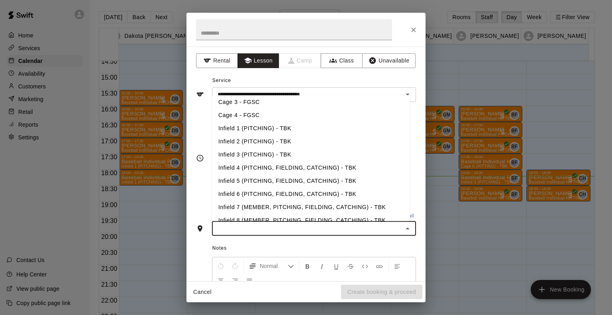
click at [256, 171] on li "Infield 4 (PITCHING, FIELDING, CATCHING) - TBK" at bounding box center [311, 167] width 198 height 13
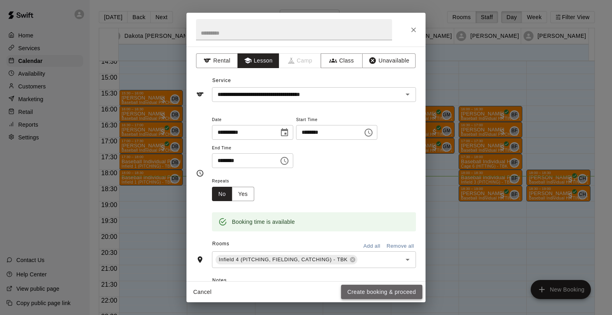
click at [381, 291] on button "Create booking & proceed" at bounding box center [381, 292] width 81 height 15
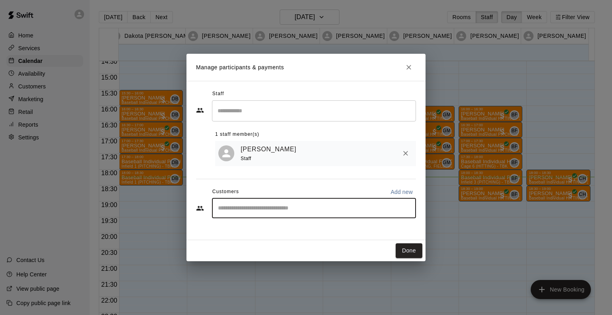
click at [272, 211] on input "Start typing to search customers..." at bounding box center [313, 208] width 197 height 8
type input "****"
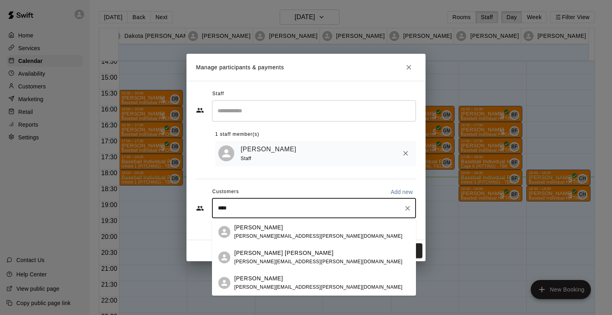
click at [258, 260] on span "[PERSON_NAME][EMAIL_ADDRESS][PERSON_NAME][DOMAIN_NAME]" at bounding box center [318, 262] width 168 height 6
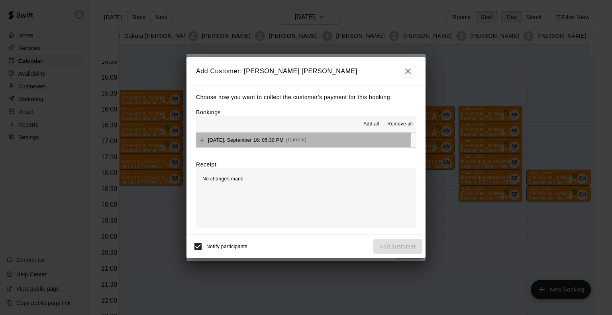
click at [268, 138] on span "[DATE], September 16: 05:30 PM" at bounding box center [246, 140] width 76 height 6
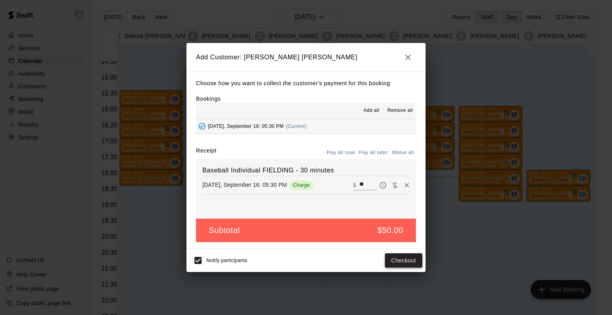
click at [401, 260] on button "Checkout" at bounding box center [403, 260] width 37 height 15
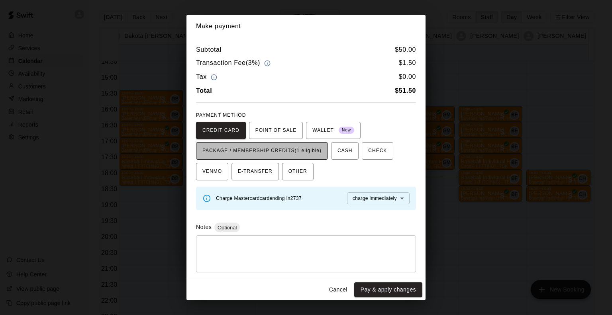
click at [309, 148] on span "PACKAGE / MEMBERSHIP CREDITS (1 eligible)" at bounding box center [261, 151] width 119 height 13
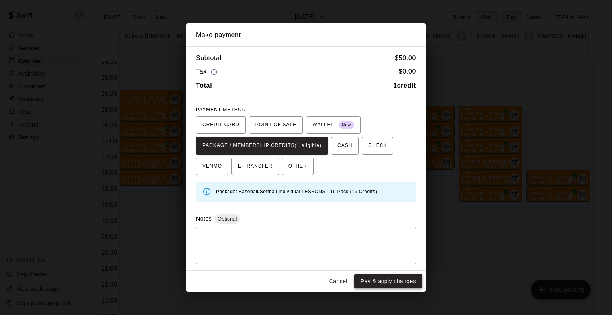
click at [381, 280] on button "Pay & apply changes" at bounding box center [388, 281] width 68 height 15
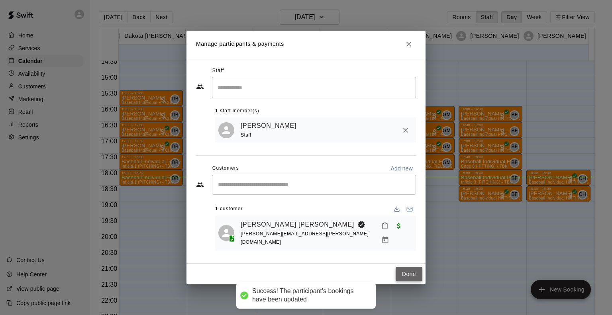
click at [409, 269] on button "Done" at bounding box center [408, 274] width 27 height 15
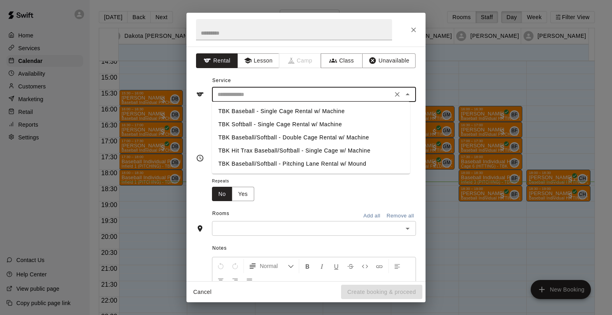
click at [255, 93] on input "text" at bounding box center [302, 95] width 176 height 10
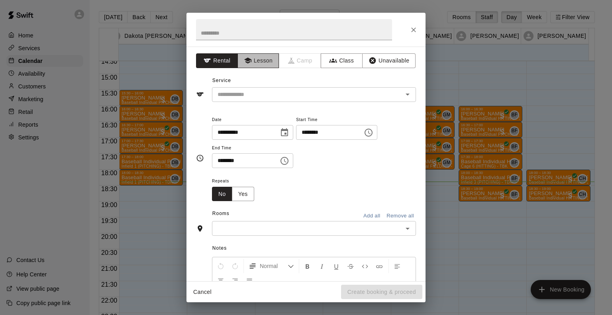
click at [262, 62] on button "Lesson" at bounding box center [258, 60] width 42 height 15
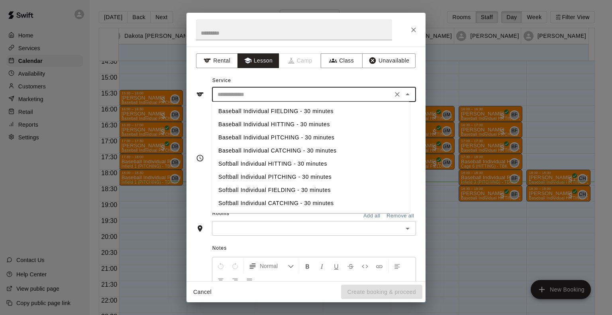
click at [256, 94] on input "text" at bounding box center [302, 95] width 176 height 10
click at [255, 121] on li "Baseball Individual HITTING - 30 minutes" at bounding box center [311, 124] width 198 height 13
type input "**********"
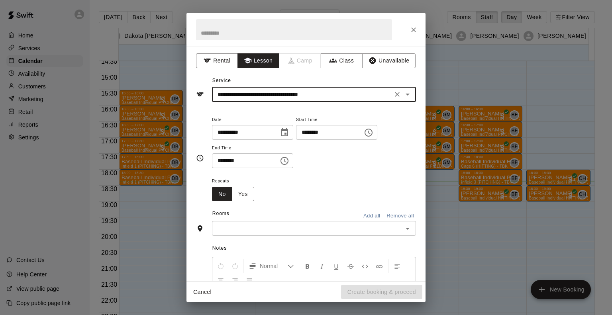
click at [257, 227] on input "text" at bounding box center [307, 228] width 186 height 10
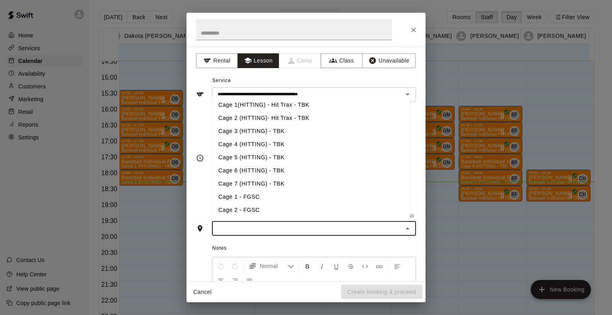
click at [233, 148] on li "Cage 4 (HITTING) - TBK" at bounding box center [311, 144] width 198 height 13
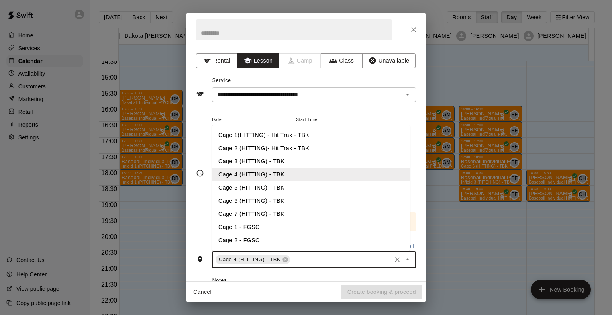
click at [343, 262] on input "text" at bounding box center [340, 260] width 99 height 10
click at [260, 159] on li "Cage 3 (HITTING) - TBK" at bounding box center [311, 161] width 198 height 13
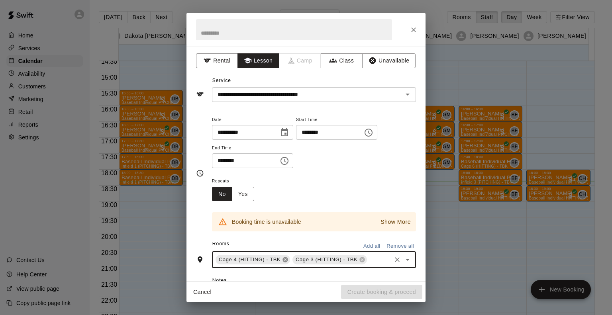
click at [285, 259] on icon at bounding box center [285, 259] width 6 height 6
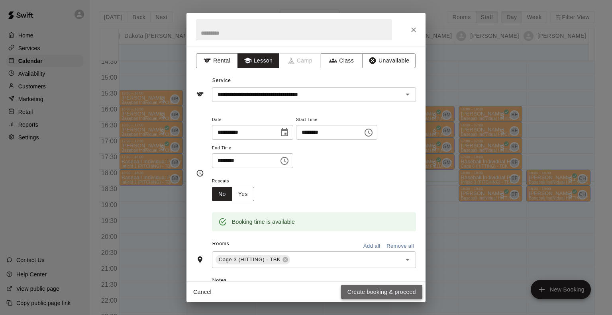
click at [352, 293] on button "Create booking & proceed" at bounding box center [381, 292] width 81 height 15
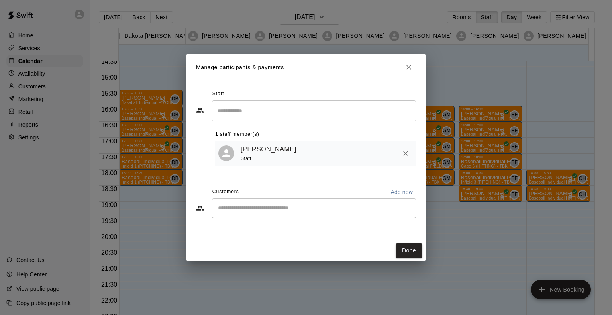
click at [286, 214] on div "​" at bounding box center [314, 208] width 204 height 20
click at [404, 246] on button "Done" at bounding box center [408, 250] width 27 height 15
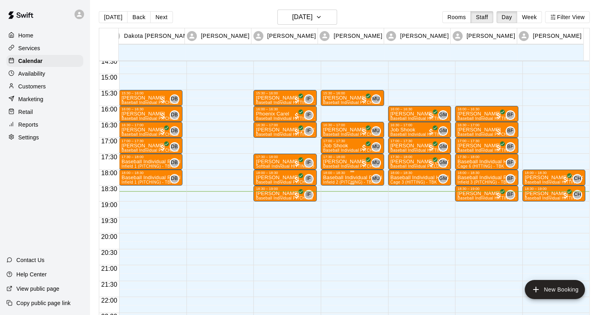
click at [337, 178] on p "Baseball Individual PITCHING - 30 minutes" at bounding box center [352, 178] width 59 height 0
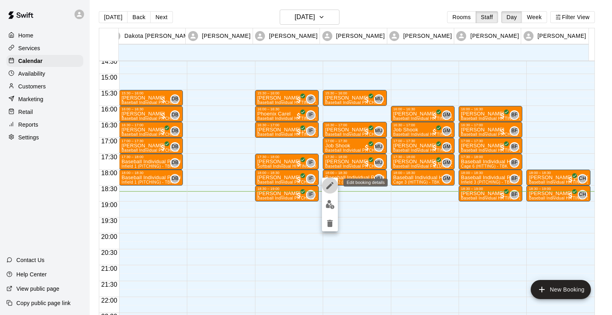
click at [329, 186] on icon "edit" at bounding box center [329, 185] width 7 height 7
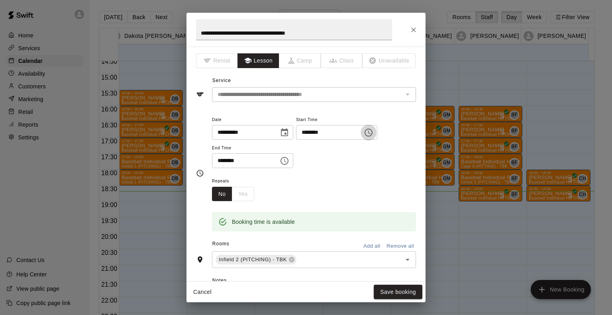
click at [373, 133] on icon "Choose time, selected time is 6:00 PM" at bounding box center [369, 133] width 10 height 10
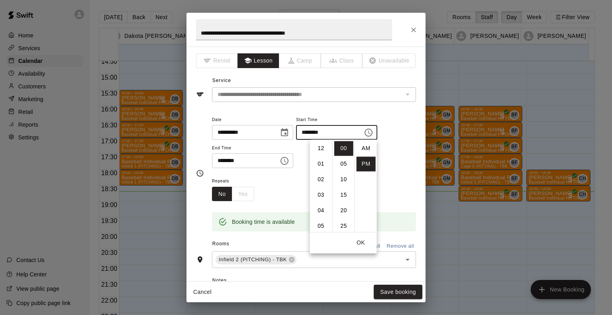
scroll to position [14, 0]
click at [346, 214] on li "30" at bounding box center [343, 210] width 19 height 15
type input "********"
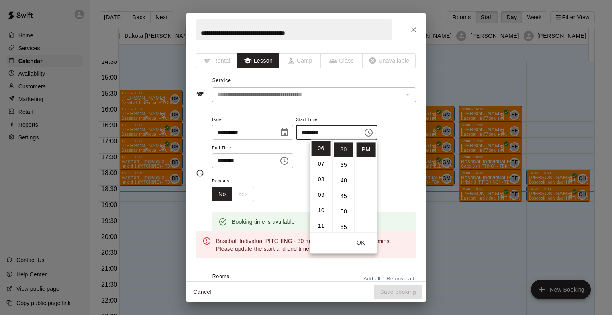
scroll to position [93, 0]
click at [289, 161] on icon "Choose time, selected time is 6:30 PM" at bounding box center [284, 161] width 10 height 10
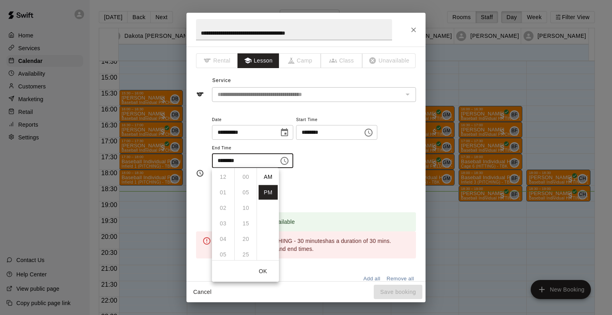
scroll to position [14, 0]
click at [228, 193] on li "07" at bounding box center [222, 192] width 19 height 15
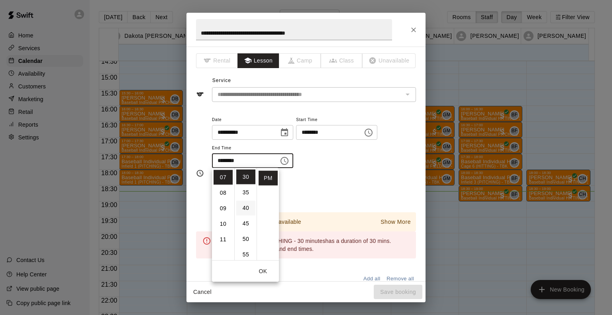
scroll to position [0, 0]
click at [247, 176] on li "00" at bounding box center [245, 177] width 19 height 15
type input "********"
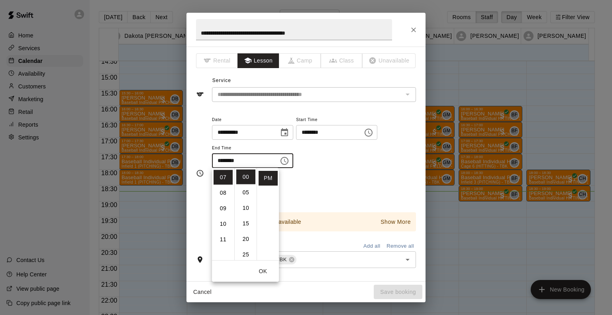
click at [361, 158] on div "**********" at bounding box center [314, 142] width 204 height 54
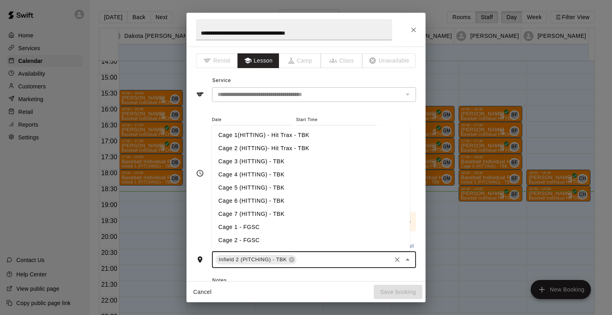
click at [308, 257] on input "text" at bounding box center [343, 260] width 92 height 10
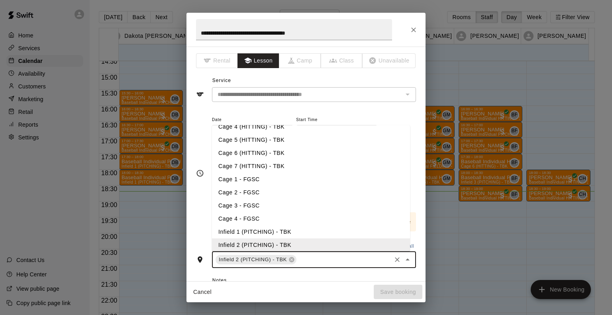
scroll to position [130, 0]
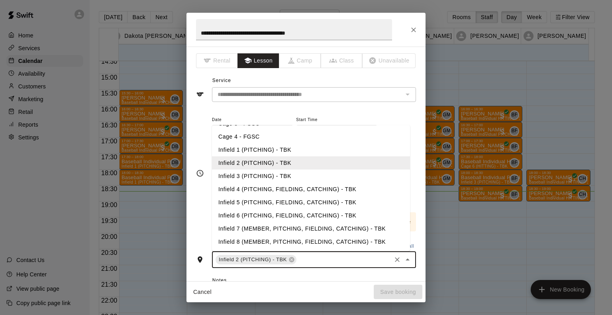
click at [271, 177] on li "Infield 3 (PITCHING) - TBK" at bounding box center [311, 176] width 198 height 13
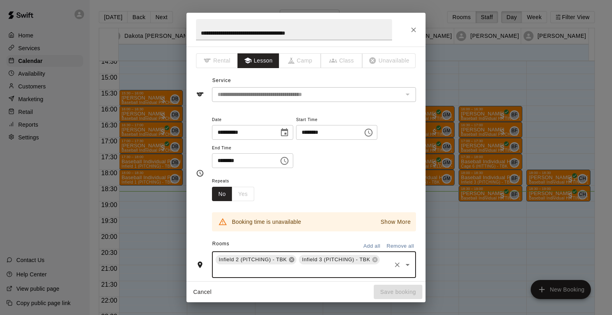
click at [293, 259] on icon at bounding box center [291, 259] width 5 height 5
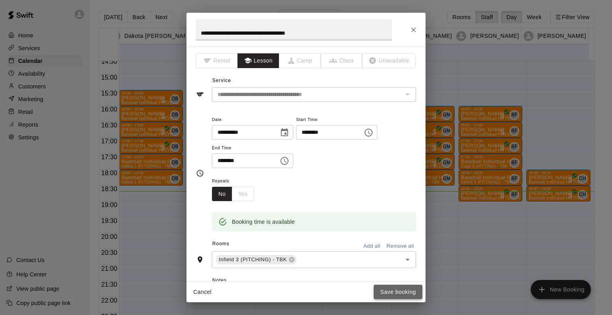
click at [394, 294] on button "Save booking" at bounding box center [397, 292] width 49 height 15
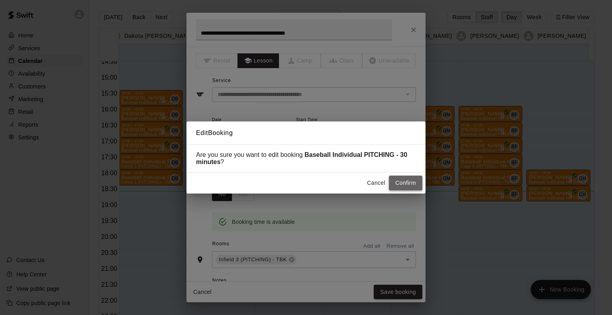
click at [400, 179] on button "Confirm" at bounding box center [405, 183] width 33 height 15
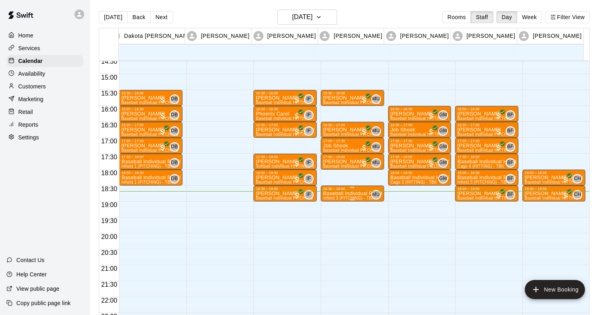
click at [353, 193] on p "Baseball Individual PITCHING - 30 minutes" at bounding box center [352, 193] width 59 height 0
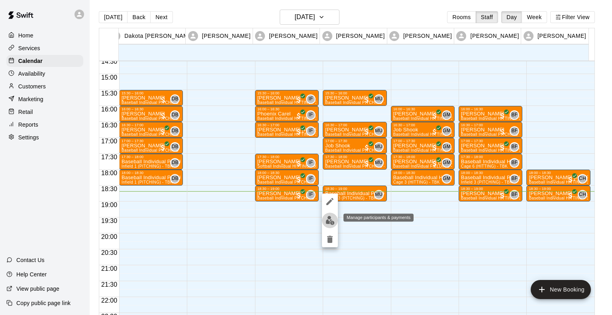
click at [327, 221] on img "edit" at bounding box center [329, 220] width 9 height 9
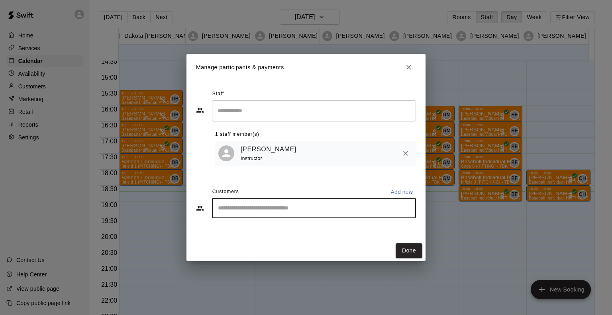
click at [314, 211] on input "Start typing to search customers..." at bounding box center [313, 208] width 197 height 8
type input "*****"
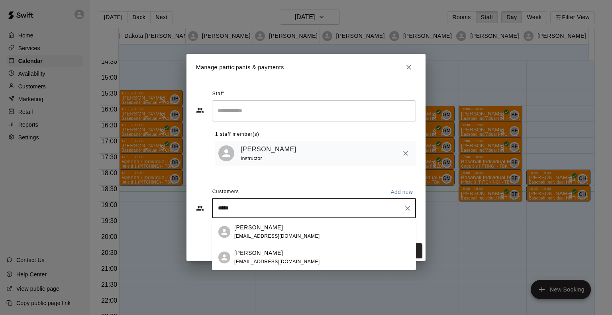
click at [270, 258] on div "[PERSON_NAME] [EMAIL_ADDRESS][DOMAIN_NAME]" at bounding box center [277, 257] width 86 height 17
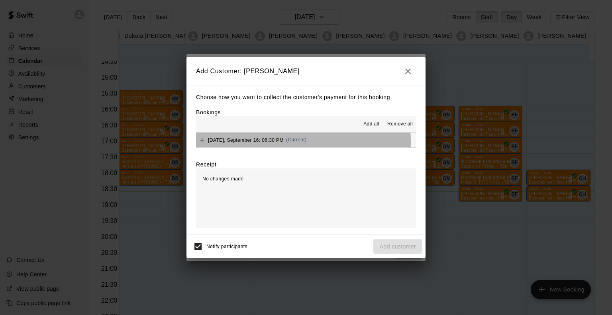
click at [264, 143] on span "[DATE], September 16: 06:30 PM" at bounding box center [246, 140] width 76 height 6
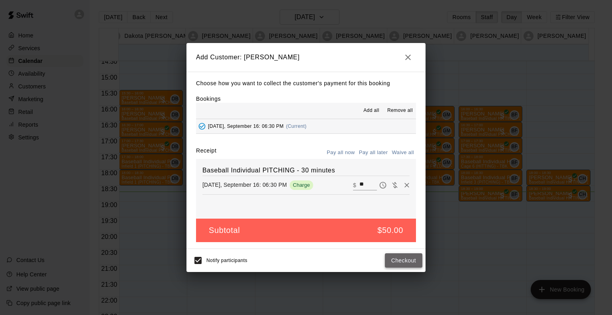
click at [397, 255] on button "Checkout" at bounding box center [403, 260] width 37 height 15
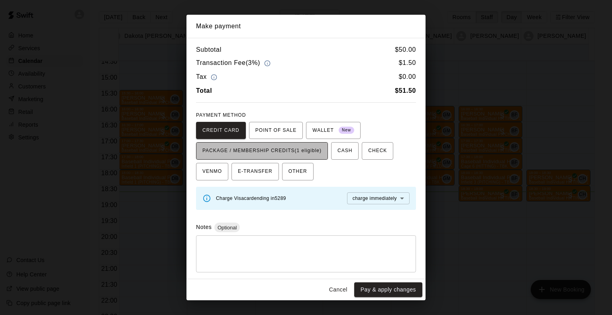
click at [304, 156] on span "PACKAGE / MEMBERSHIP CREDITS (1 eligible)" at bounding box center [261, 151] width 119 height 13
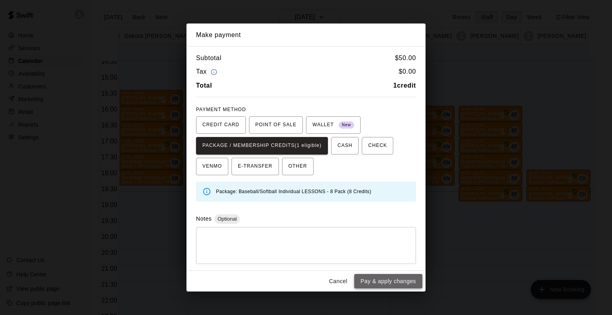
click at [371, 285] on button "Pay & apply changes" at bounding box center [388, 281] width 68 height 15
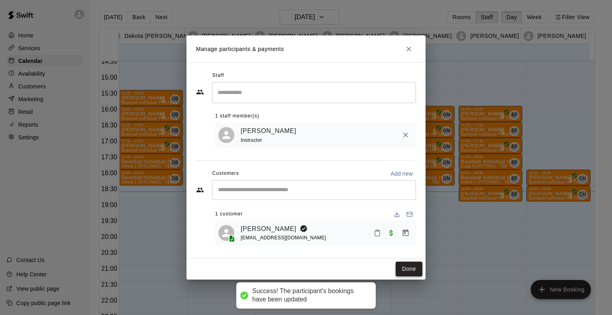
click at [409, 273] on button "Done" at bounding box center [408, 269] width 27 height 15
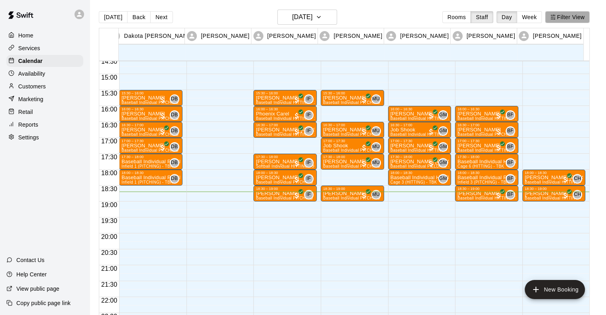
click at [571, 21] on button "Filter View" at bounding box center [567, 17] width 45 height 12
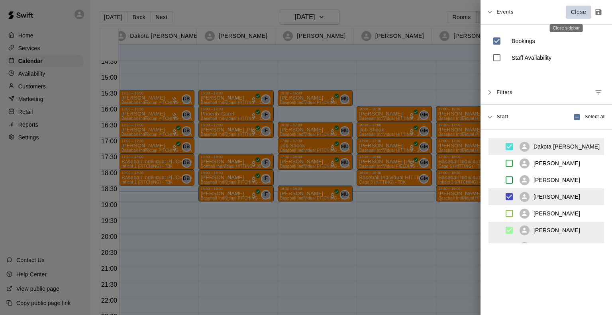
click at [571, 14] on p "Close" at bounding box center [579, 12] width 16 height 8
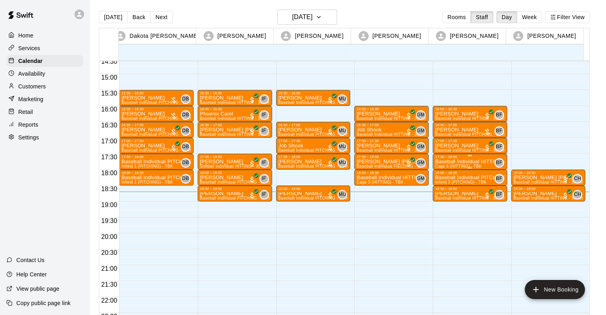
click at [454, 162] on p "Baseball Individual HITTING - 30 minutes" at bounding box center [470, 162] width 70 height 0
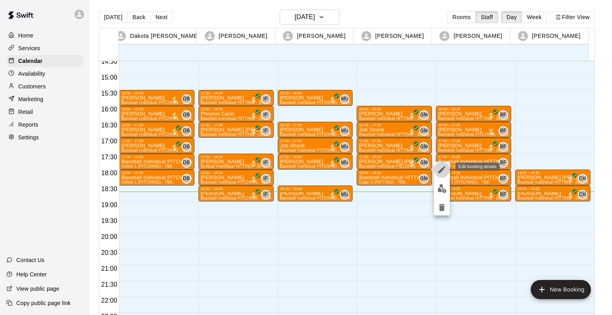
click at [441, 170] on icon "edit" at bounding box center [441, 169] width 7 height 7
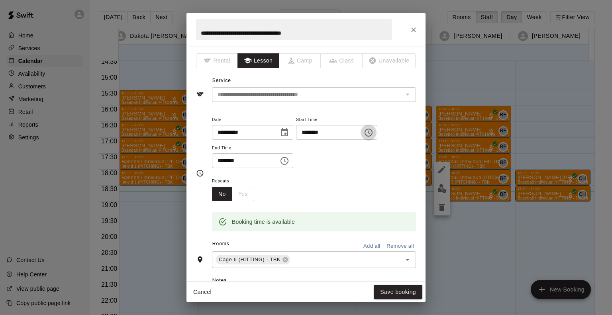
click at [373, 133] on icon "Choose time, selected time is 5:30 PM" at bounding box center [369, 133] width 10 height 10
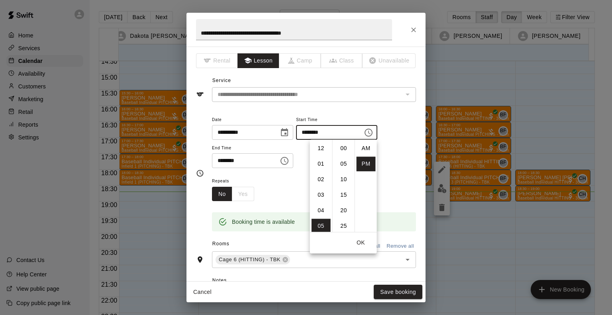
scroll to position [14, 0]
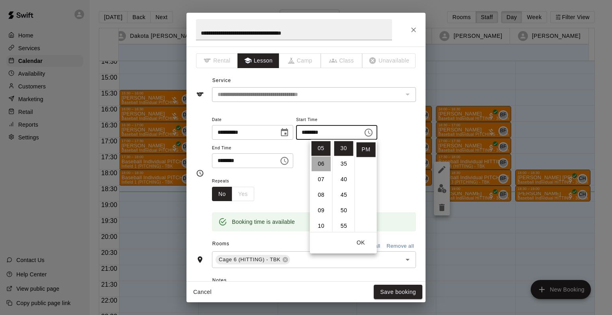
click at [320, 162] on li "06" at bounding box center [320, 163] width 19 height 15
type input "********"
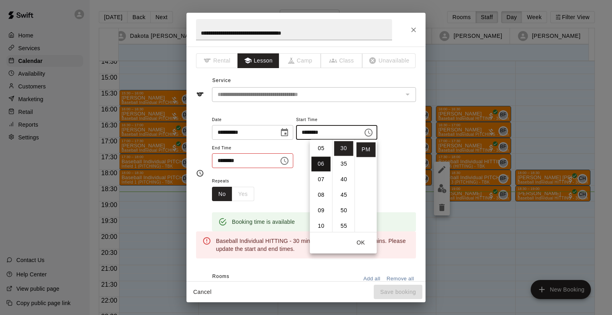
scroll to position [93, 0]
click at [292, 155] on button "Choose time, selected time is 6:00 PM" at bounding box center [284, 161] width 16 height 16
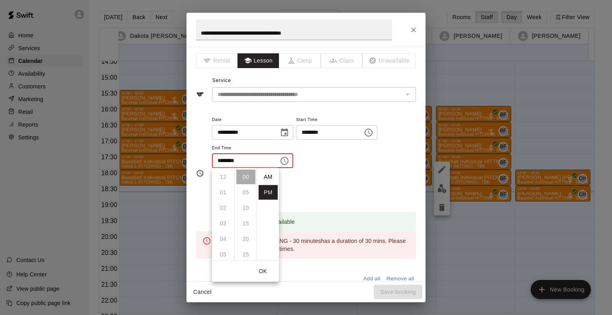
scroll to position [14, 0]
click at [223, 192] on li "07" at bounding box center [222, 192] width 19 height 15
type input "********"
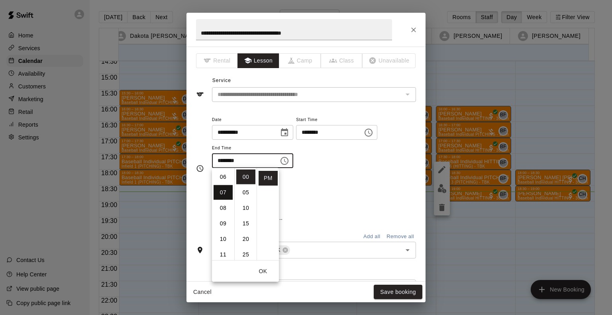
scroll to position [108, 0]
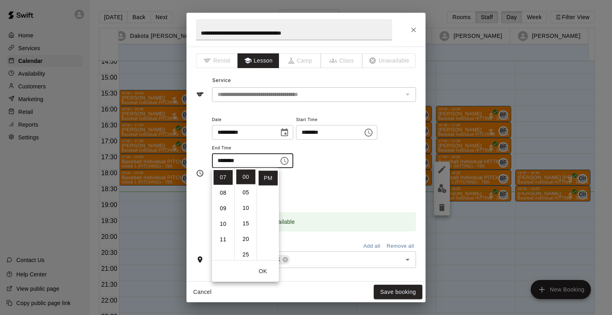
click at [347, 160] on div "**********" at bounding box center [314, 142] width 204 height 54
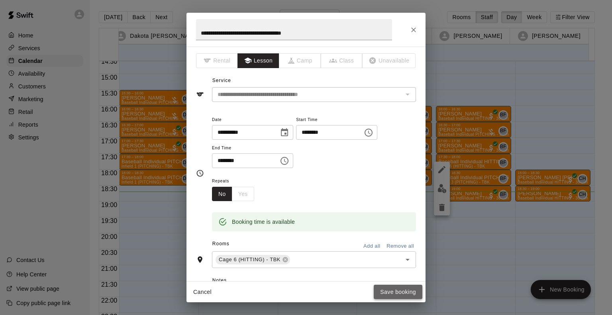
click at [403, 291] on button "Save booking" at bounding box center [397, 292] width 49 height 15
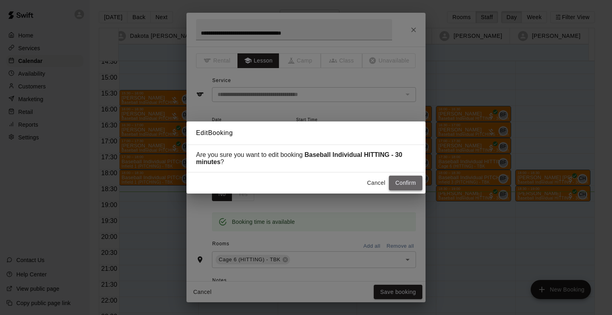
click at [414, 189] on button "Confirm" at bounding box center [405, 183] width 33 height 15
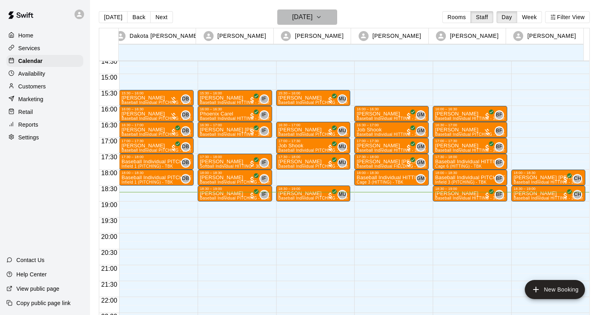
click at [292, 14] on h6 "[DATE]" at bounding box center [302, 17] width 20 height 11
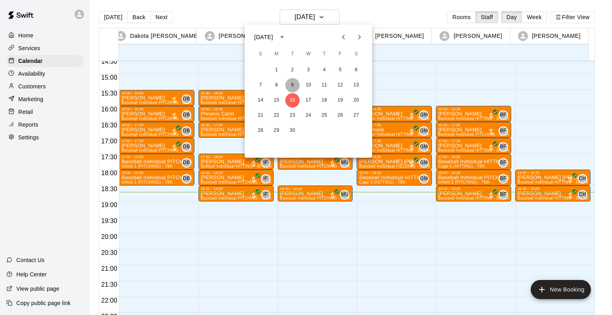
click at [293, 84] on button "9" at bounding box center [292, 85] width 14 height 14
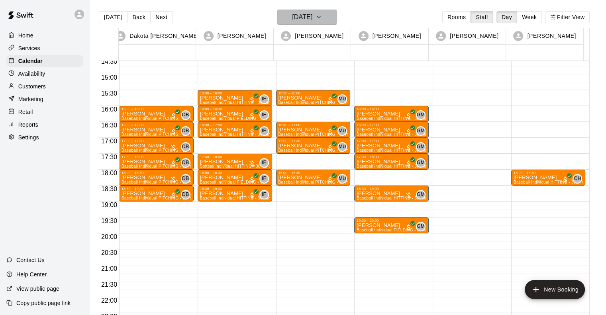
click at [315, 11] on button "[DATE]" at bounding box center [307, 17] width 60 height 15
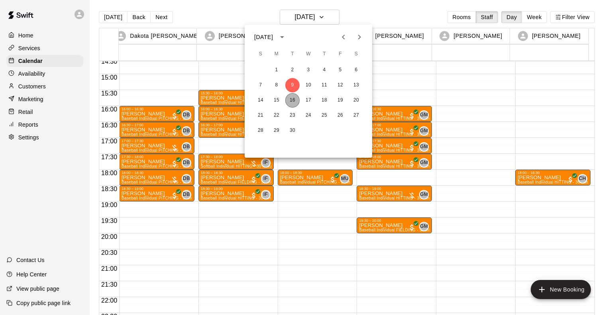
click at [292, 100] on button "16" at bounding box center [292, 100] width 14 height 14
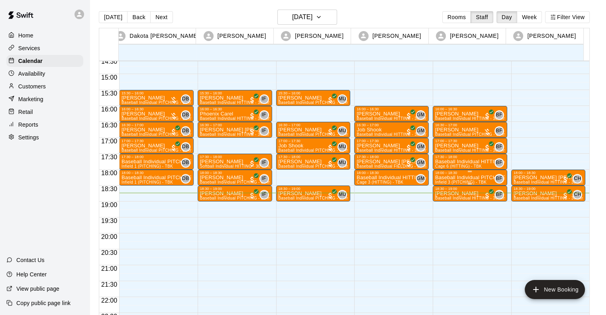
click at [447, 174] on div "18:00 – 18:30" at bounding box center [470, 173] width 70 height 4
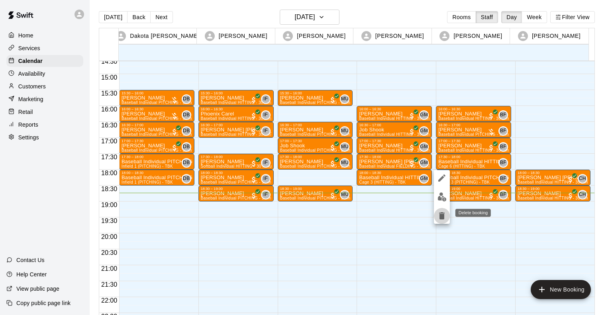
click at [441, 221] on button "delete" at bounding box center [442, 216] width 16 height 16
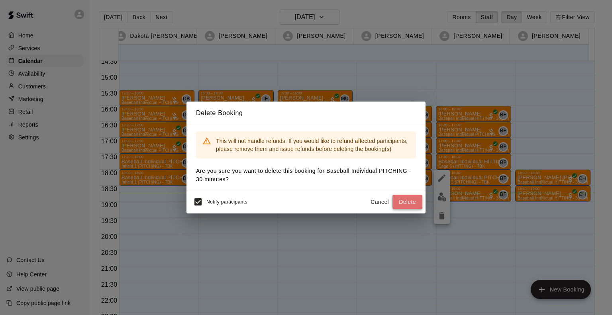
click at [400, 203] on button "Delete" at bounding box center [407, 202] width 30 height 15
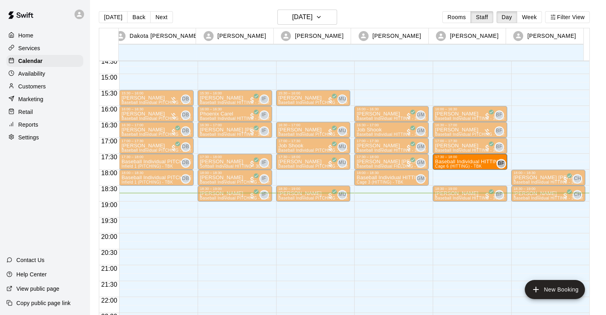
drag, startPoint x: 440, startPoint y: 156, endPoint x: 444, endPoint y: 162, distance: 7.2
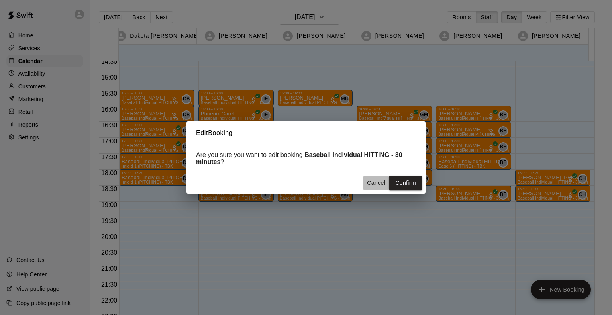
click at [378, 182] on button "Cancel" at bounding box center [375, 183] width 25 height 15
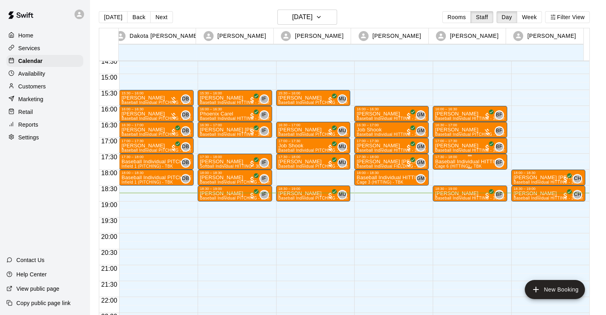
click at [446, 158] on div "17:30 – 18:00" at bounding box center [470, 157] width 70 height 4
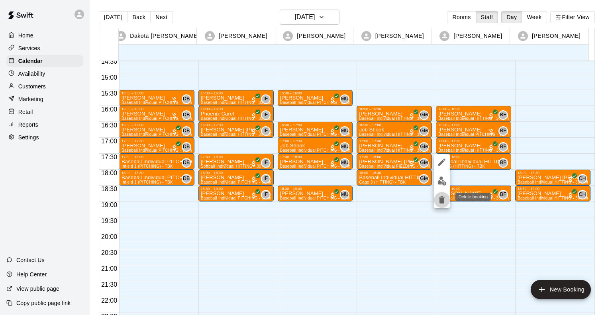
click at [442, 202] on icon "delete" at bounding box center [442, 199] width 6 height 7
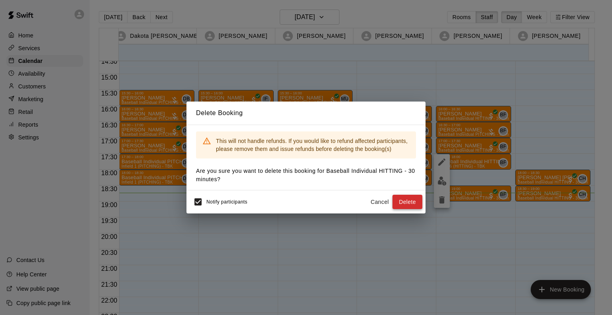
click at [400, 205] on button "Delete" at bounding box center [407, 202] width 30 height 15
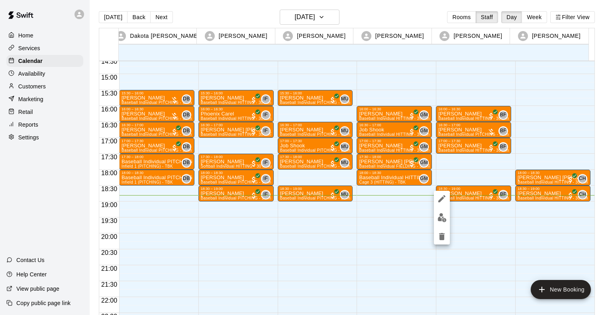
drag, startPoint x: 420, startPoint y: 15, endPoint x: 354, endPoint y: 7, distance: 66.2
click at [354, 7] on div at bounding box center [306, 157] width 612 height 315
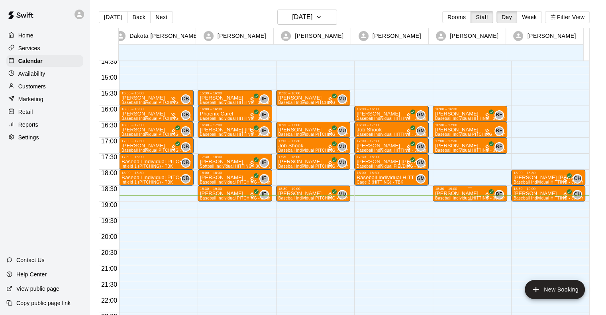
click at [455, 193] on p "[PERSON_NAME]" at bounding box center [470, 193] width 70 height 0
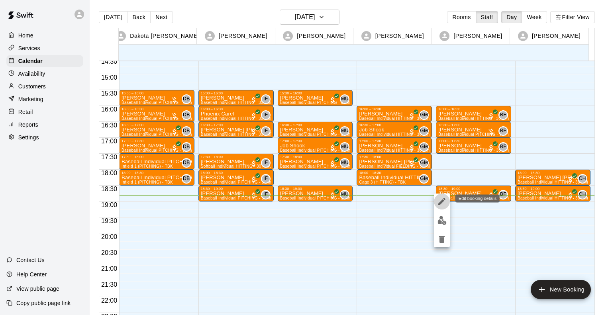
click at [445, 198] on icon "edit" at bounding box center [442, 202] width 10 height 10
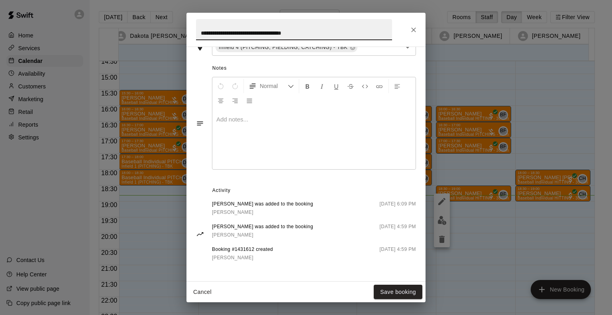
scroll to position [0, 0]
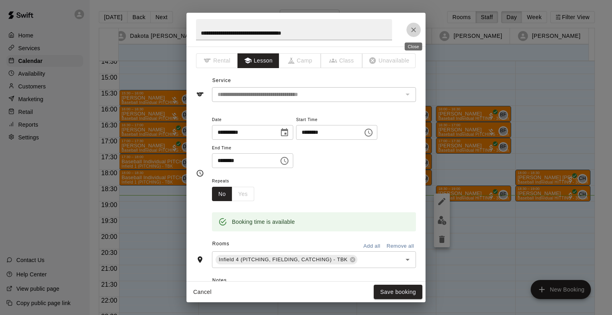
click at [412, 30] on icon "Close" at bounding box center [413, 30] width 8 height 8
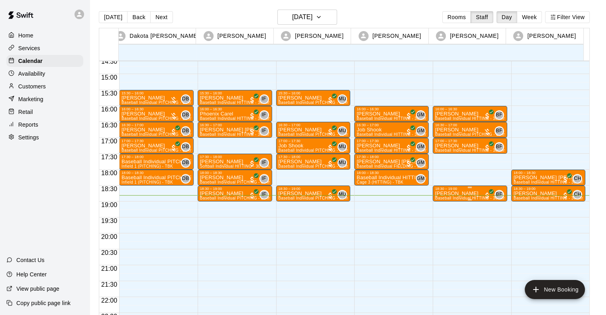
click at [464, 197] on span "Baseball Individual HITTING - 30 minutes (Infield 4 (PITCHING, FIELDING, CATCHI…" at bounding box center [524, 198] width 179 height 4
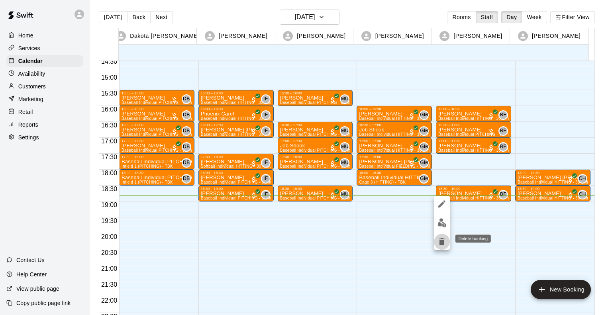
click at [447, 241] on button "delete" at bounding box center [442, 242] width 16 height 16
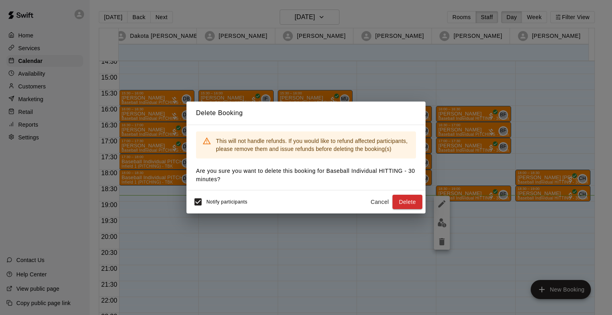
click at [377, 201] on button "Cancel" at bounding box center [379, 202] width 25 height 15
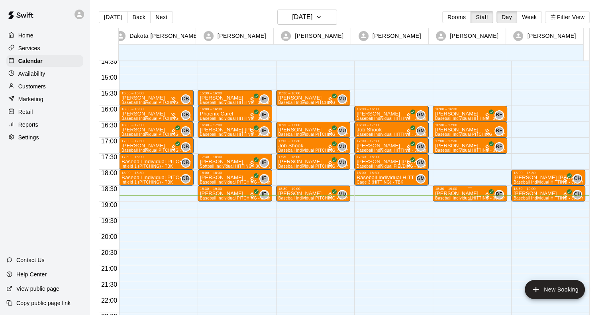
click at [451, 190] on div "18:30 – 19:00" at bounding box center [470, 189] width 70 height 4
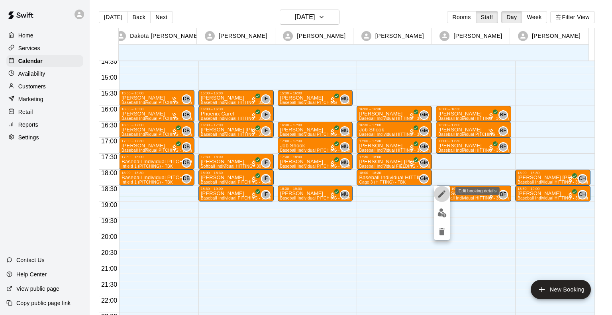
click at [438, 193] on icon "edit" at bounding box center [442, 194] width 10 height 10
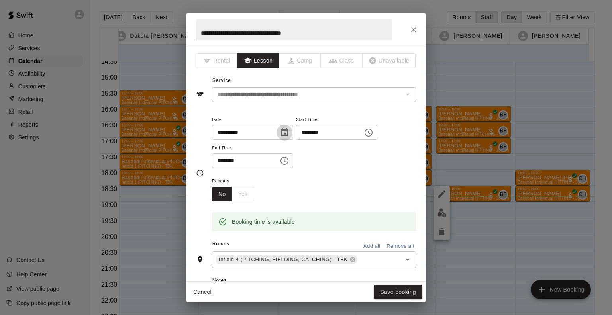
click at [288, 129] on icon "Choose date, selected date is Sep 16, 2025" at bounding box center [284, 132] width 7 height 8
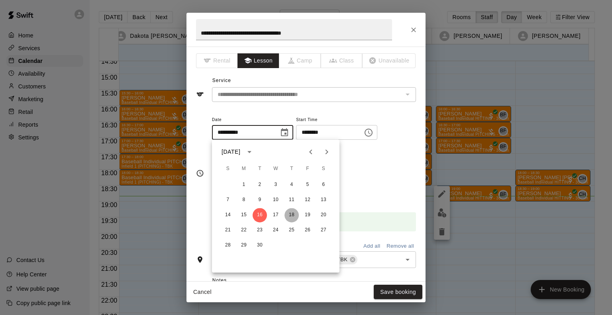
click at [291, 215] on button "18" at bounding box center [291, 215] width 14 height 14
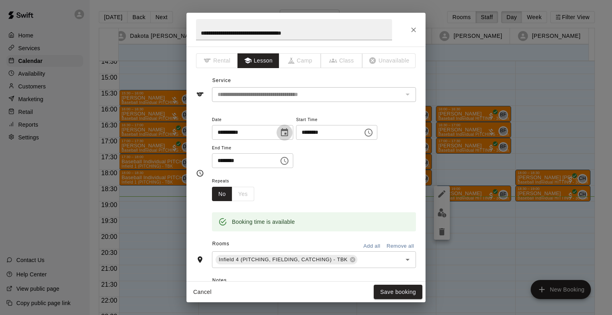
click at [289, 131] on icon "Choose date, selected date is Sep 18, 2025" at bounding box center [284, 133] width 10 height 10
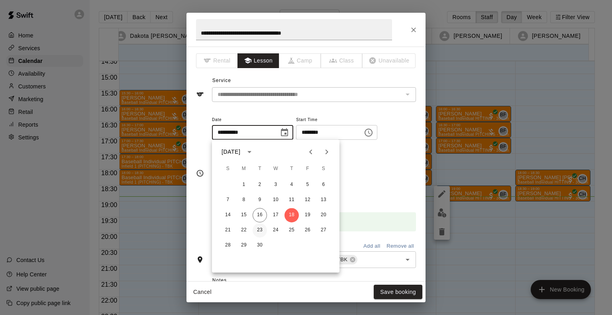
click at [261, 226] on button "23" at bounding box center [259, 230] width 14 height 14
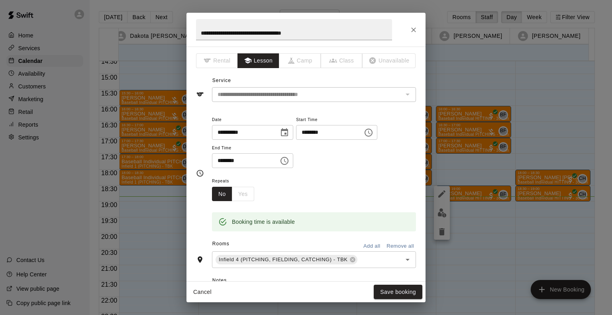
type input "**********"
click at [232, 26] on input "**********" at bounding box center [294, 29] width 196 height 21
click at [399, 290] on button "Save booking" at bounding box center [397, 292] width 49 height 15
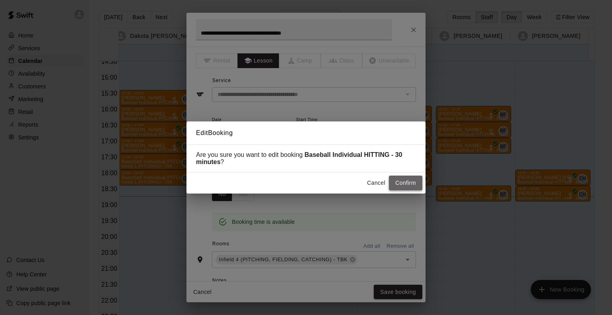
click at [405, 182] on button "Confirm" at bounding box center [405, 183] width 33 height 15
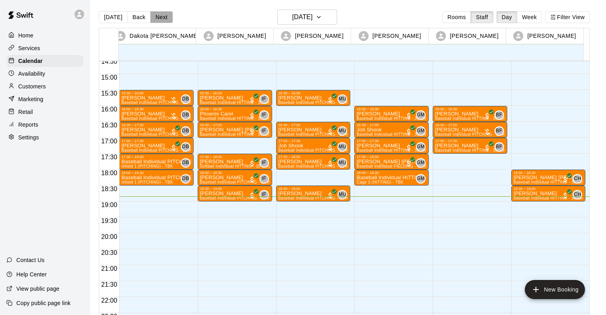
click at [160, 17] on button "Next" at bounding box center [161, 17] width 22 height 12
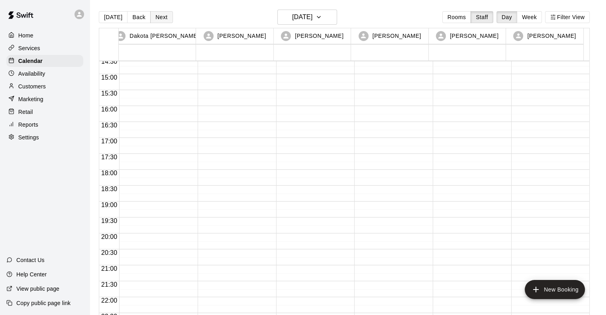
click at [160, 17] on button "Next" at bounding box center [161, 17] width 22 height 12
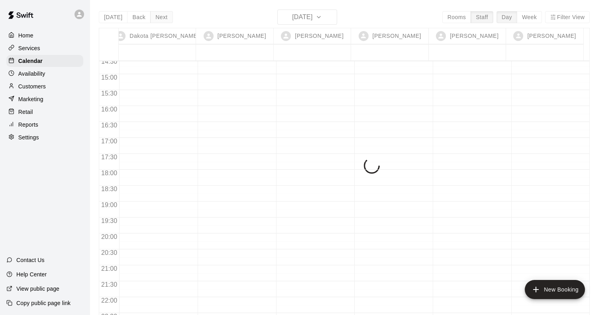
click at [160, 17] on div "[DATE] Back [DATE][DATE] Rooms Staff Day Week Filter View [PERSON_NAME] 18 Thu …" at bounding box center [344, 167] width 491 height 315
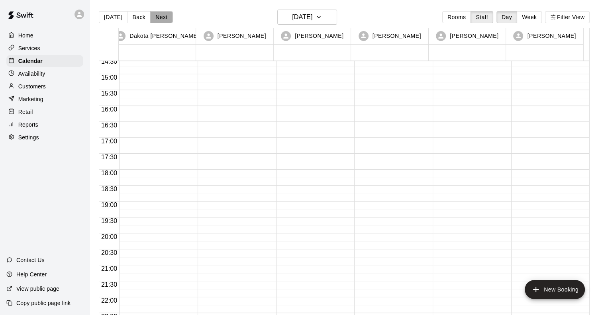
click at [160, 17] on button "Next" at bounding box center [161, 17] width 22 height 12
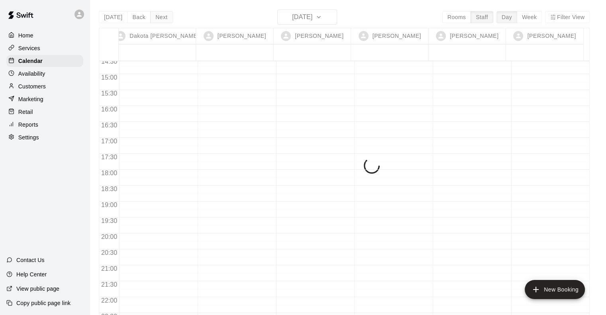
click at [160, 17] on div "[DATE] Back [DATE][DATE] Rooms Staff Day Week Filter View [PERSON_NAME] 19 Fri …" at bounding box center [344, 167] width 491 height 315
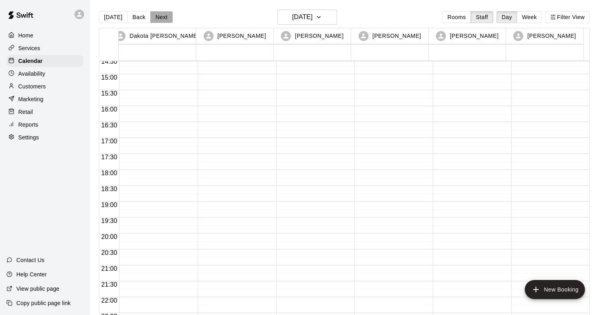
click at [160, 17] on button "Next" at bounding box center [161, 17] width 22 height 12
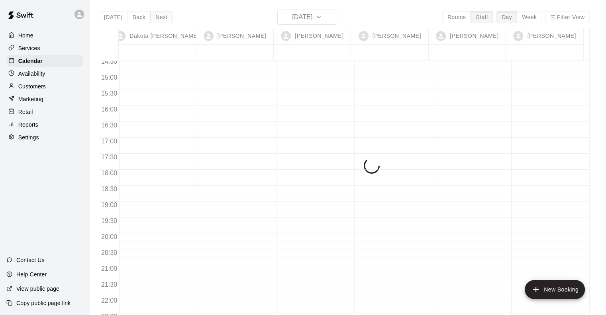
click at [160, 17] on div "[DATE] Back [DATE][DATE] Rooms Staff Day Week Filter View [PERSON_NAME] 20 Sat …" at bounding box center [344, 167] width 491 height 315
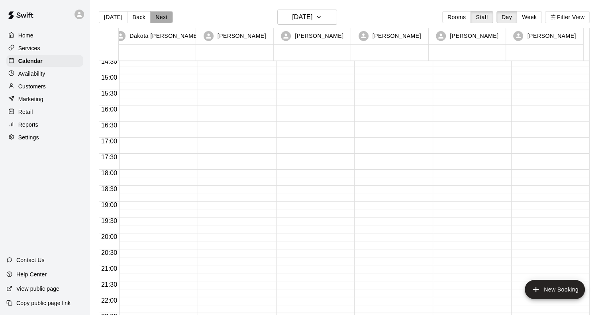
click at [160, 17] on button "Next" at bounding box center [161, 17] width 22 height 12
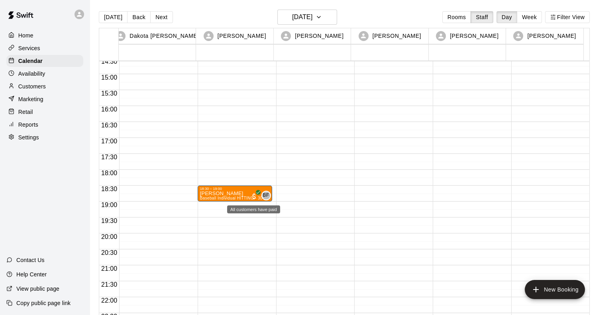
drag, startPoint x: 465, startPoint y: 193, endPoint x: 258, endPoint y: 193, distance: 207.4
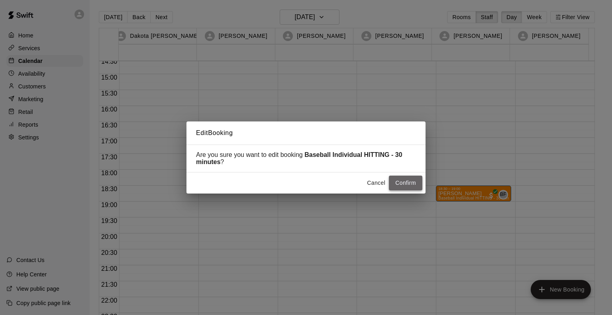
click at [400, 183] on button "Confirm" at bounding box center [405, 183] width 33 height 15
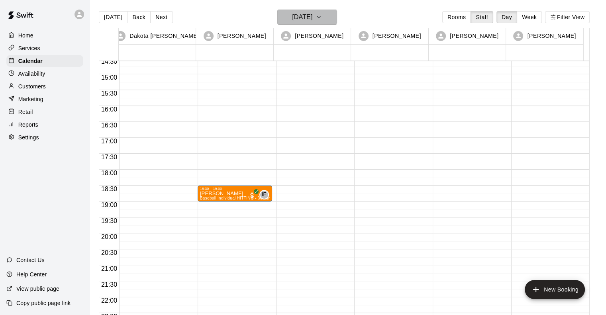
click at [303, 20] on h6 "[DATE]" at bounding box center [302, 17] width 20 height 11
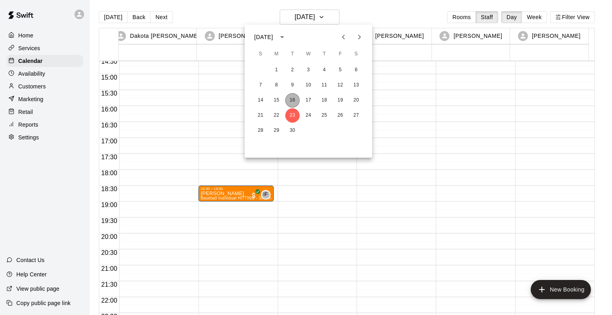
click at [292, 99] on button "16" at bounding box center [292, 100] width 14 height 14
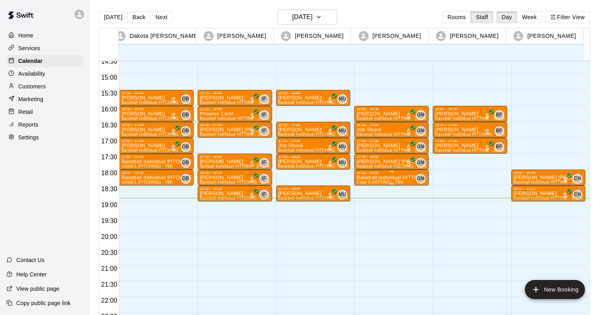
click at [376, 173] on div "18:00 – 18:30" at bounding box center [391, 173] width 70 height 4
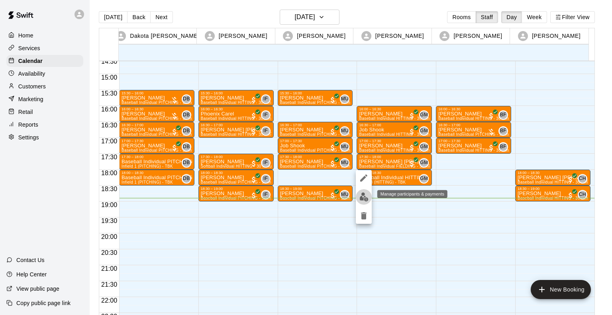
click at [362, 197] on img "edit" at bounding box center [363, 196] width 9 height 9
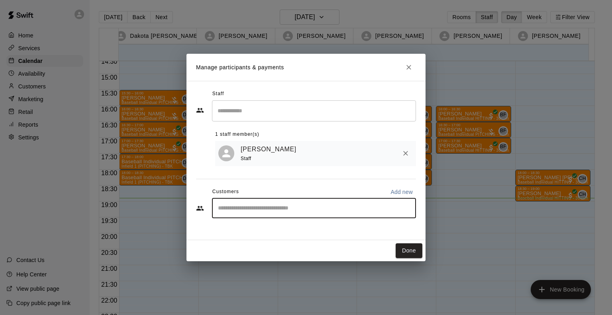
click at [260, 209] on input "Start typing to search customers..." at bounding box center [313, 208] width 197 height 8
type input "*"
type input "******"
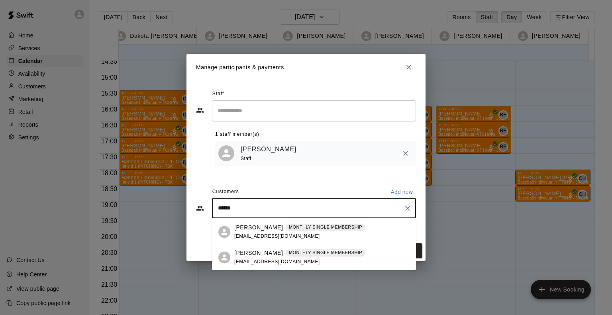
click at [254, 257] on p "[PERSON_NAME]" at bounding box center [258, 253] width 49 height 8
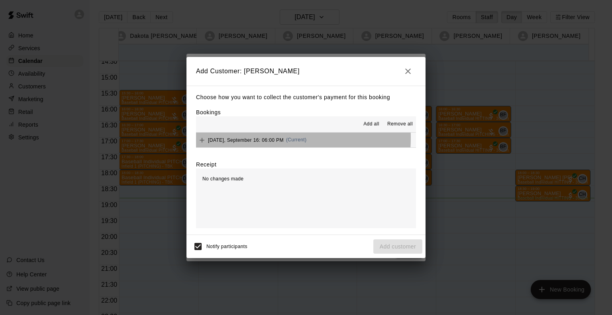
click at [247, 138] on span "[DATE], September 16: 06:00 PM" at bounding box center [246, 140] width 76 height 6
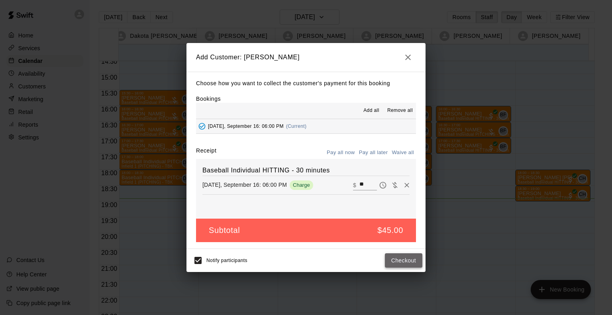
click at [390, 256] on button "Checkout" at bounding box center [403, 260] width 37 height 15
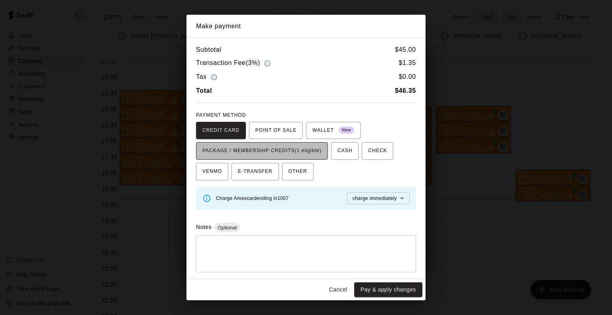
click at [288, 150] on span "PACKAGE / MEMBERSHIP CREDITS (1 eligible)" at bounding box center [261, 151] width 119 height 13
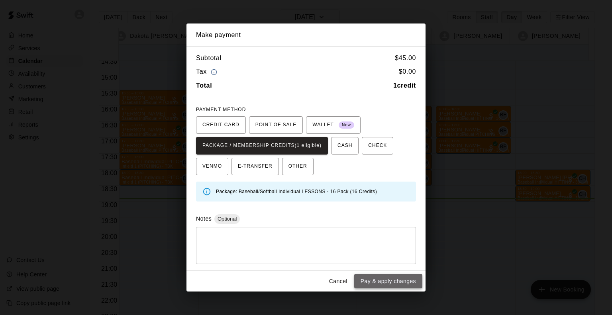
click at [397, 281] on button "Pay & apply changes" at bounding box center [388, 281] width 68 height 15
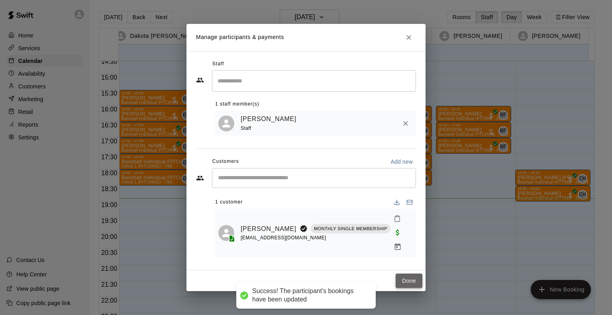
click at [407, 274] on button "Done" at bounding box center [408, 281] width 27 height 15
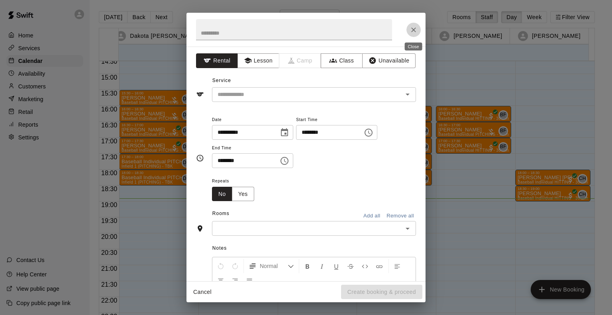
click at [412, 31] on icon "Close" at bounding box center [413, 30] width 8 height 8
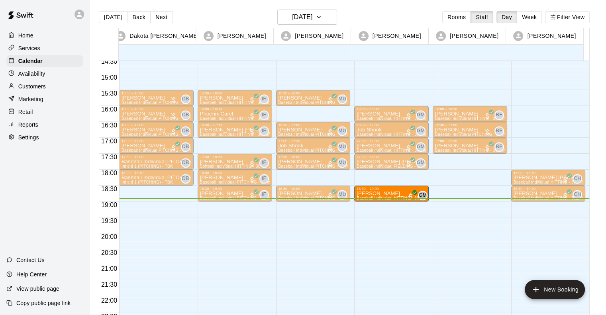
drag, startPoint x: 388, startPoint y: 173, endPoint x: 388, endPoint y: 192, distance: 18.7
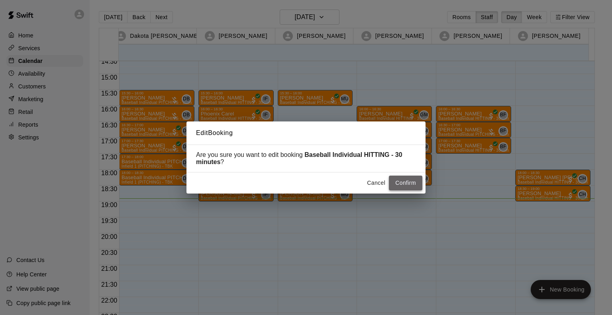
click at [400, 184] on button "Confirm" at bounding box center [405, 183] width 33 height 15
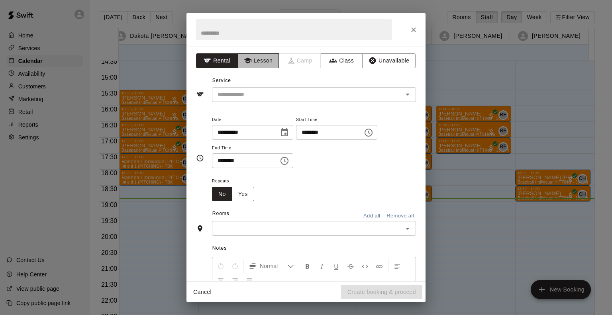
click at [261, 60] on button "Lesson" at bounding box center [258, 60] width 42 height 15
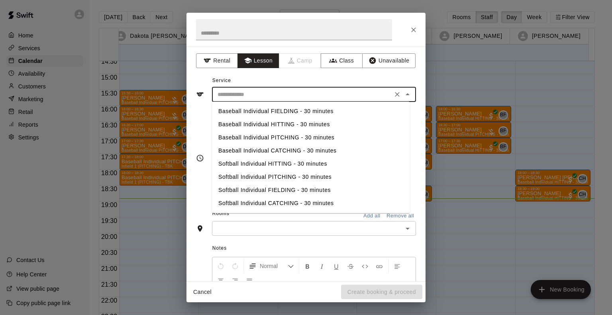
click at [249, 96] on input "text" at bounding box center [302, 95] width 176 height 10
click at [251, 125] on li "Baseball Individual HITTING - 30 minutes" at bounding box center [311, 124] width 198 height 13
type input "**********"
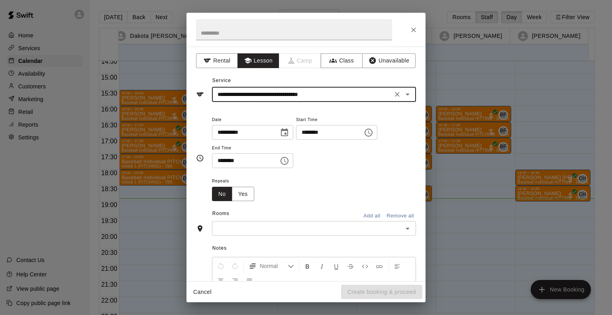
click at [250, 226] on input "text" at bounding box center [307, 228] width 186 height 10
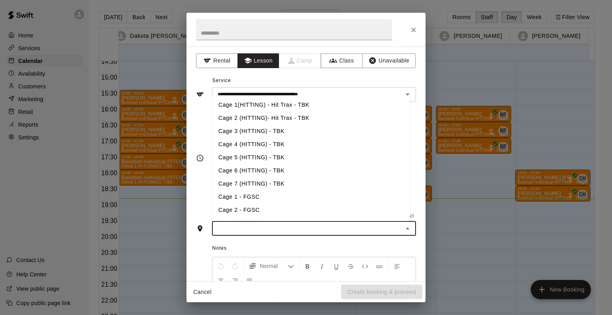
click at [253, 129] on li "Cage 3 (HITTING) - TBK" at bounding box center [311, 131] width 198 height 13
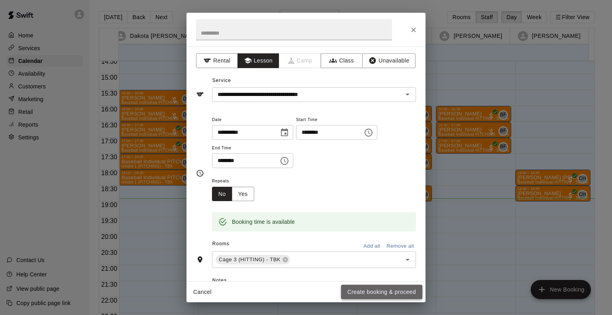
click at [388, 285] on button "Create booking & proceed" at bounding box center [381, 292] width 81 height 15
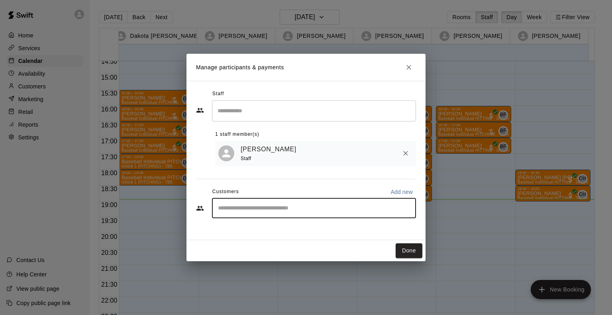
click at [257, 209] on input "Start typing to search customers..." at bounding box center [313, 208] width 197 height 8
type input "*****"
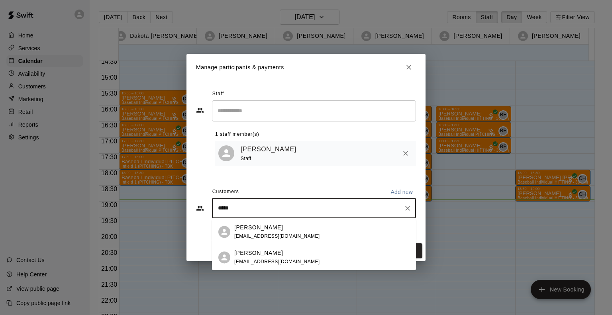
click at [263, 256] on p "[PERSON_NAME]" at bounding box center [258, 253] width 49 height 8
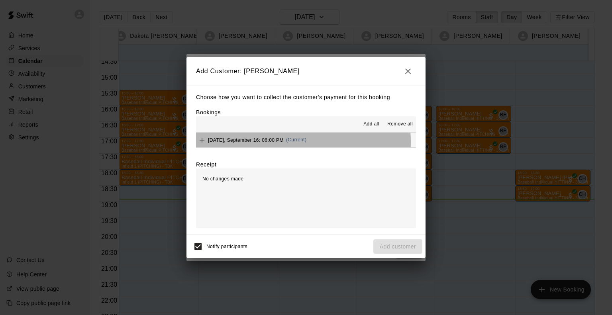
click at [275, 143] on span "[DATE], September 16: 06:00 PM" at bounding box center [246, 140] width 76 height 6
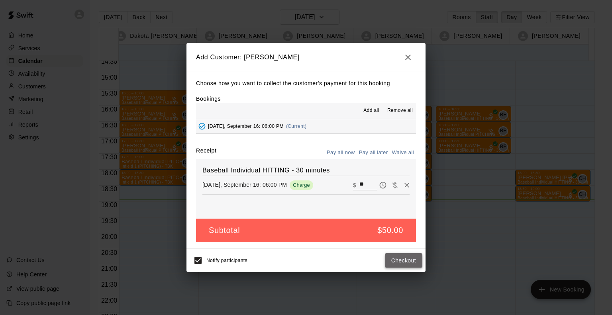
click at [411, 259] on button "Checkout" at bounding box center [403, 260] width 37 height 15
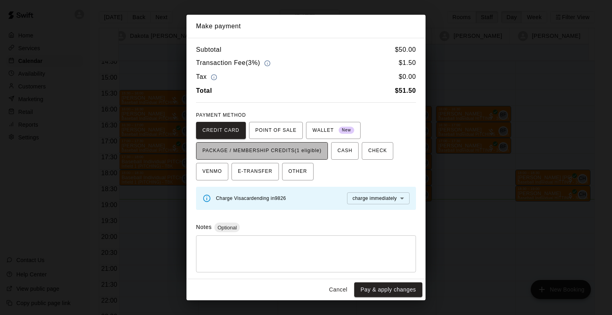
click at [289, 153] on span "PACKAGE / MEMBERSHIP CREDITS (1 eligible)" at bounding box center [261, 151] width 119 height 13
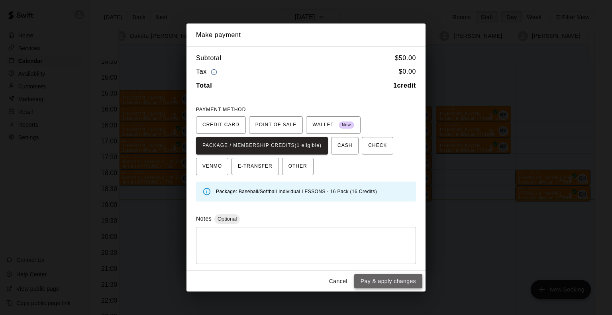
click at [397, 283] on button "Pay & apply changes" at bounding box center [388, 281] width 68 height 15
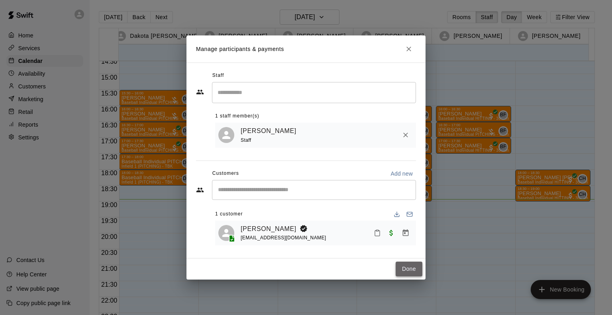
click at [405, 272] on button "Done" at bounding box center [408, 269] width 27 height 15
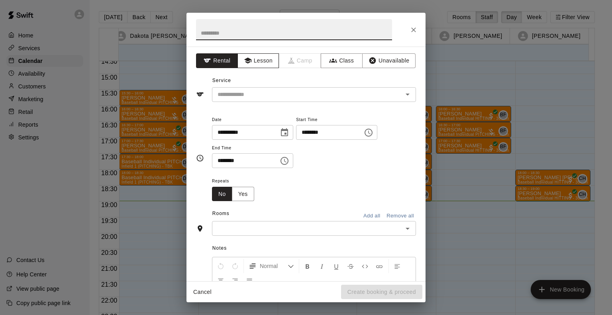
click at [259, 65] on button "Lesson" at bounding box center [258, 60] width 42 height 15
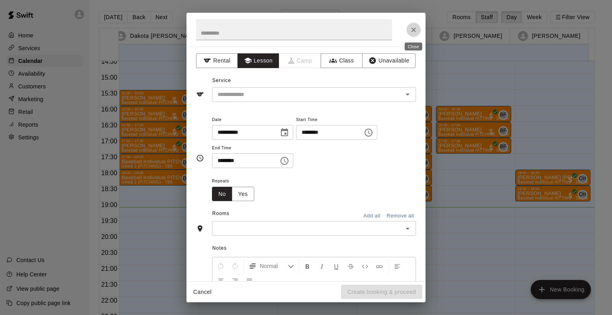
click at [413, 25] on button "Close" at bounding box center [413, 30] width 14 height 14
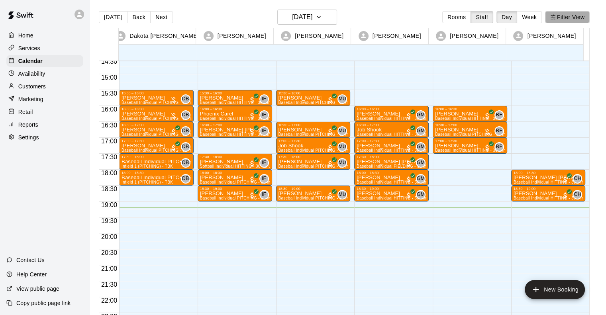
click at [585, 16] on button "Filter View" at bounding box center [567, 17] width 45 height 12
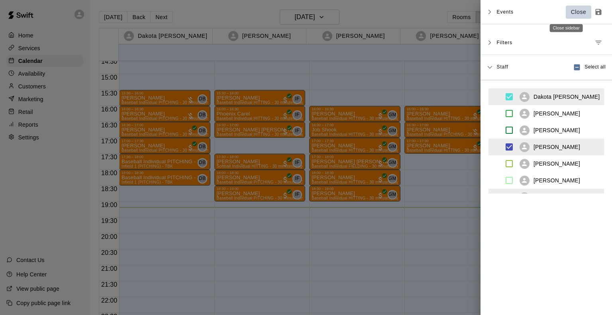
click at [571, 10] on p "Close" at bounding box center [579, 12] width 16 height 8
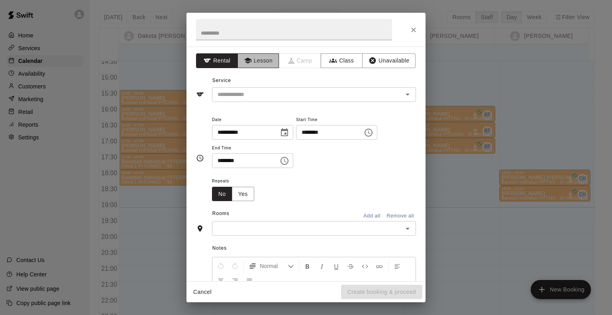
click at [256, 59] on button "Lesson" at bounding box center [258, 60] width 42 height 15
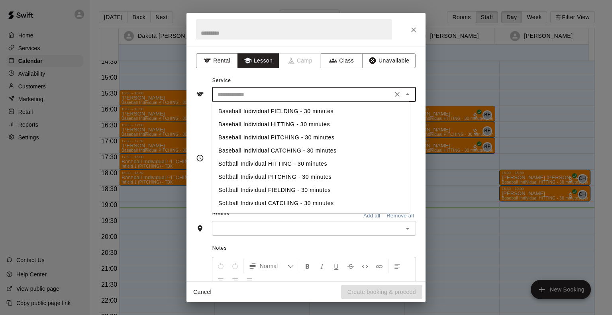
click at [256, 92] on input "text" at bounding box center [302, 95] width 176 height 10
click at [253, 123] on li "Baseball Individual HITTING - 30 minutes" at bounding box center [311, 124] width 198 height 13
type input "**********"
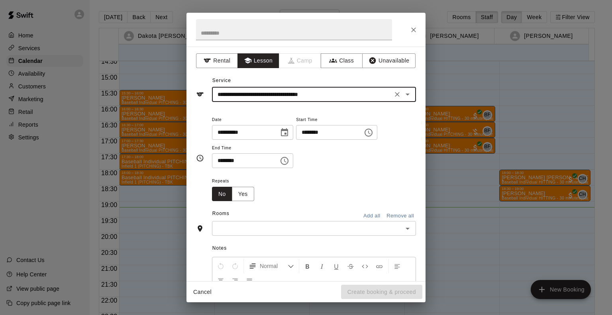
click at [258, 224] on input "text" at bounding box center [307, 228] width 186 height 10
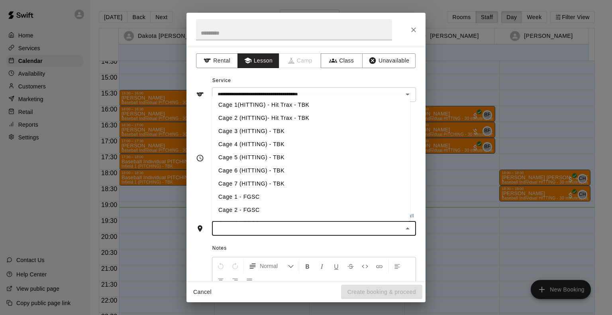
click at [250, 136] on li "Cage 3 (HITTING) - TBK" at bounding box center [311, 131] width 198 height 13
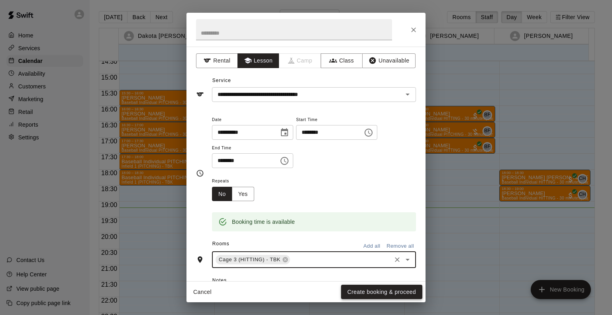
click at [382, 297] on button "Create booking & proceed" at bounding box center [381, 292] width 81 height 15
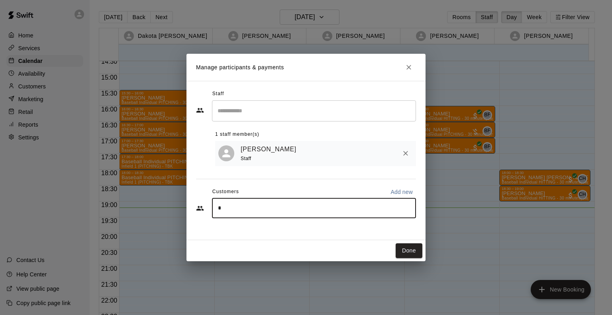
click at [283, 210] on input "*" at bounding box center [313, 208] width 197 height 8
type input "*****"
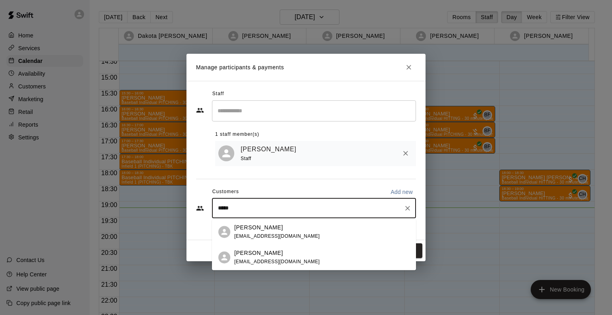
click at [259, 255] on p "[PERSON_NAME]" at bounding box center [258, 253] width 49 height 8
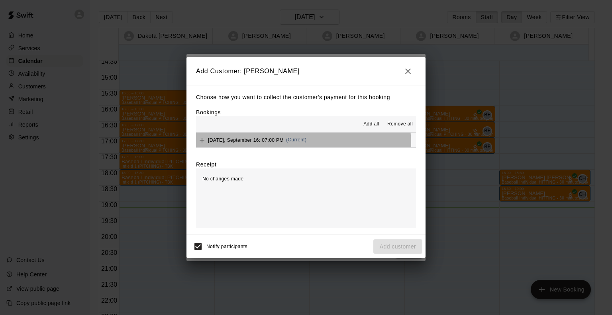
click at [286, 145] on div "[DATE], September 16: 07:00 PM (Current)" at bounding box center [251, 140] width 110 height 12
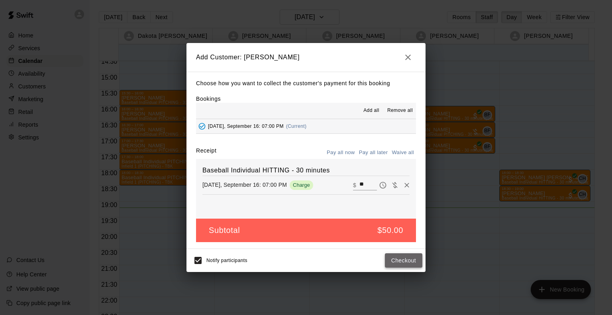
click at [405, 260] on button "Checkout" at bounding box center [403, 260] width 37 height 15
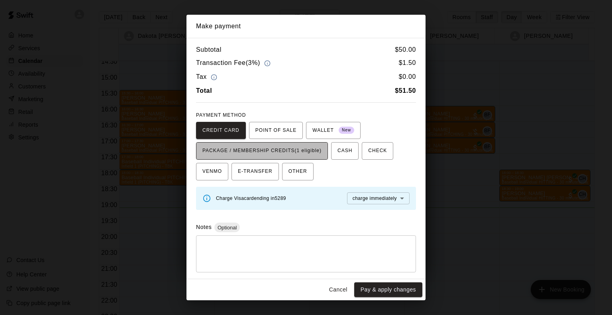
click at [311, 154] on span "PACKAGE / MEMBERSHIP CREDITS (1 eligible)" at bounding box center [261, 151] width 119 height 13
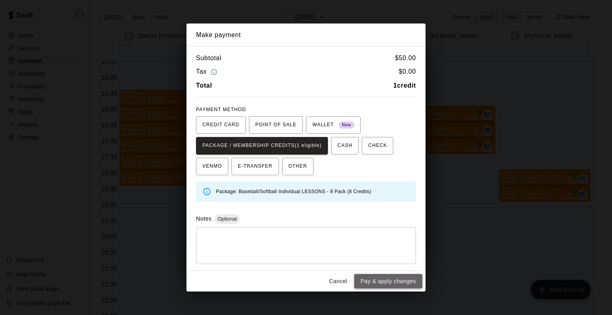
click at [395, 278] on button "Pay & apply changes" at bounding box center [388, 281] width 68 height 15
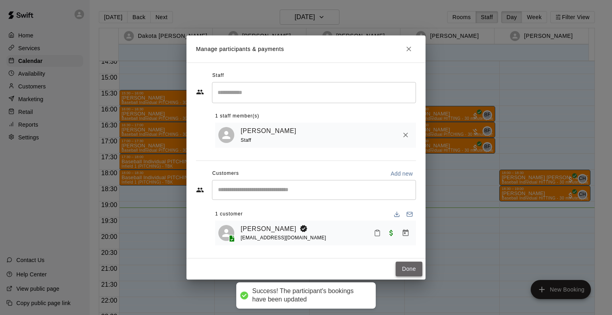
click at [408, 269] on button "Done" at bounding box center [408, 269] width 27 height 15
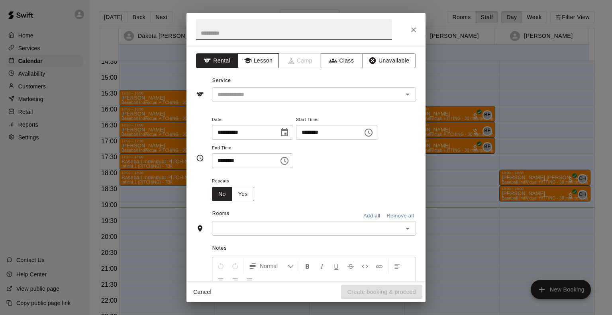
click at [252, 62] on button "Lesson" at bounding box center [258, 60] width 42 height 15
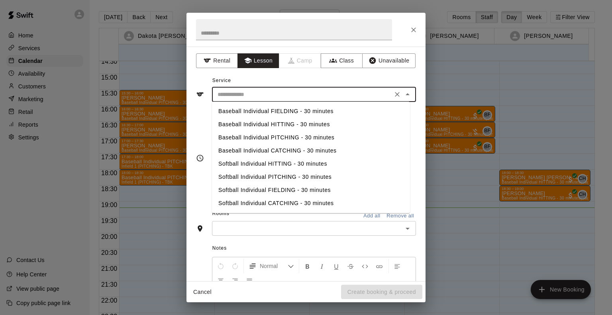
click at [242, 94] on input "text" at bounding box center [302, 95] width 176 height 10
click at [242, 113] on li "Baseball Individual FIELDING - 30 minutes" at bounding box center [311, 111] width 198 height 13
type input "**********"
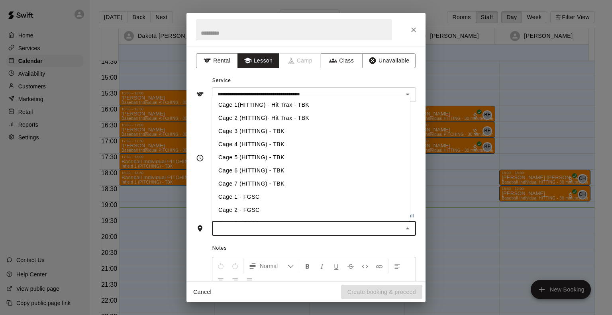
click at [254, 227] on input "text" at bounding box center [307, 228] width 186 height 10
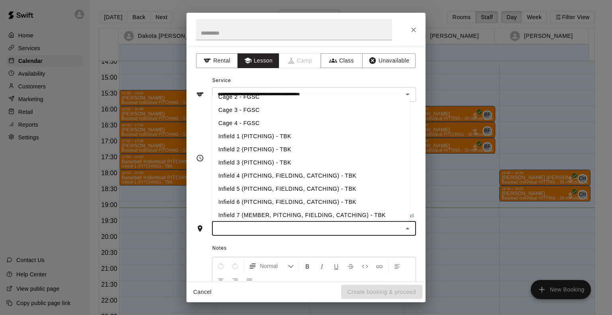
click at [267, 177] on li "Infield 4 (PITCHING, FIELDING, CATCHING) - TBK" at bounding box center [311, 175] width 198 height 13
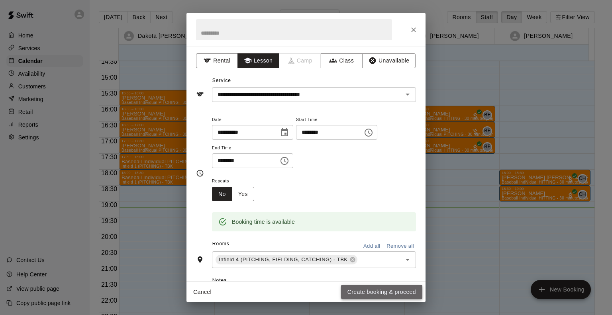
click at [373, 289] on button "Create booking & proceed" at bounding box center [381, 292] width 81 height 15
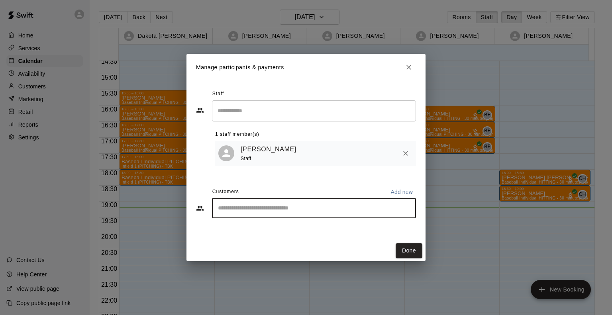
click at [280, 205] on input "Start typing to search customers..." at bounding box center [313, 208] width 197 height 8
type input "***"
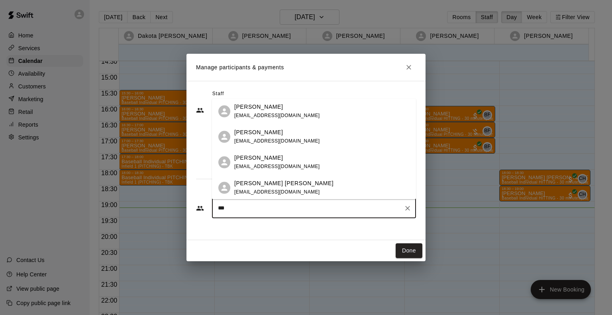
click at [264, 156] on p "[PERSON_NAME]" at bounding box center [258, 158] width 49 height 8
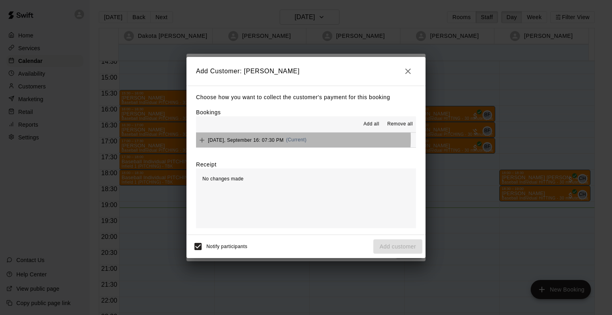
click at [258, 139] on span "[DATE], September 16: 07:30 PM" at bounding box center [246, 140] width 76 height 6
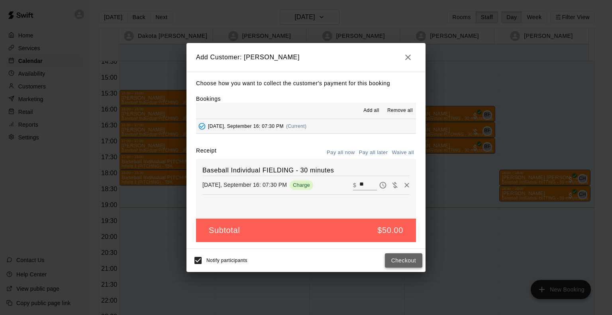
click at [405, 262] on button "Checkout" at bounding box center [403, 260] width 37 height 15
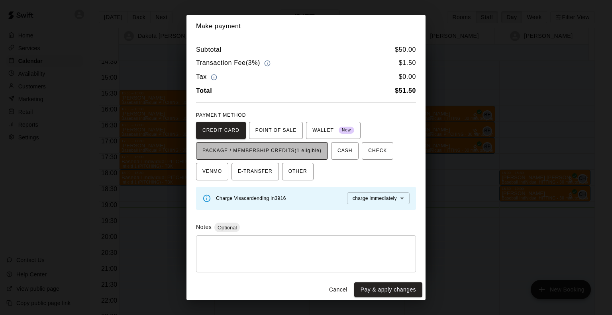
click at [311, 157] on span "PACKAGE / MEMBERSHIP CREDITS (1 eligible)" at bounding box center [261, 151] width 119 height 13
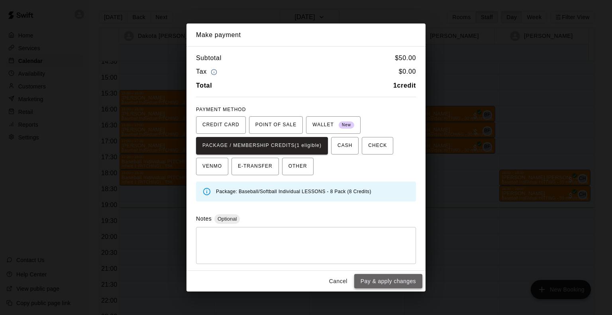
click at [374, 279] on button "Pay & apply changes" at bounding box center [388, 281] width 68 height 15
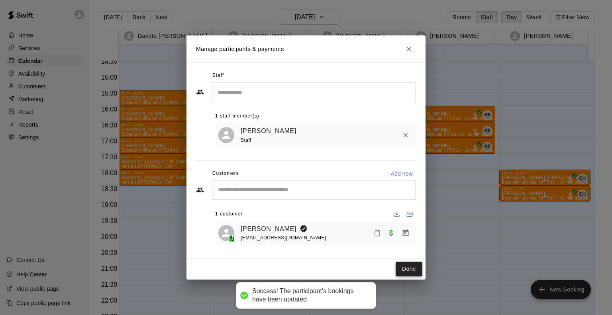
click at [408, 265] on button "Done" at bounding box center [408, 269] width 27 height 15
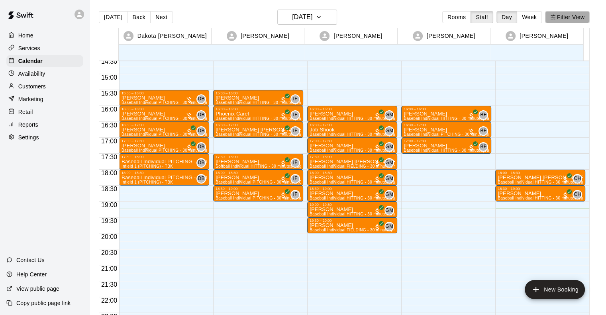
click at [565, 19] on button "Filter View" at bounding box center [567, 17] width 45 height 12
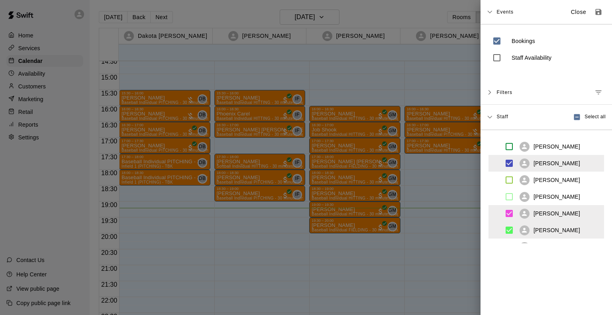
scroll to position [36, 0]
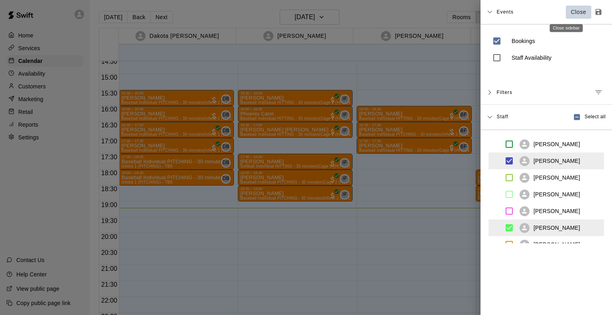
click at [571, 12] on p "Close" at bounding box center [579, 12] width 16 height 8
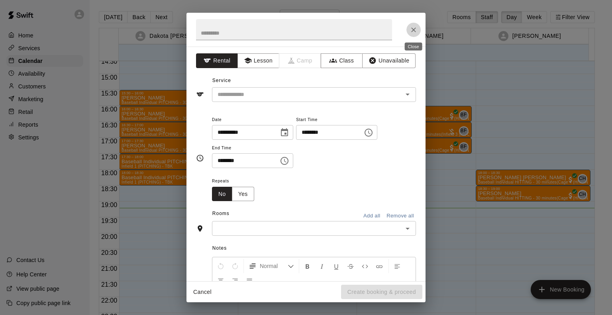
click at [414, 27] on icon "Close" at bounding box center [413, 30] width 8 height 8
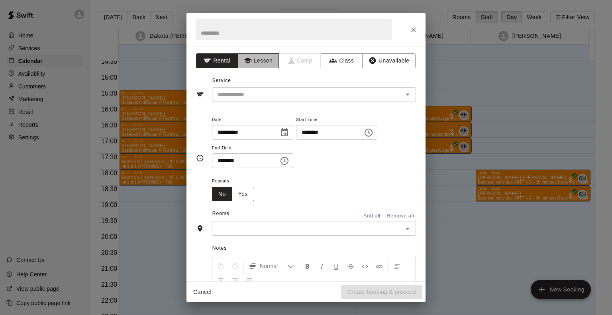
click at [264, 65] on button "Lesson" at bounding box center [258, 60] width 42 height 15
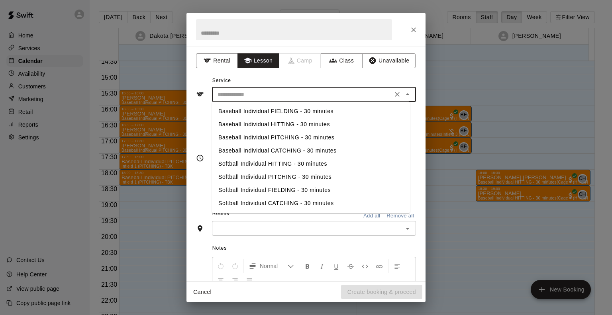
click at [252, 94] on input "text" at bounding box center [302, 95] width 176 height 10
click at [235, 128] on li "Baseball Individual HITTING - 30 minutes" at bounding box center [311, 124] width 198 height 13
type input "**********"
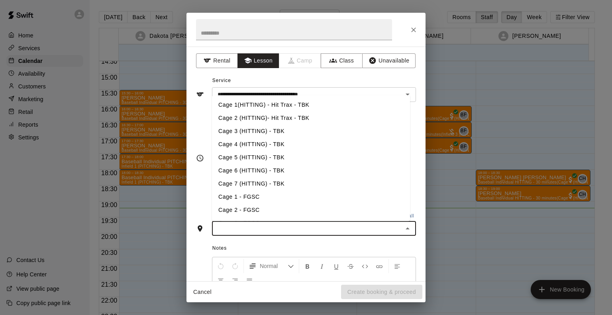
click at [252, 228] on input "text" at bounding box center [307, 228] width 186 height 10
click at [231, 145] on li "Cage 4 (HITTING) - TBK" at bounding box center [311, 144] width 198 height 13
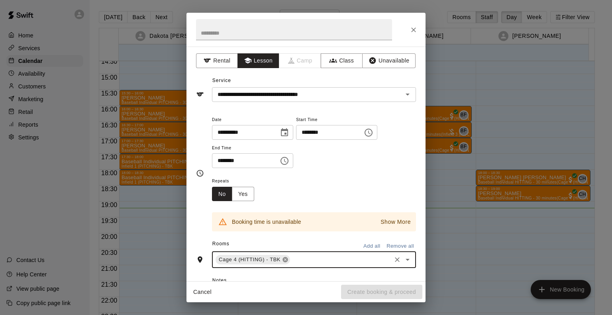
click at [283, 257] on icon at bounding box center [285, 259] width 6 height 6
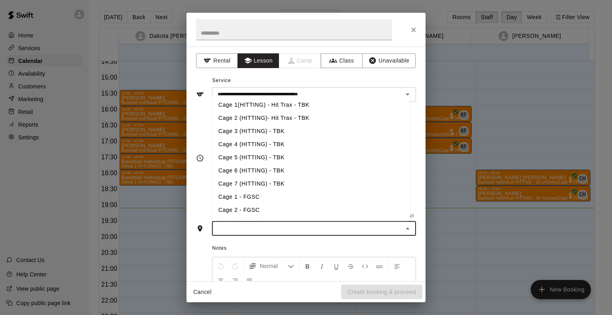
click at [272, 229] on input "text" at bounding box center [307, 228] width 186 height 10
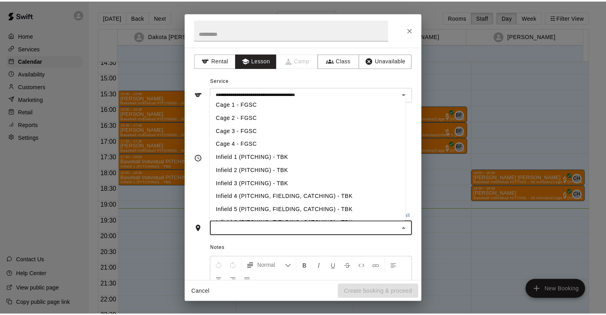
scroll to position [93, 0]
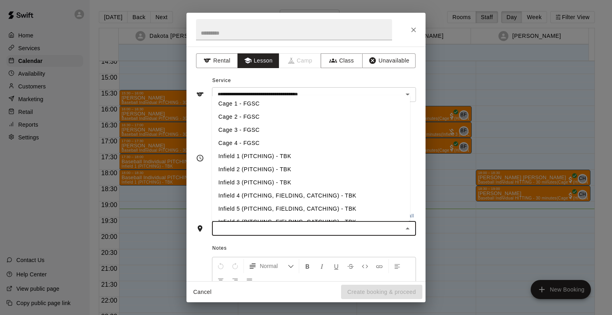
click at [253, 191] on li "Infield 4 (PITCHING, FIELDING, CATCHING) - TBK" at bounding box center [311, 195] width 198 height 13
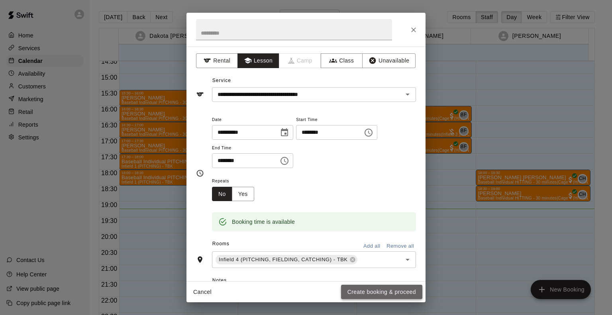
click at [391, 291] on button "Create booking & proceed" at bounding box center [381, 292] width 81 height 15
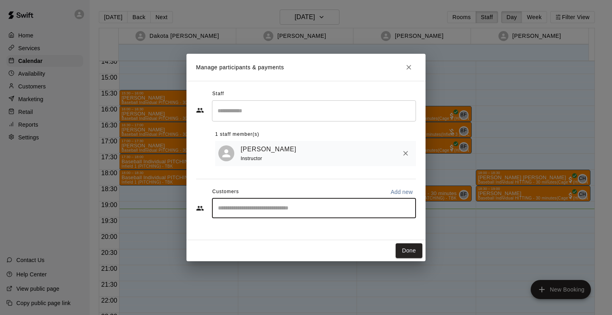
click at [277, 209] on input "Start typing to search customers..." at bounding box center [313, 208] width 197 height 8
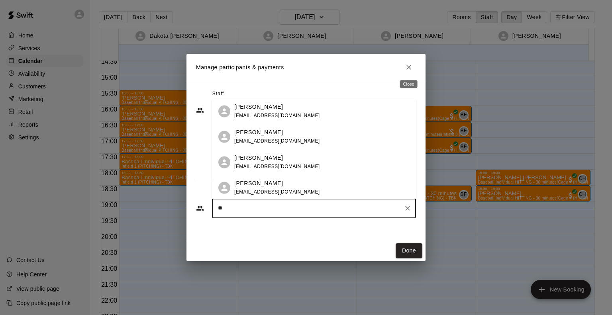
type input "**"
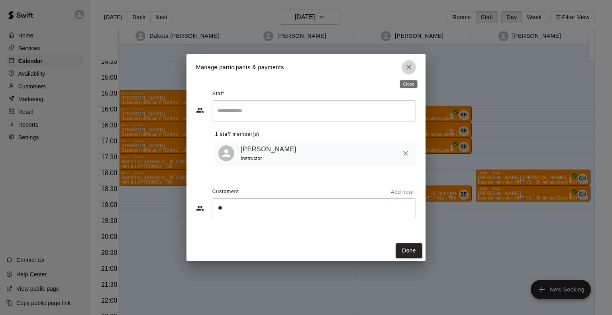
click at [407, 67] on icon "Close" at bounding box center [409, 67] width 8 height 8
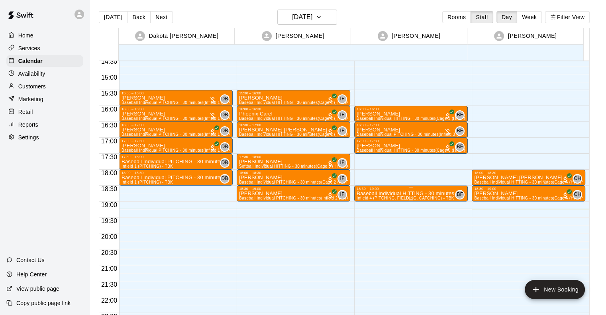
click at [395, 193] on p "Baseball Individual HITTING - 30 minutes" at bounding box center [405, 193] width 98 height 0
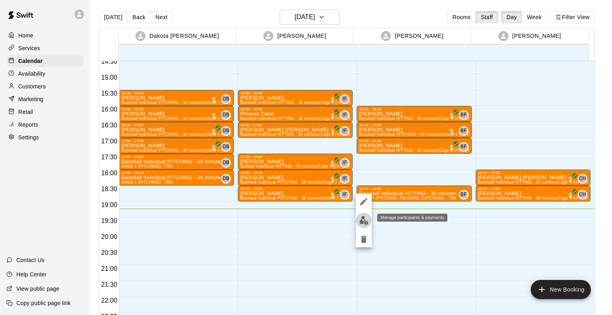
click at [365, 219] on img "edit" at bounding box center [363, 220] width 9 height 9
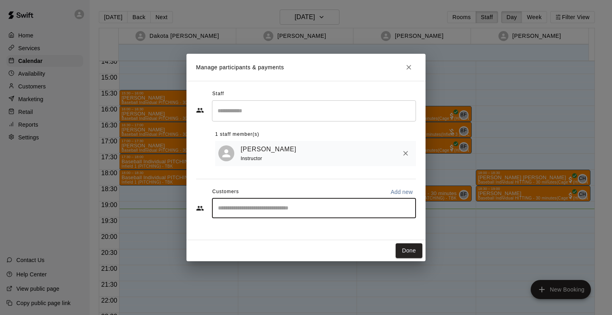
click at [254, 212] on input "Start typing to search customers..." at bounding box center [313, 208] width 197 height 8
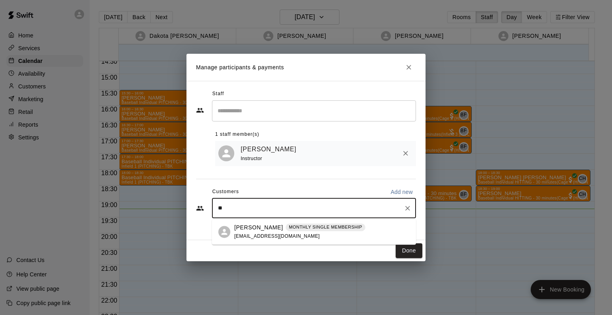
type input "*"
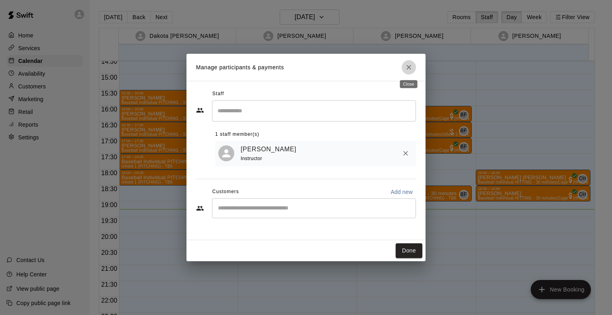
click at [409, 66] on icon "Close" at bounding box center [409, 67] width 8 height 8
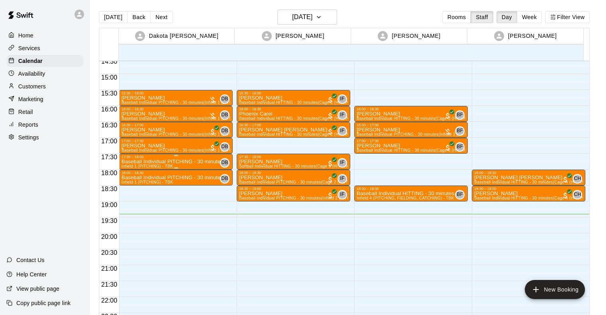
click at [146, 157] on div "17:30 – 18:00" at bounding box center [175, 157] width 109 height 4
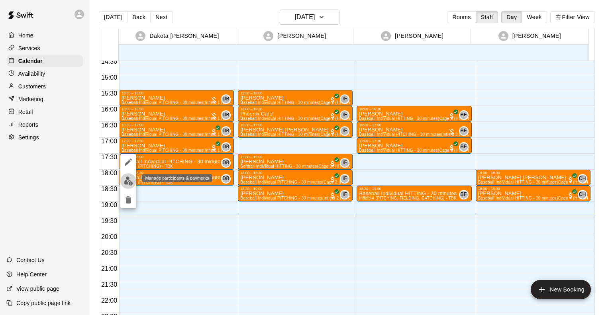
click at [123, 181] on button "edit" at bounding box center [128, 181] width 16 height 16
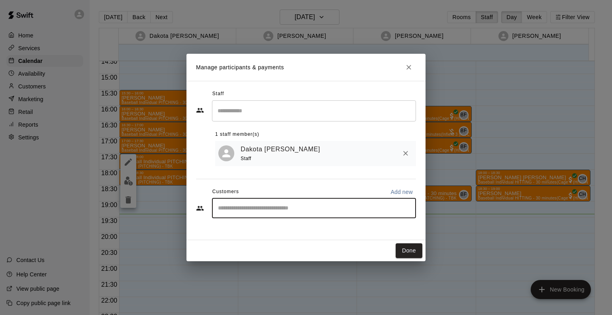
click at [230, 207] on input "Start typing to search customers..." at bounding box center [313, 208] width 197 height 8
type input "******"
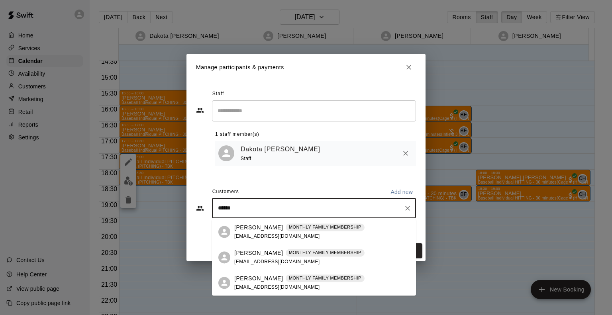
click at [251, 232] on div "[PERSON_NAME] MONTHLY FAMILY MEMBERSHIP [EMAIL_ADDRESS][DOMAIN_NAME]" at bounding box center [299, 231] width 130 height 17
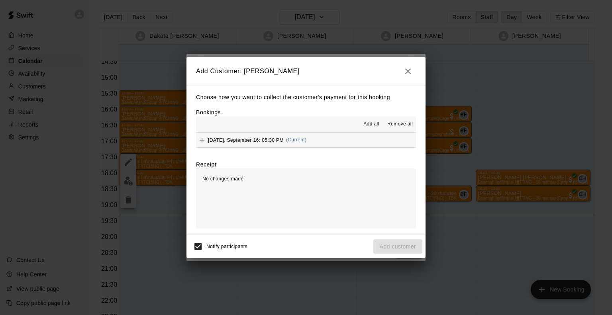
click at [241, 141] on span "[DATE], September 16: 05:30 PM" at bounding box center [246, 140] width 76 height 6
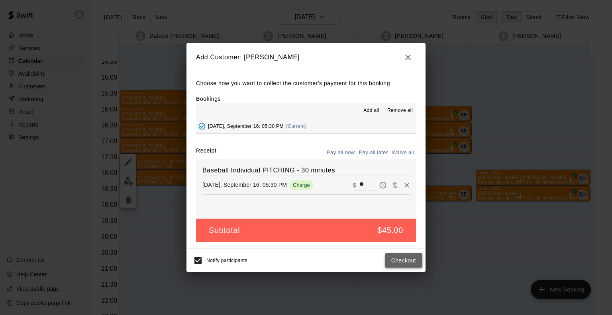
click at [410, 259] on button "Checkout" at bounding box center [403, 260] width 37 height 15
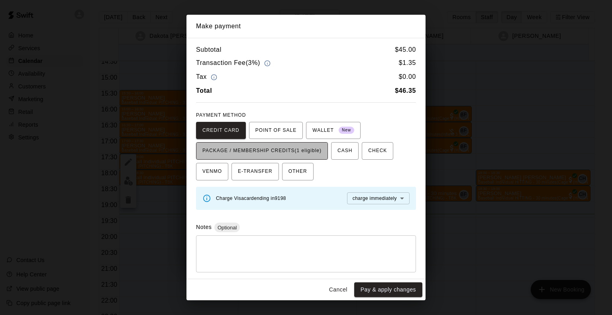
click at [270, 148] on span "PACKAGE / MEMBERSHIP CREDITS (1 eligible)" at bounding box center [261, 151] width 119 height 13
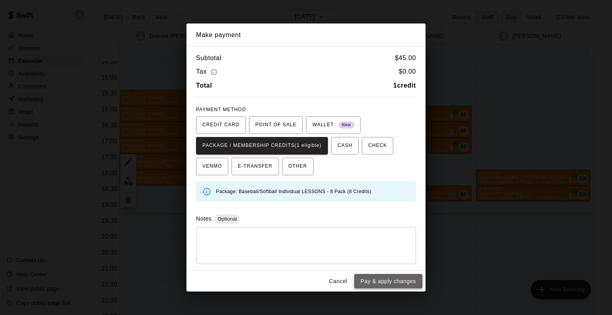
click at [403, 280] on button "Pay & apply changes" at bounding box center [388, 281] width 68 height 15
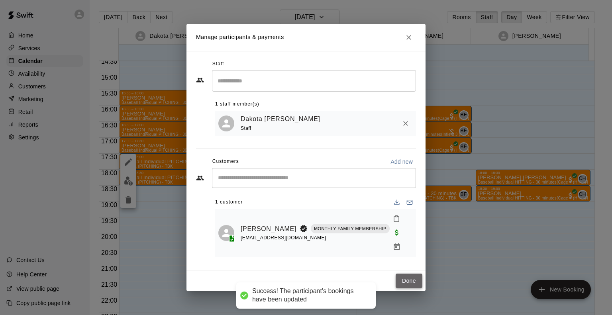
click at [411, 274] on button "Done" at bounding box center [408, 281] width 27 height 15
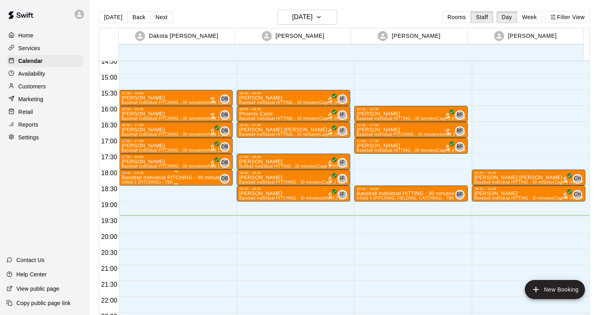
click at [167, 178] on p "Baseball Individual PITCHING - 30 minutes" at bounding box center [172, 178] width 102 height 0
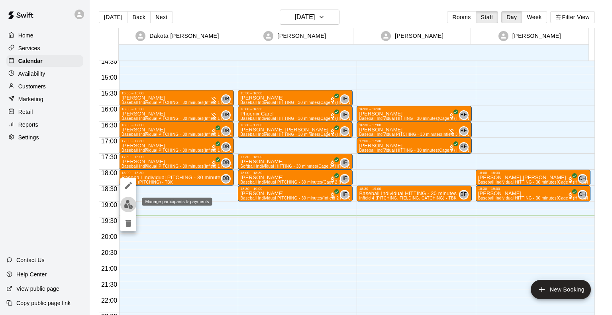
click at [130, 204] on img "edit" at bounding box center [128, 204] width 9 height 9
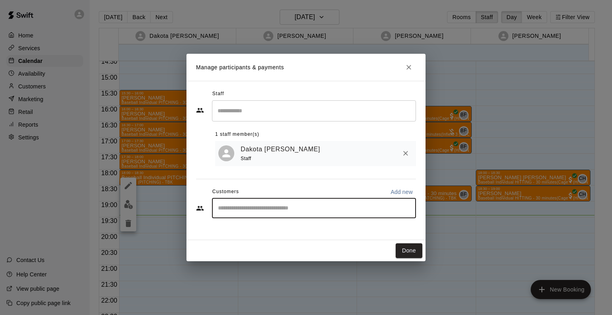
click at [274, 212] on input "Start typing to search customers..." at bounding box center [313, 208] width 197 height 8
type input "******"
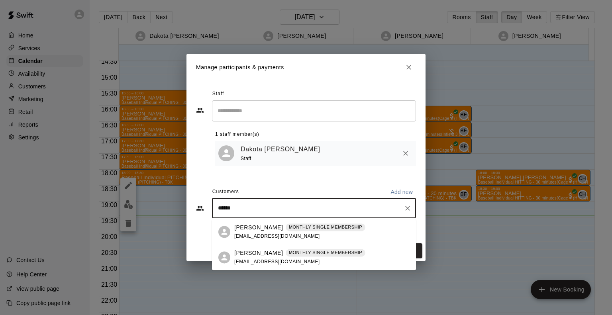
click at [252, 252] on p "[PERSON_NAME]" at bounding box center [258, 253] width 49 height 8
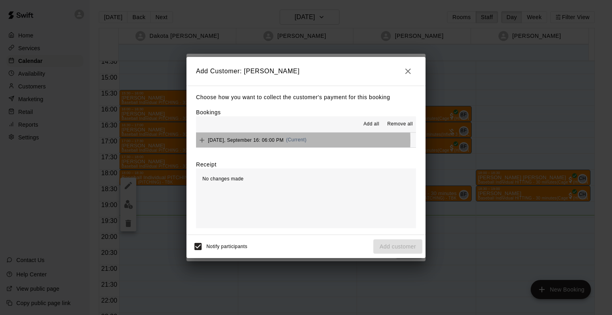
click at [248, 141] on span "[DATE], September 16: 06:00 PM" at bounding box center [246, 140] width 76 height 6
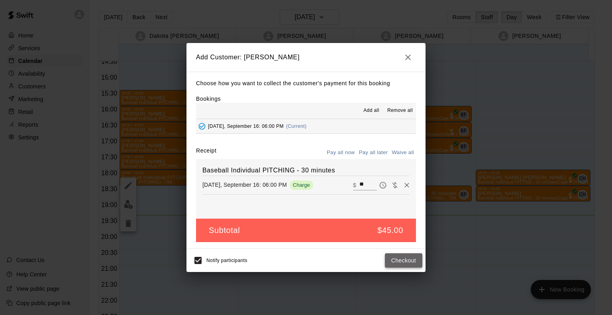
click at [408, 260] on button "Checkout" at bounding box center [403, 260] width 37 height 15
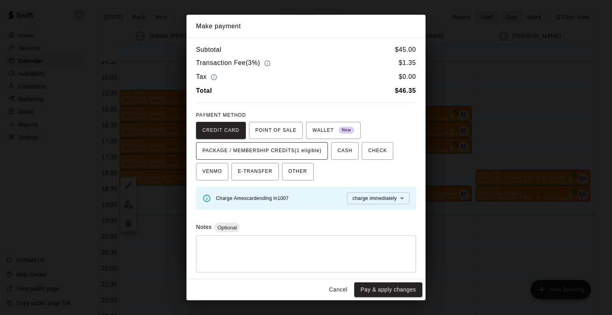
click at [287, 151] on span "PACKAGE / MEMBERSHIP CREDITS (1 eligible)" at bounding box center [261, 151] width 119 height 13
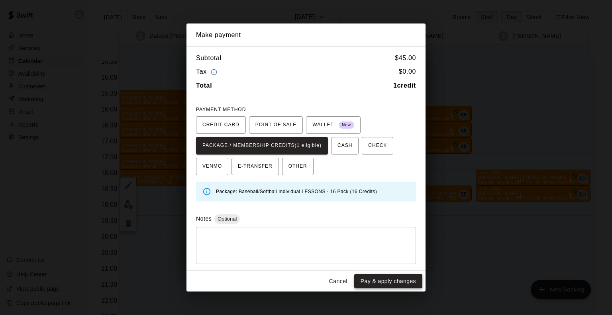
click at [384, 280] on button "Pay & apply changes" at bounding box center [388, 281] width 68 height 15
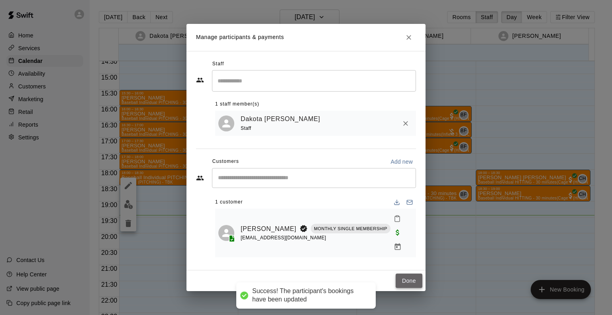
click at [413, 274] on button "Done" at bounding box center [408, 281] width 27 height 15
